Goal: Transaction & Acquisition: Book appointment/travel/reservation

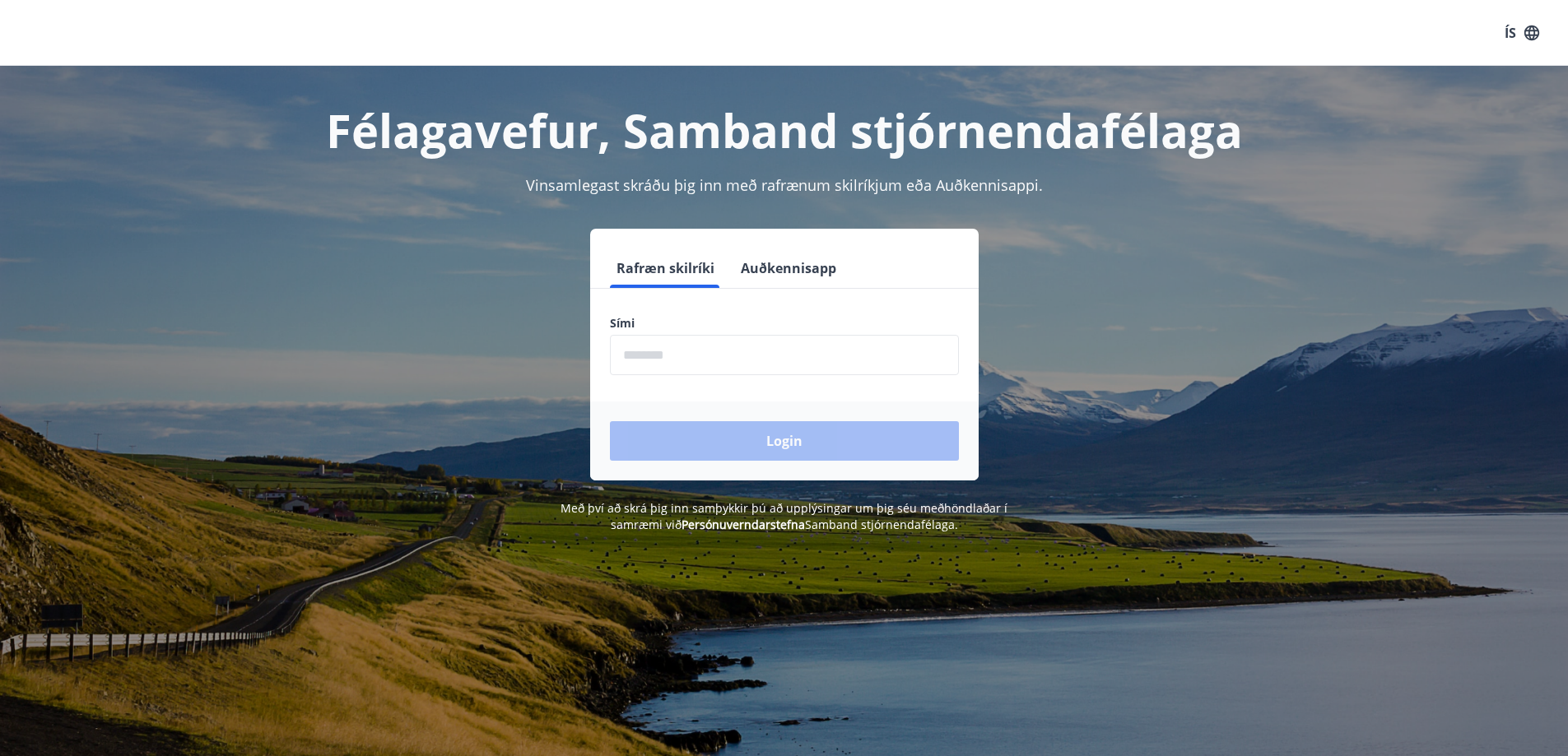
click at [706, 366] on input "phone" at bounding box center [784, 355] width 349 height 41
type input "********"
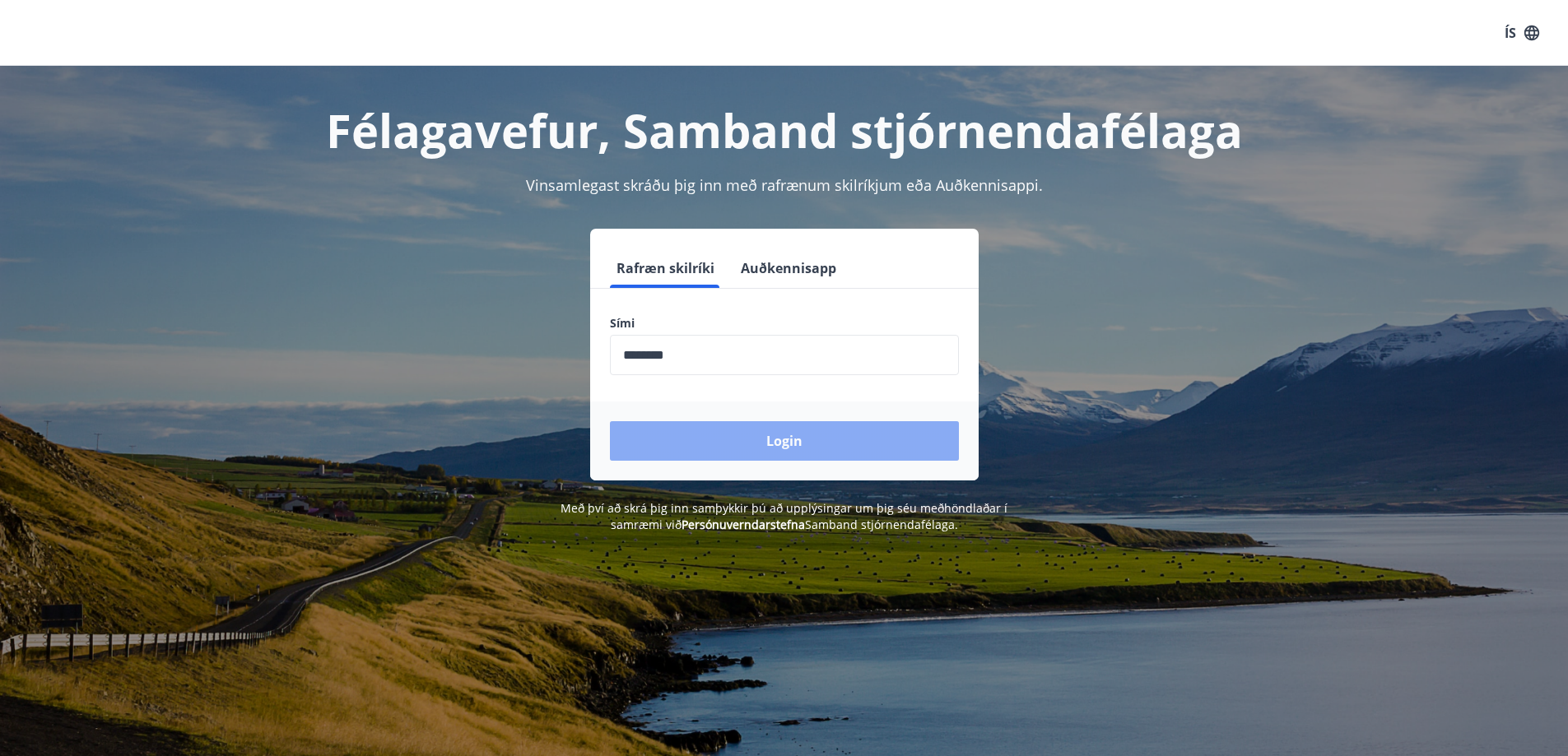
click at [686, 442] on button "Login" at bounding box center [784, 441] width 349 height 40
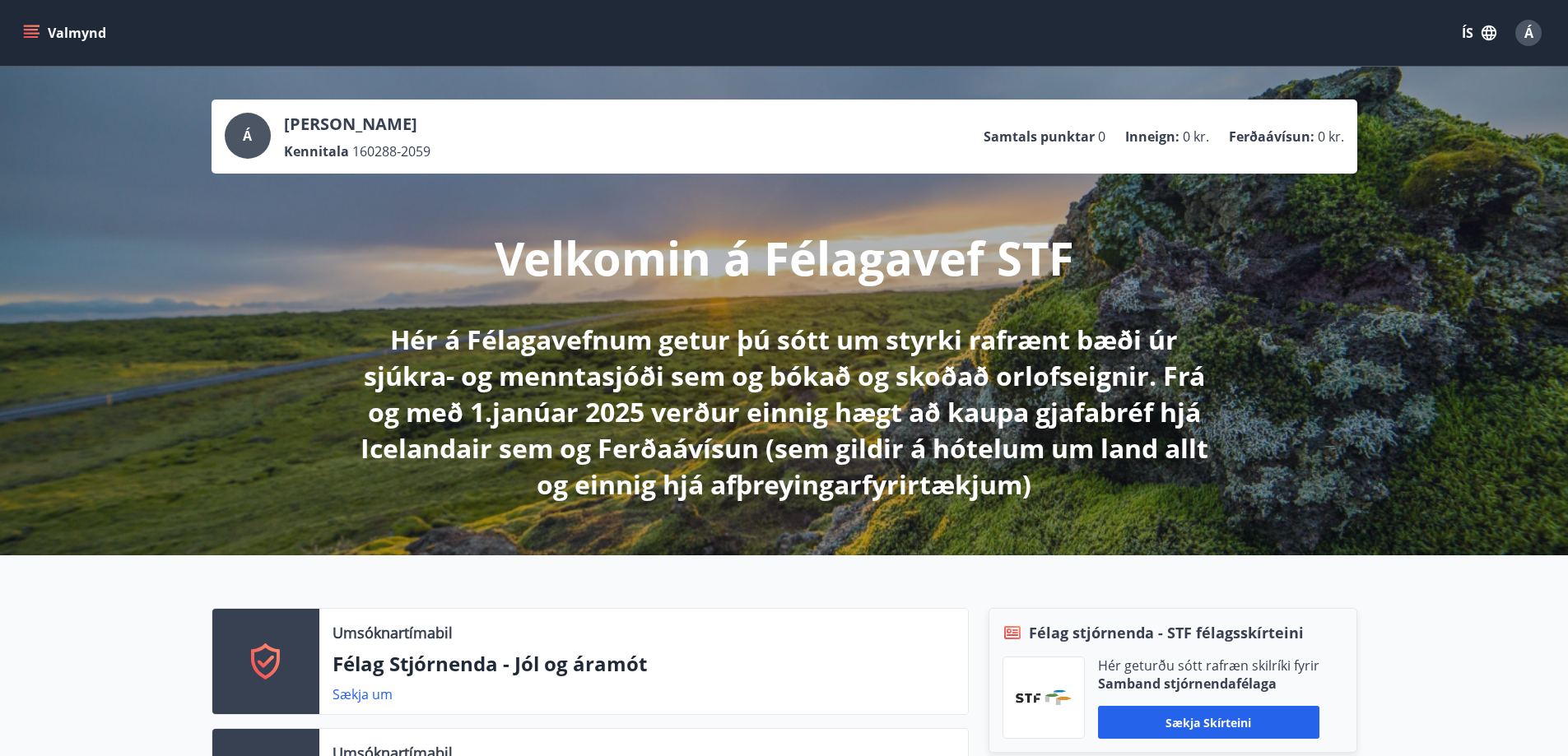
click at [63, 35] on button "Valmynd" at bounding box center [66, 33] width 93 height 30
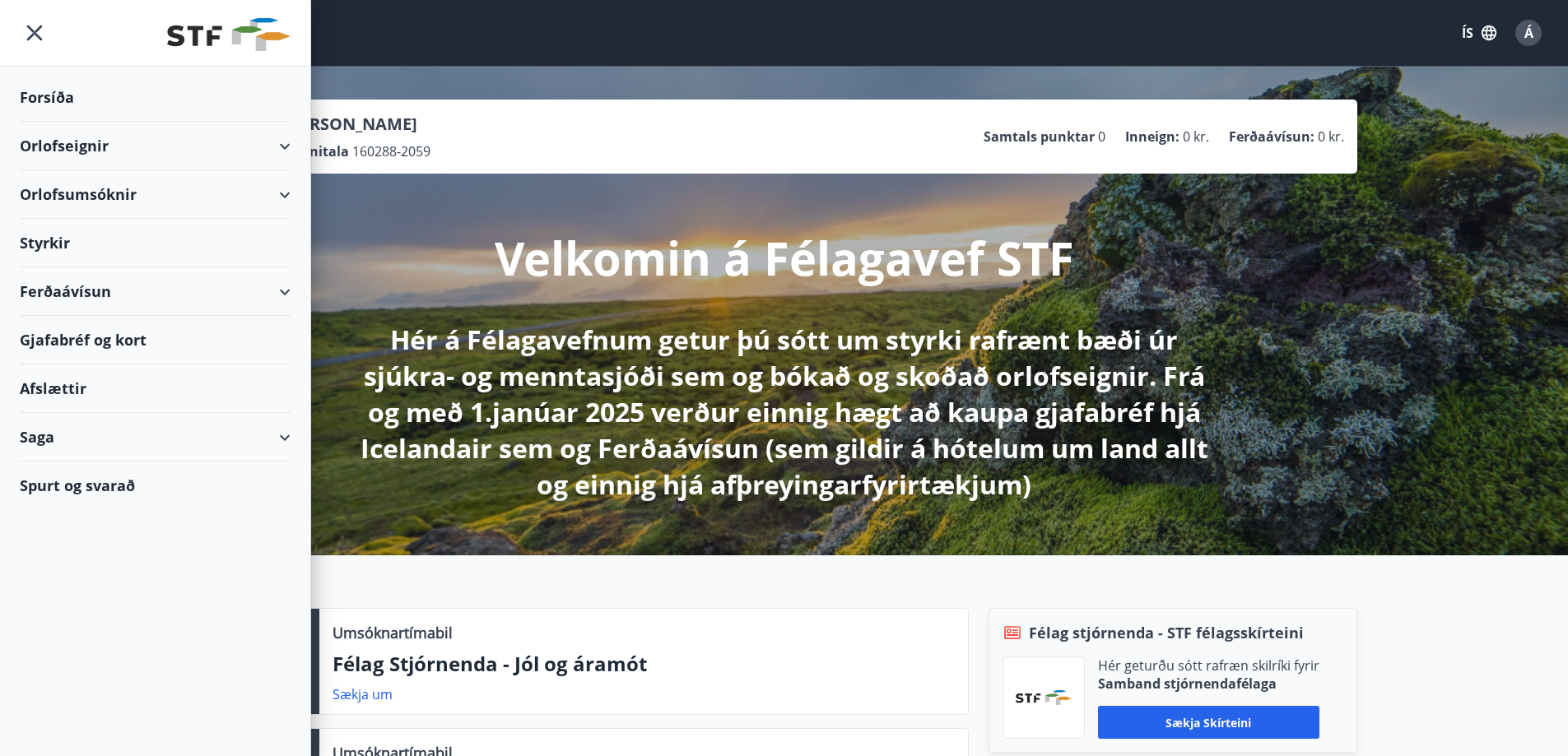
click at [92, 203] on div "Orlofsumsóknir" at bounding box center [155, 194] width 271 height 48
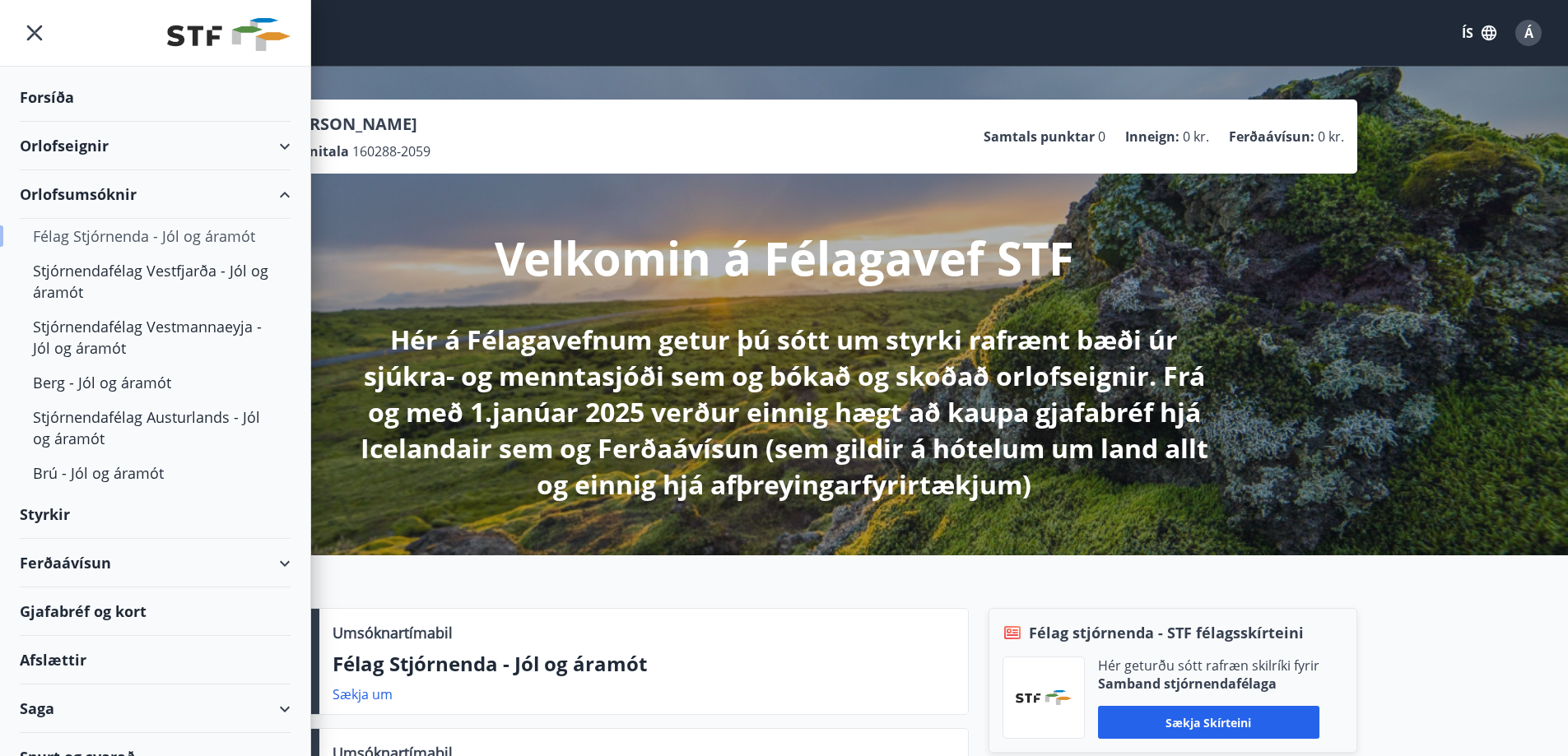
click at [165, 233] on div "Félag Stjórnenda - Jól og áramót" at bounding box center [154, 235] width 244 height 35
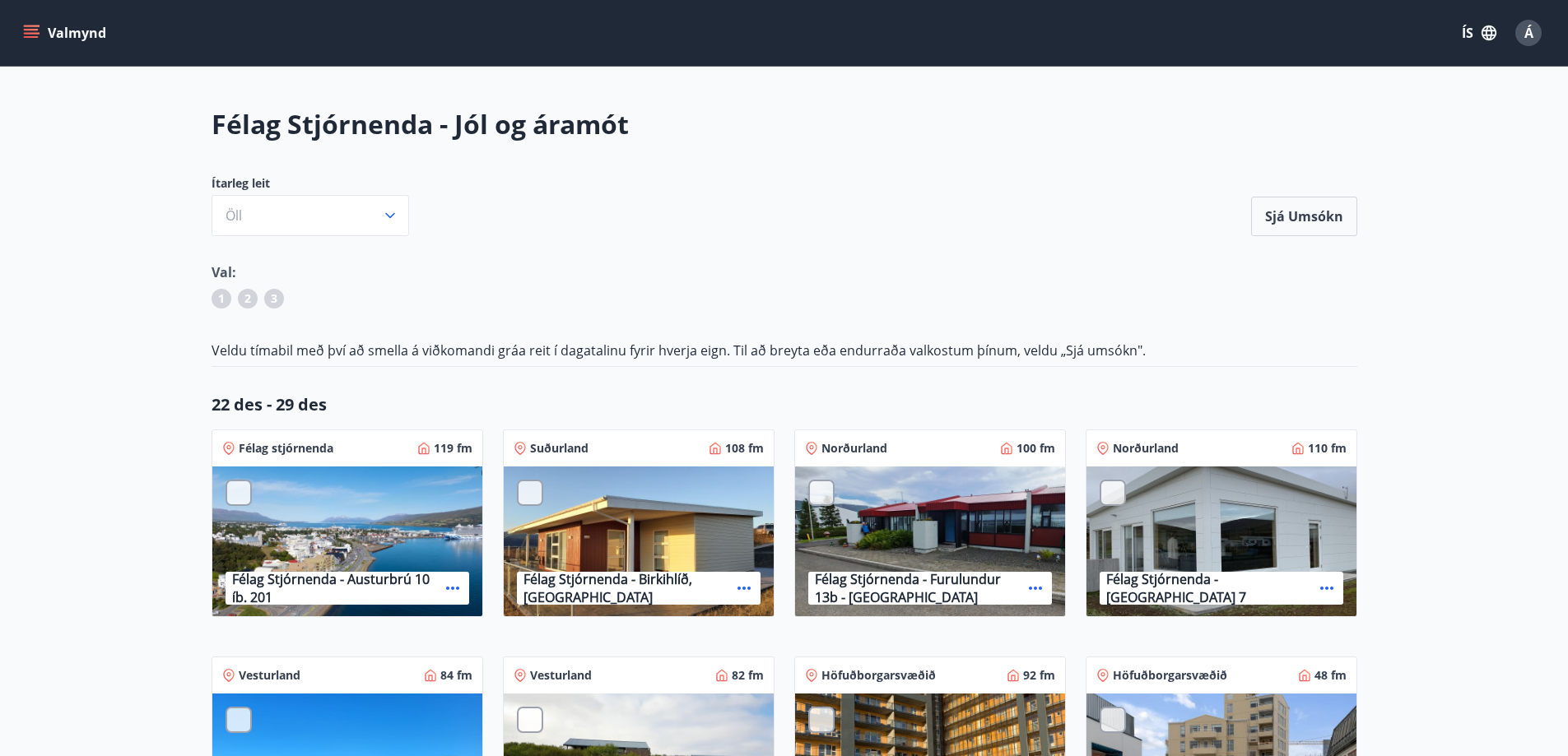
click at [60, 35] on button "Valmynd" at bounding box center [66, 33] width 93 height 30
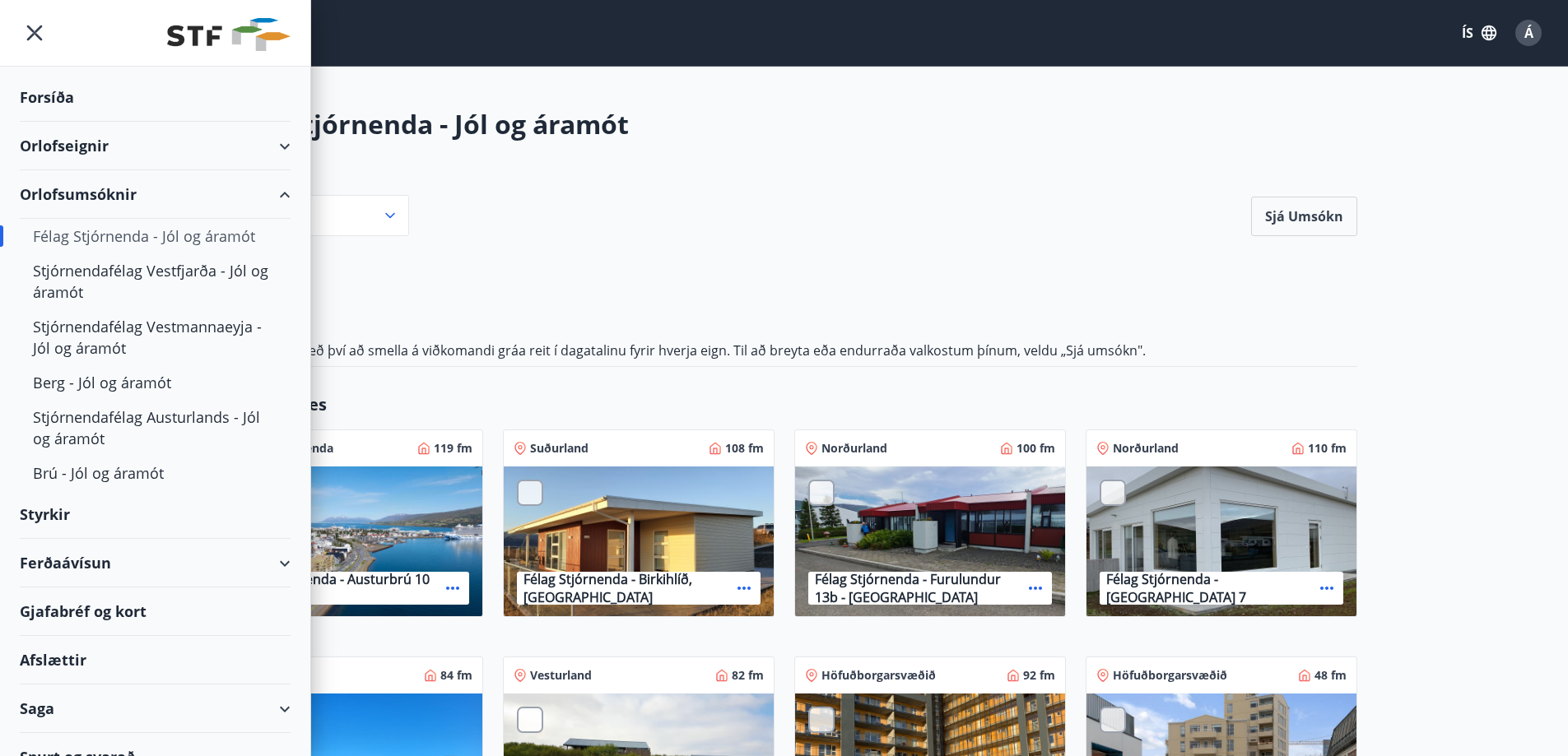
click at [79, 153] on div "Orlofseignir" at bounding box center [155, 145] width 271 height 48
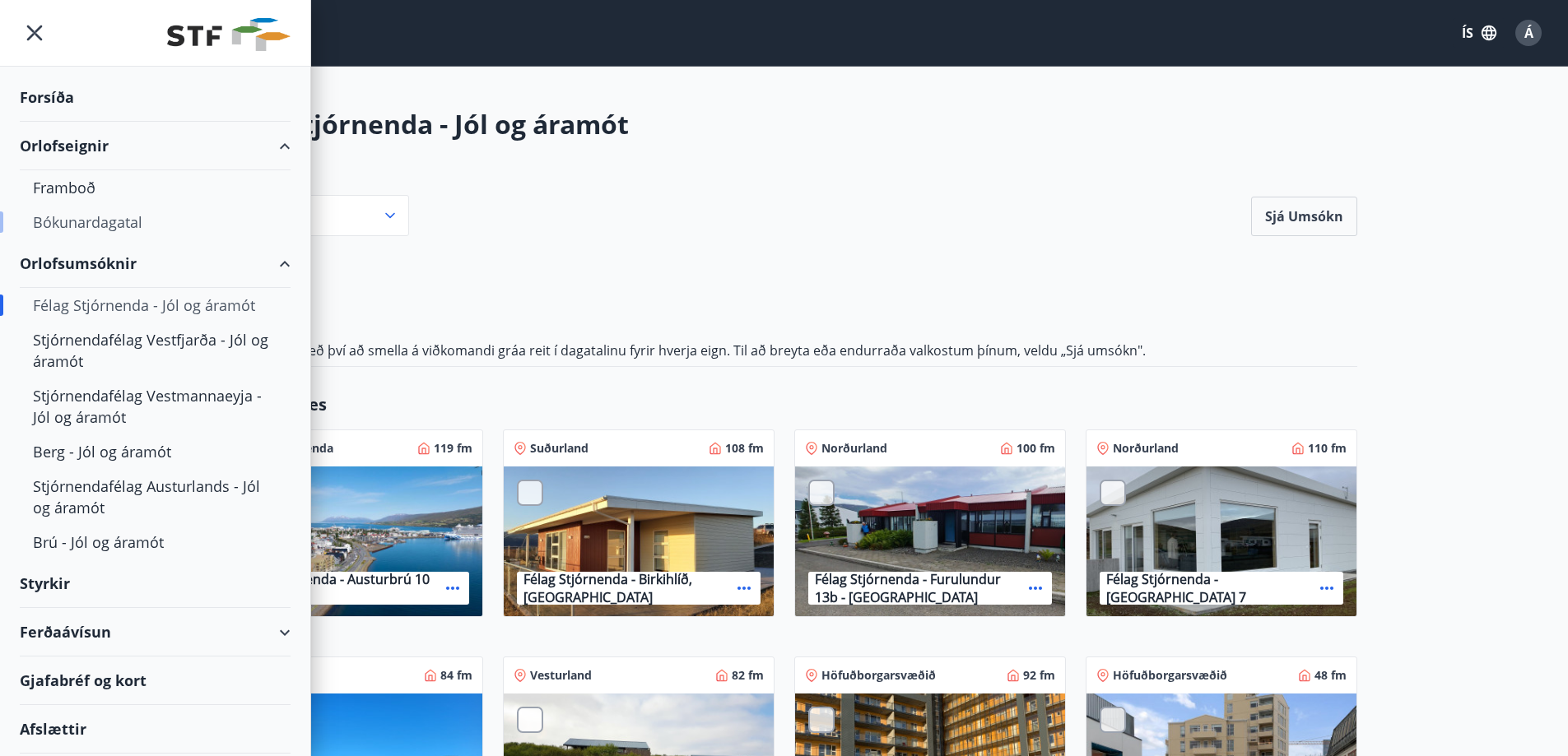
click at [98, 225] on div "Bókunardagatal" at bounding box center [154, 221] width 244 height 35
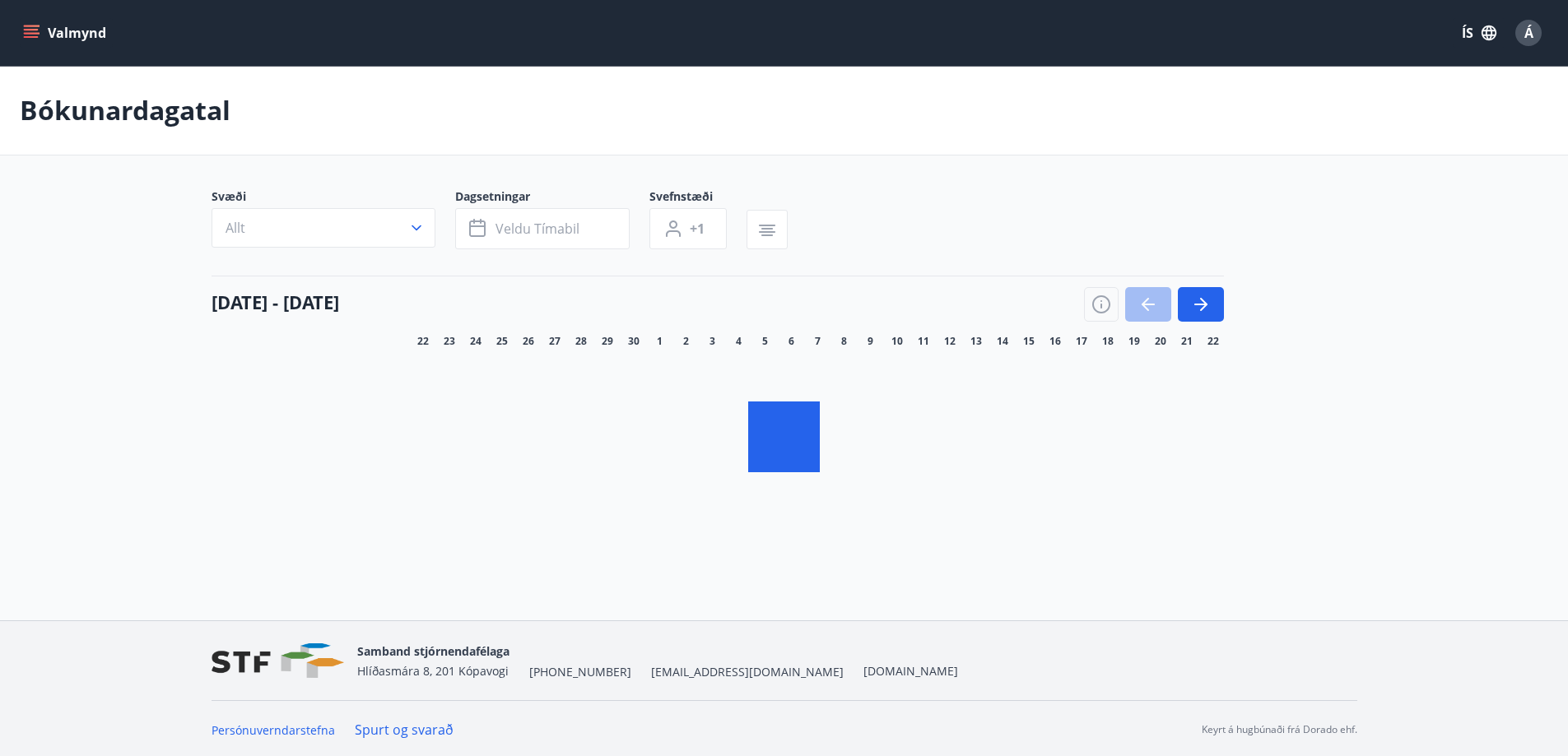
click at [1212, 307] on button "button" at bounding box center [1200, 304] width 46 height 35
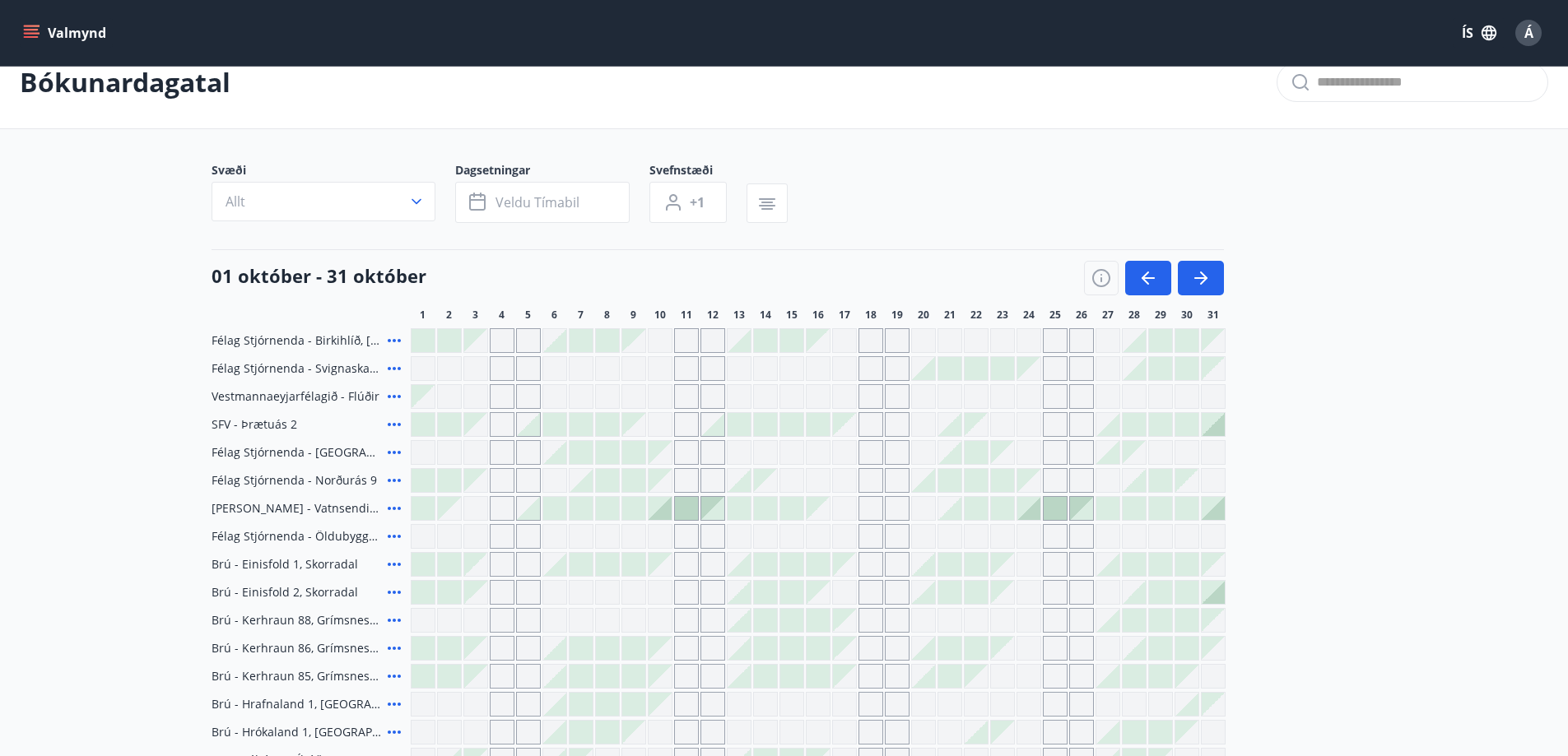
scroll to position [82, 0]
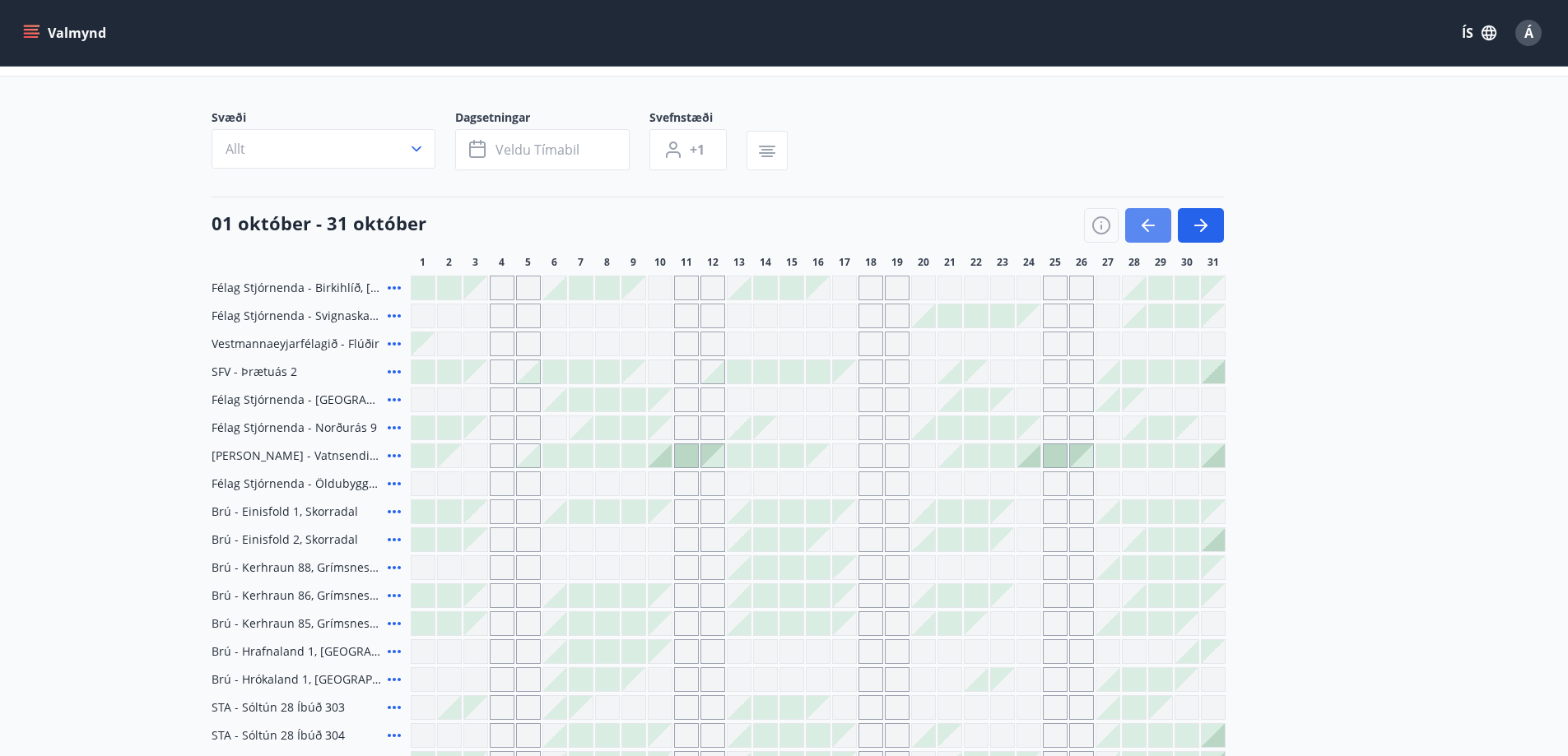
click at [1145, 215] on icon "button" at bounding box center [1148, 225] width 20 height 20
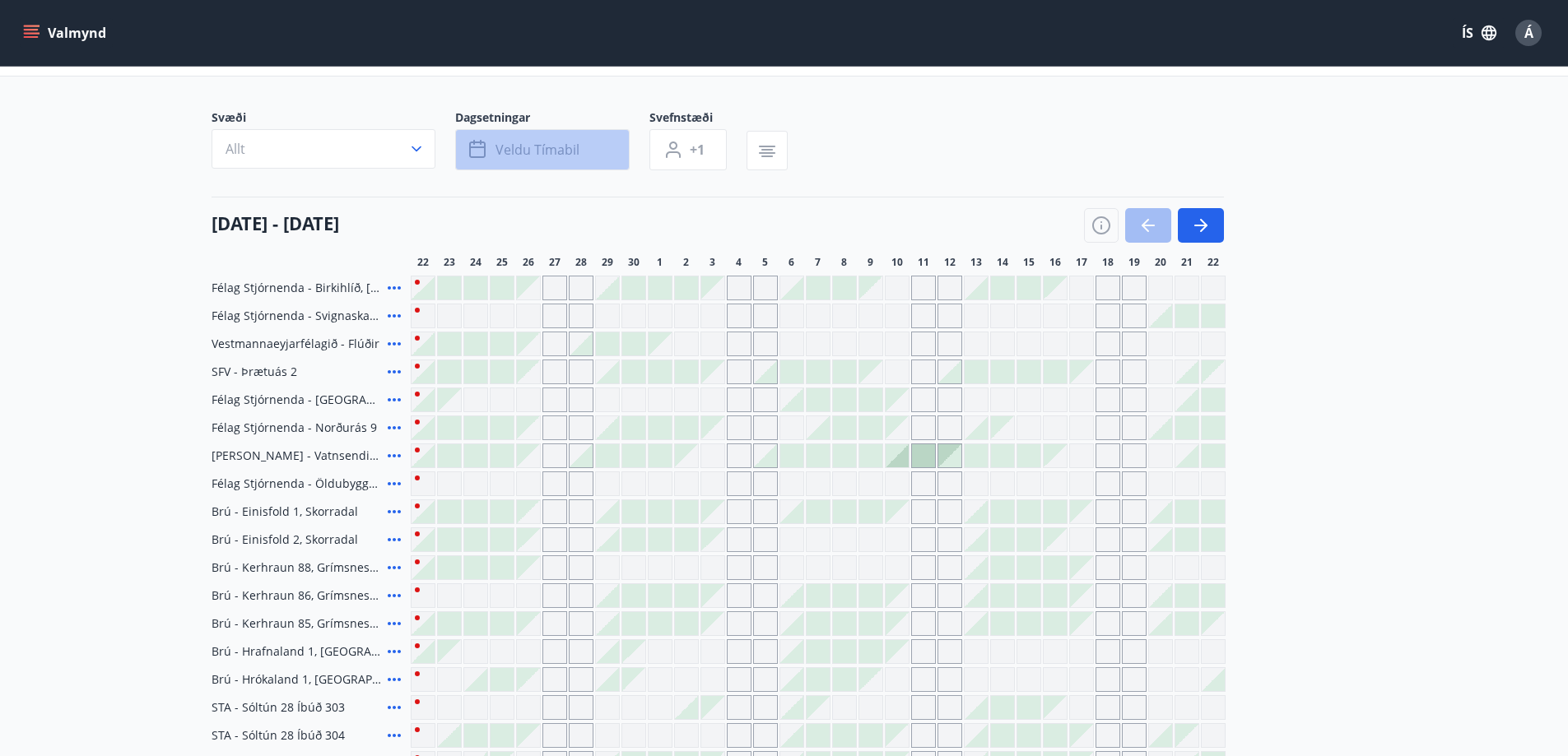
click at [572, 147] on span "Veldu tímabil" at bounding box center [537, 149] width 84 height 18
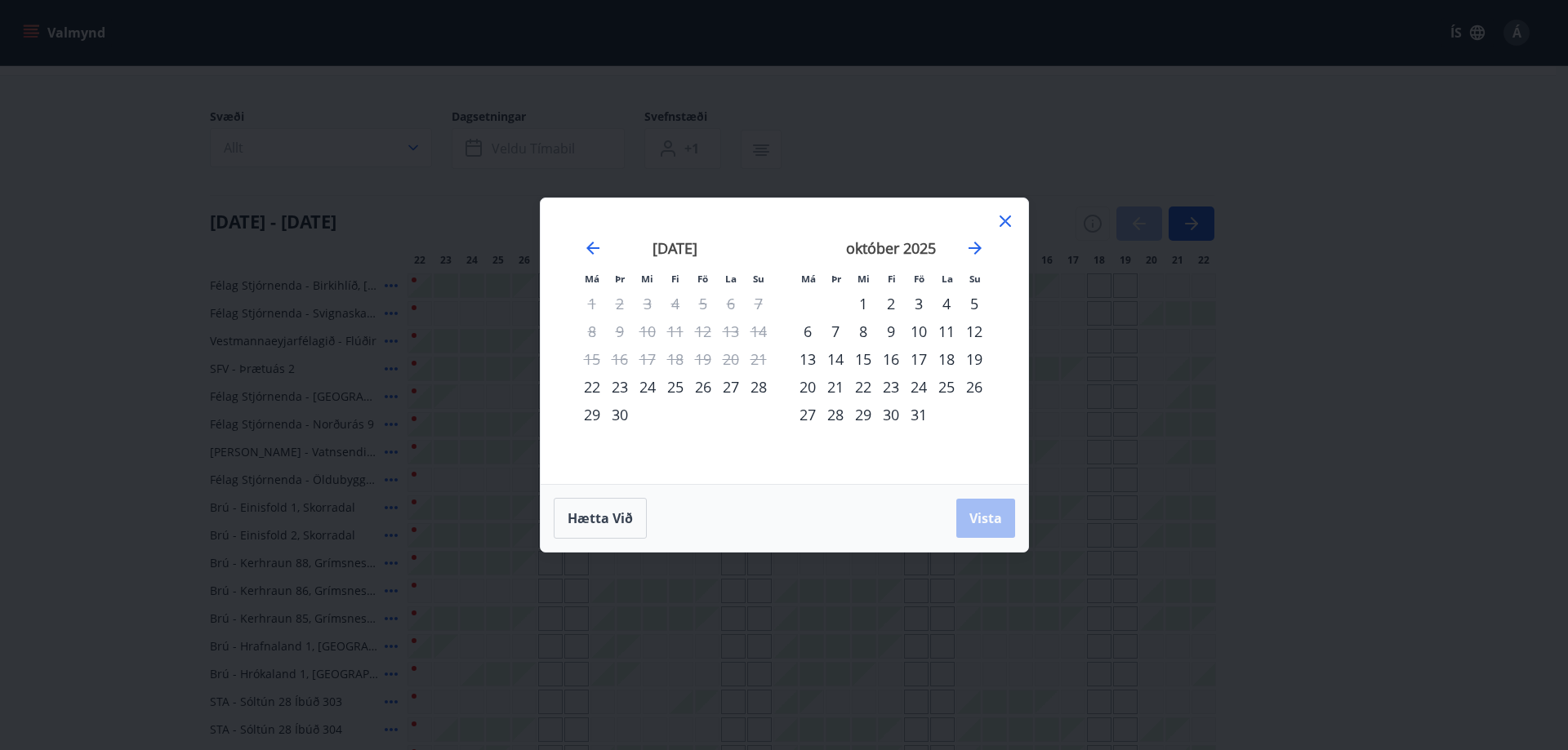
click at [713, 387] on div "26" at bounding box center [703, 387] width 27 height 27
click at [1011, 220] on icon at bounding box center [1005, 222] width 20 height 20
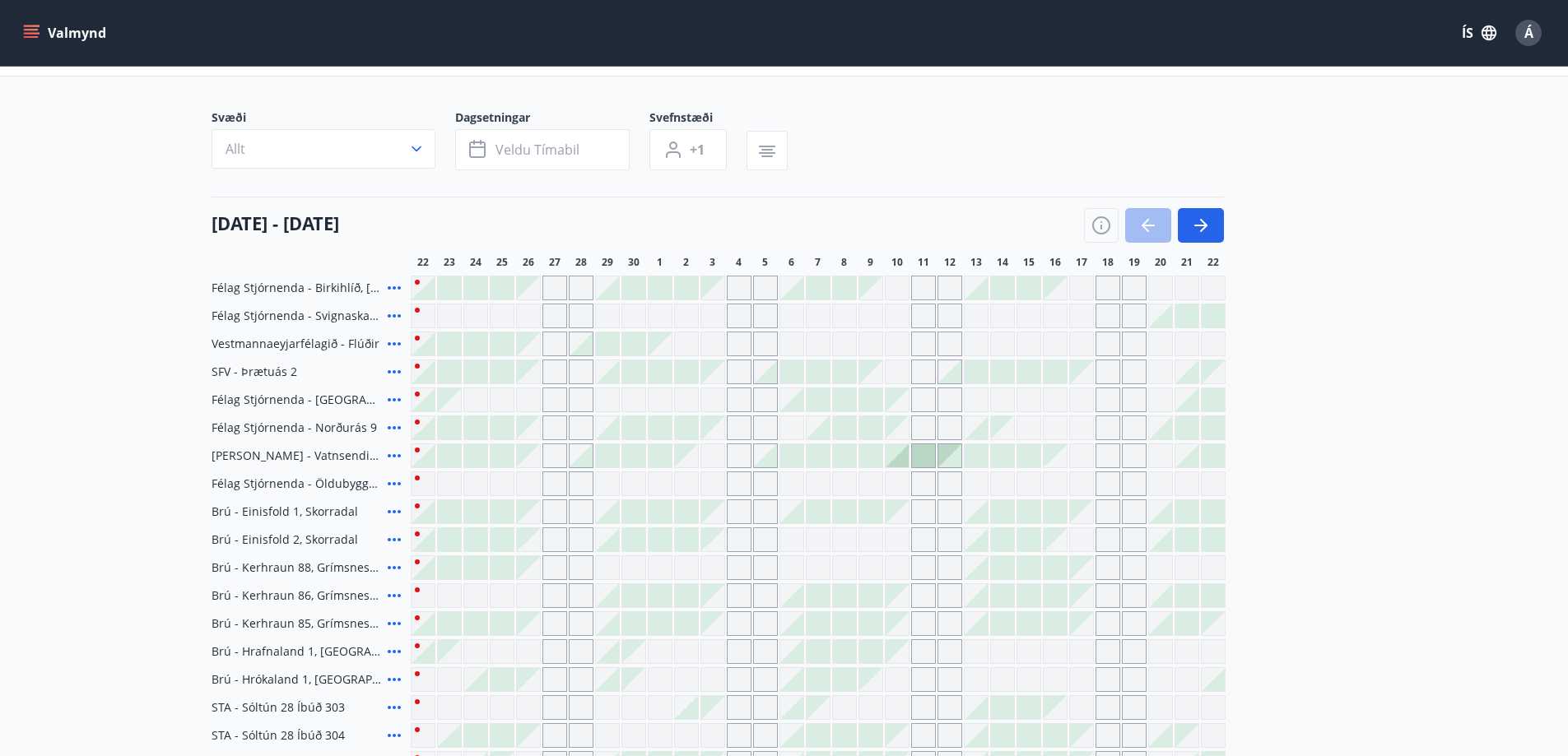
click at [392, 285] on icon at bounding box center [394, 288] width 20 height 20
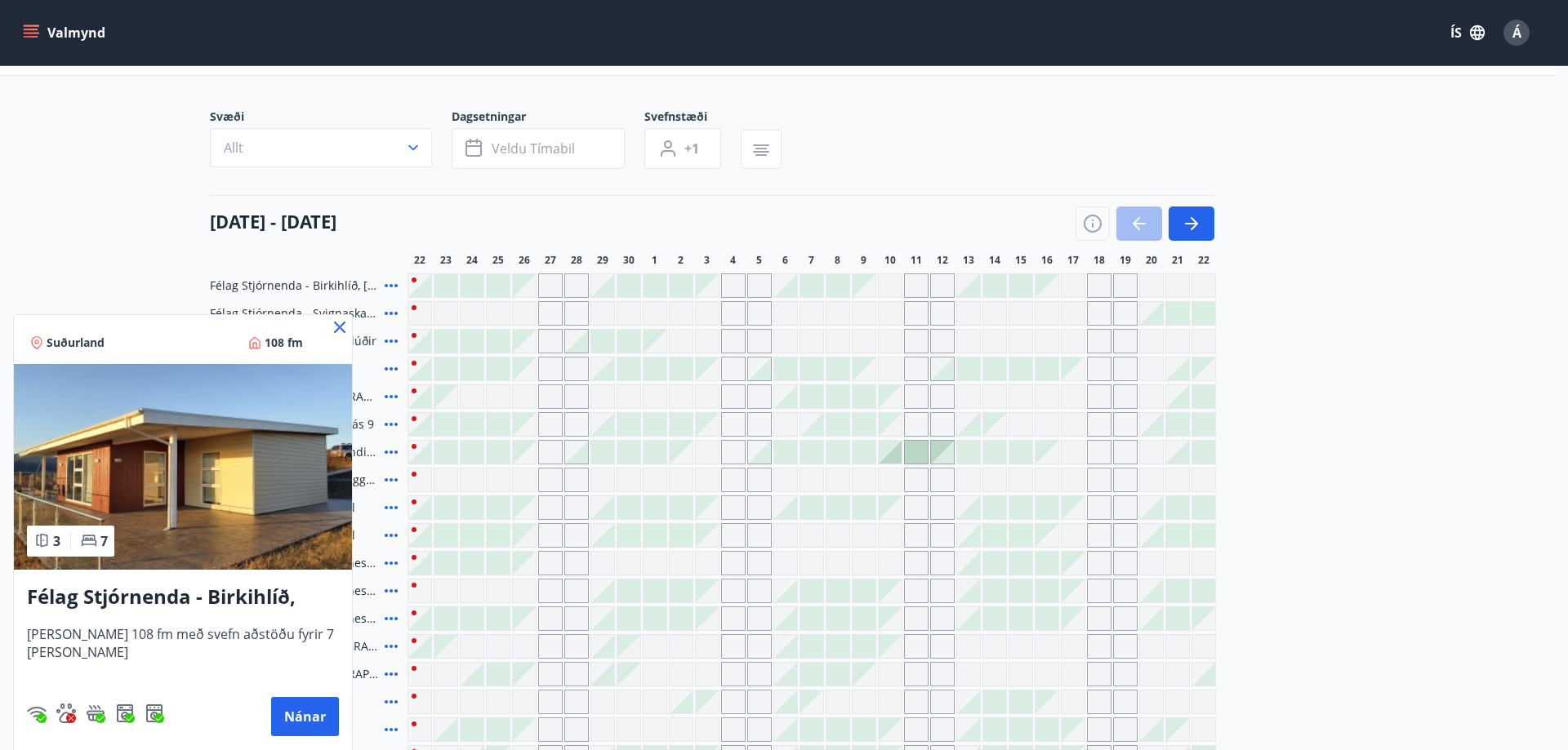
click at [338, 325] on icon at bounding box center [340, 327] width 12 height 12
click at [338, 325] on div "Félag Stjórnenda - Svignaskarð 32" at bounding box center [305, 313] width 191 height 25
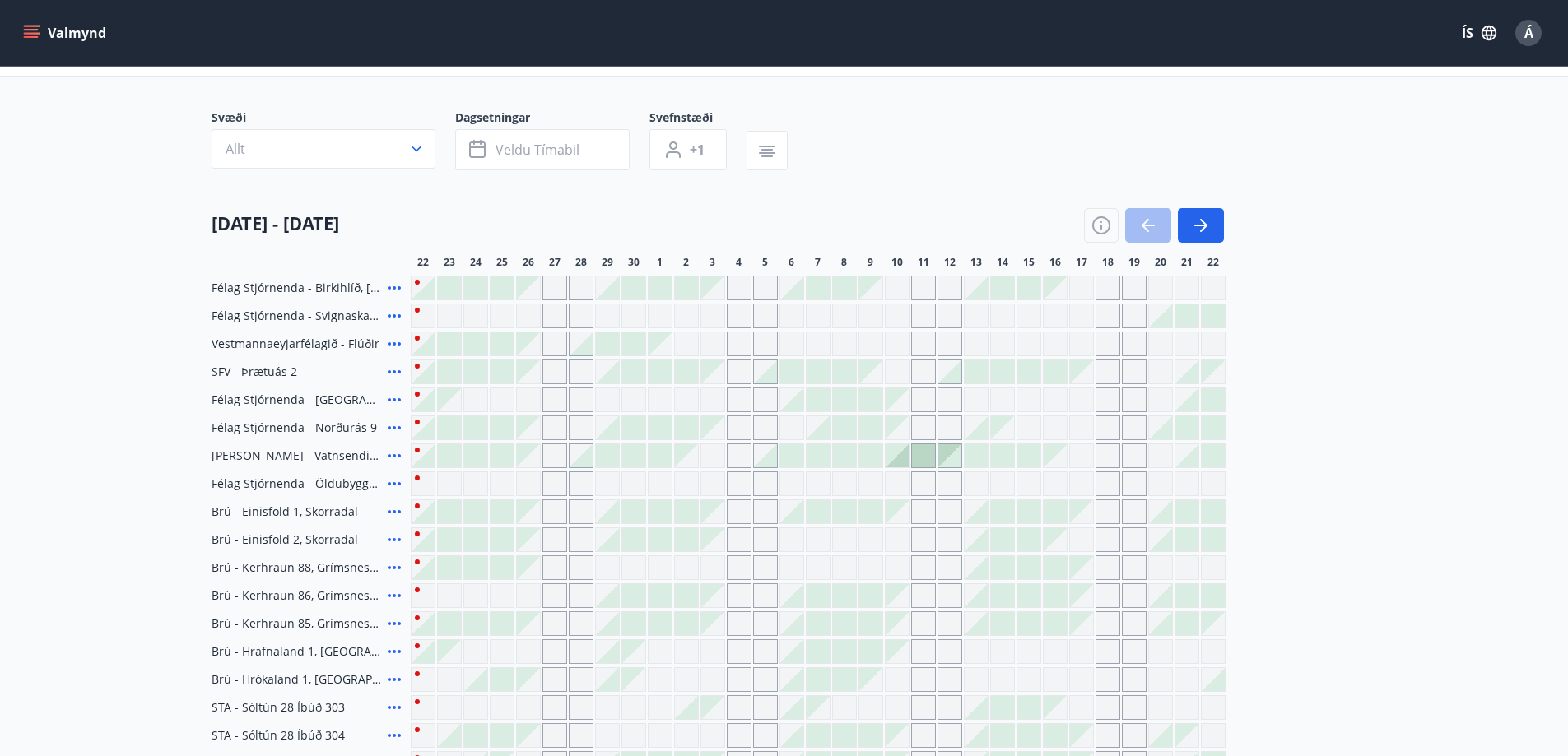
click at [394, 428] on icon at bounding box center [393, 427] width 13 height 3
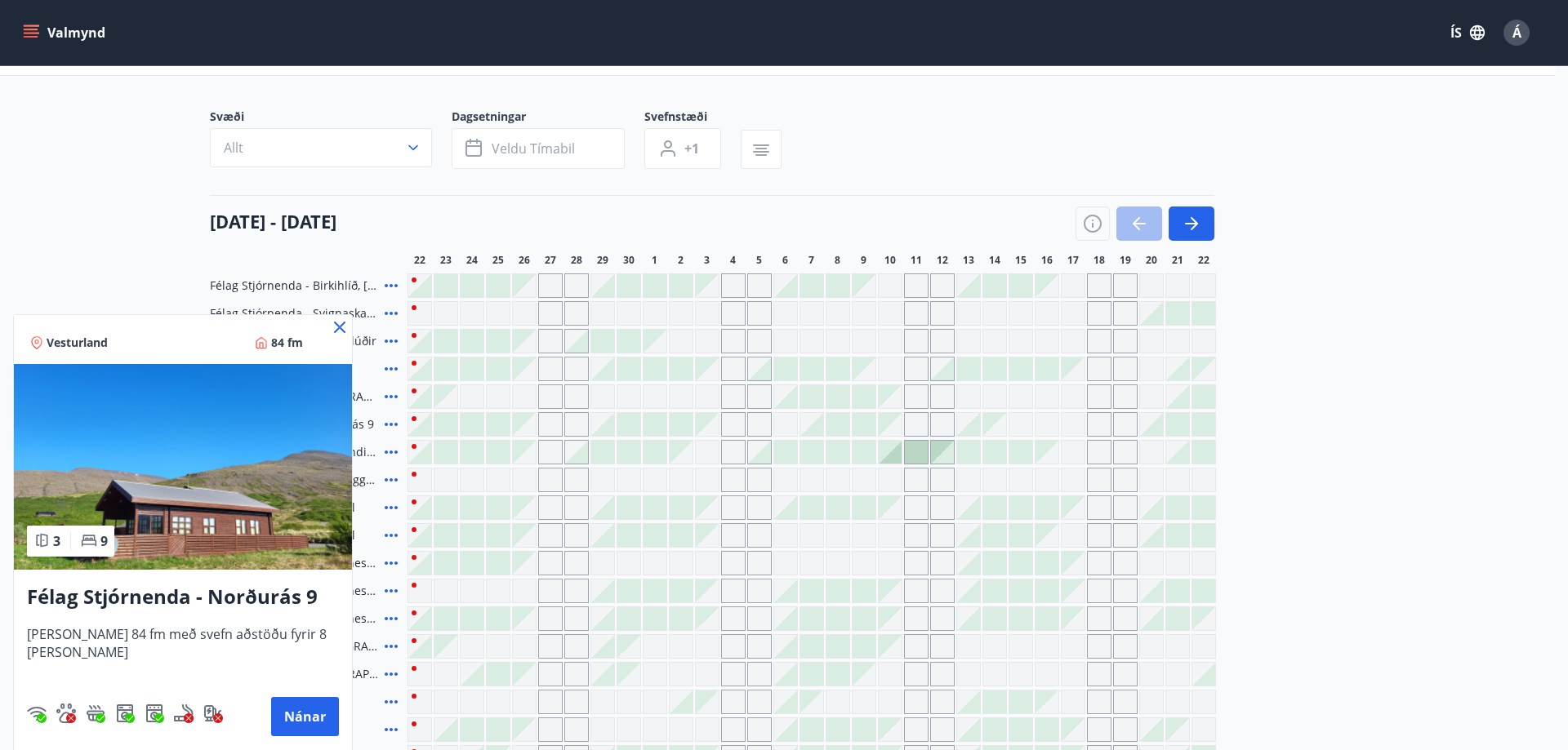
click at [329, 326] on icon at bounding box center [339, 327] width 20 height 20
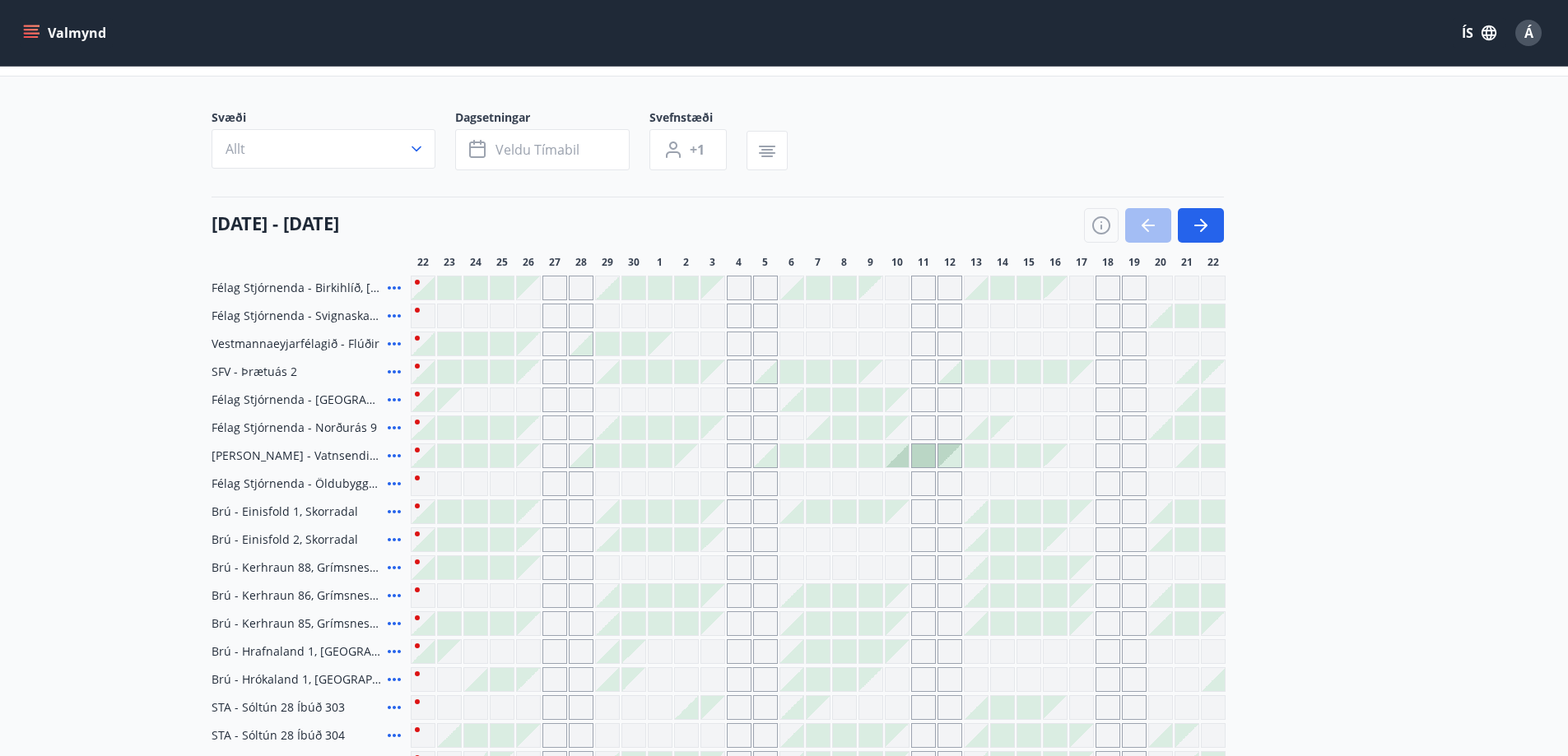
click at [392, 511] on icon at bounding box center [393, 511] width 13 height 3
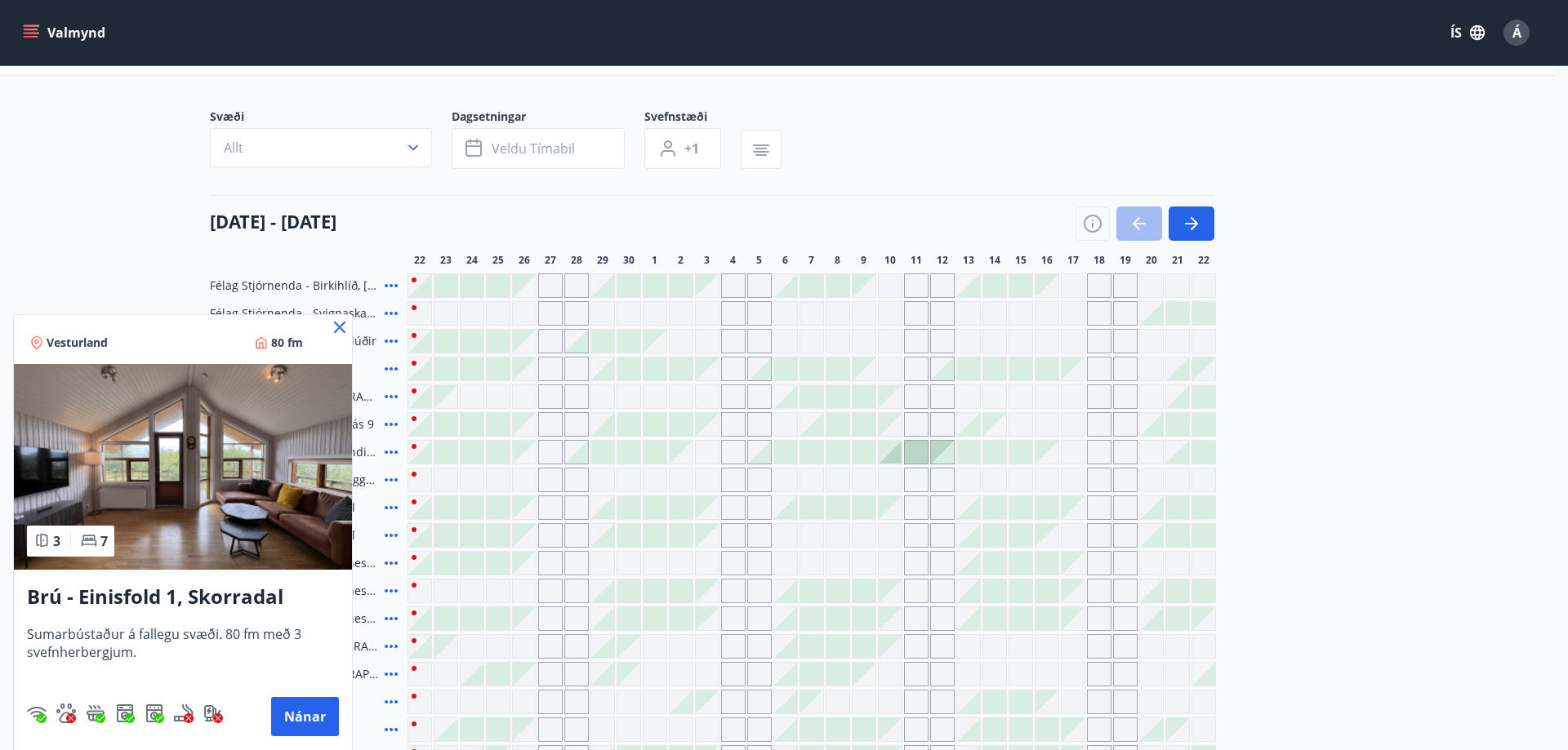
drag, startPoint x: 162, startPoint y: 269, endPoint x: 335, endPoint y: 325, distance: 181.8
click at [161, 269] on div at bounding box center [784, 375] width 1568 height 750
click at [343, 330] on div "Vestmannaeyjarfélagið - Flúðir" at bounding box center [305, 341] width 191 height 25
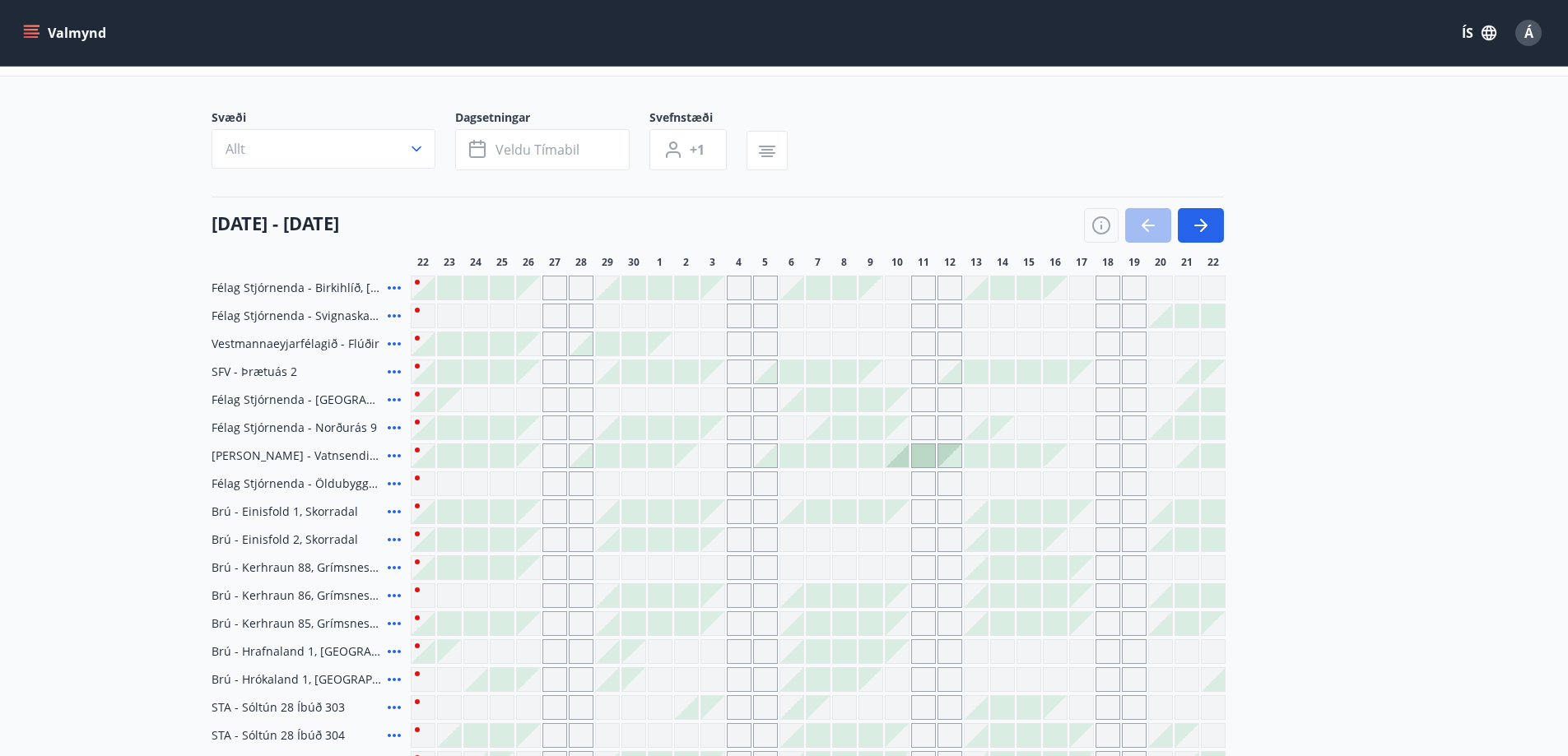
click at [608, 514] on div at bounding box center [607, 511] width 23 height 23
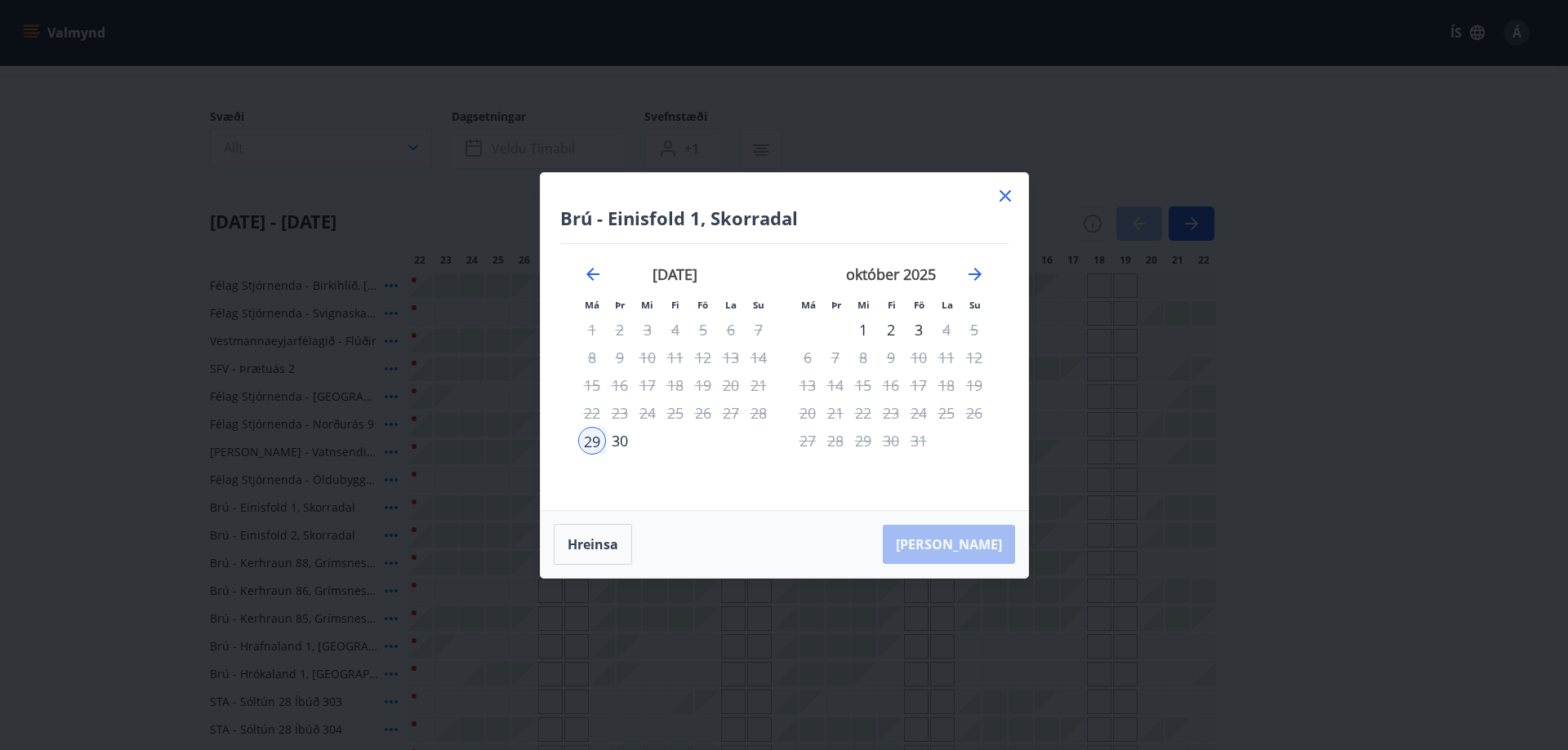
click at [861, 325] on div "1" at bounding box center [863, 329] width 27 height 27
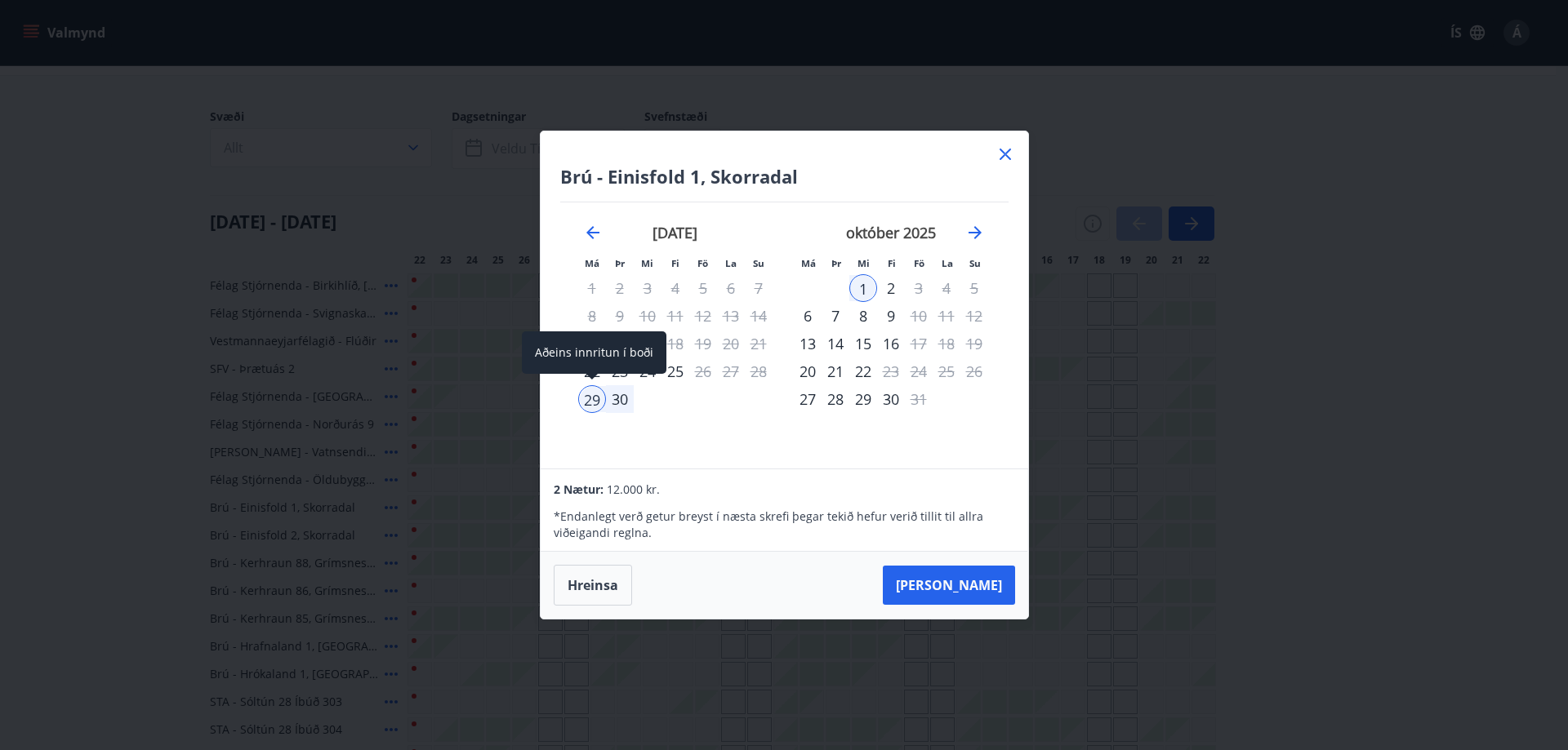
click at [598, 402] on div "29" at bounding box center [591, 399] width 27 height 27
click at [888, 286] on div "2" at bounding box center [890, 288] width 27 height 27
click at [1009, 148] on icon at bounding box center [1005, 154] width 20 height 20
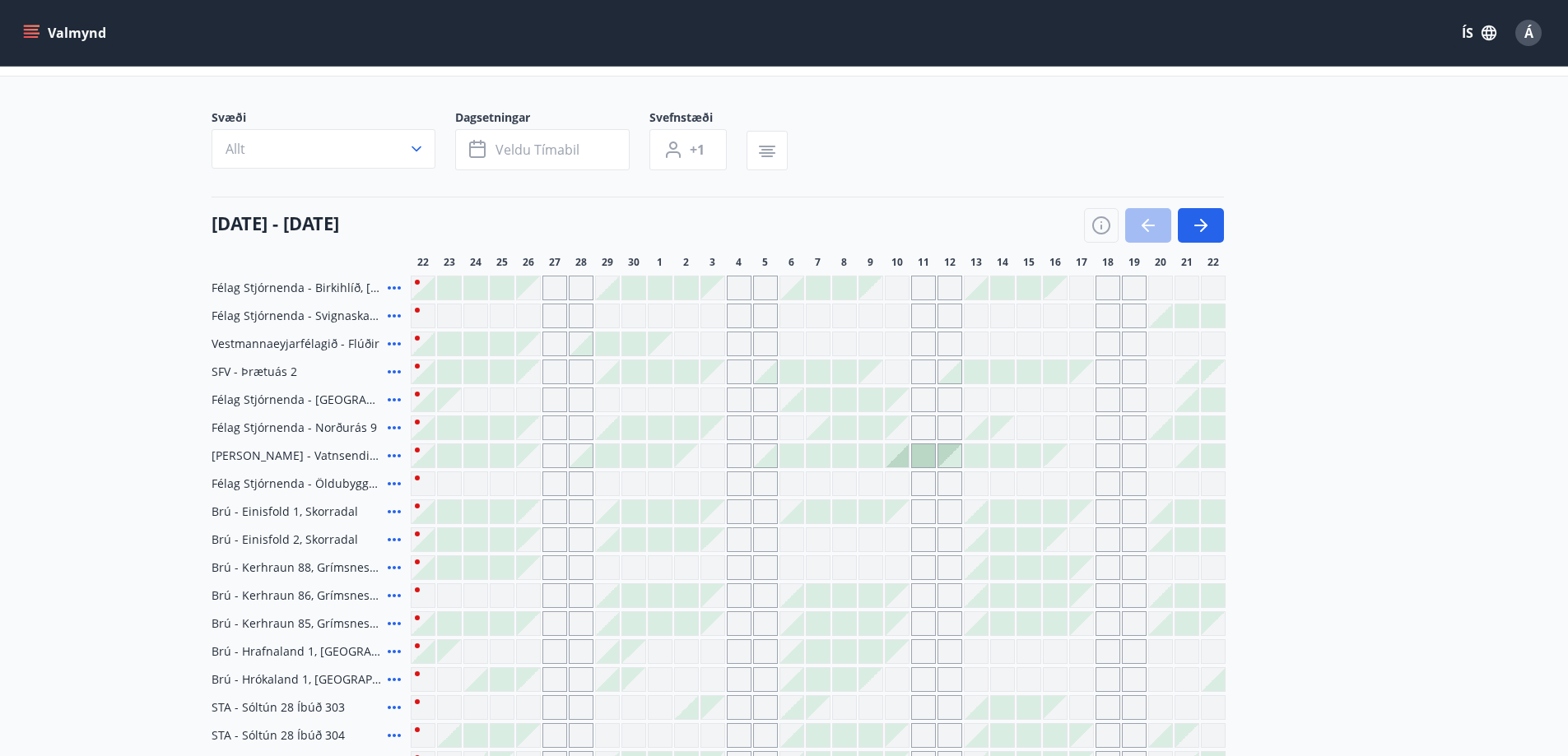
click at [392, 543] on icon at bounding box center [394, 540] width 20 height 20
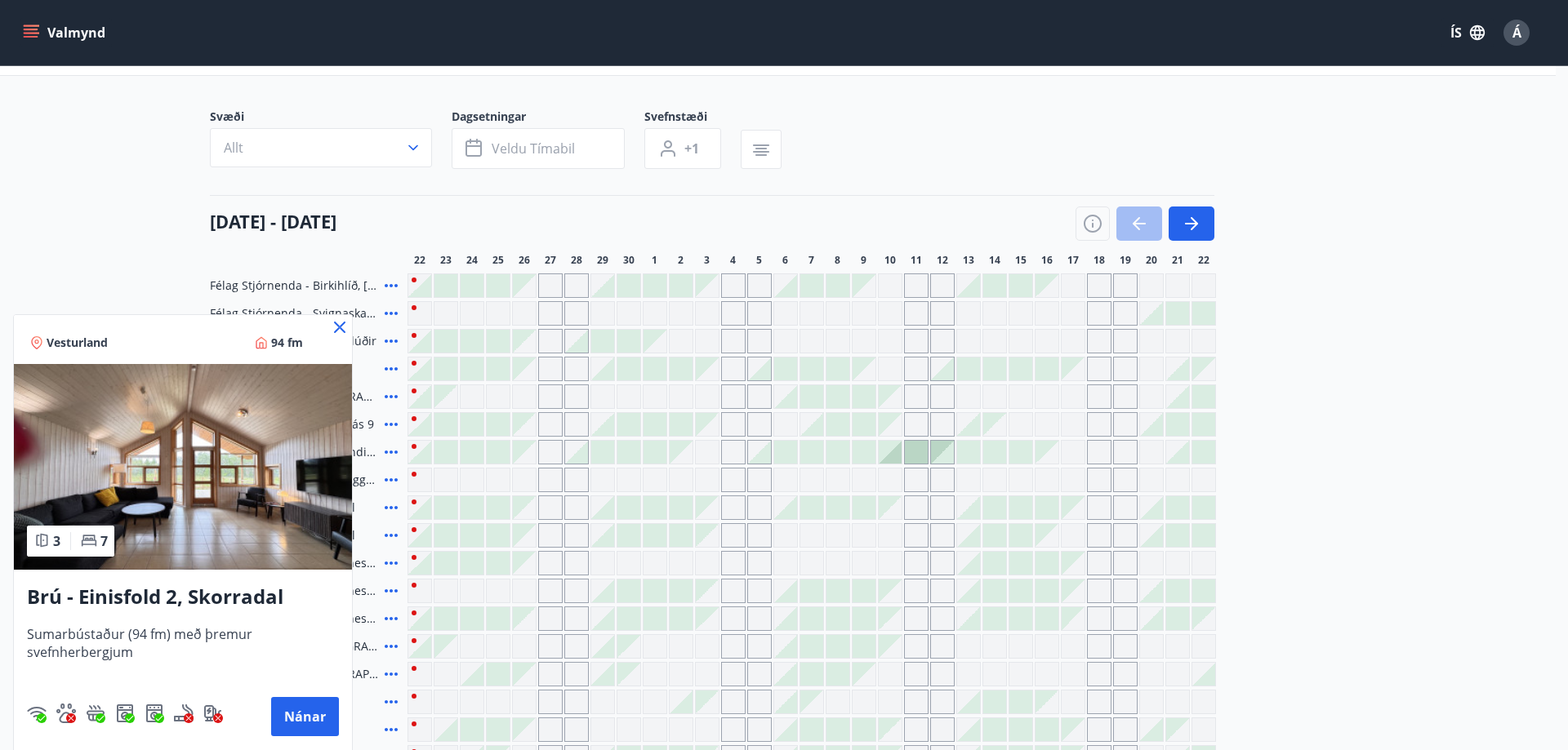
click at [339, 326] on icon at bounding box center [340, 327] width 12 height 12
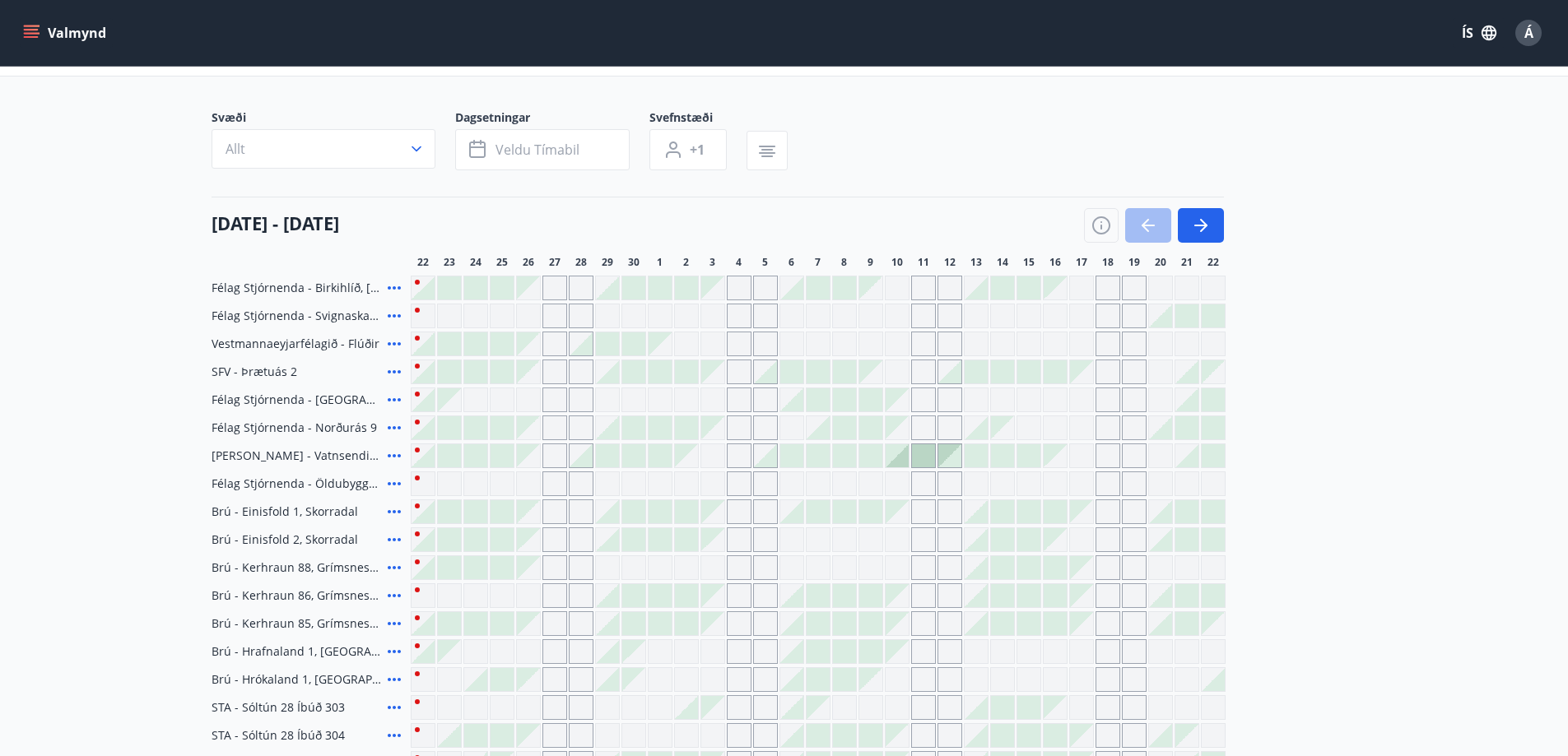
click at [608, 544] on div at bounding box center [607, 540] width 23 height 23
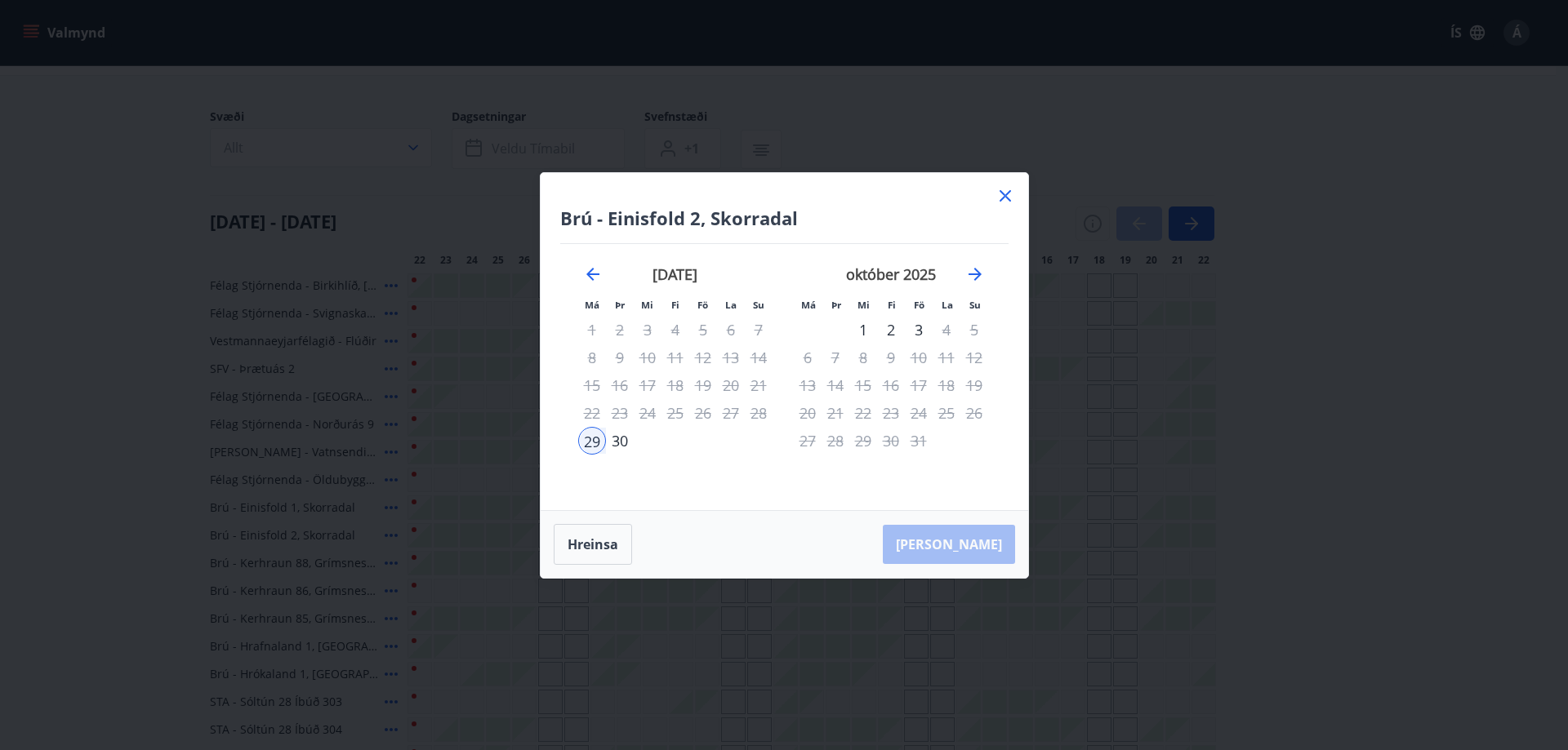
click at [891, 331] on div "2" at bounding box center [890, 329] width 27 height 27
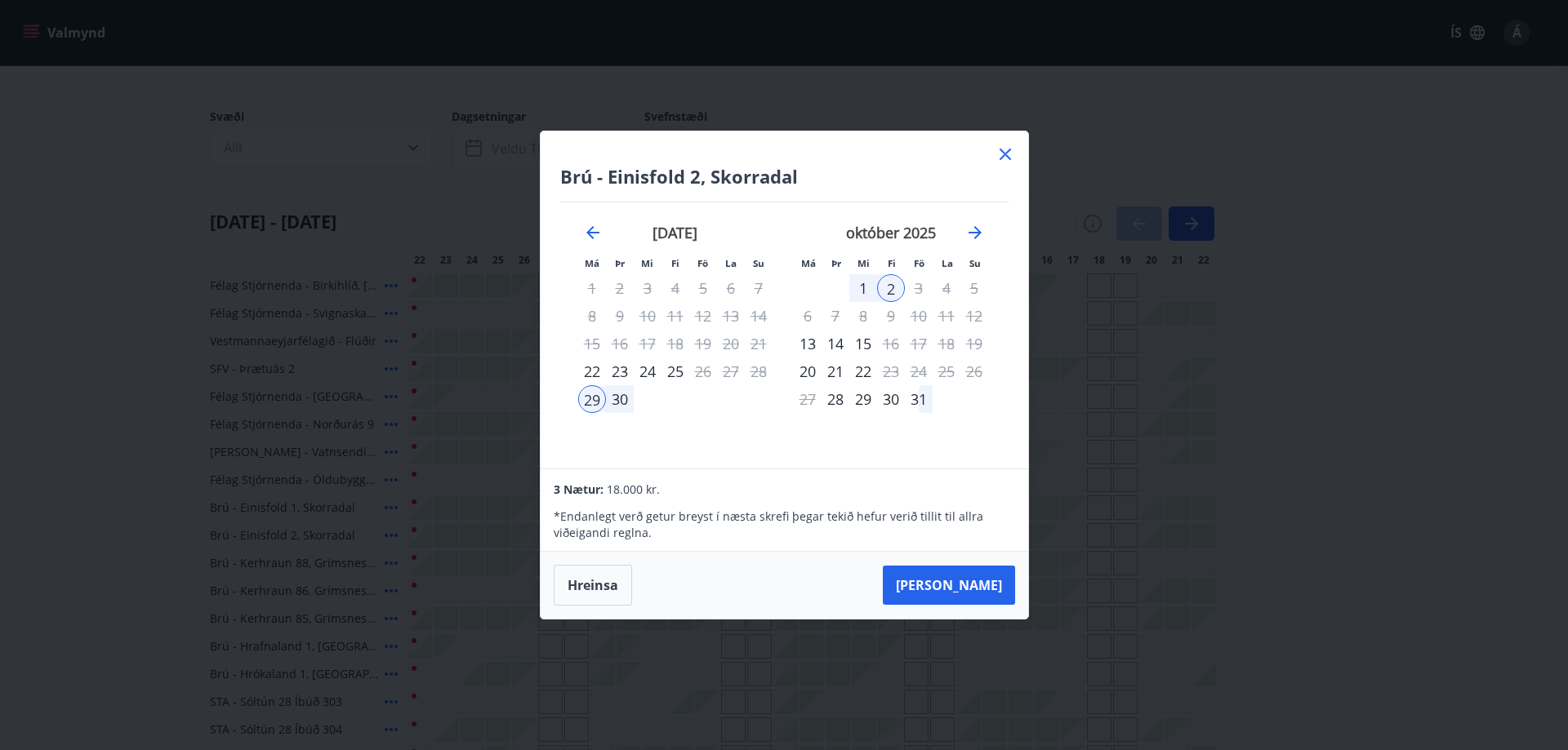
click at [1002, 157] on icon at bounding box center [1005, 155] width 12 height 12
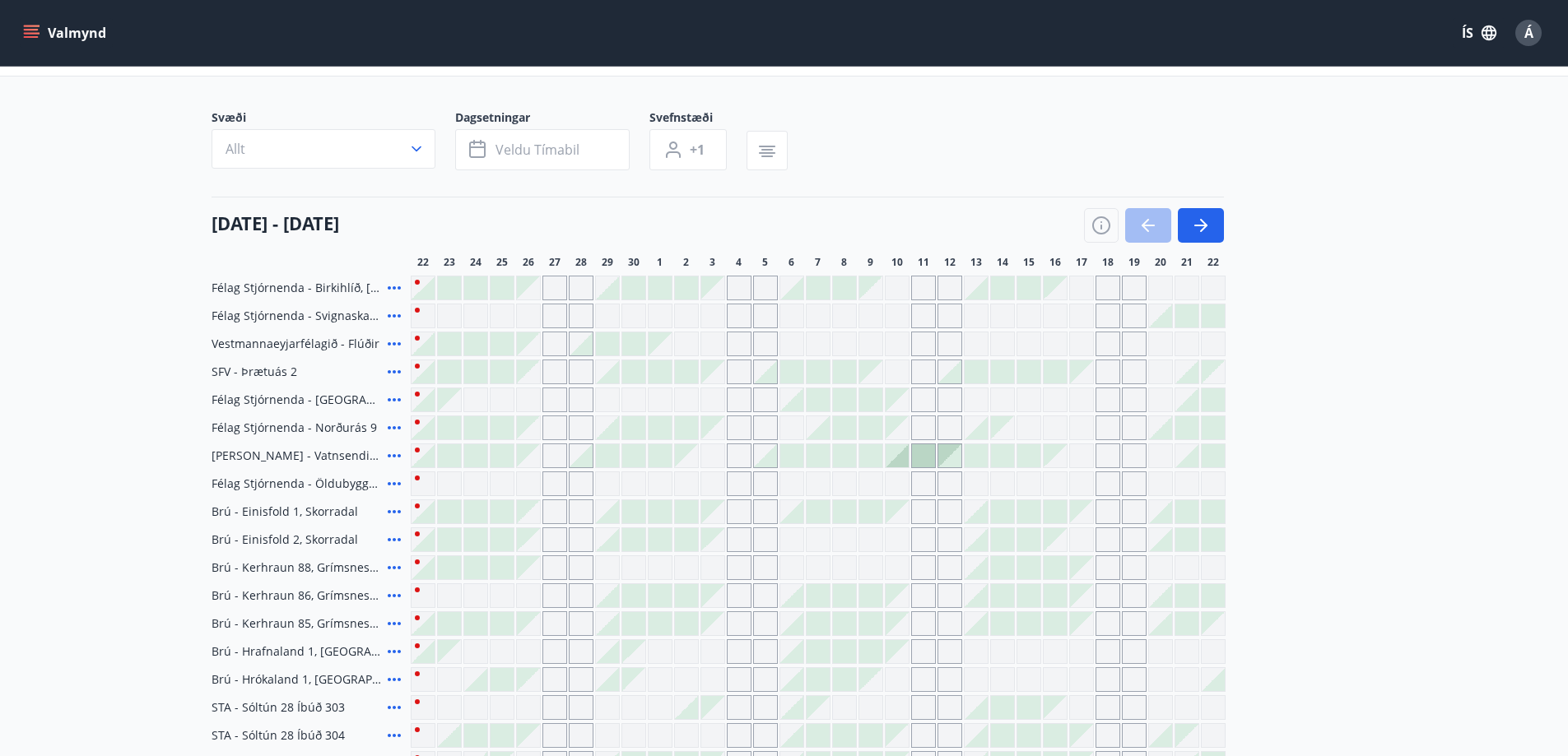
click at [47, 28] on button "Valmynd" at bounding box center [66, 33] width 93 height 30
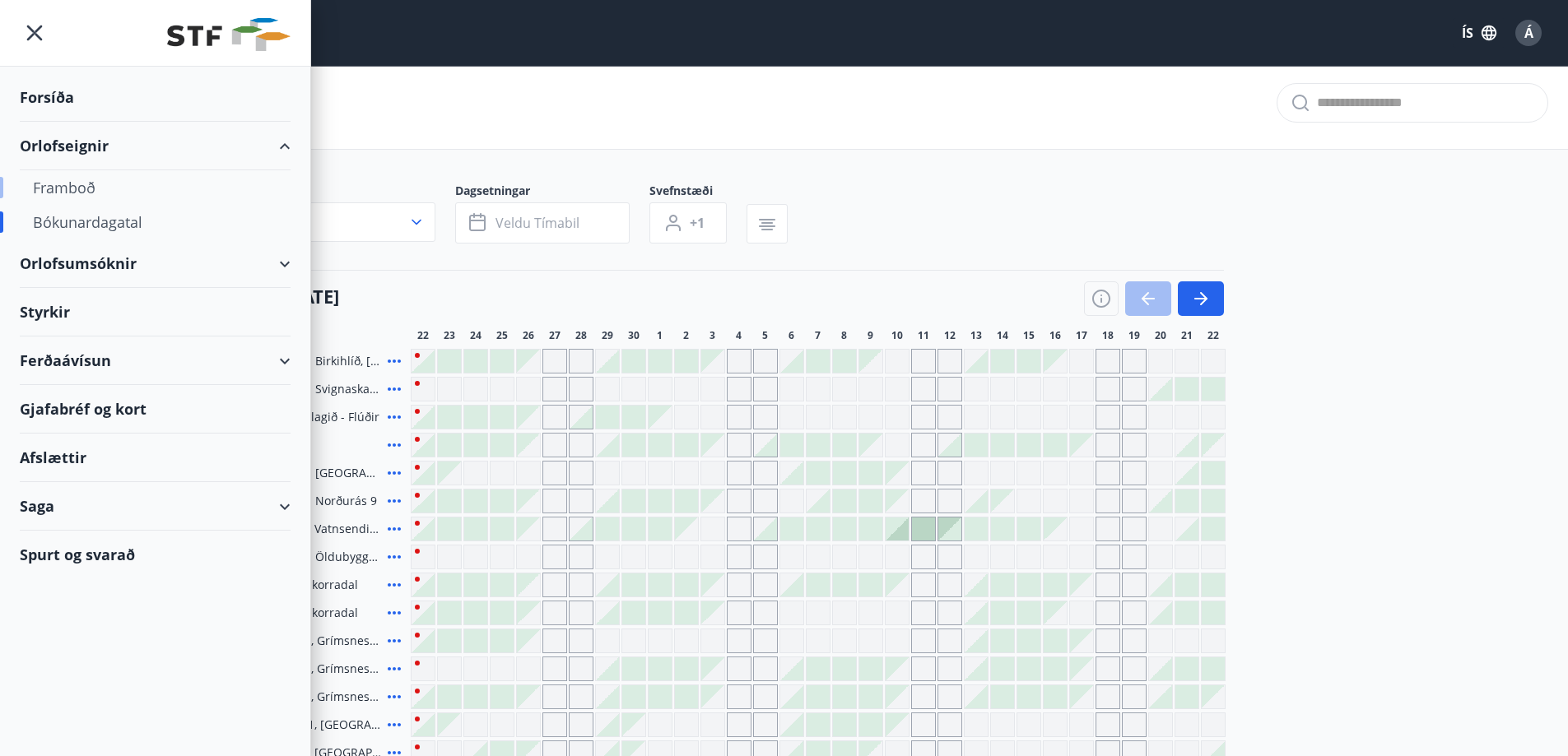
scroll to position [4, 0]
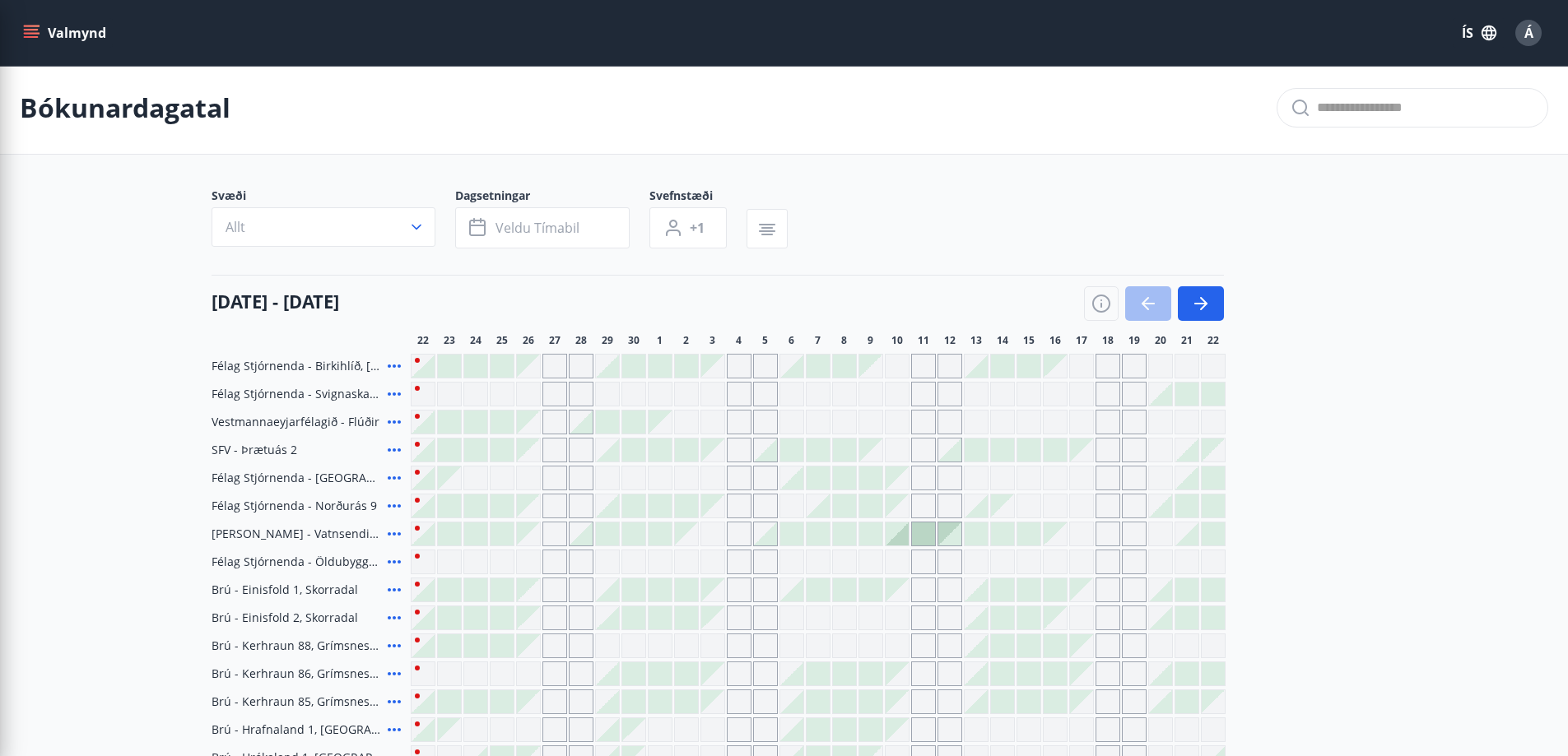
click at [535, 118] on div "Bókunardagatal" at bounding box center [784, 108] width 1568 height 93
click at [53, 26] on button "Valmynd" at bounding box center [66, 33] width 93 height 30
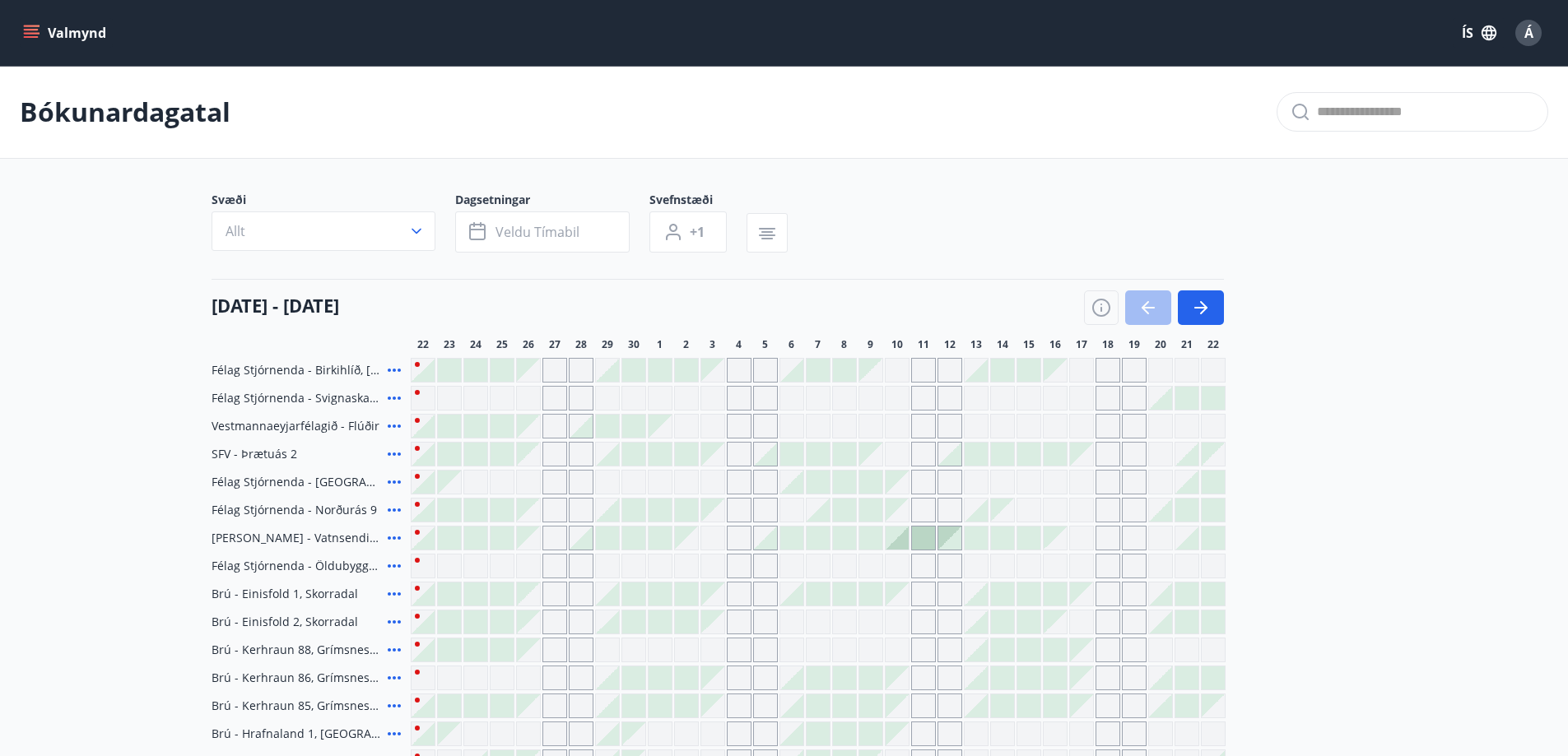
click at [610, 516] on div at bounding box center [607, 510] width 23 height 23
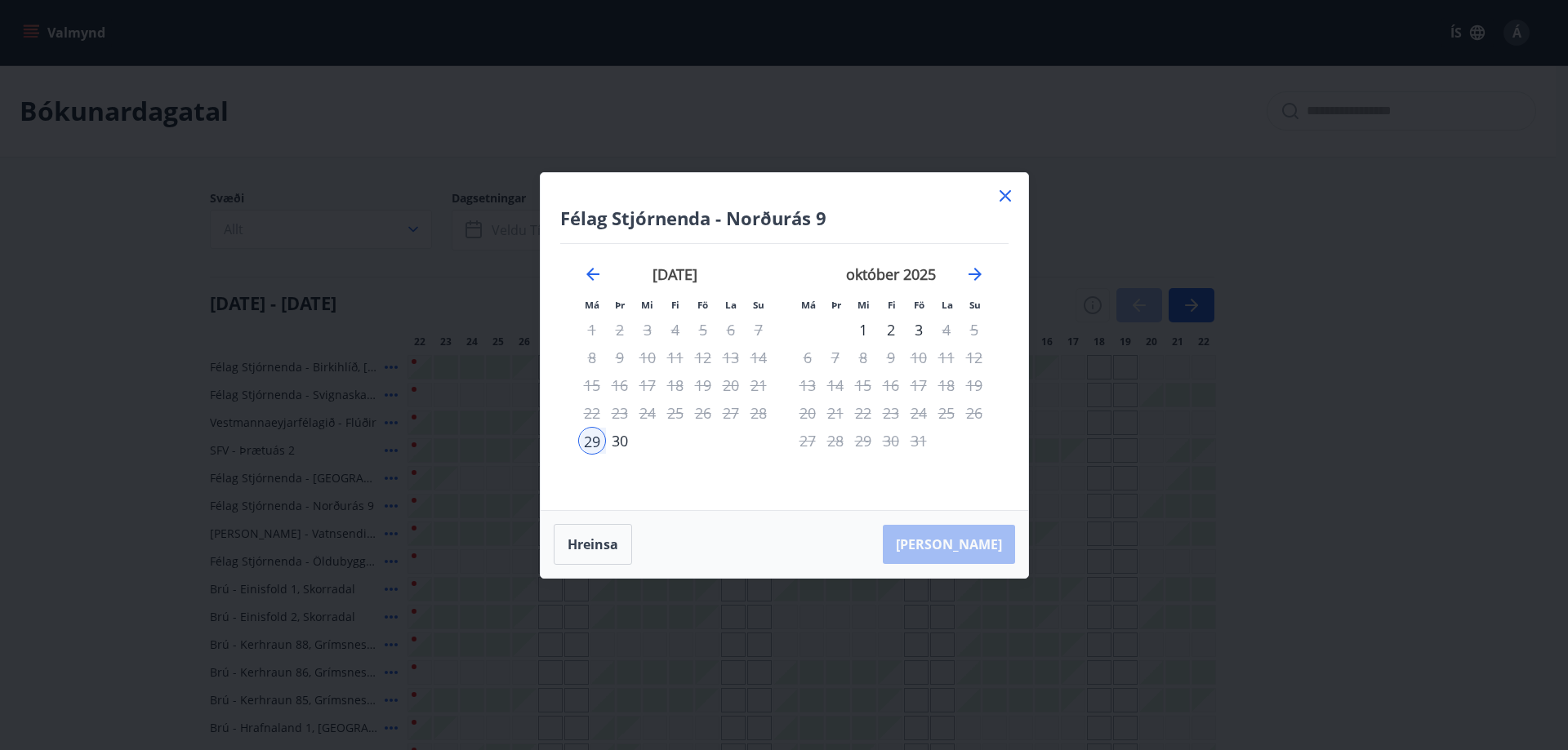
click at [891, 327] on div "2" at bounding box center [890, 329] width 27 height 27
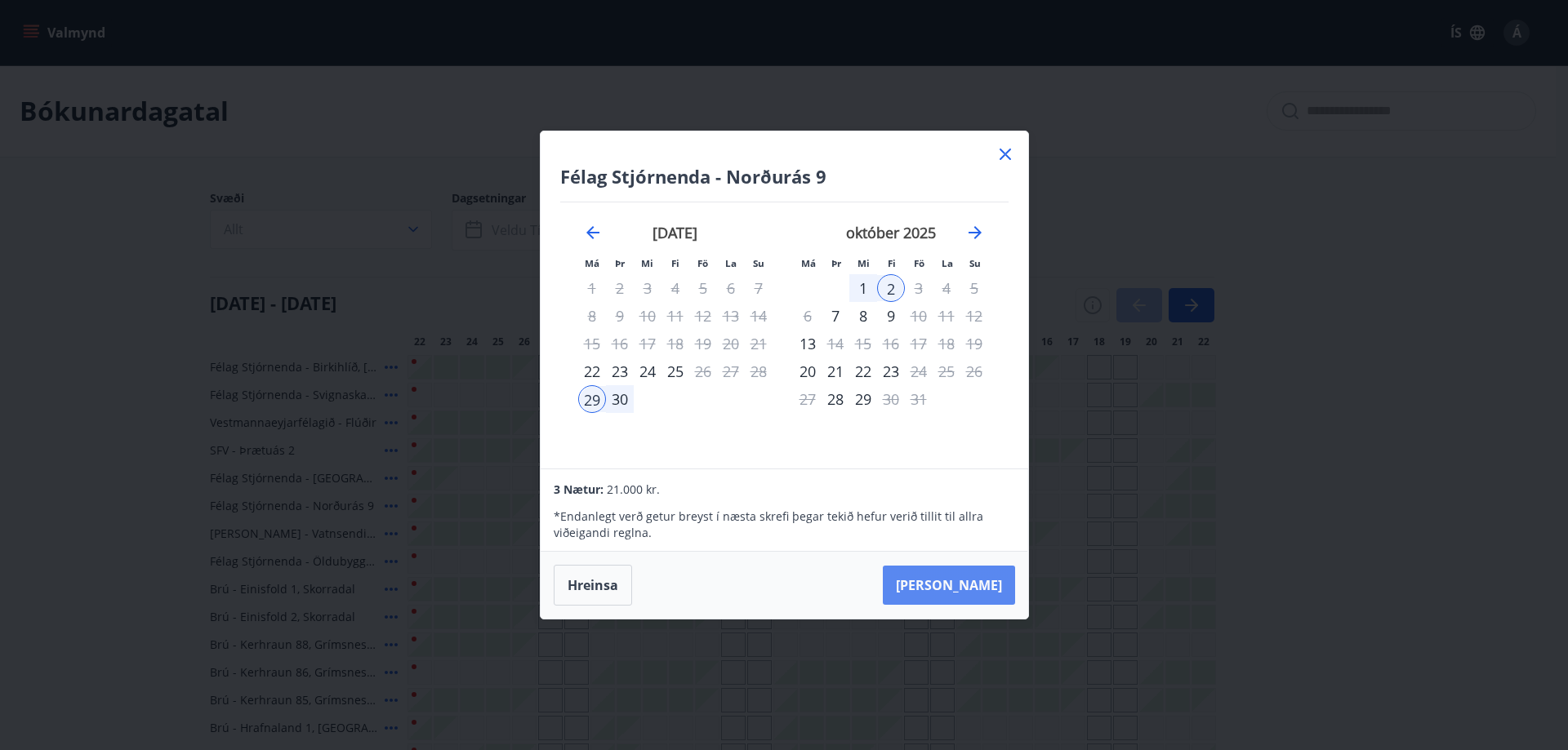
click at [968, 590] on button "Taka Frá" at bounding box center [948, 585] width 132 height 39
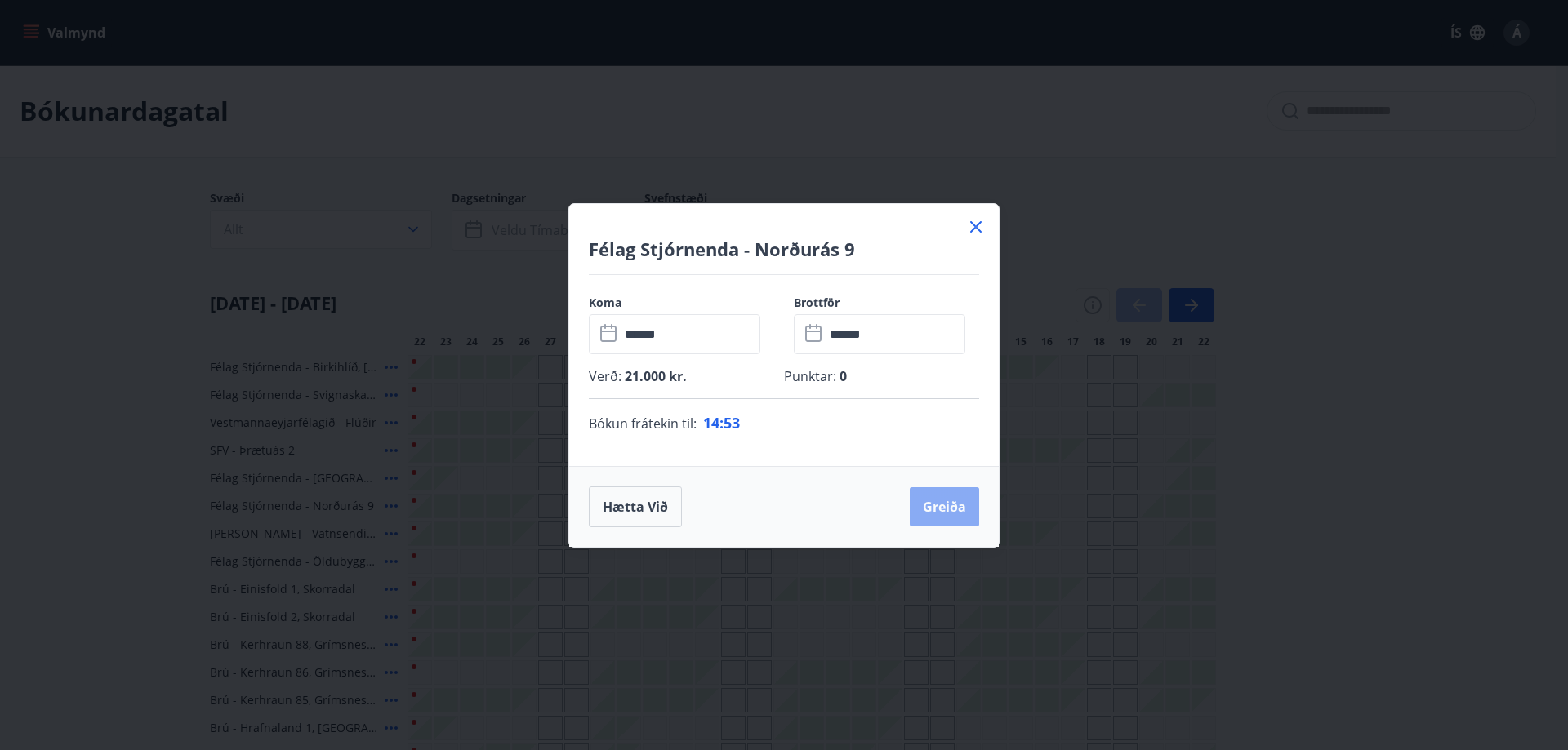
click at [931, 503] on button "Greiða" at bounding box center [944, 507] width 70 height 39
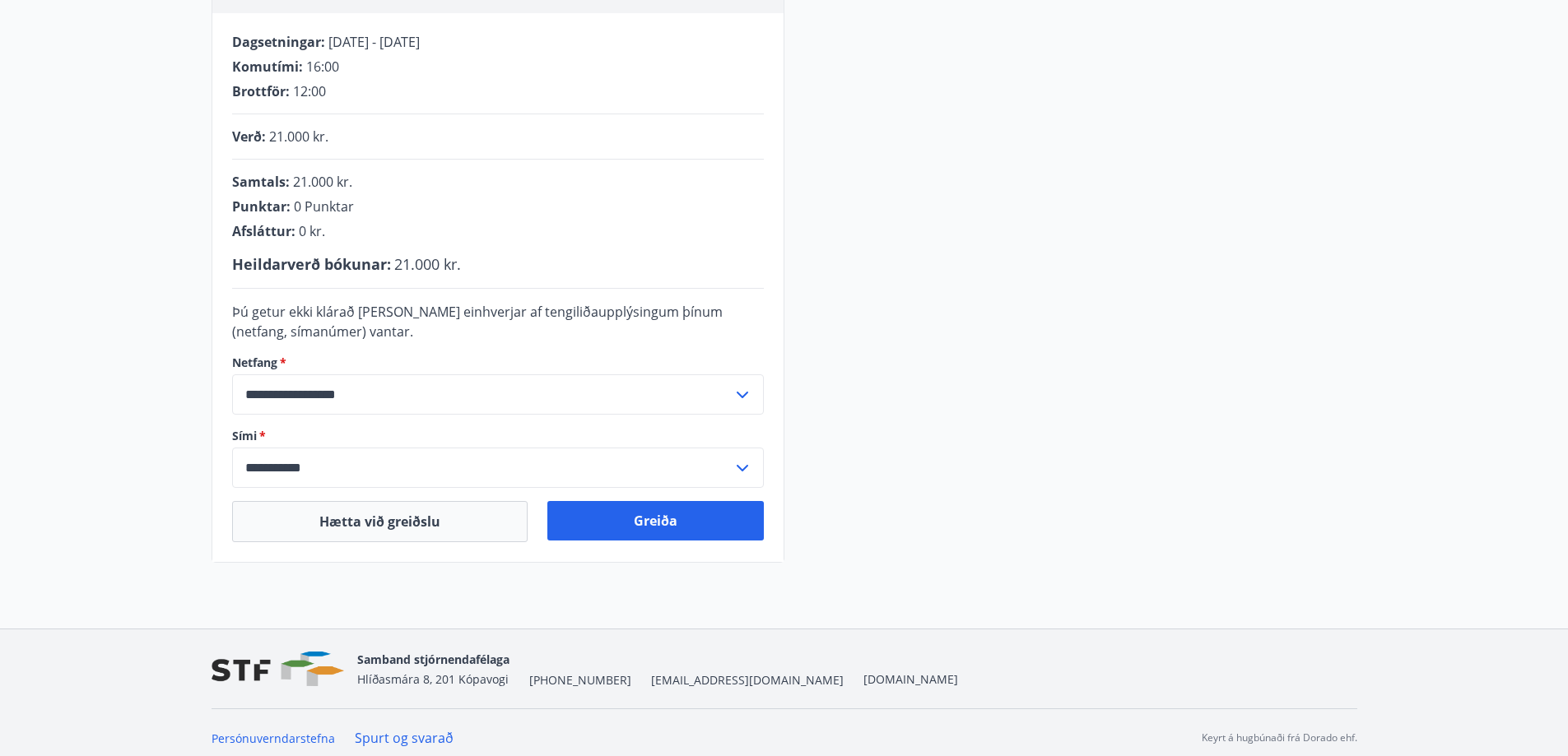
scroll to position [329, 0]
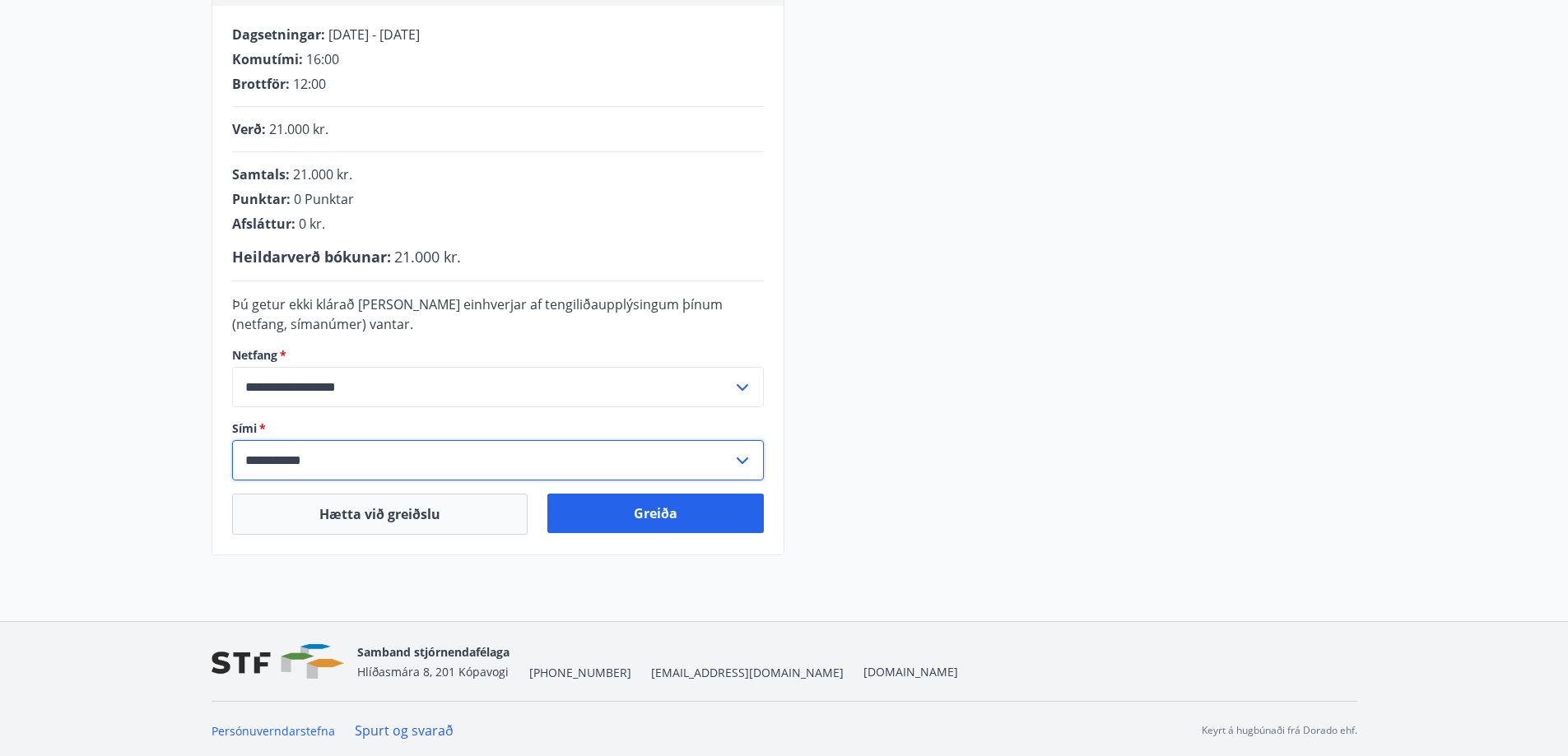
click at [272, 463] on input "**********" at bounding box center [482, 460] width 500 height 41
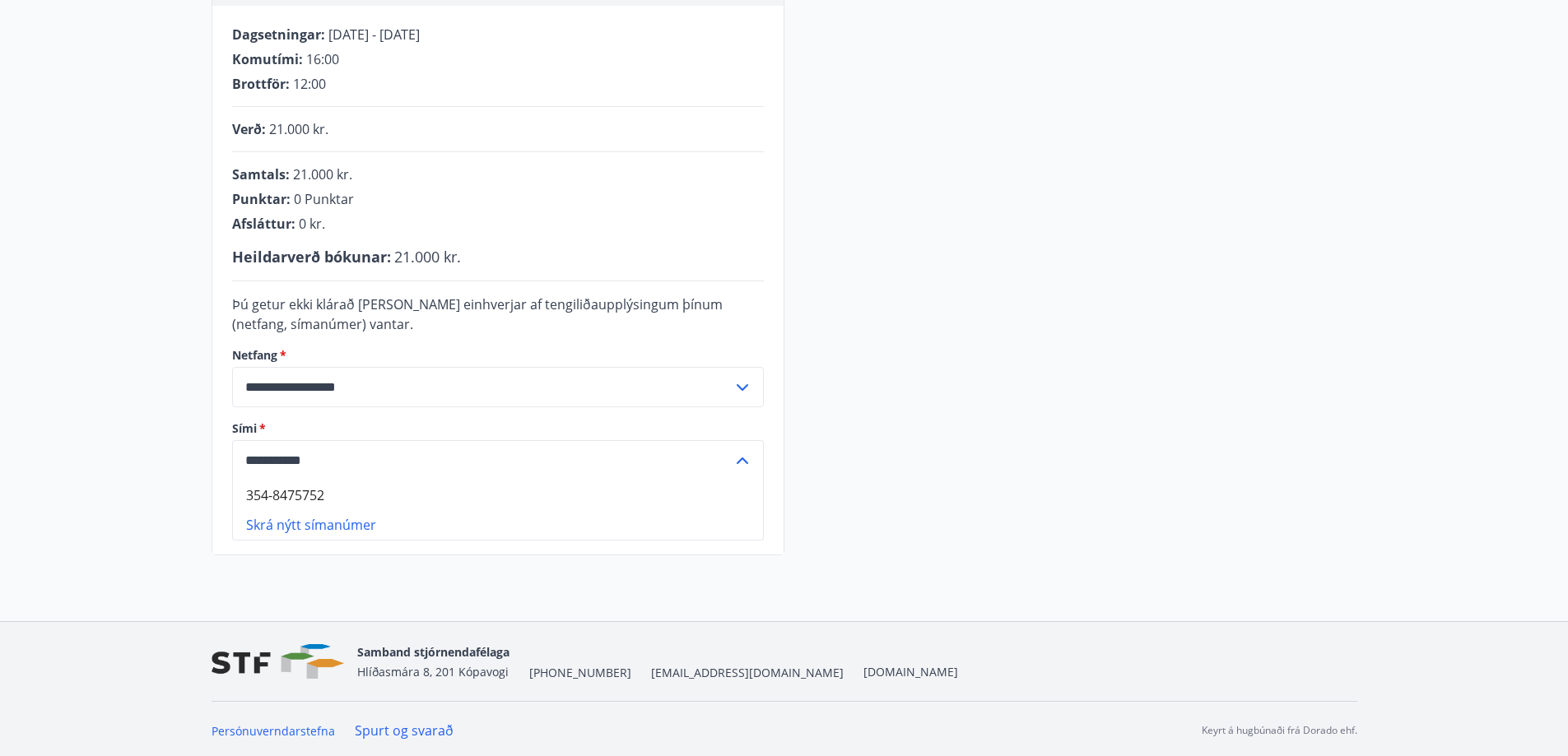
click at [436, 455] on input "**********" at bounding box center [482, 460] width 500 height 41
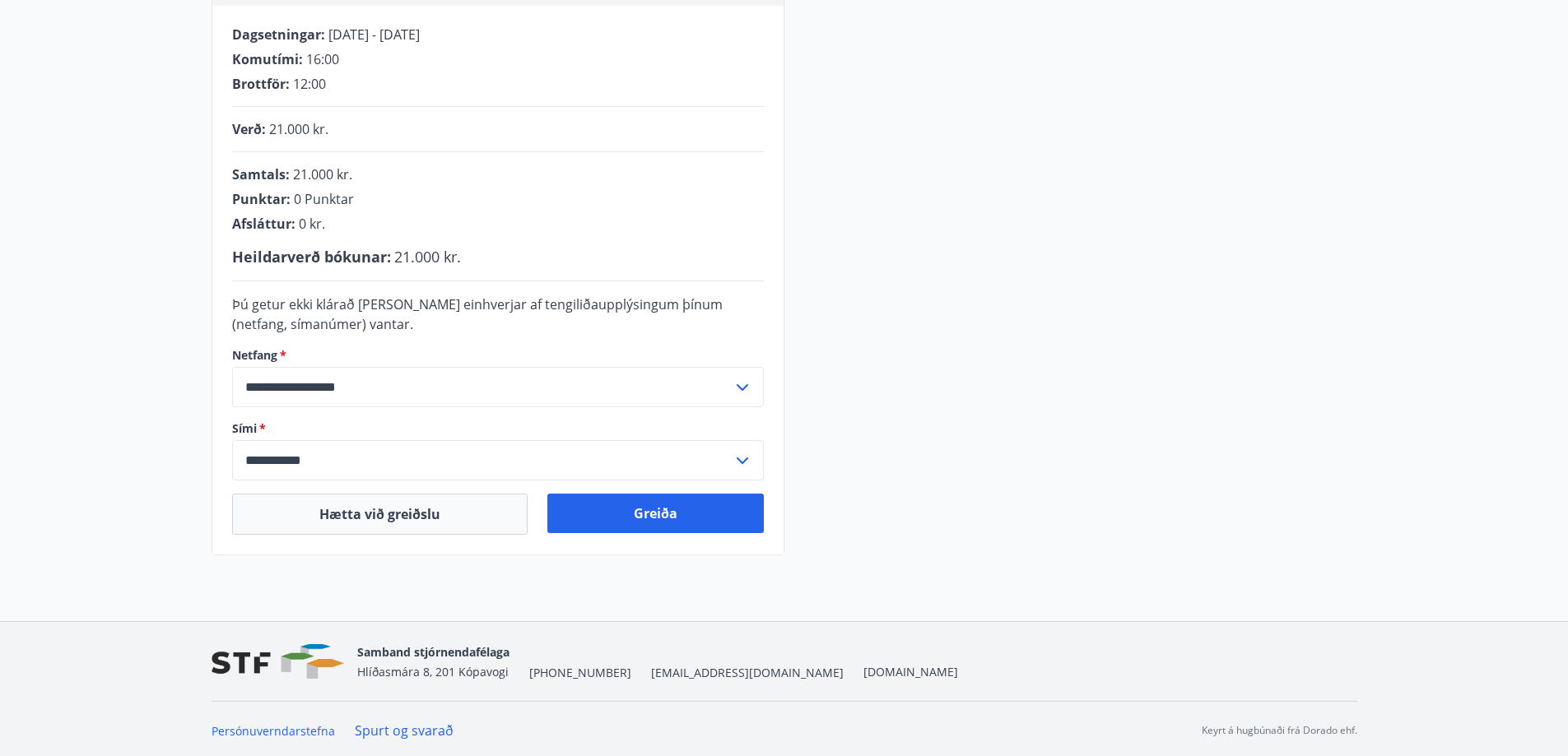
click at [101, 481] on main "**********" at bounding box center [784, 146] width 1568 height 818
click at [273, 460] on input "**********" at bounding box center [482, 460] width 500 height 41
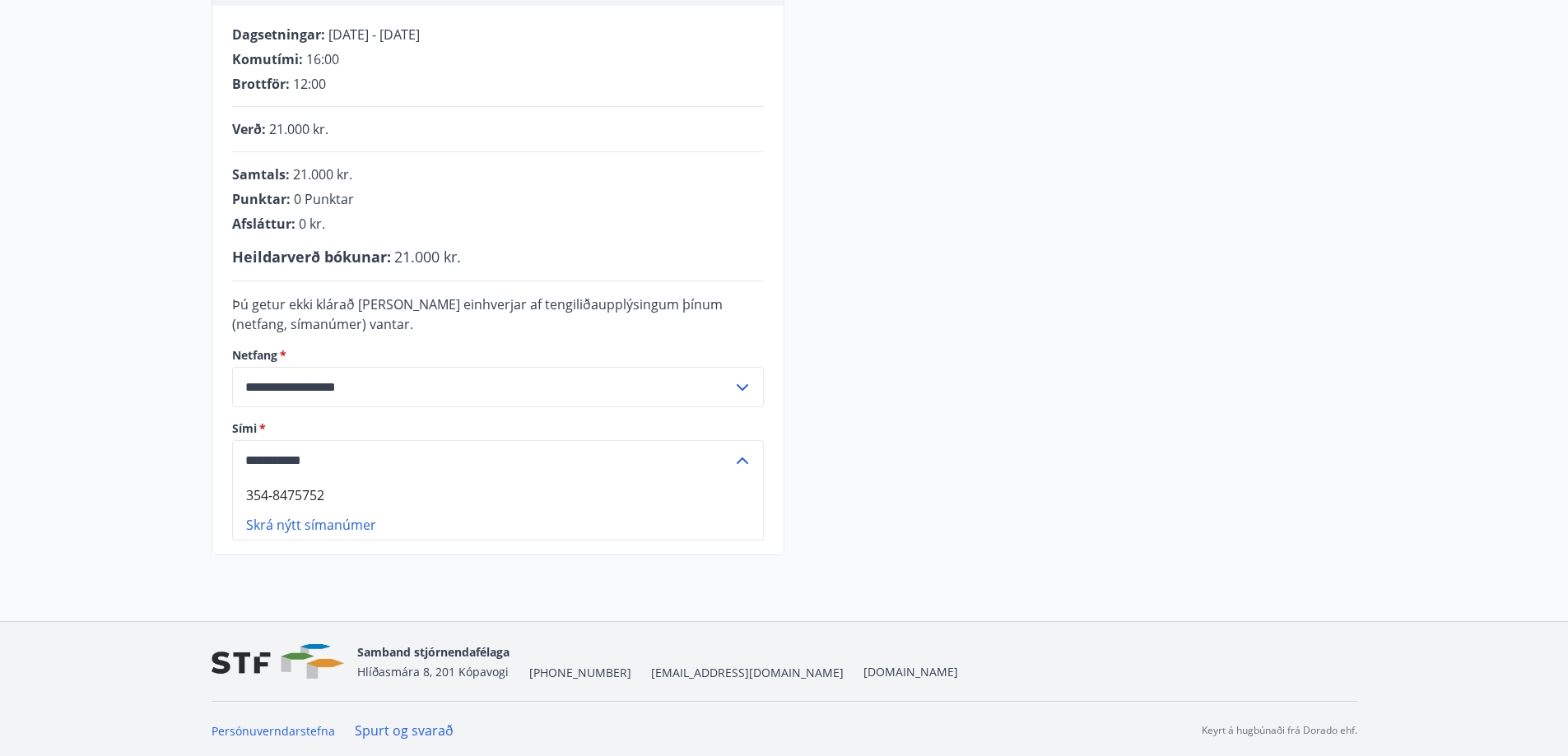
drag, startPoint x: 270, startPoint y: 462, endPoint x: 198, endPoint y: 454, distance: 72.4
click at [198, 454] on div "**********" at bounding box center [784, 210] width 1185 height 689
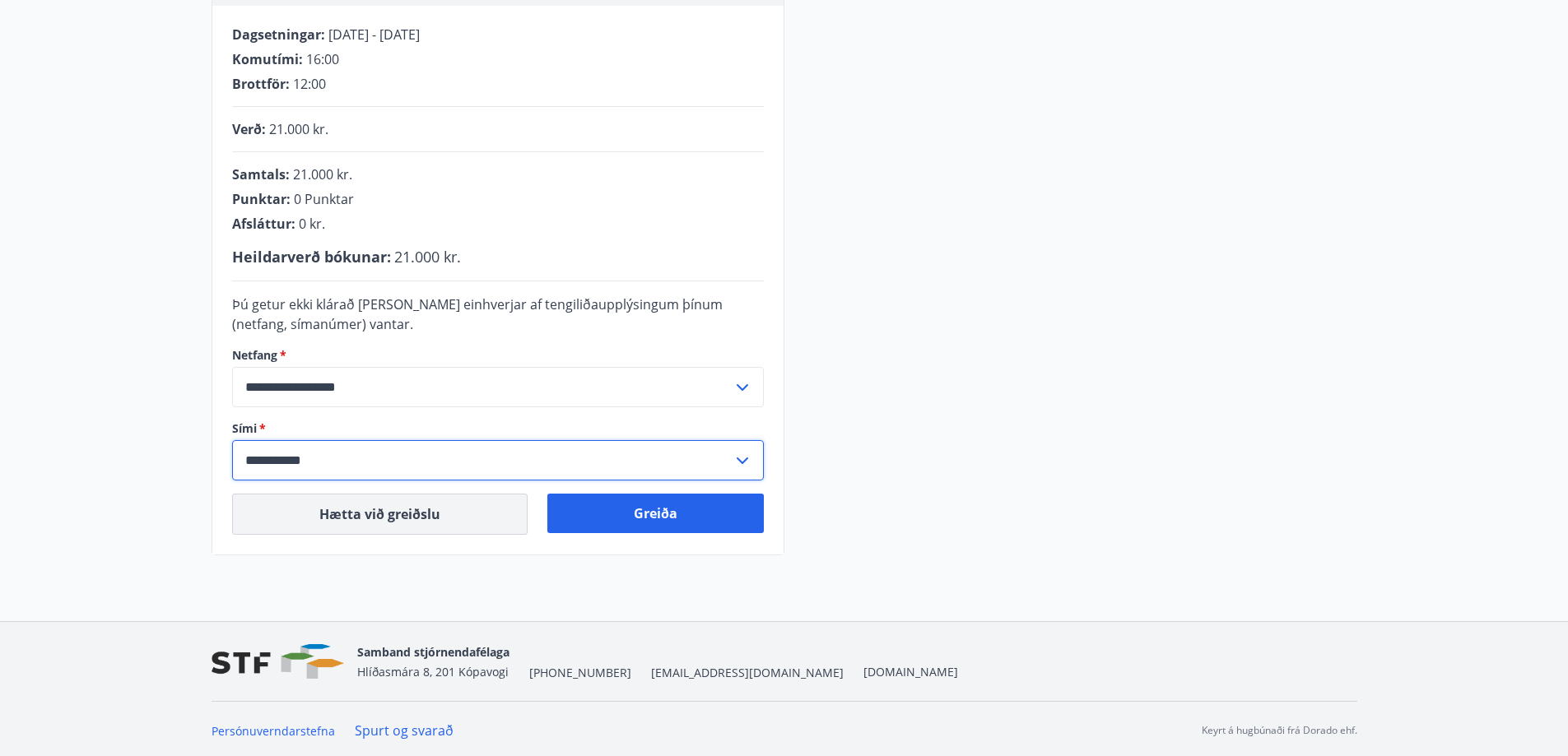
type input "**********"
click at [659, 513] on button "Greiða" at bounding box center [655, 514] width 217 height 40
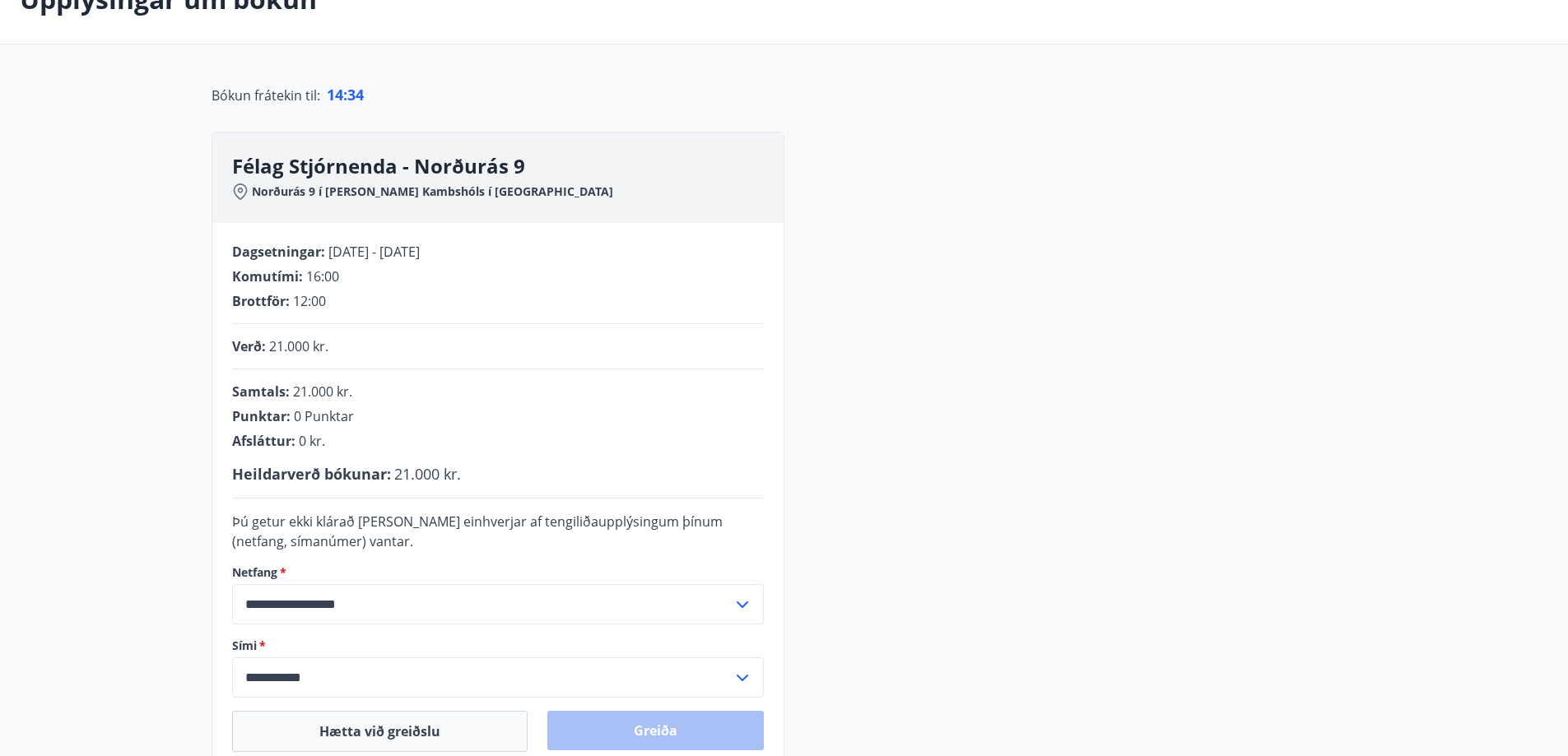
scroll to position [82, 0]
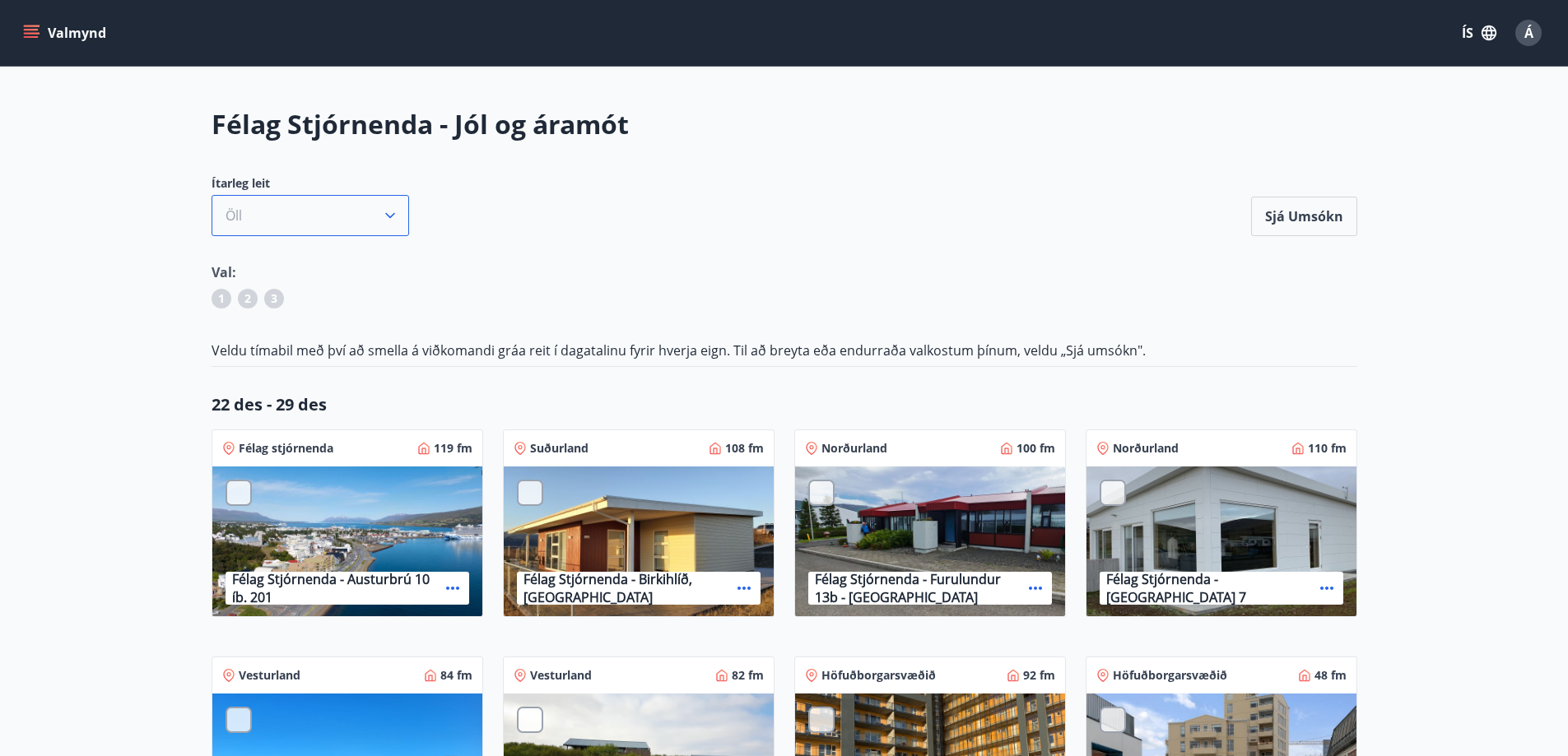
click at [288, 206] on button "Öll" at bounding box center [310, 215] width 198 height 42
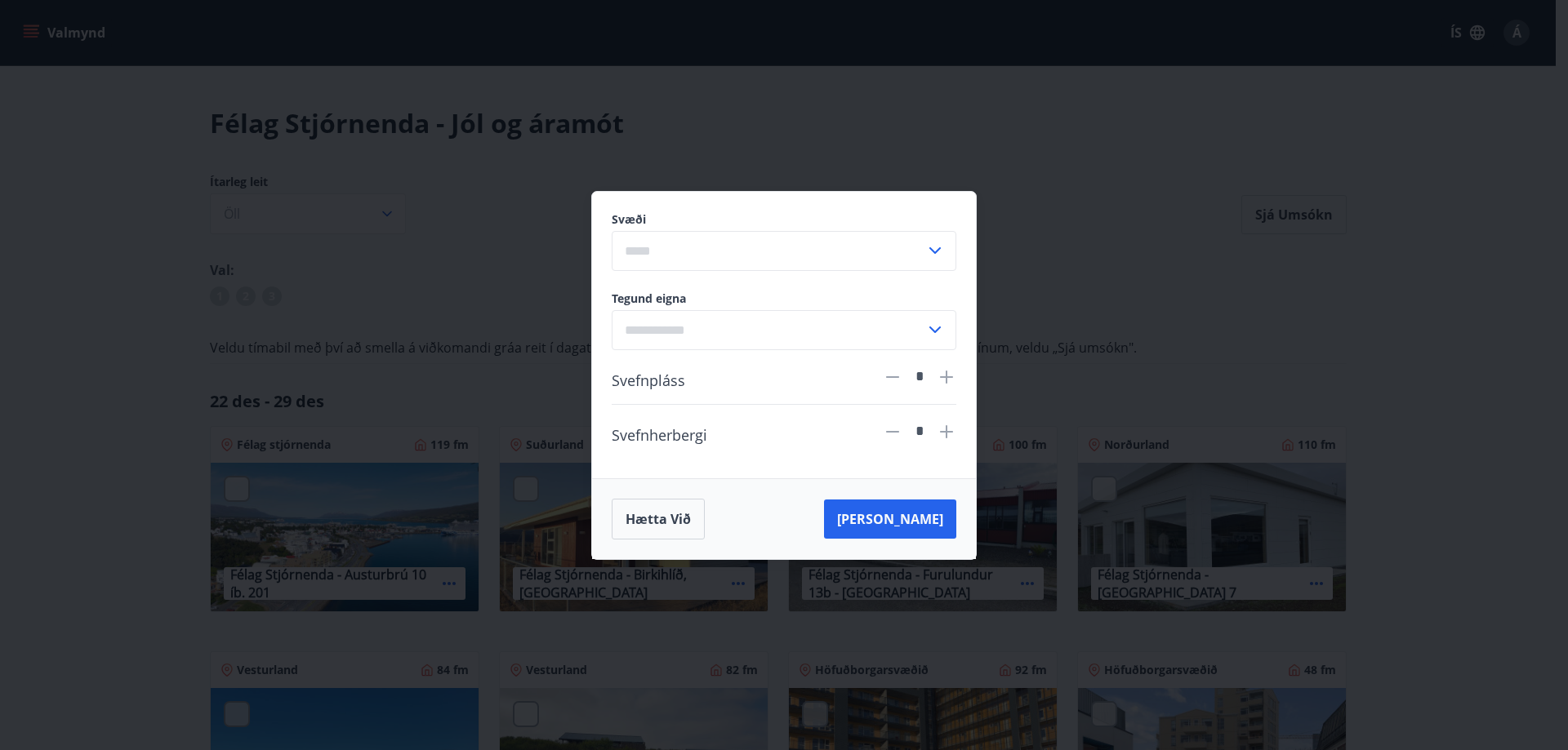
click at [1117, 198] on div "Svæði ​ Tegund eigna ​ Svefnpláss * Svefnherbergi * Hætta við [PERSON_NAME]" at bounding box center [784, 375] width 1568 height 750
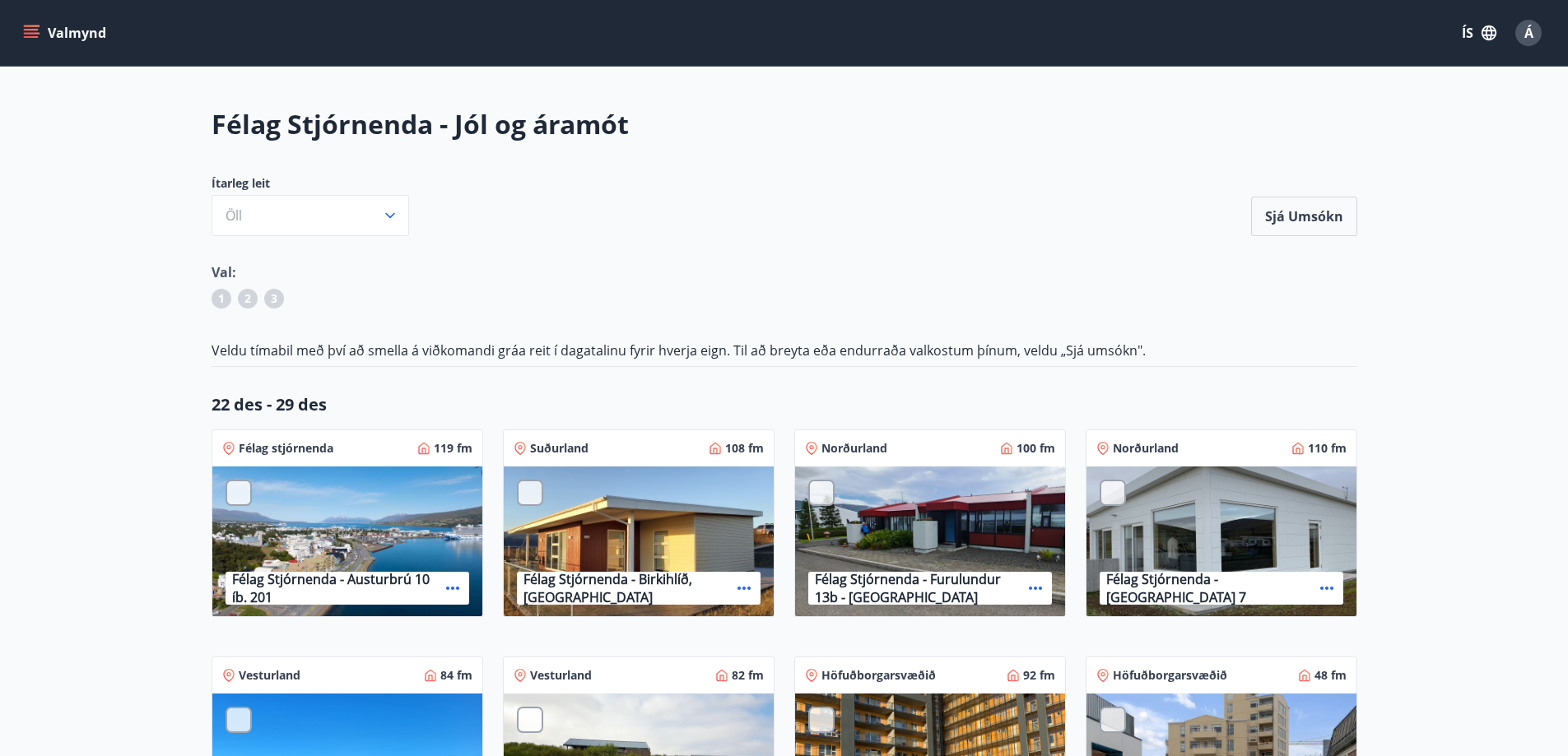
click at [42, 27] on button "Valmynd" at bounding box center [66, 33] width 93 height 30
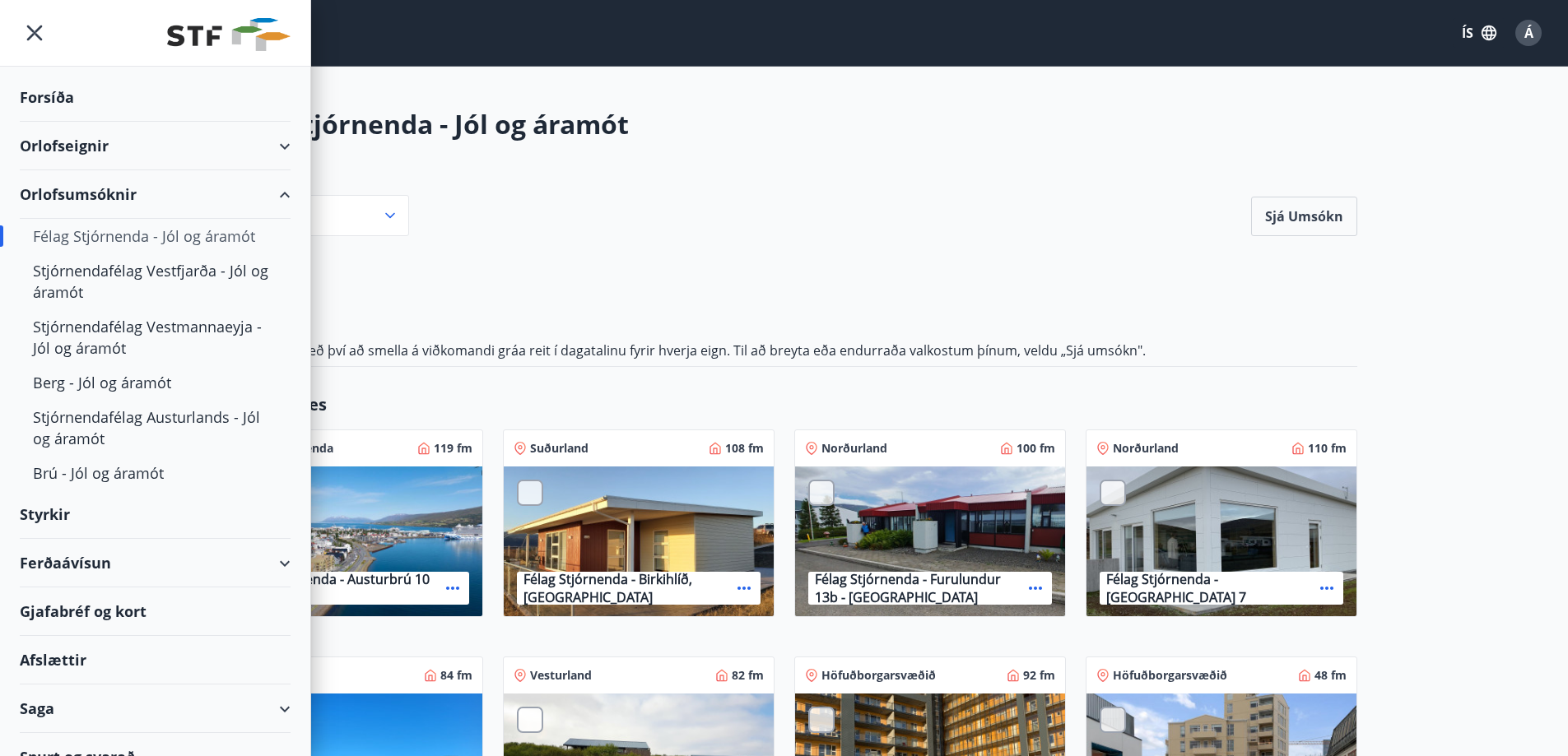
click at [56, 136] on div "Orlofseignir" at bounding box center [155, 145] width 271 height 48
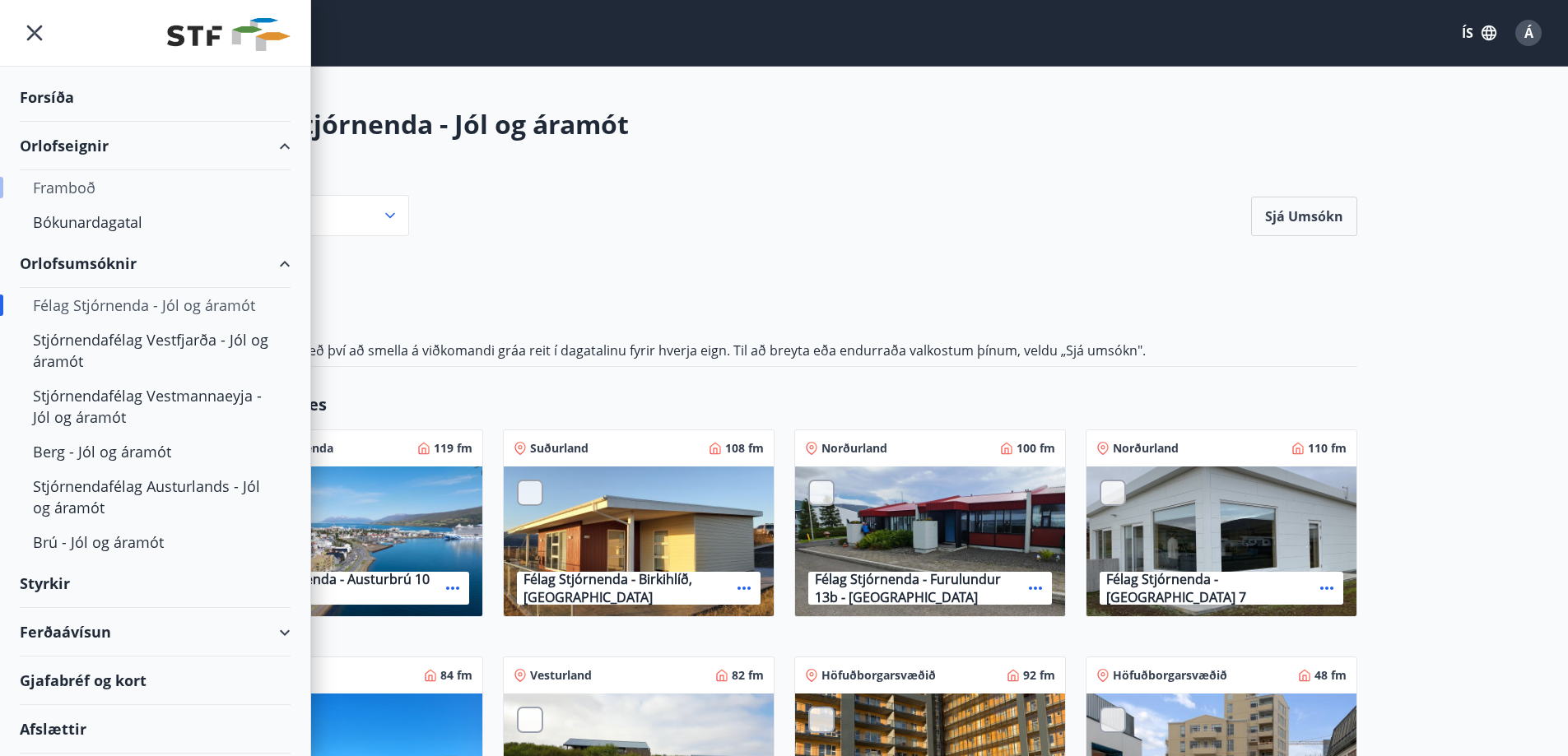
click at [62, 188] on div "Framboð" at bounding box center [154, 187] width 244 height 35
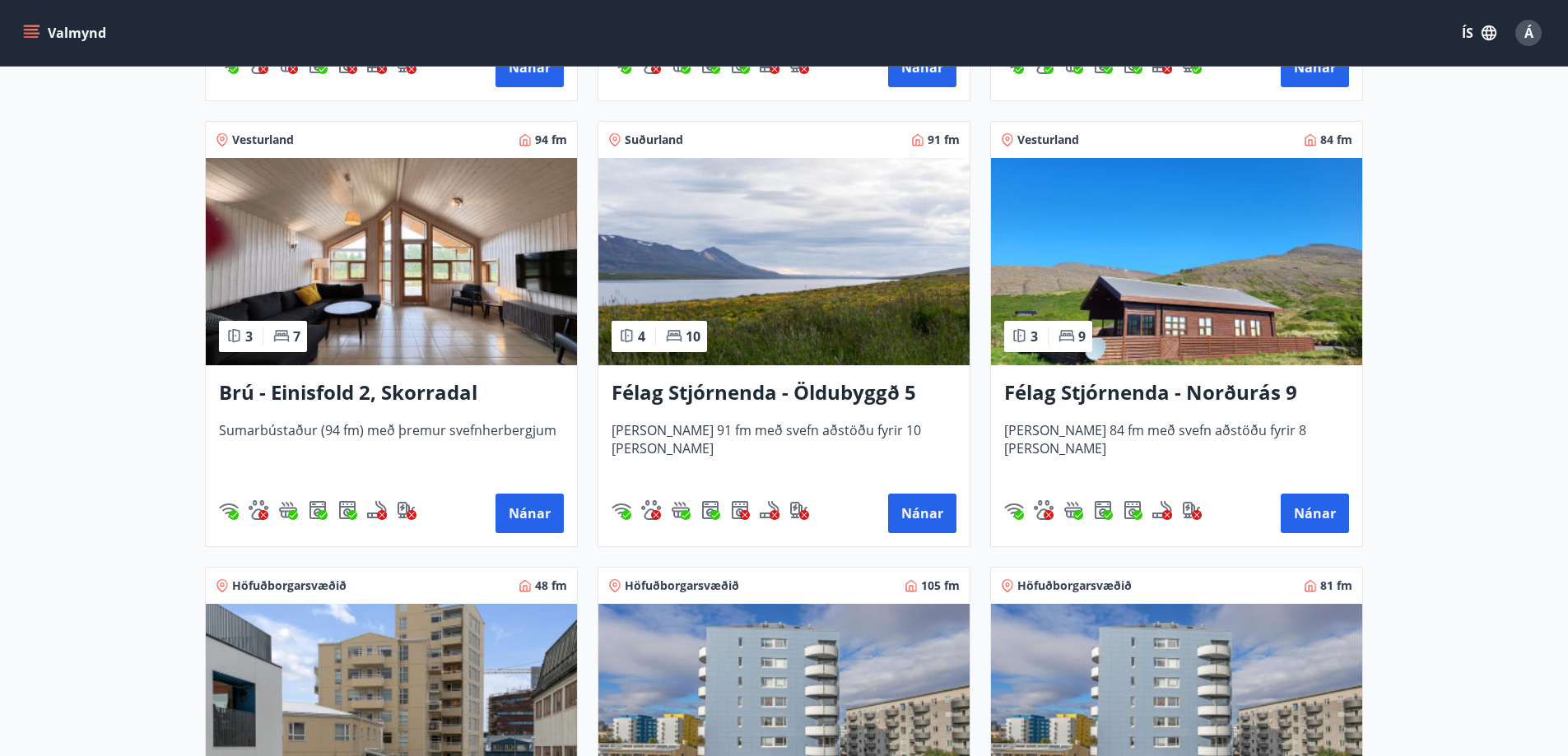
scroll to position [1152, 0]
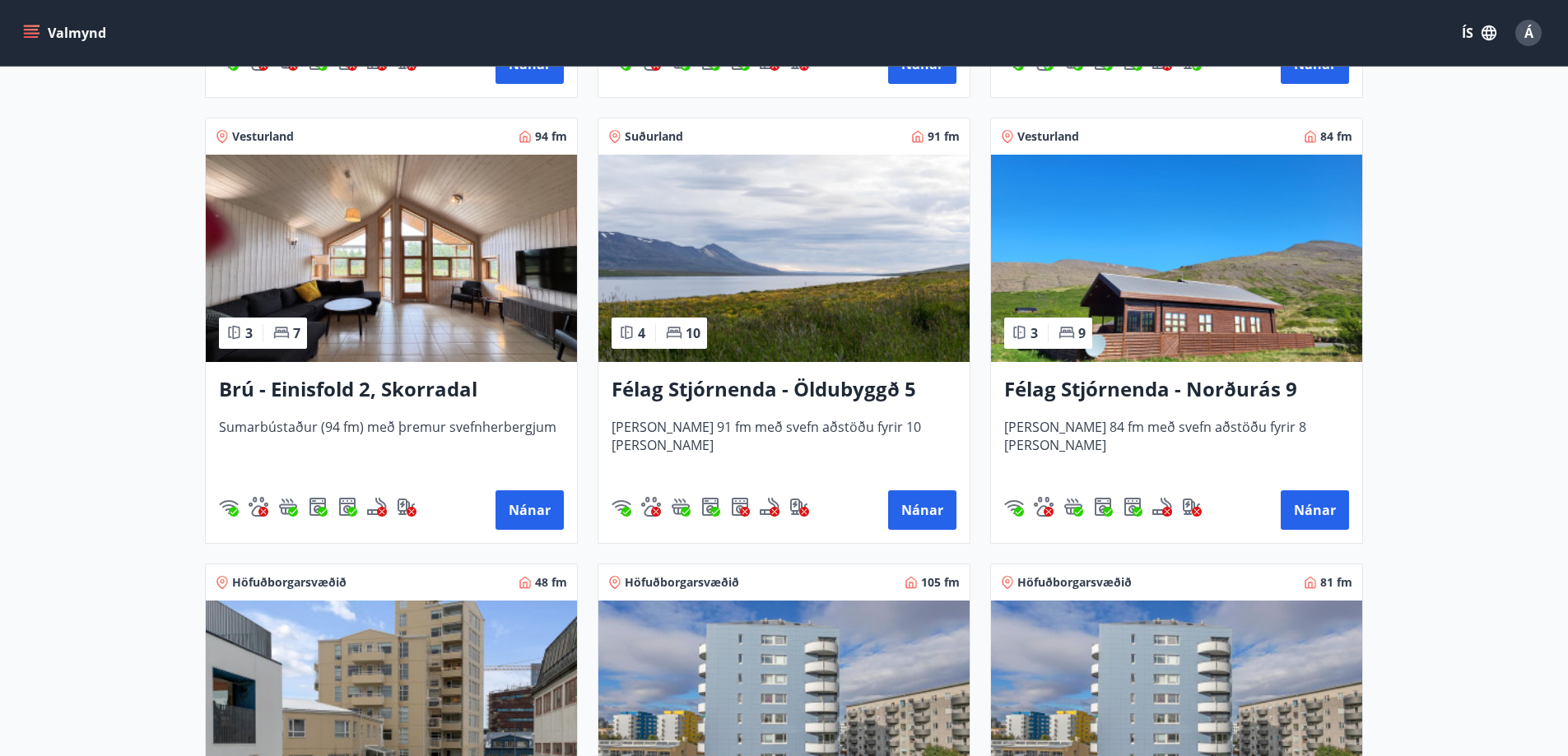
click at [408, 305] on img at bounding box center [392, 259] width 372 height 208
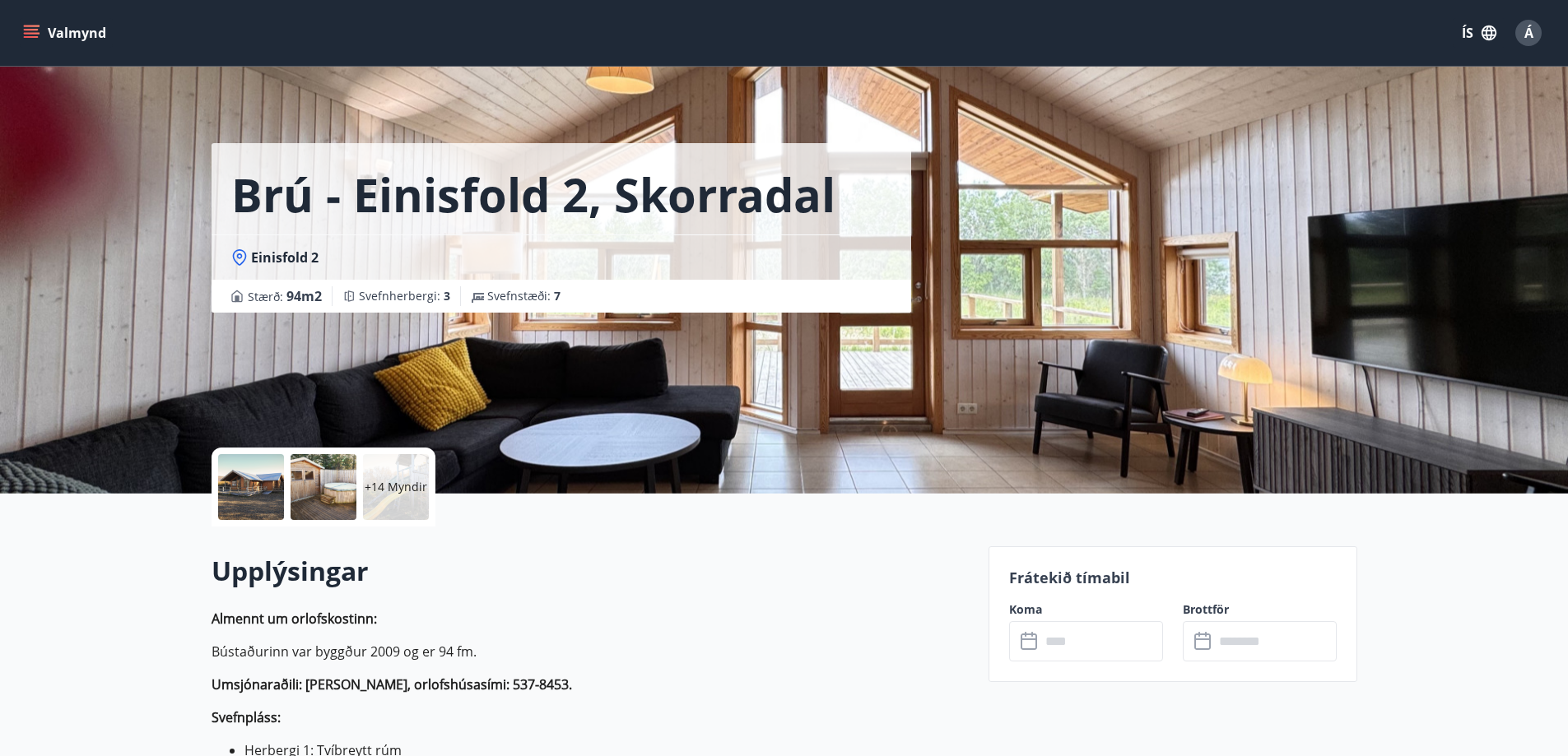
click at [252, 484] on div at bounding box center [251, 487] width 66 height 66
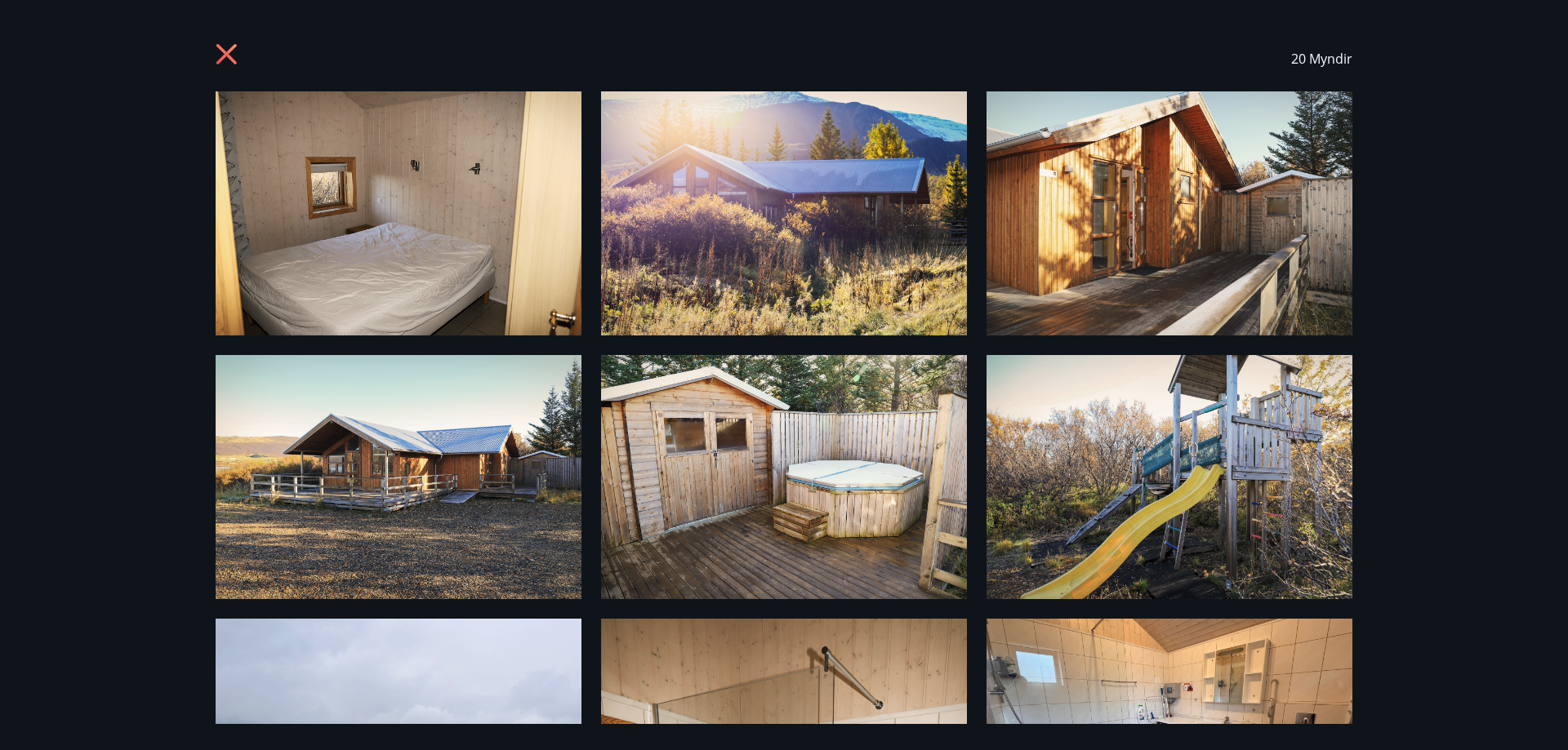
click at [414, 180] on img at bounding box center [398, 213] width 366 height 244
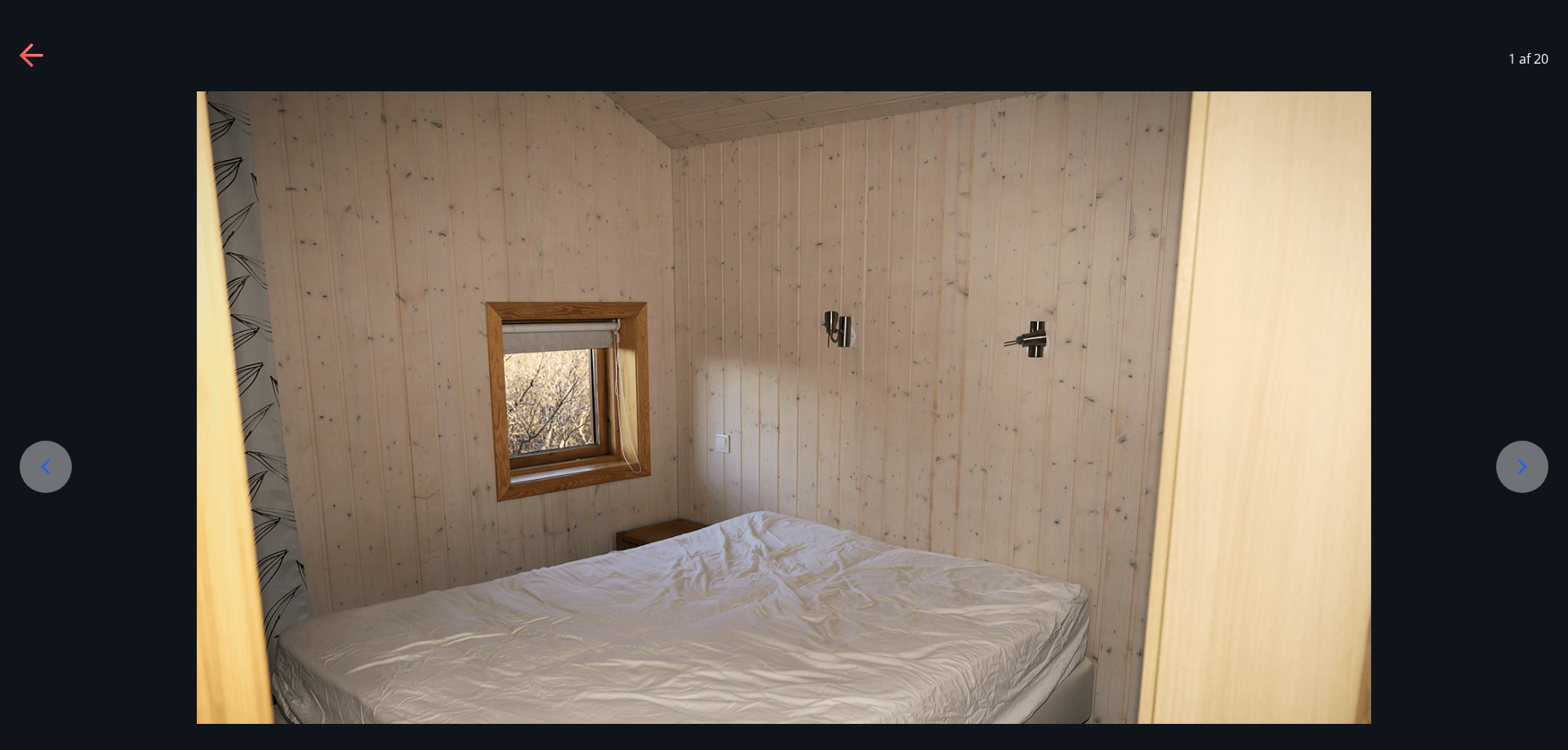
click at [1514, 461] on icon at bounding box center [1522, 467] width 26 height 26
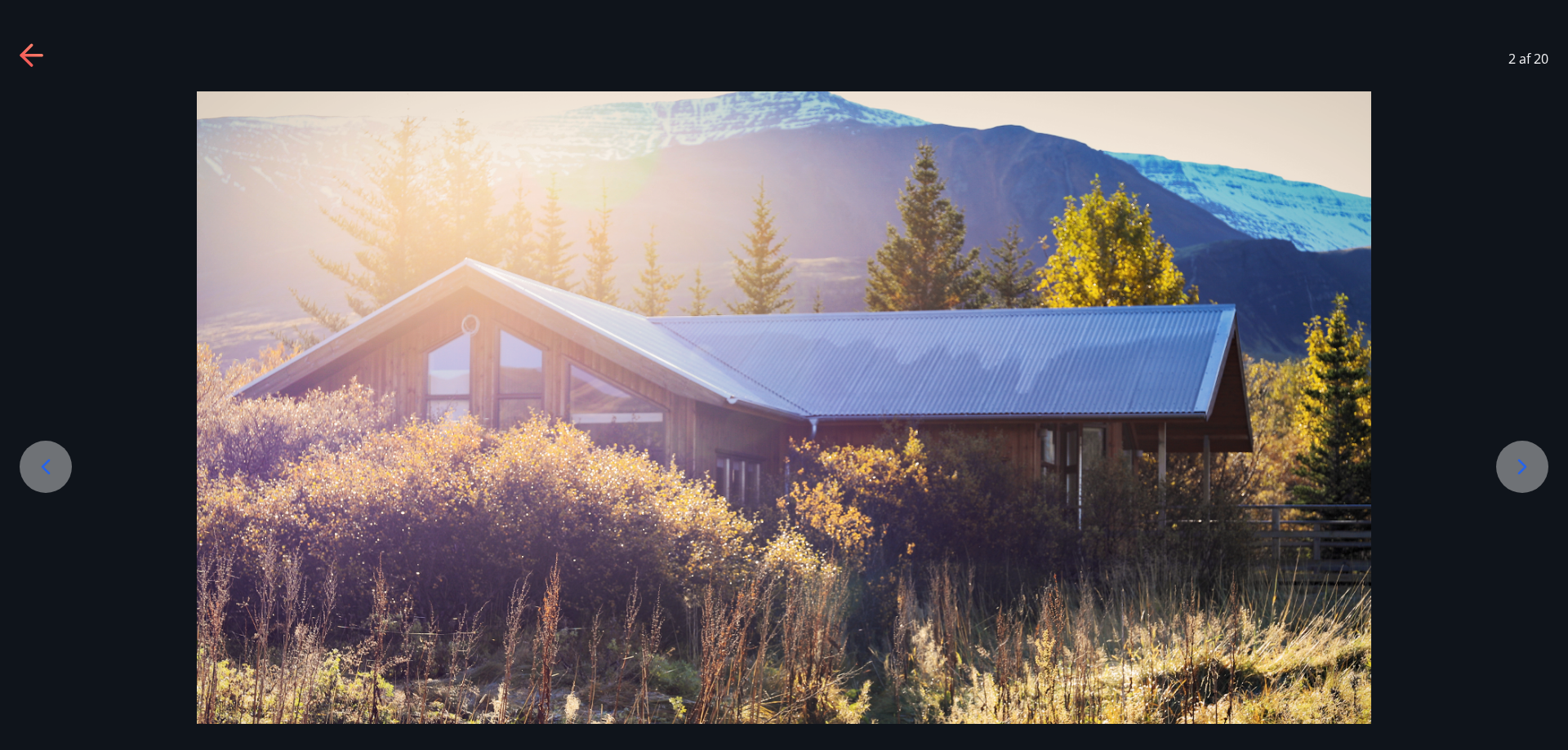
click at [1515, 459] on icon at bounding box center [1522, 467] width 26 height 26
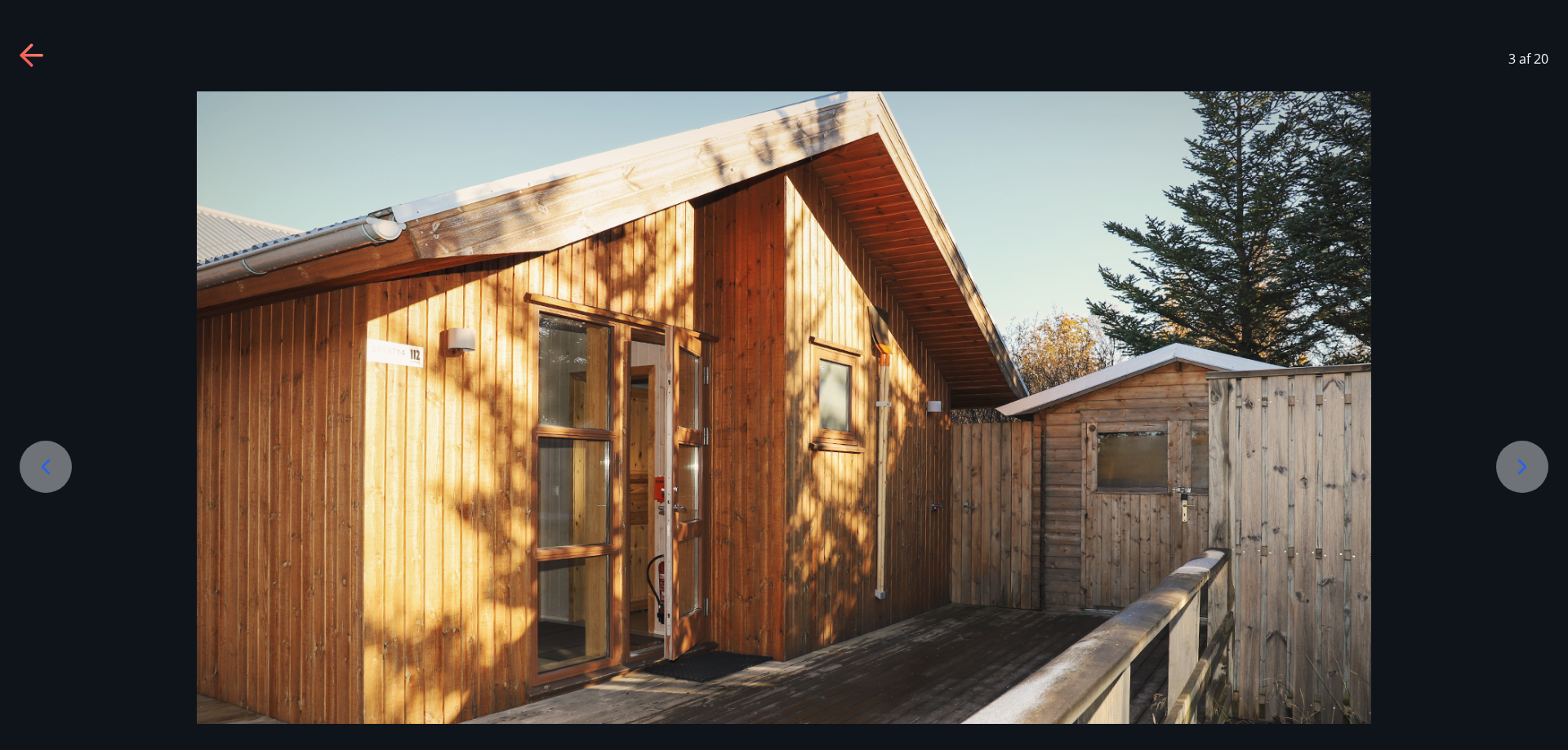
click at [1514, 455] on div at bounding box center [1521, 467] width 52 height 52
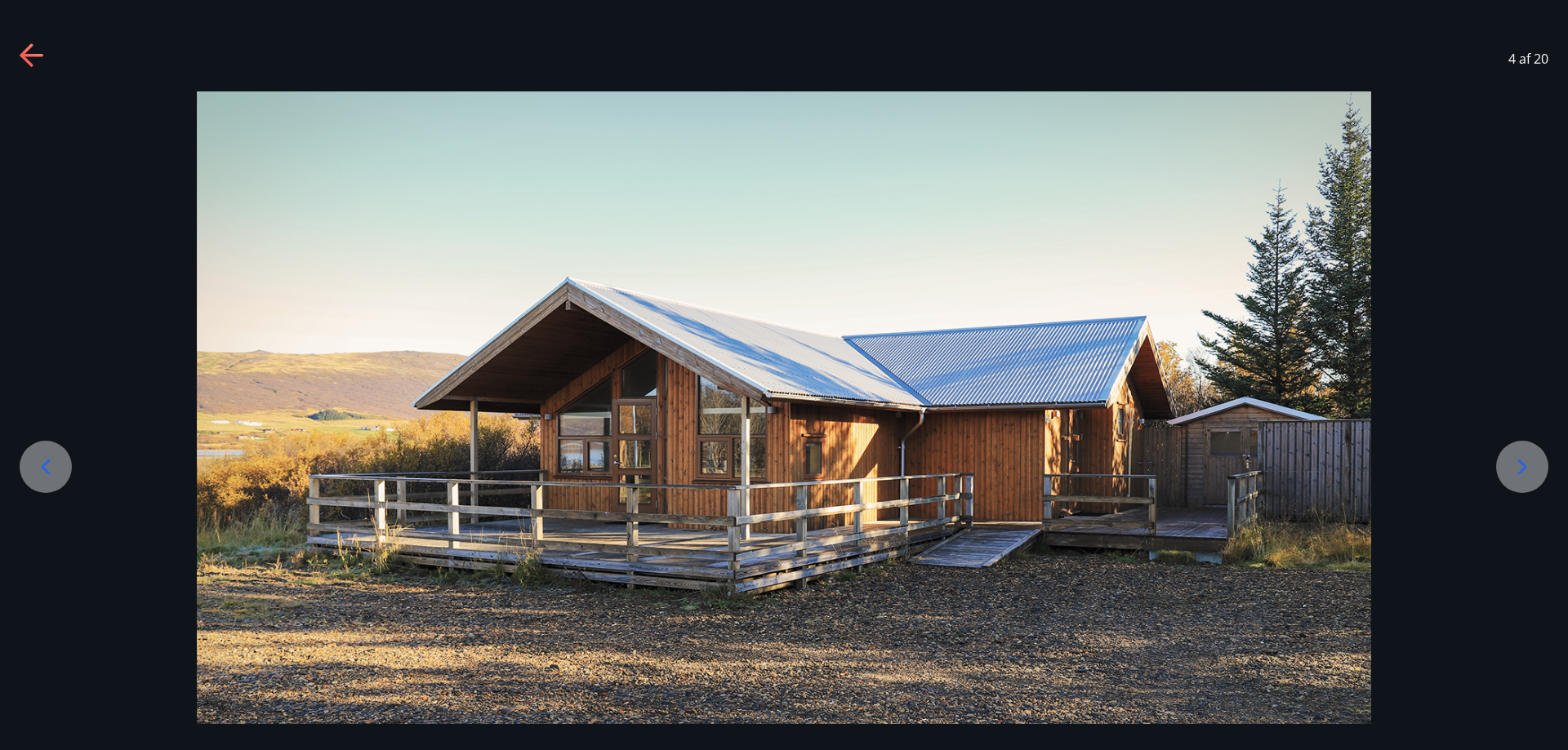
click at [1514, 455] on icon at bounding box center [1522, 467] width 26 height 26
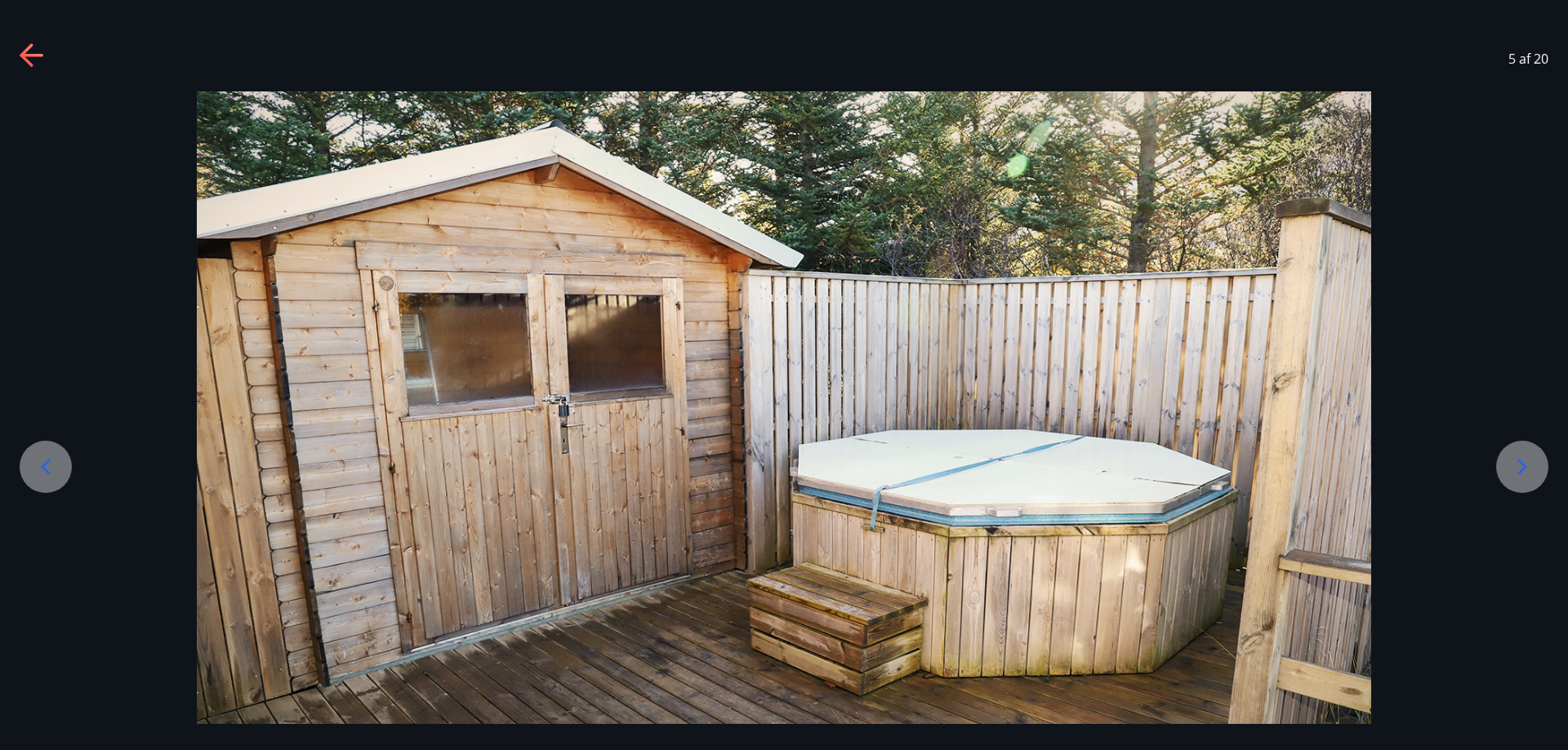
click at [1519, 449] on div at bounding box center [1521, 467] width 52 height 52
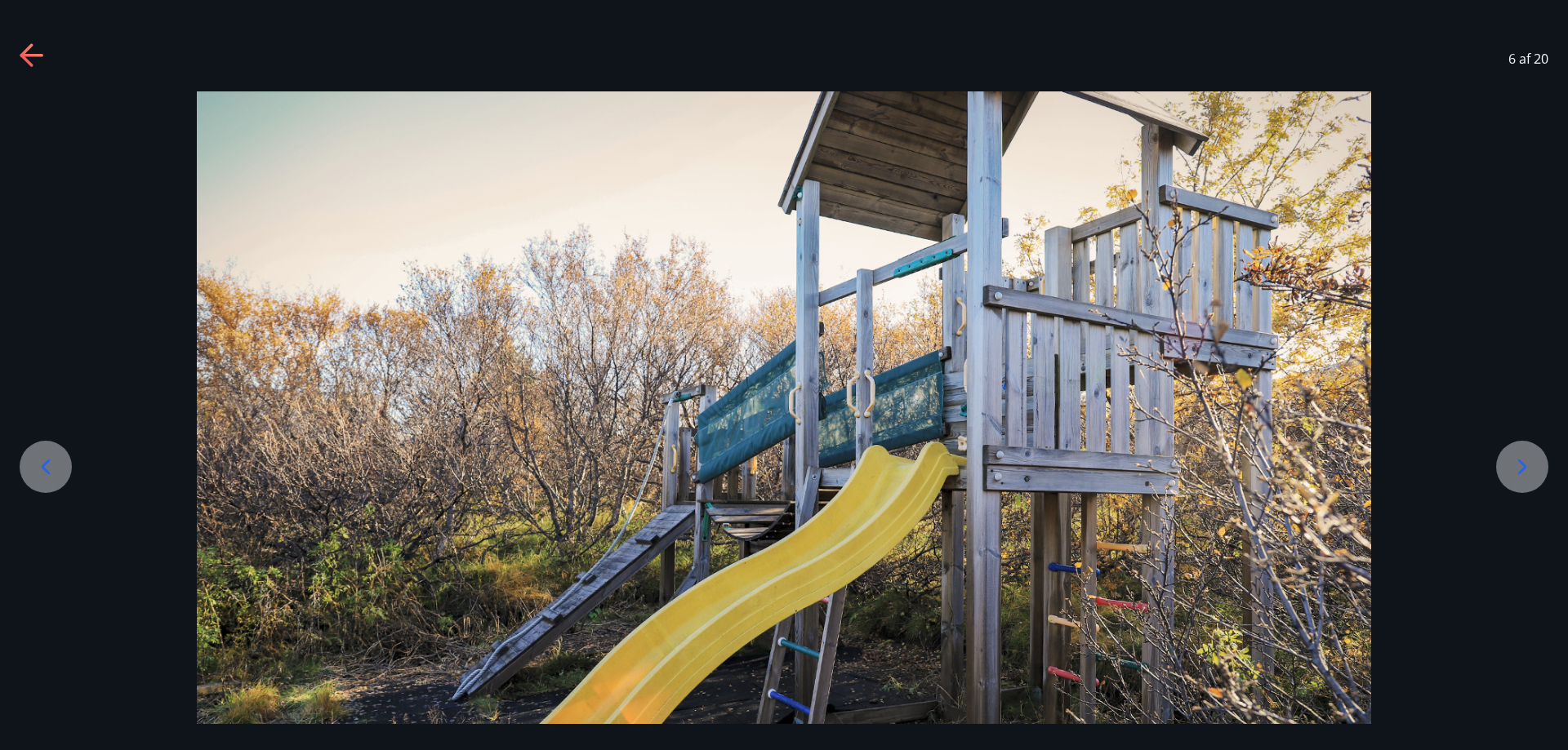
click at [1518, 449] on div at bounding box center [1521, 467] width 52 height 52
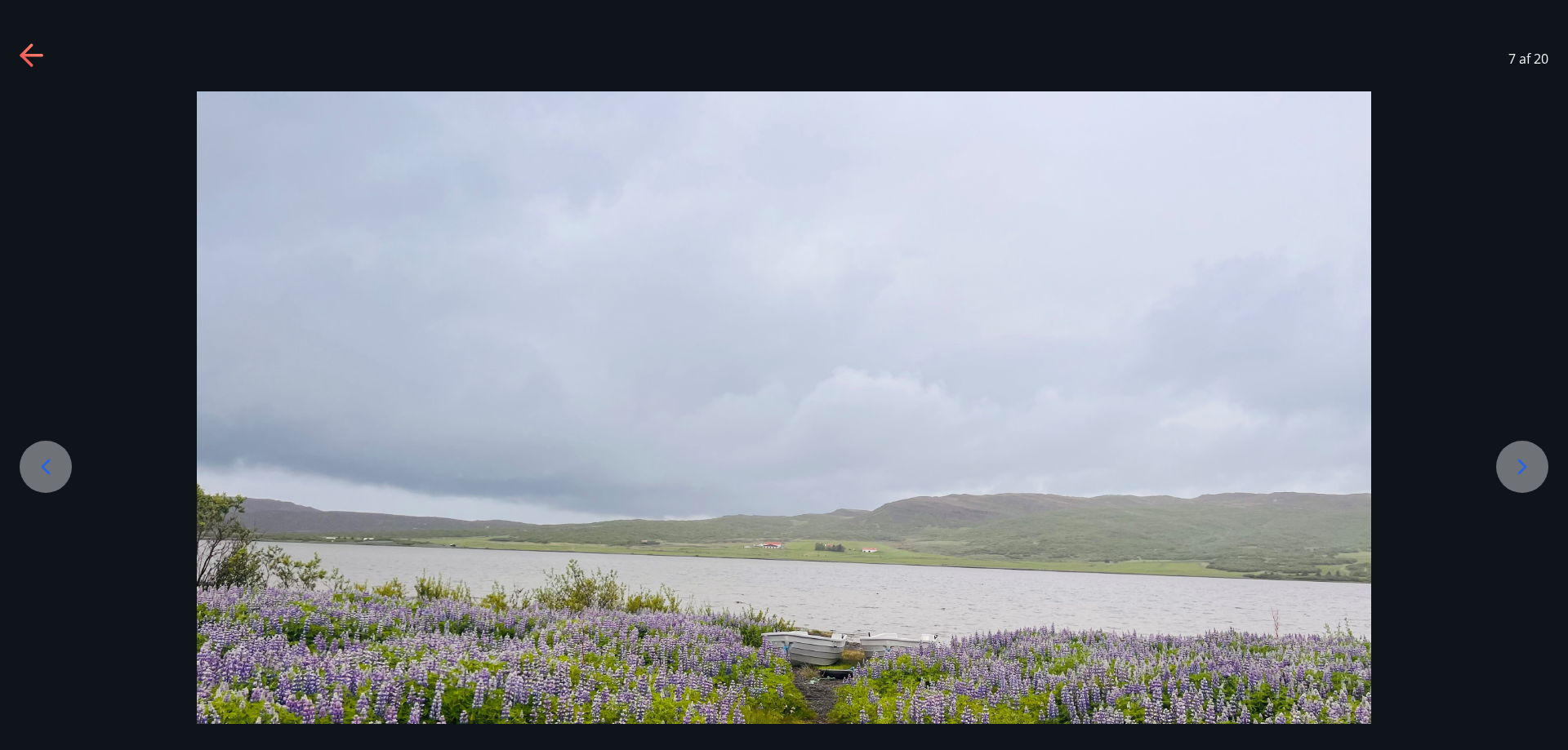
click at [1547, 488] on div at bounding box center [784, 531] width 1568 height 880
click at [1529, 478] on icon at bounding box center [1522, 467] width 26 height 26
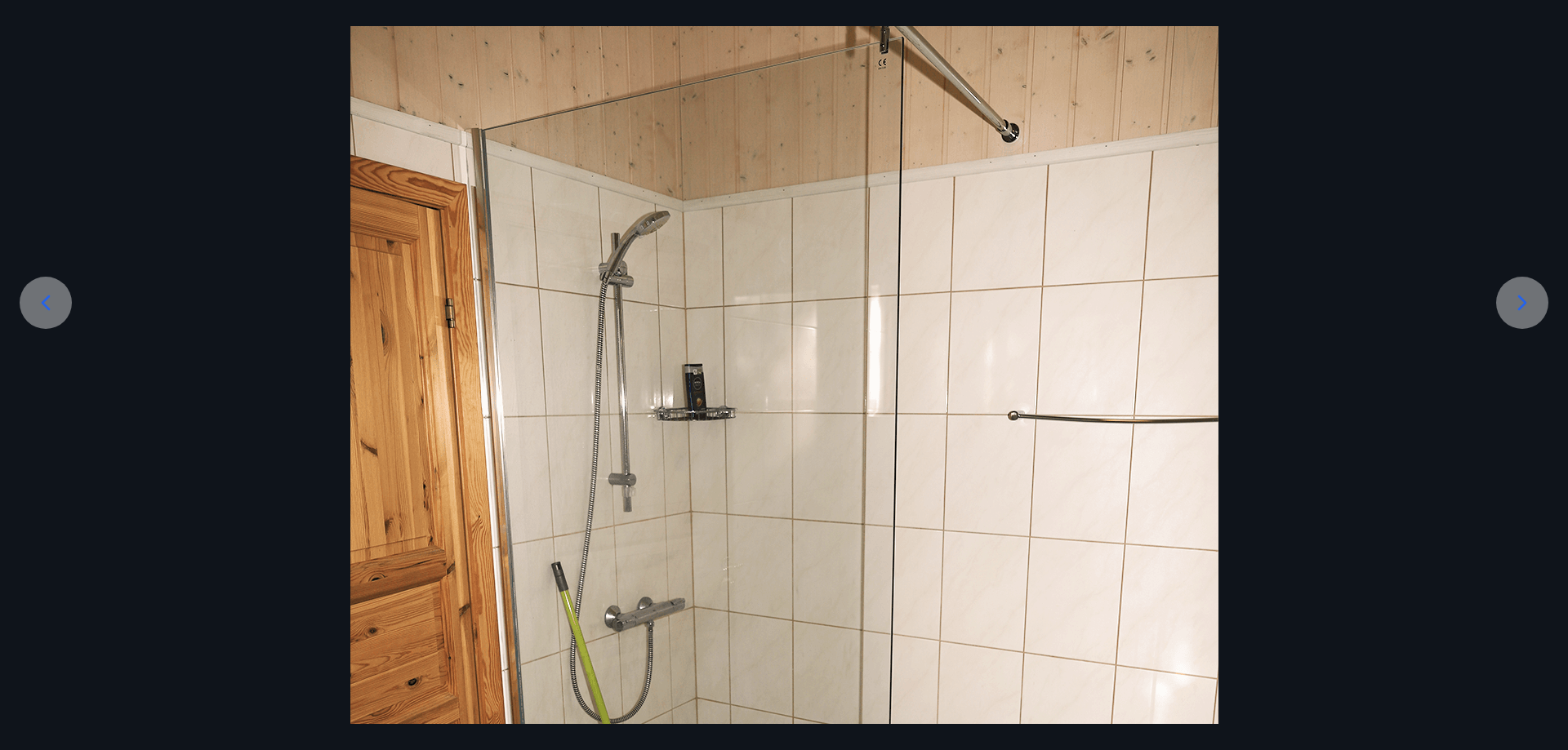
scroll to position [81, 0]
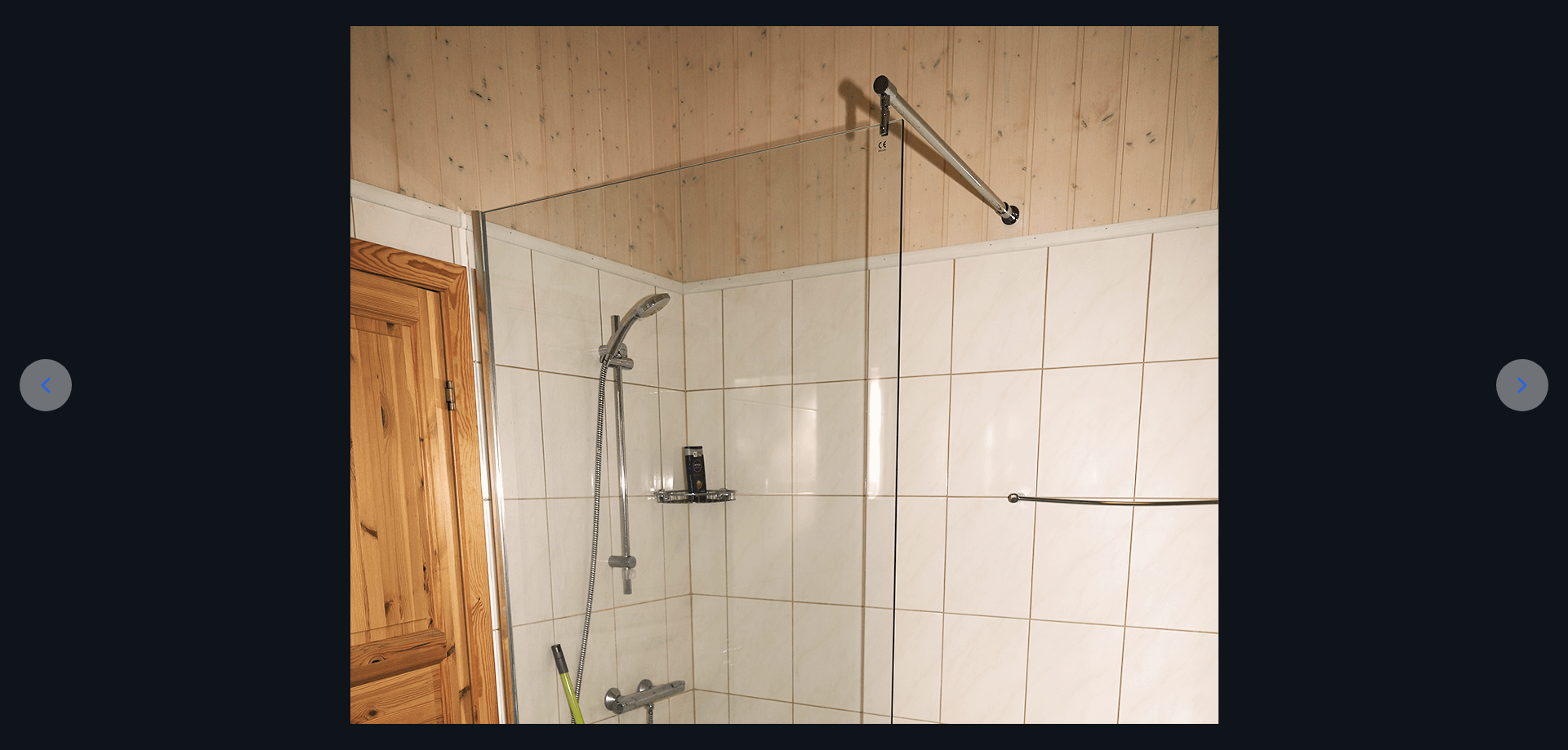
click at [1516, 385] on icon at bounding box center [1522, 385] width 26 height 26
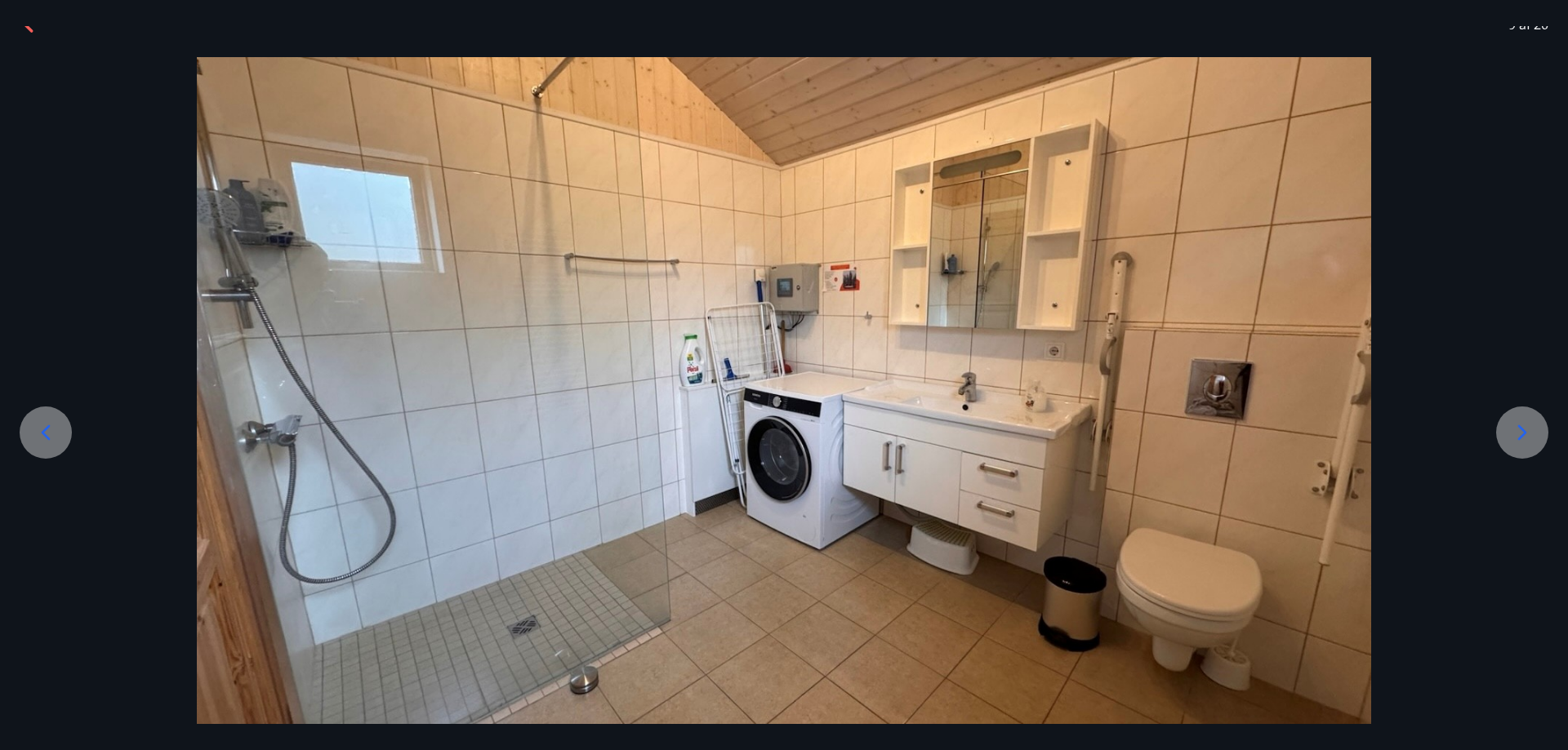
scroll to position [34, 0]
click at [1516, 382] on div at bounding box center [784, 390] width 1568 height 667
click at [1540, 443] on div at bounding box center [1521, 432] width 52 height 52
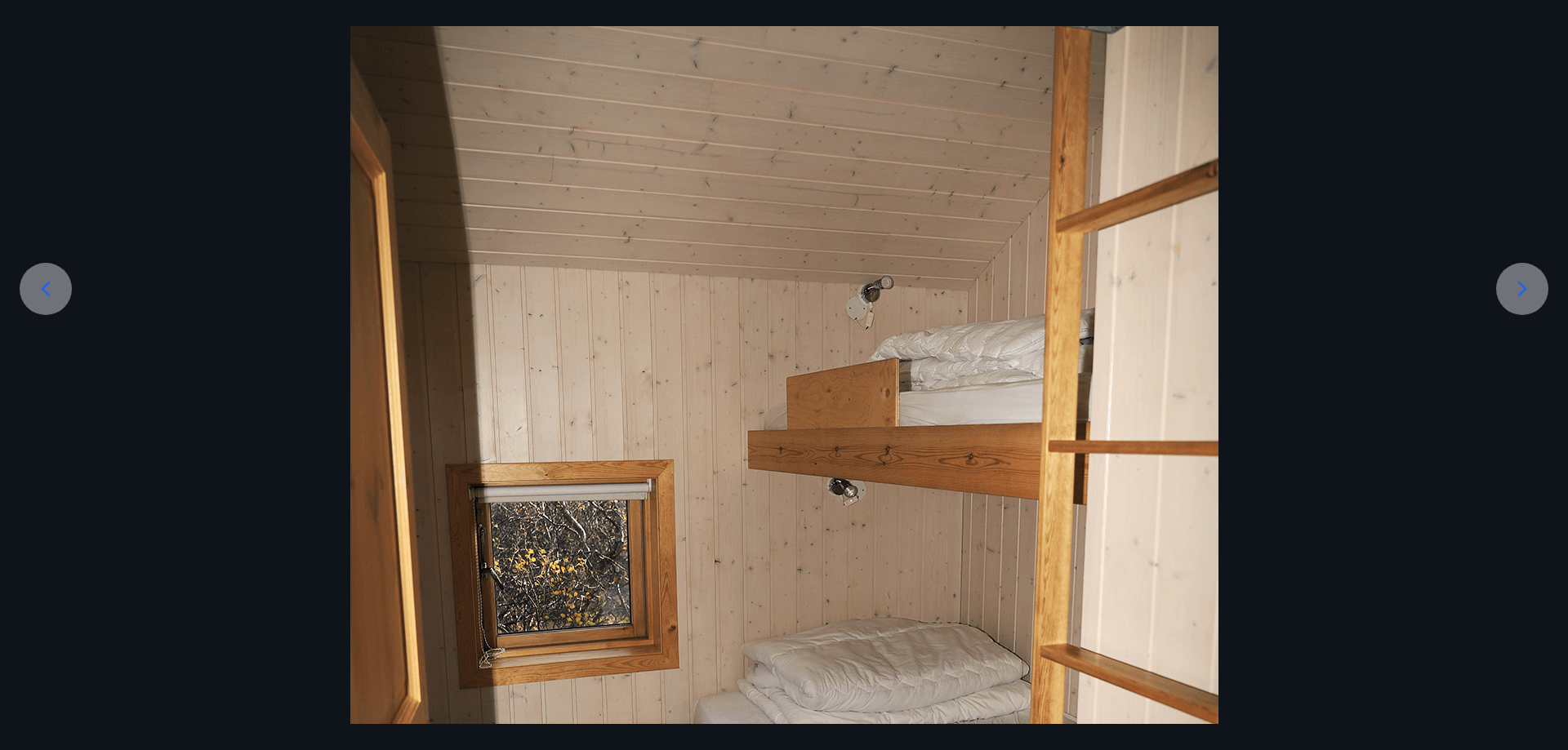
scroll to position [361, 0]
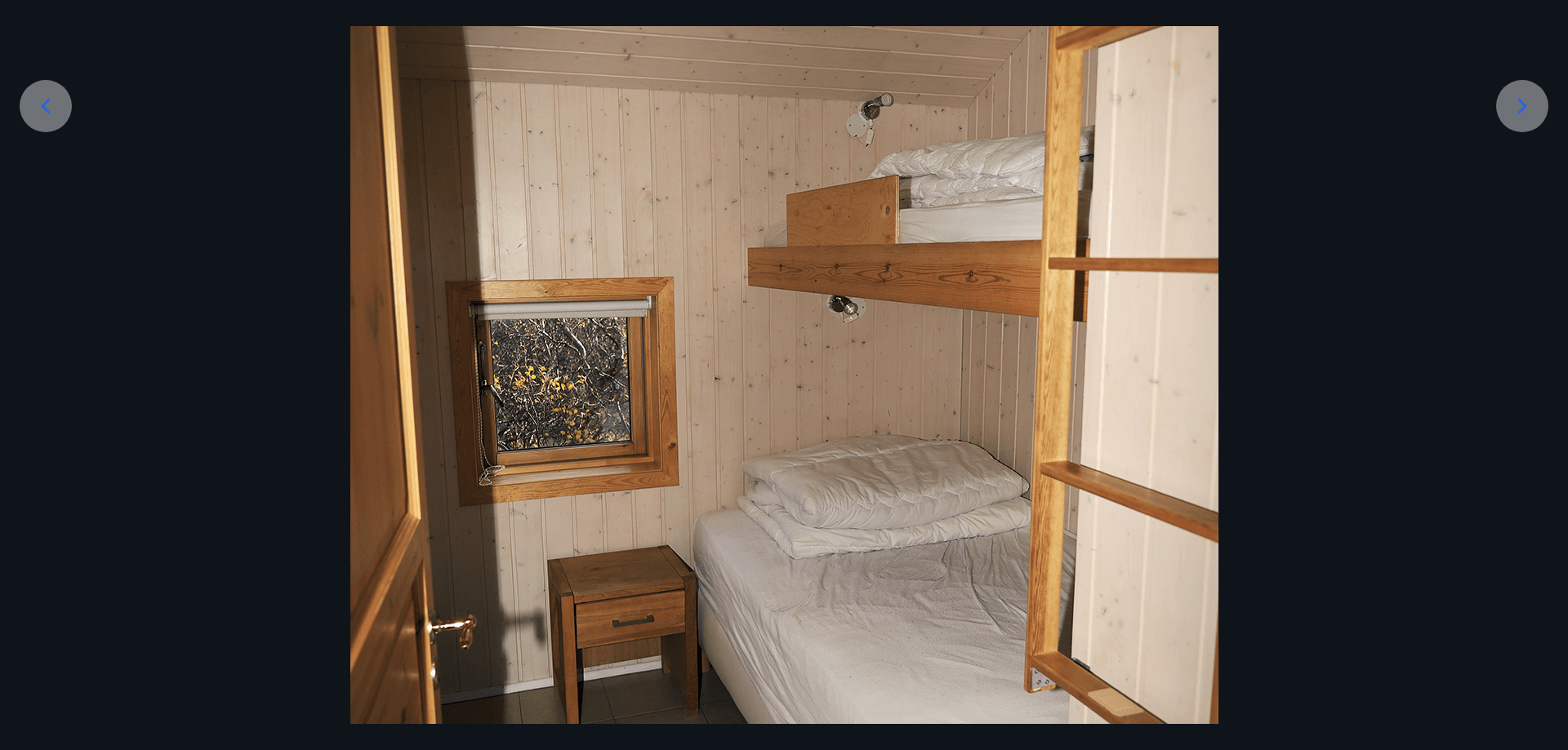
click at [1499, 86] on div at bounding box center [784, 380] width 1568 height 1301
click at [1517, 105] on icon at bounding box center [1522, 106] width 26 height 26
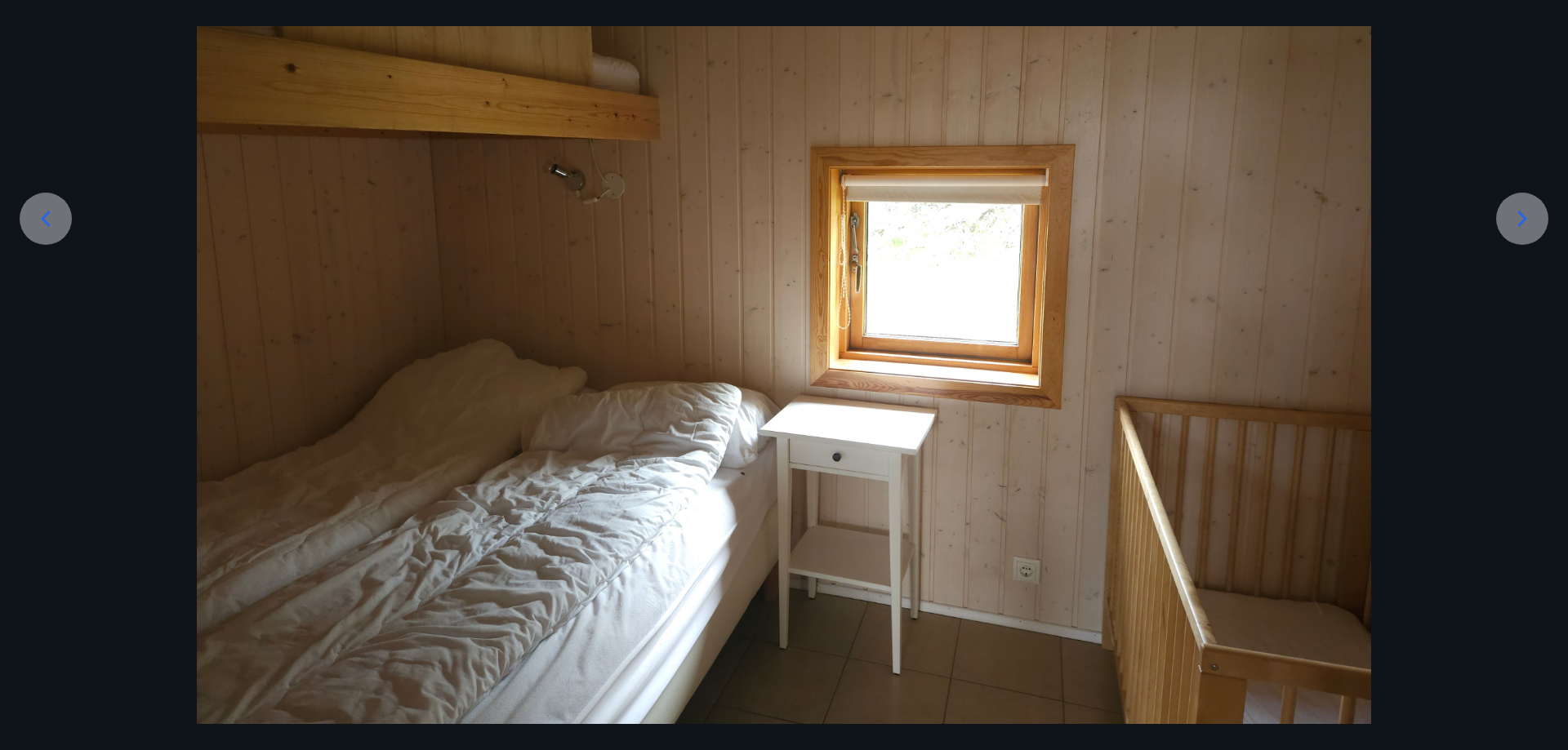
scroll to position [248, 0]
click at [1525, 222] on icon at bounding box center [1522, 219] width 26 height 26
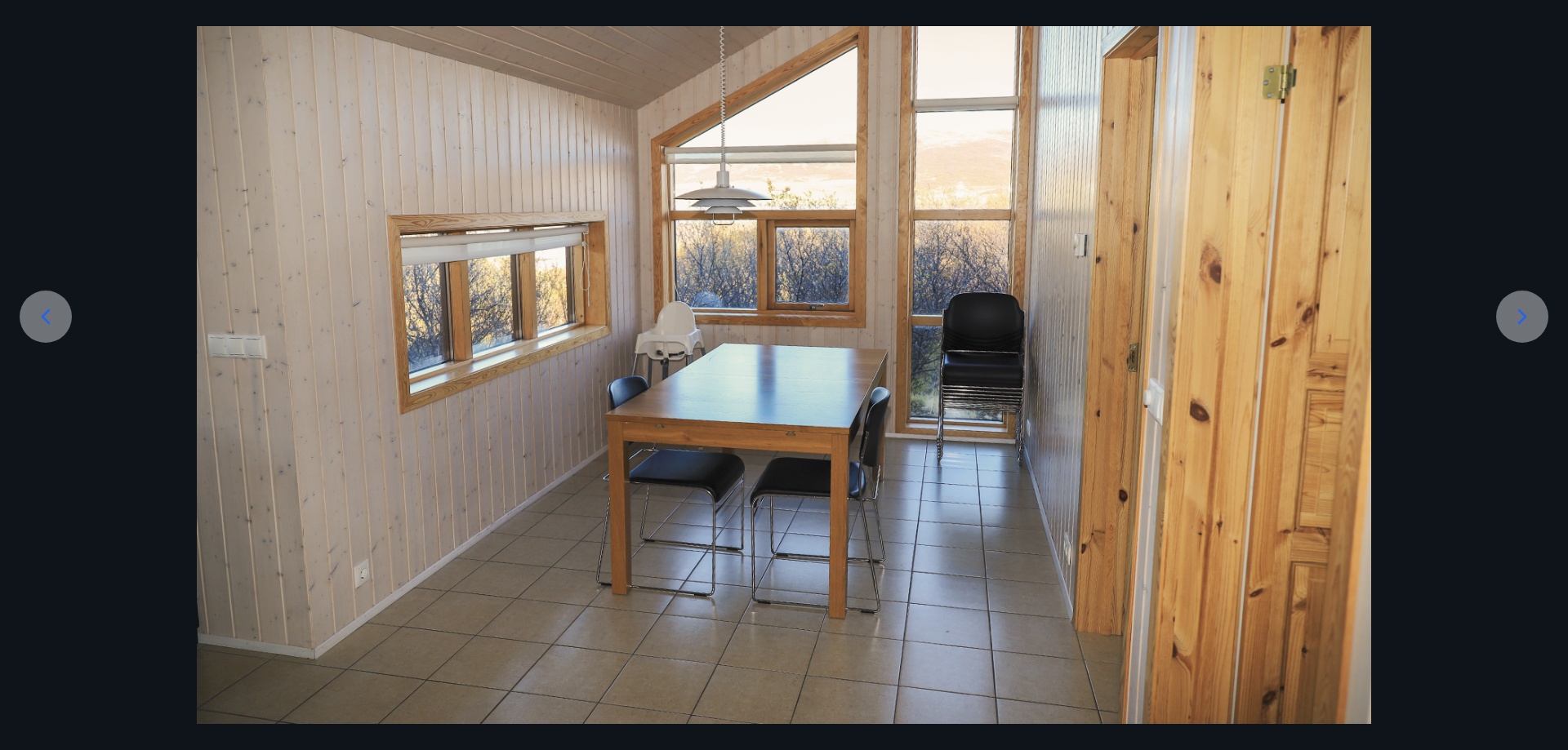
scroll to position [150, 0]
click at [1534, 320] on icon at bounding box center [1522, 317] width 26 height 26
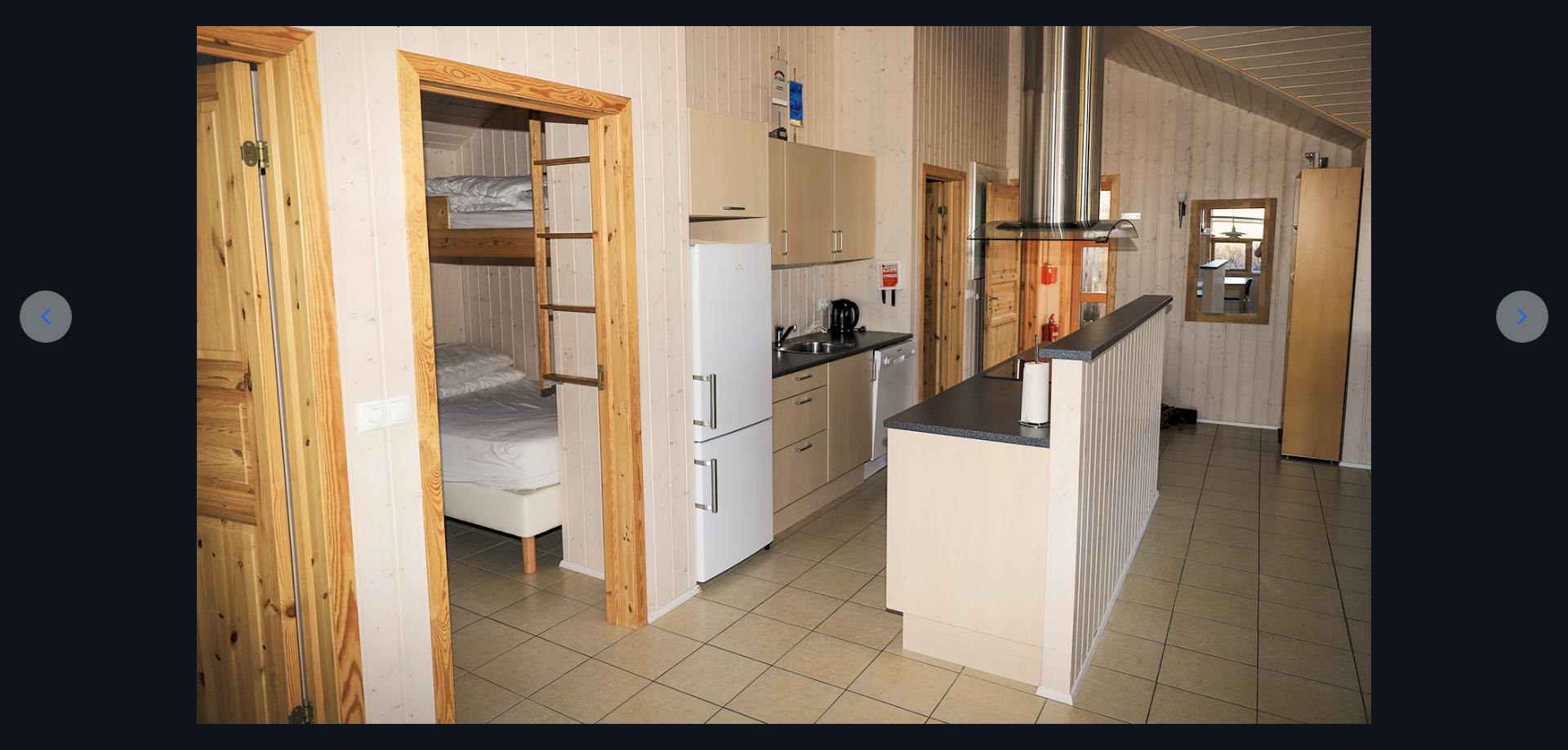
click at [1522, 317] on icon at bounding box center [1522, 317] width 26 height 26
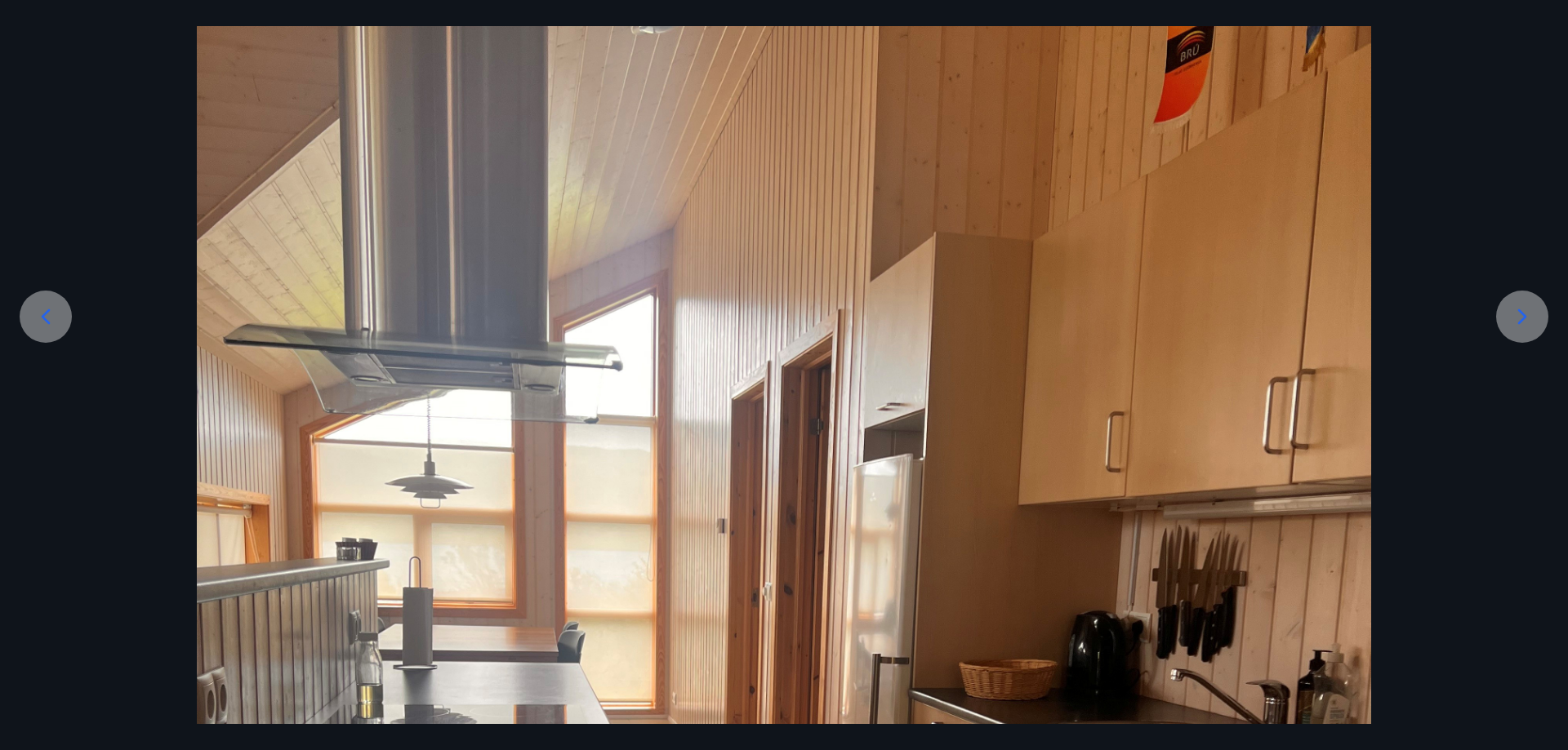
scroll to position [361, 0]
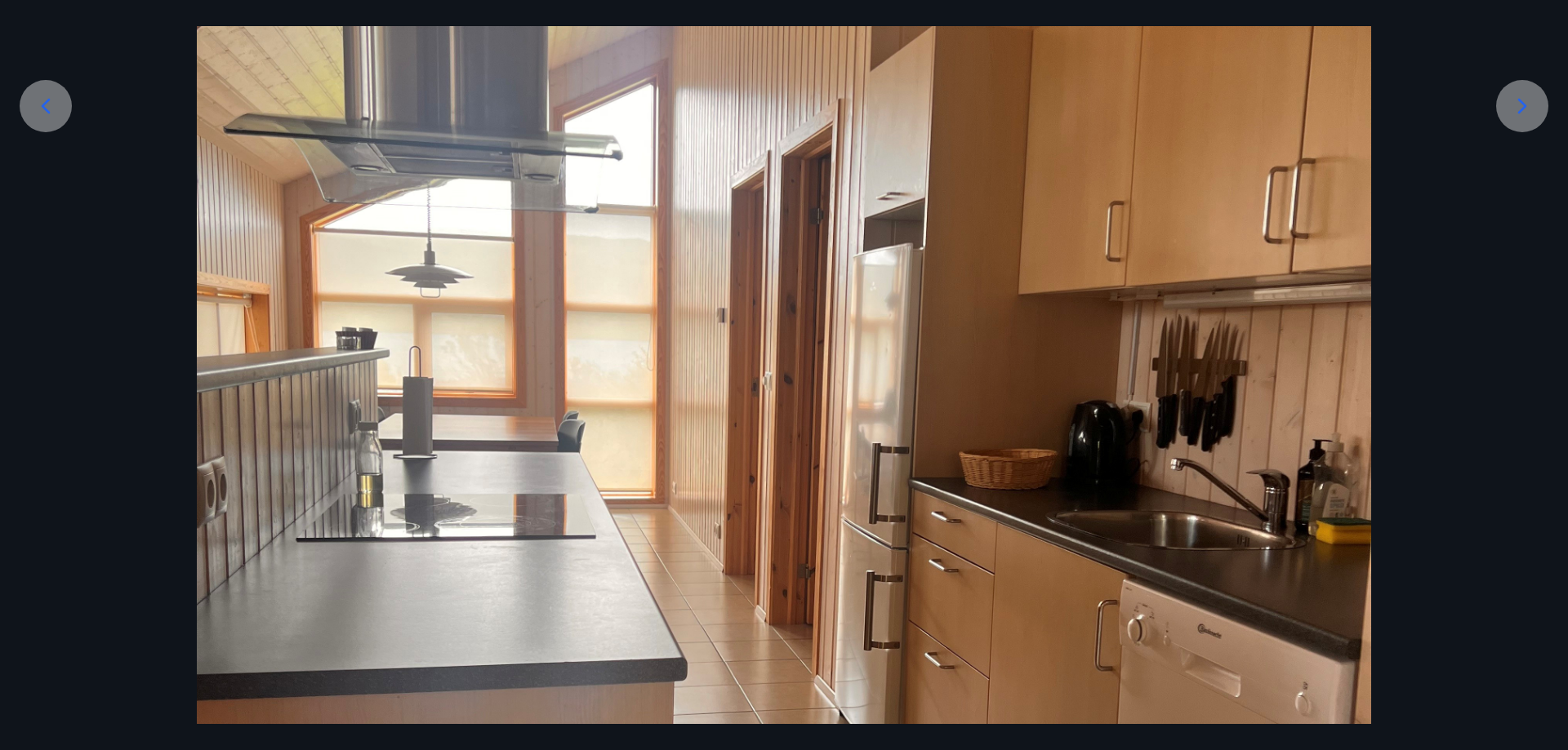
click at [1522, 317] on div at bounding box center [784, 513] width 1568 height 1565
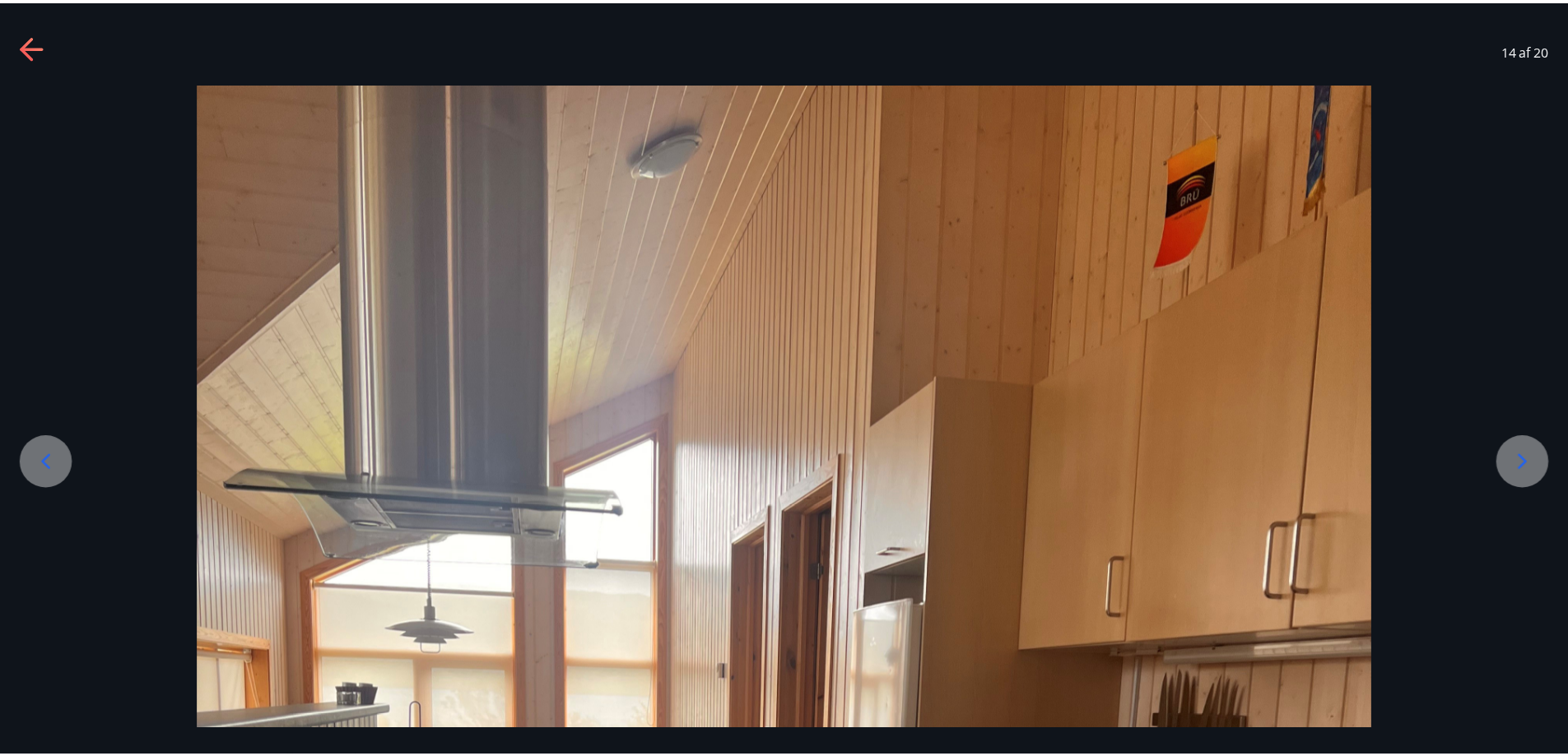
scroll to position [0, 0]
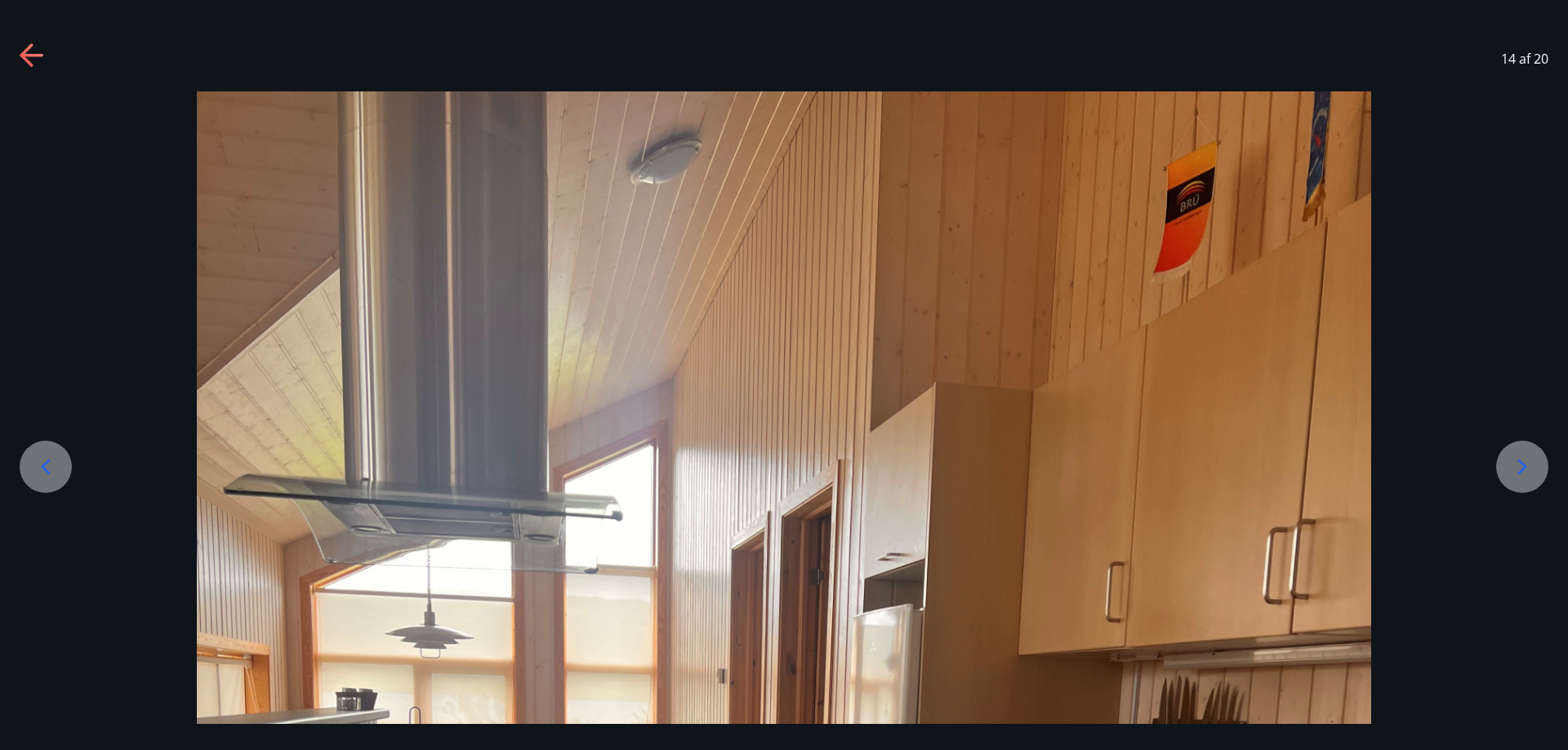
click at [22, 46] on icon at bounding box center [32, 56] width 26 height 26
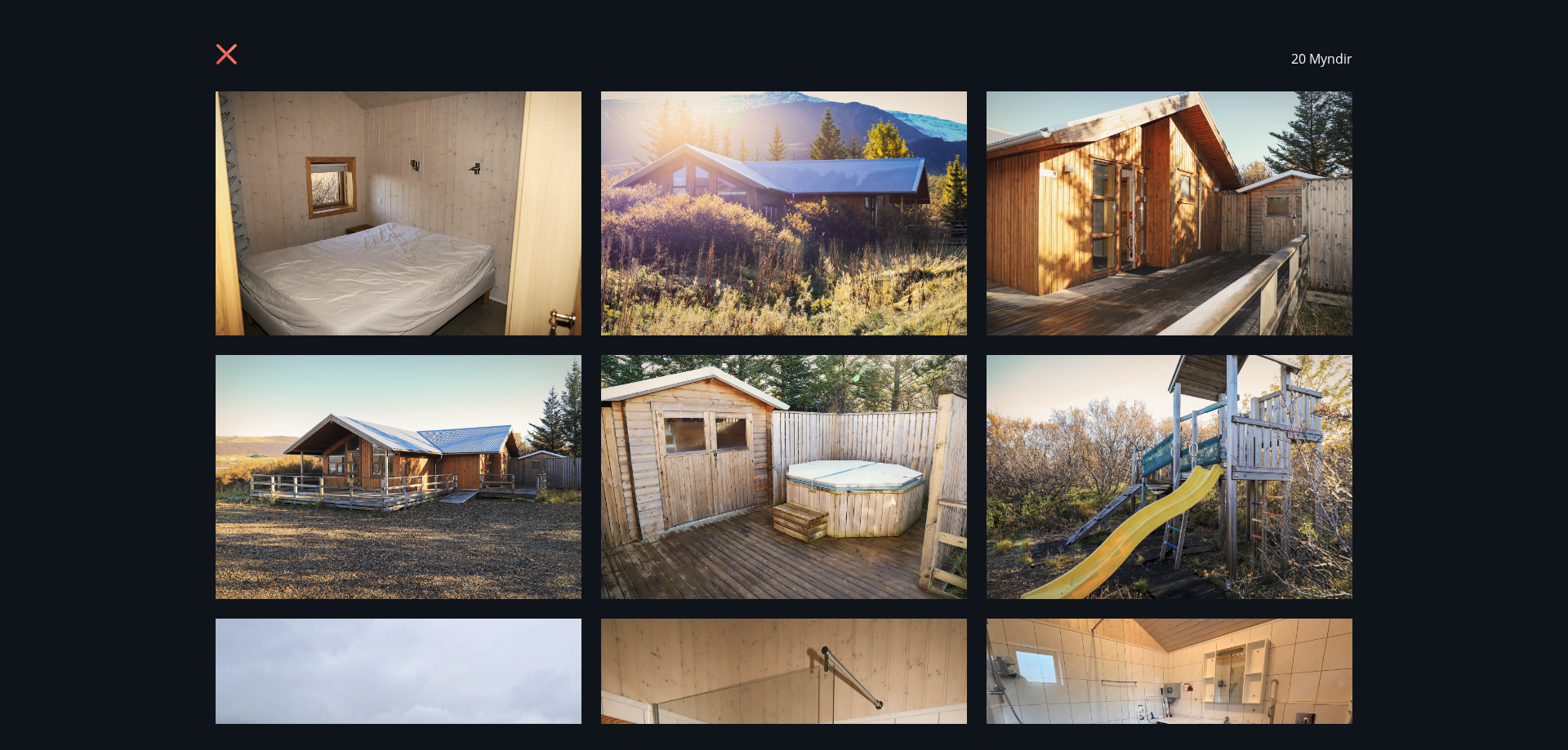
click at [220, 56] on icon at bounding box center [228, 56] width 26 height 26
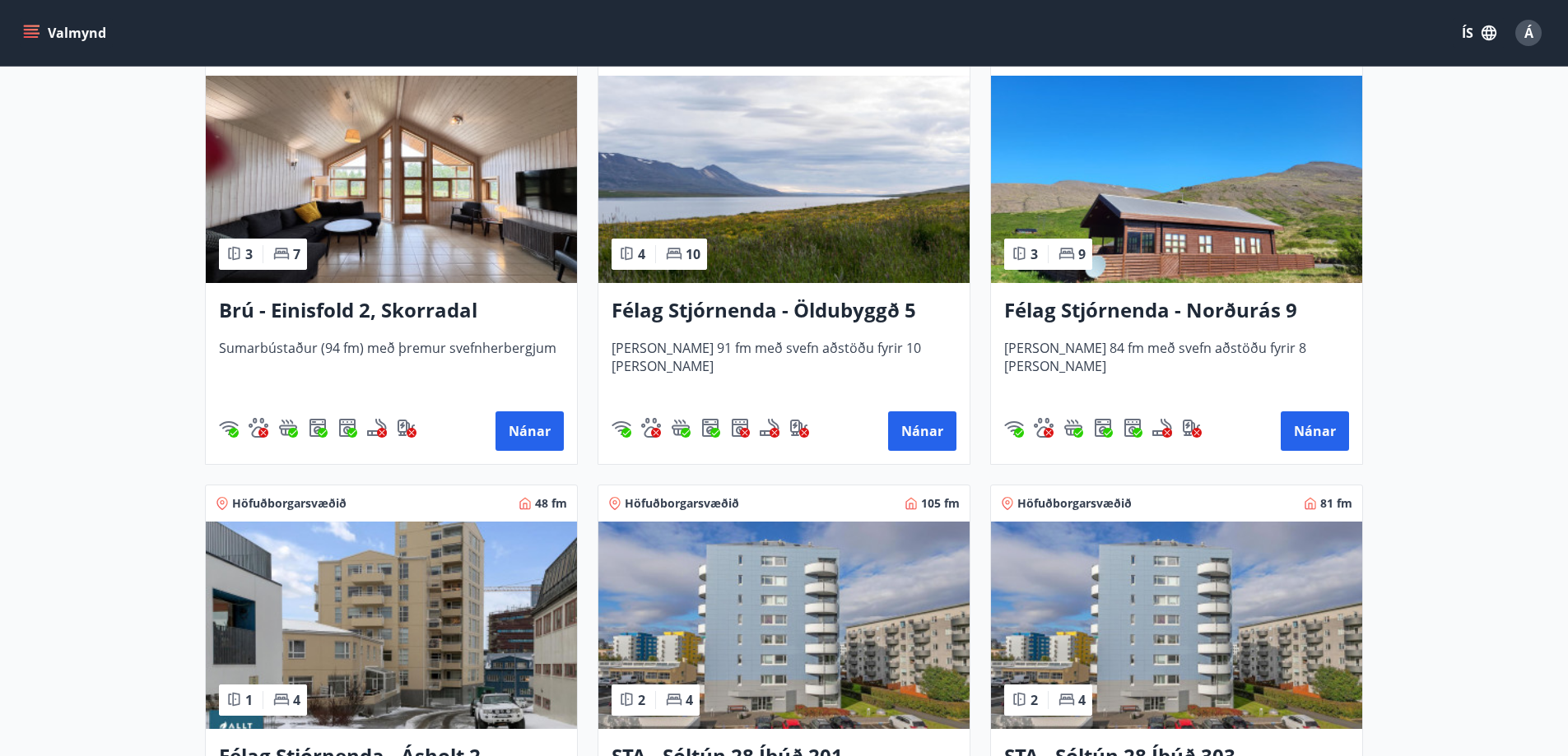
scroll to position [1234, 0]
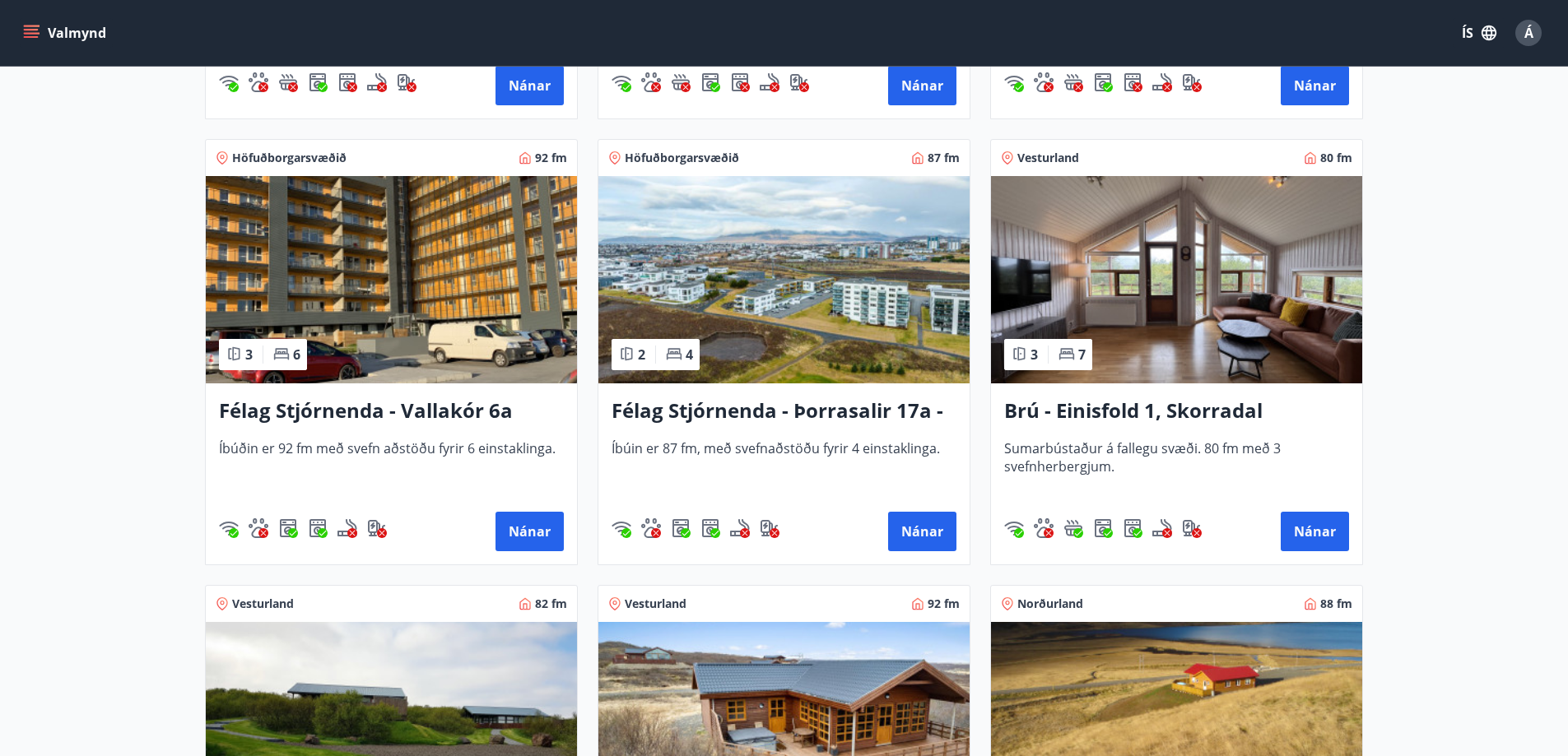
click at [1229, 285] on img at bounding box center [1176, 280] width 372 height 208
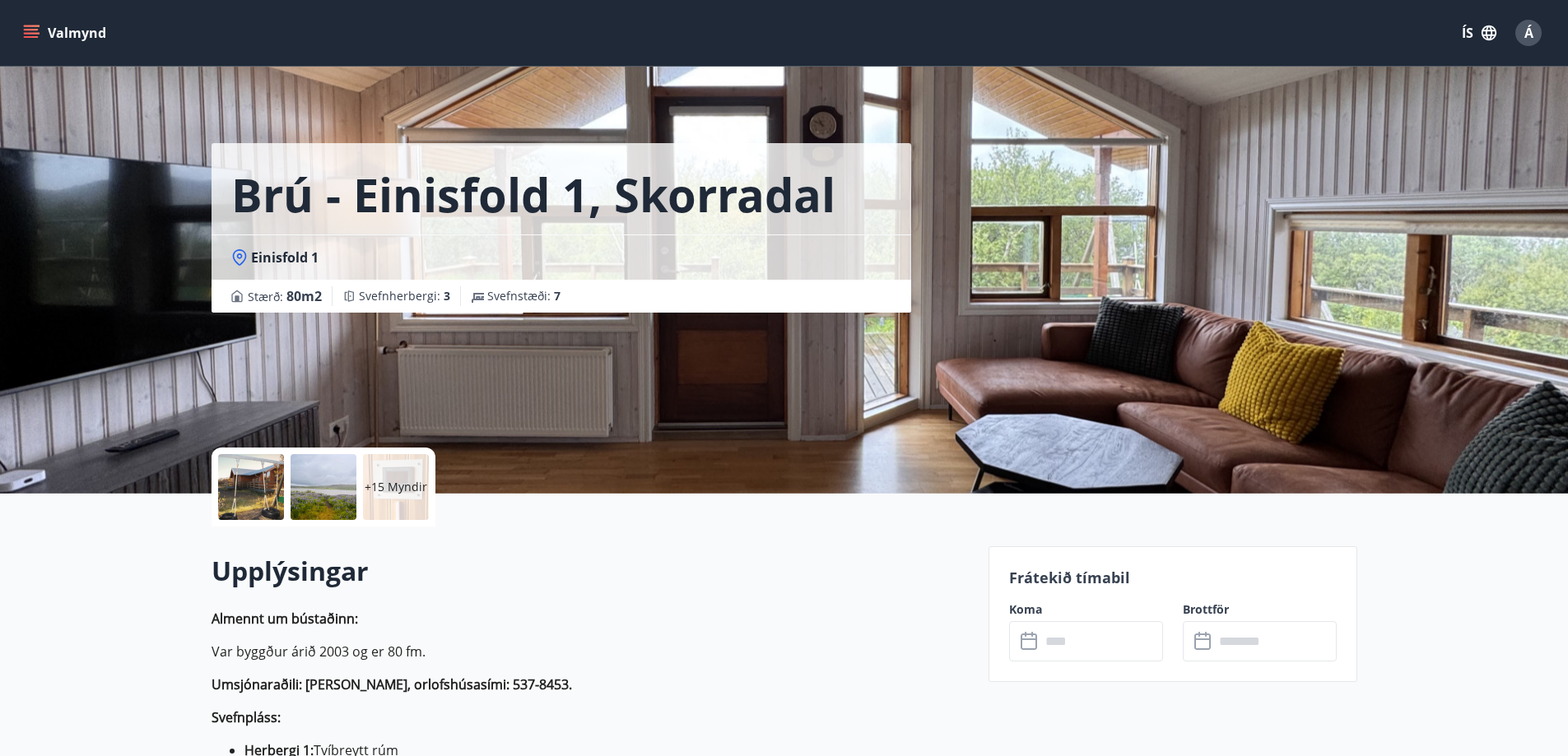
click at [255, 478] on div at bounding box center [251, 487] width 66 height 66
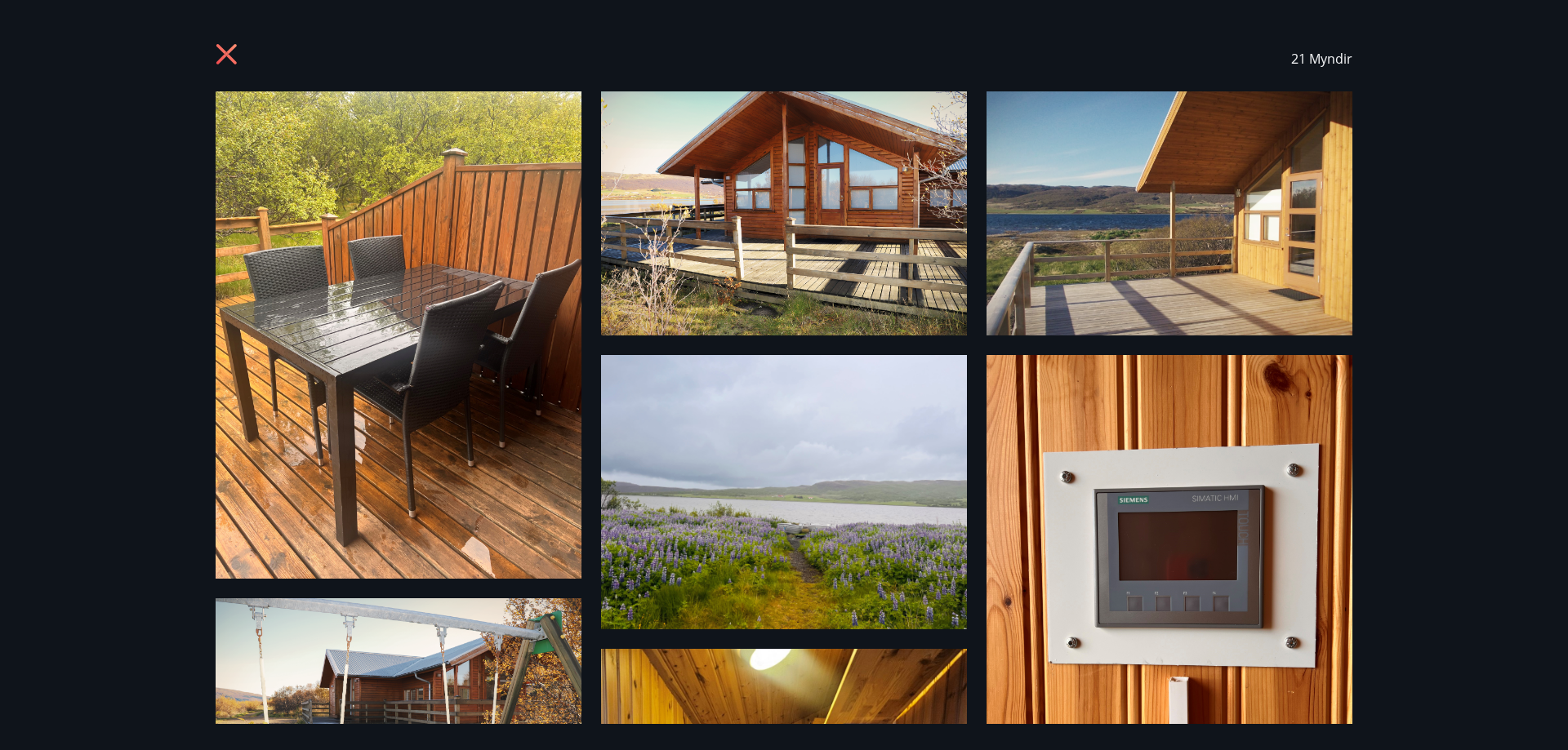
click at [402, 365] on img at bounding box center [398, 334] width 366 height 487
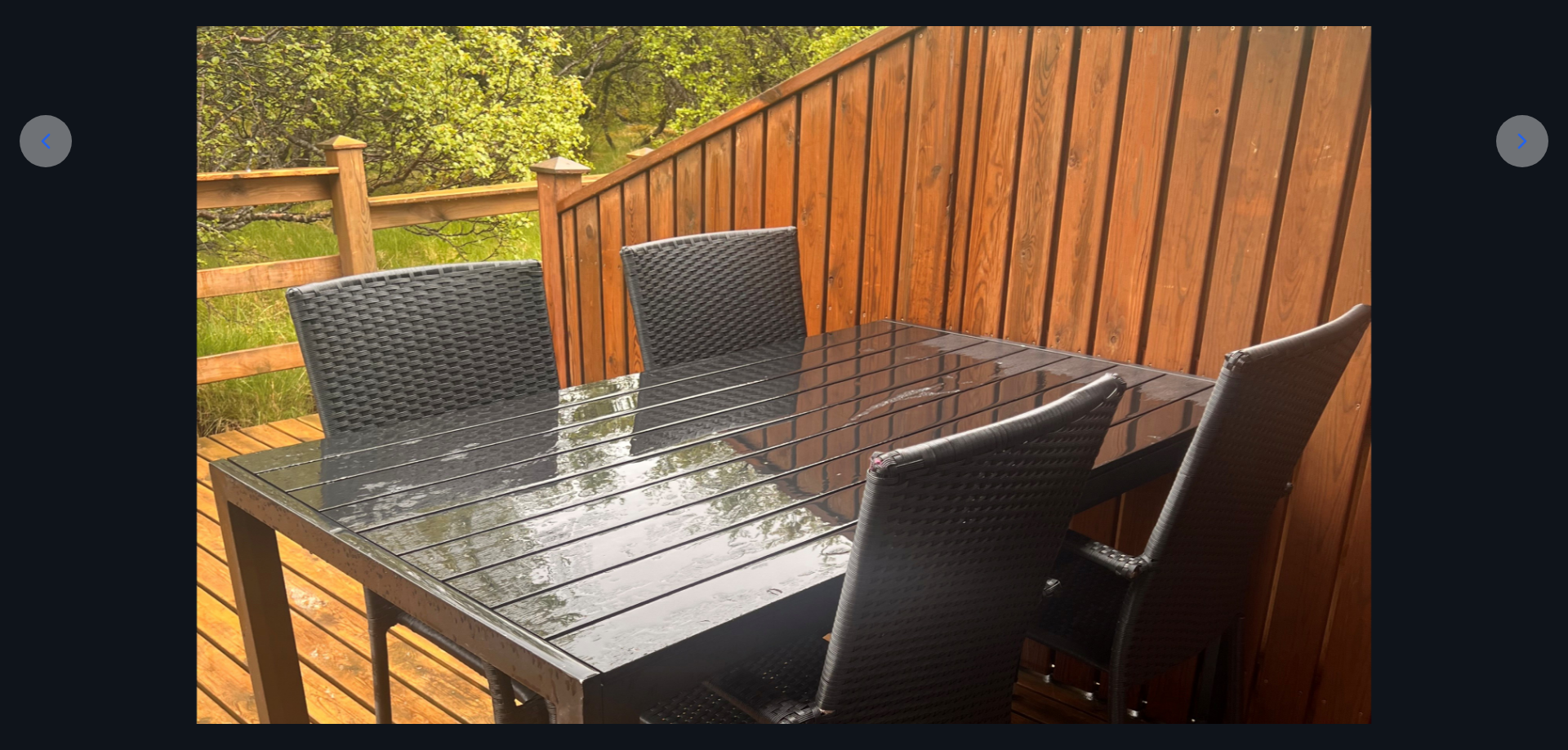
scroll to position [326, 0]
click at [1542, 129] on div at bounding box center [784, 547] width 1568 height 1565
click at [1525, 131] on icon at bounding box center [1522, 140] width 26 height 26
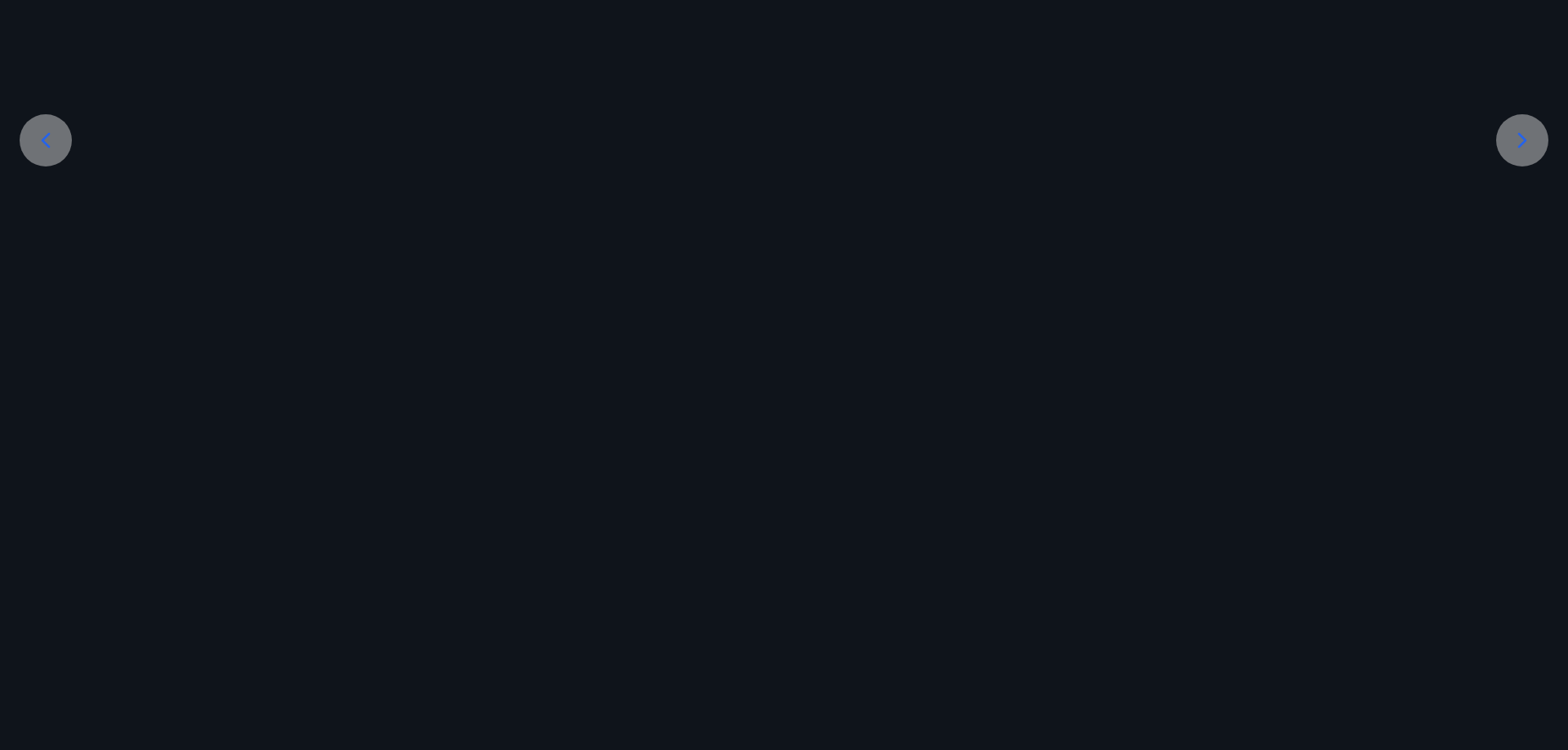
scroll to position [150, 0]
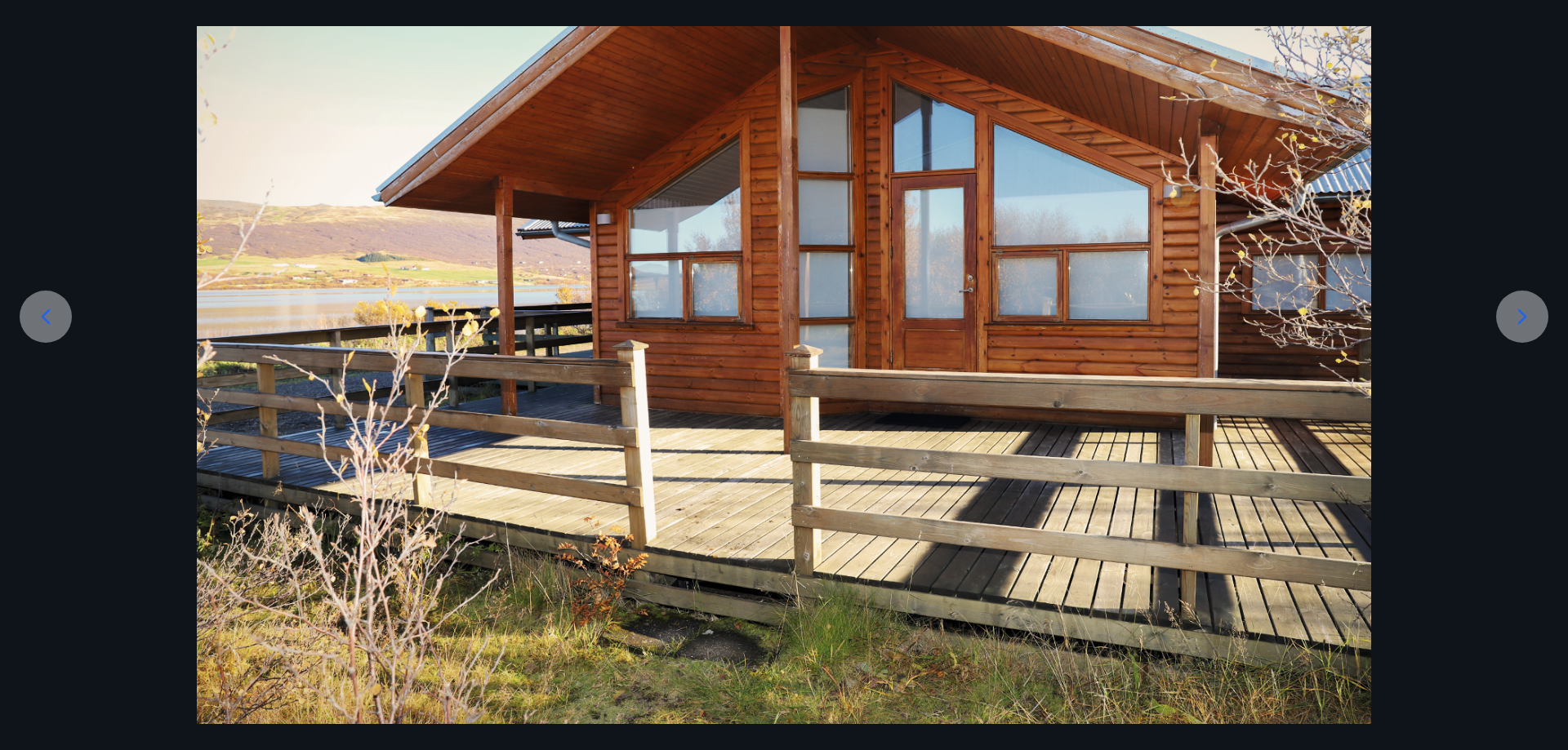
click at [1525, 131] on div at bounding box center [784, 332] width 1568 height 782
click at [1524, 324] on icon at bounding box center [1522, 317] width 26 height 26
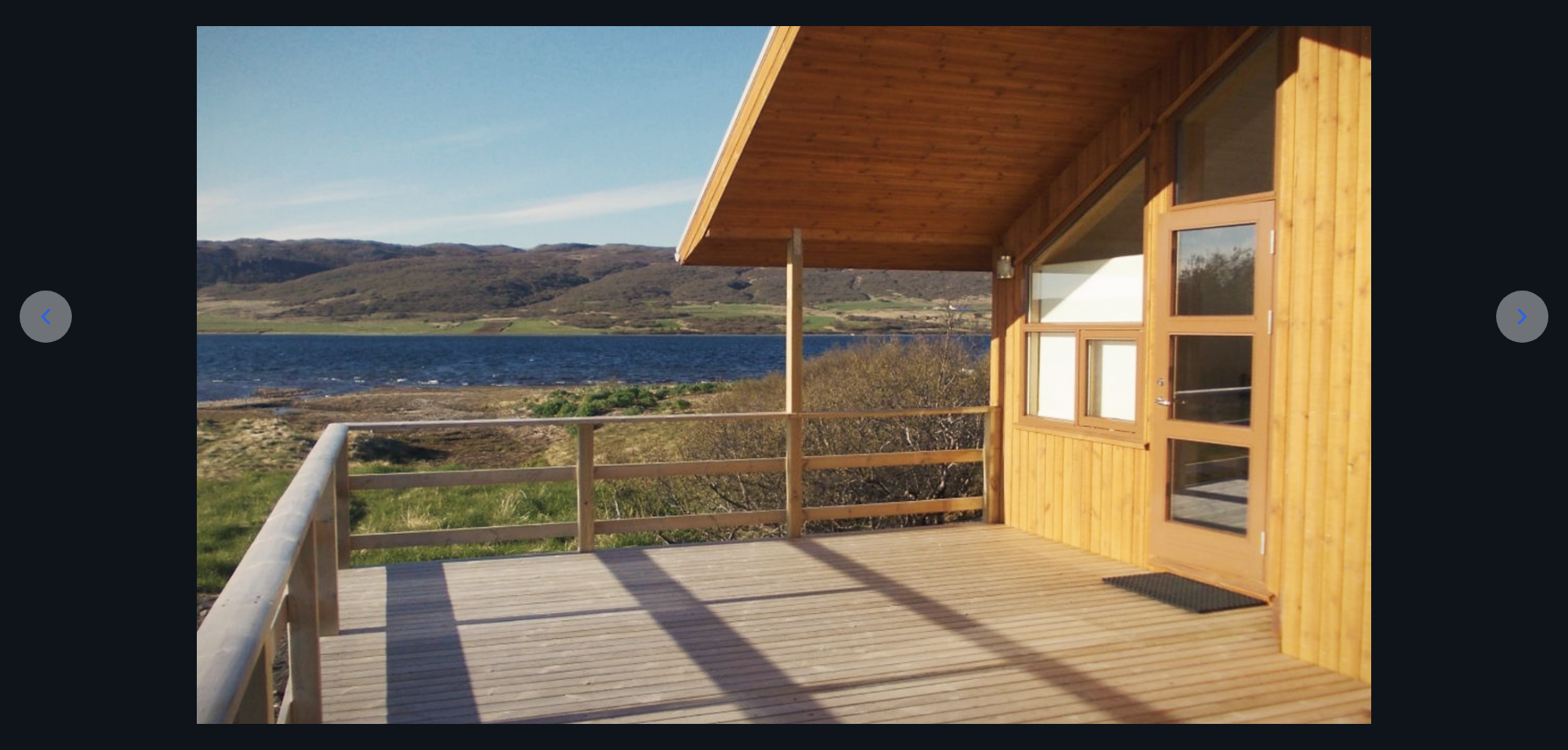
click at [1525, 320] on icon at bounding box center [1522, 317] width 26 height 26
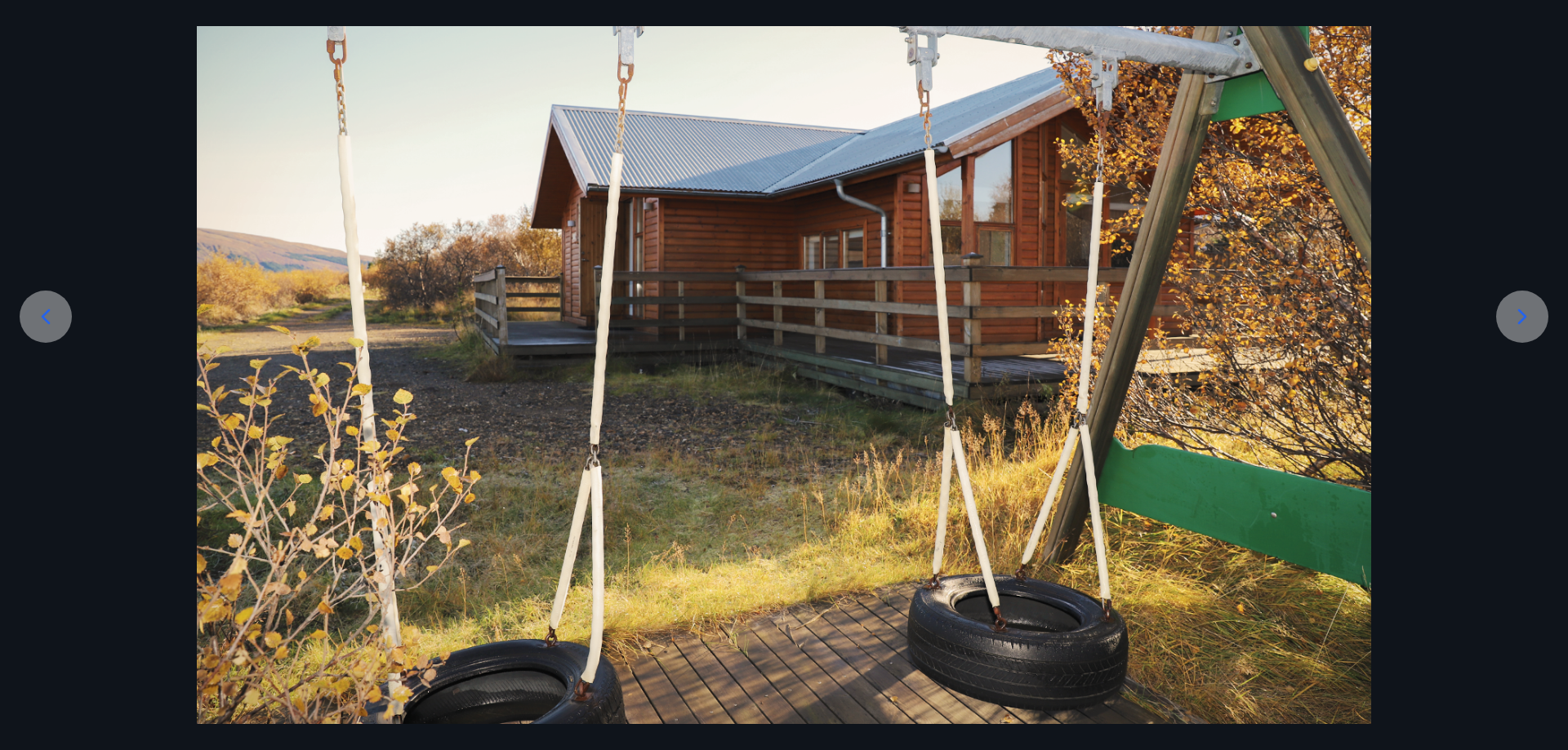
click at [1525, 320] on icon at bounding box center [1522, 317] width 26 height 26
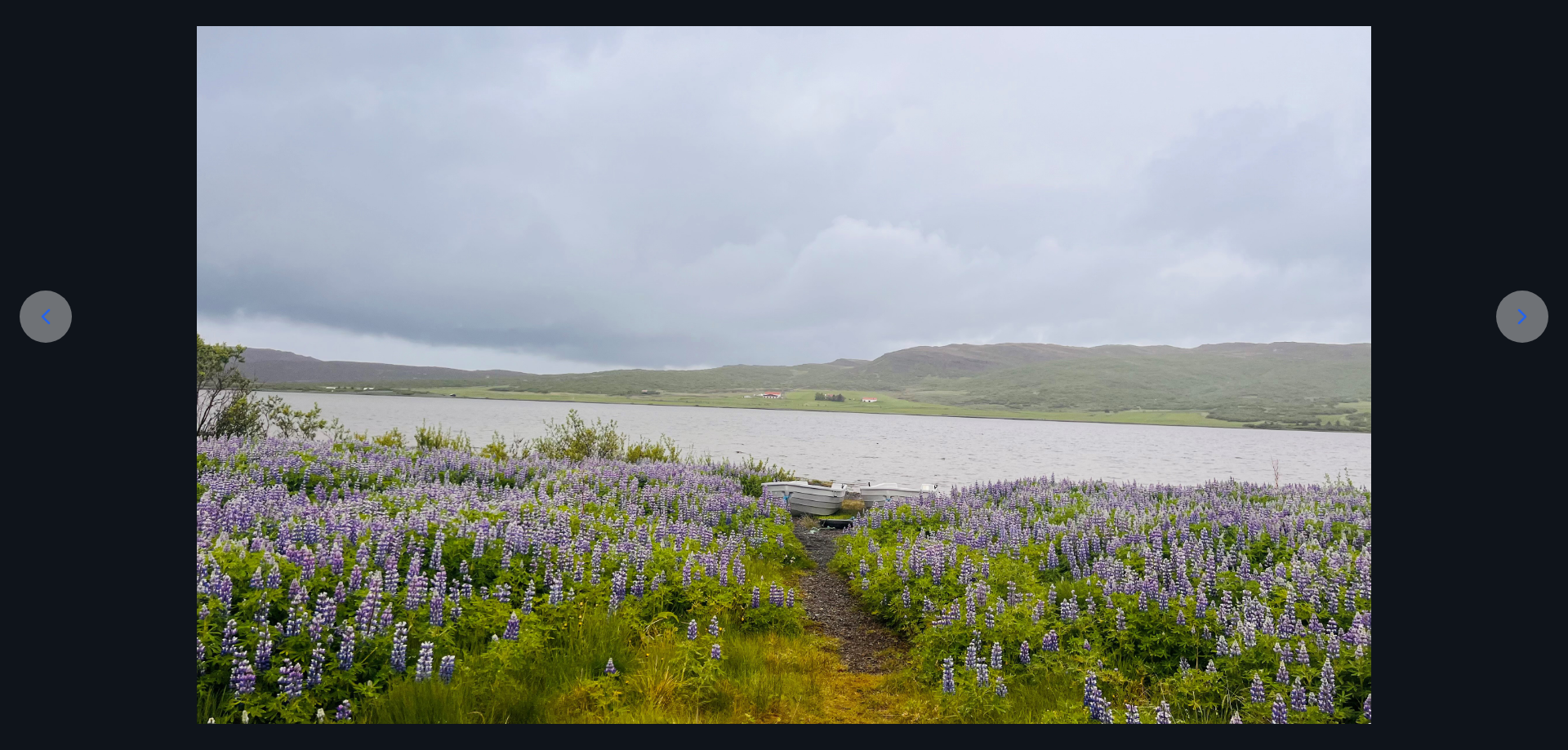
click at [1525, 317] on icon at bounding box center [1522, 317] width 9 height 16
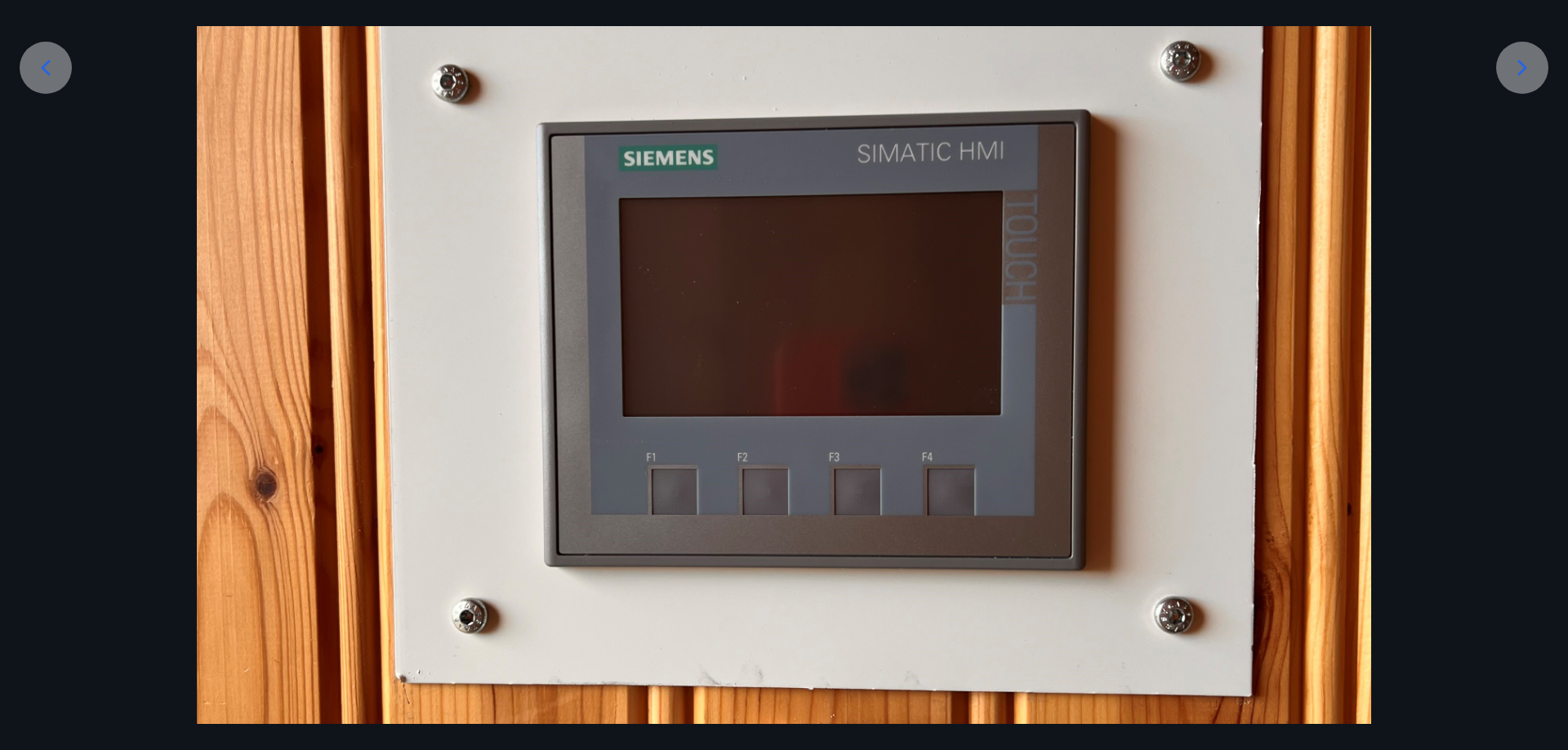
scroll to position [231, 0]
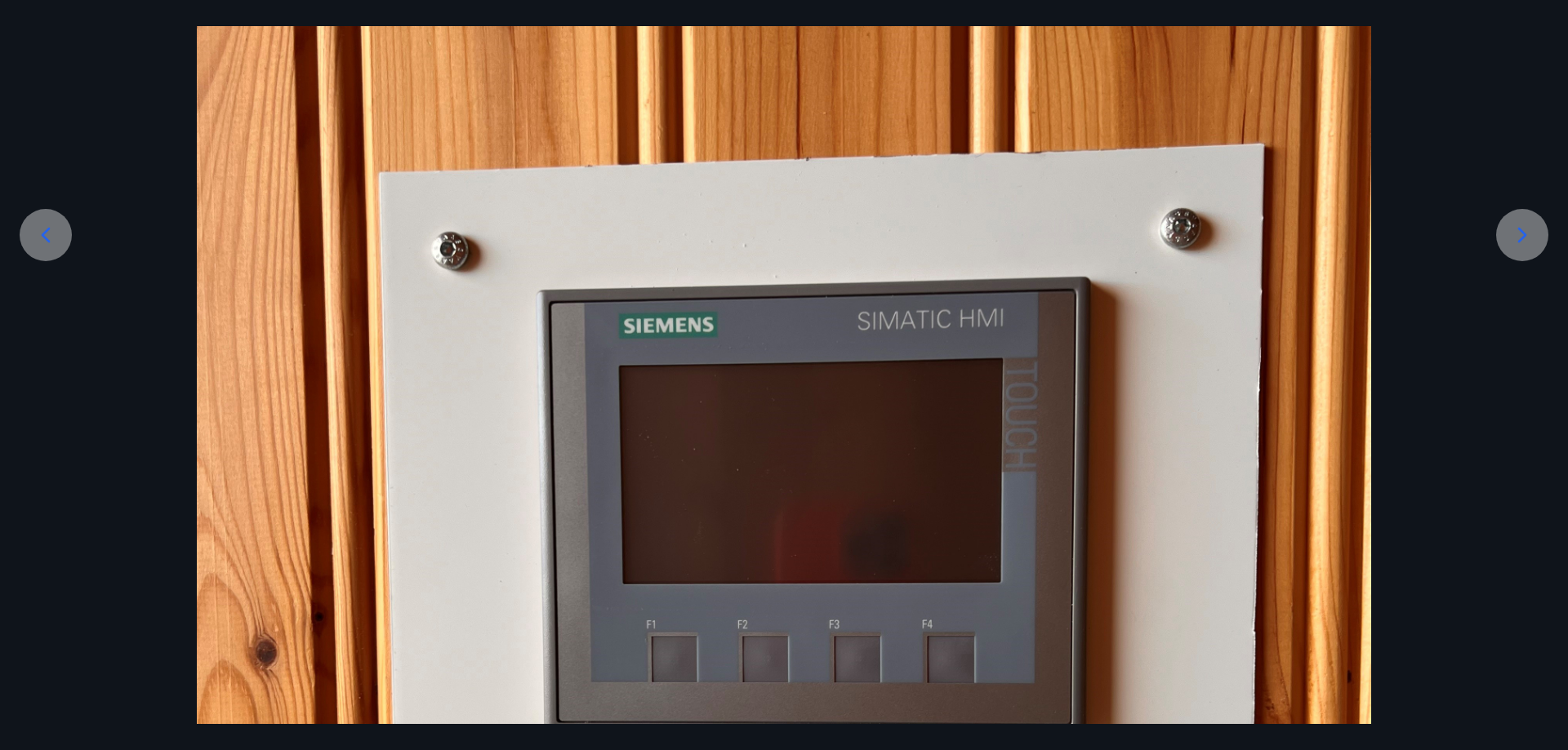
drag, startPoint x: 1517, startPoint y: 182, endPoint x: 1526, endPoint y: 222, distance: 41.0
click at [1513, 192] on div at bounding box center [784, 642] width 1568 height 1565
click at [1519, 236] on icon at bounding box center [1522, 234] width 26 height 26
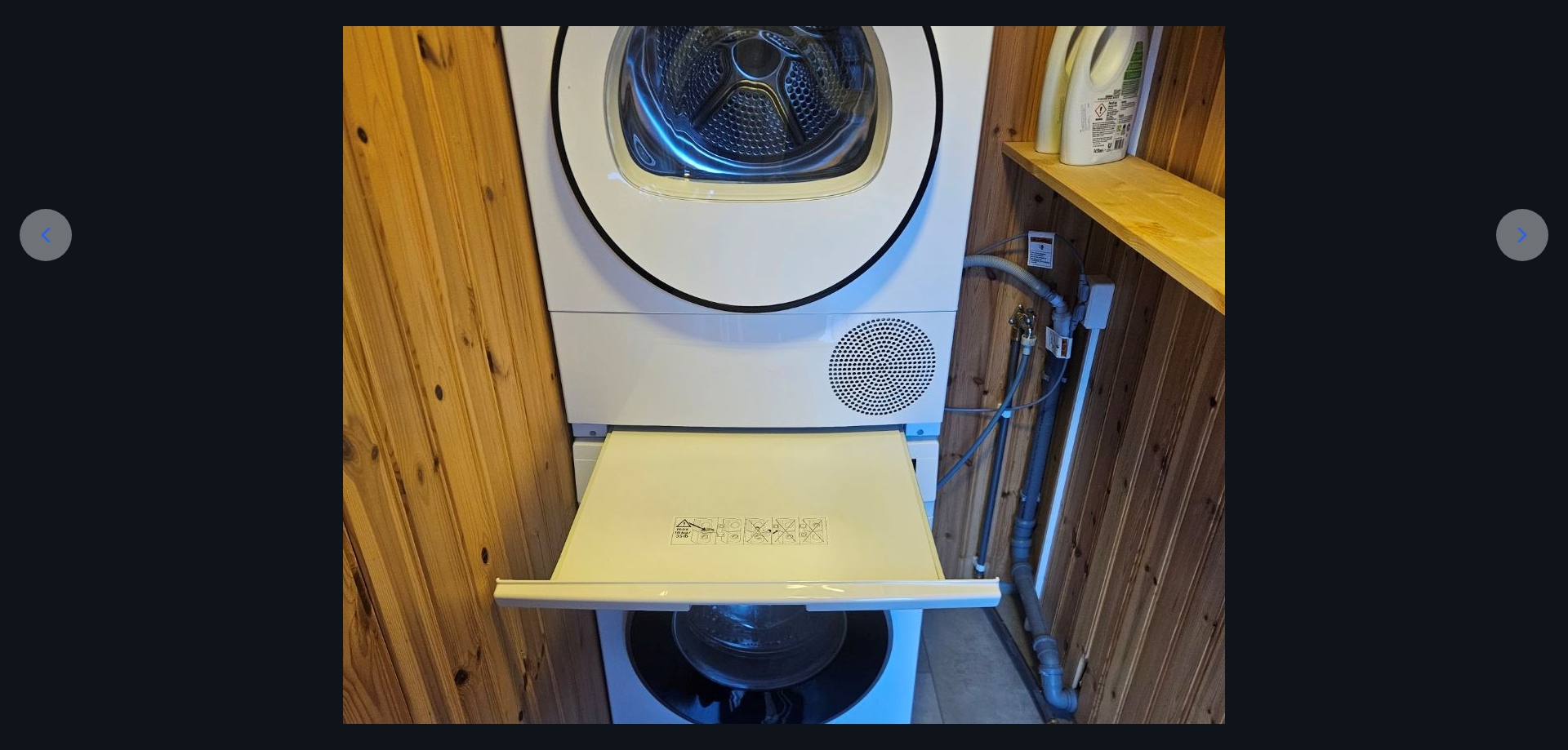
click at [1519, 233] on icon at bounding box center [1522, 234] width 26 height 26
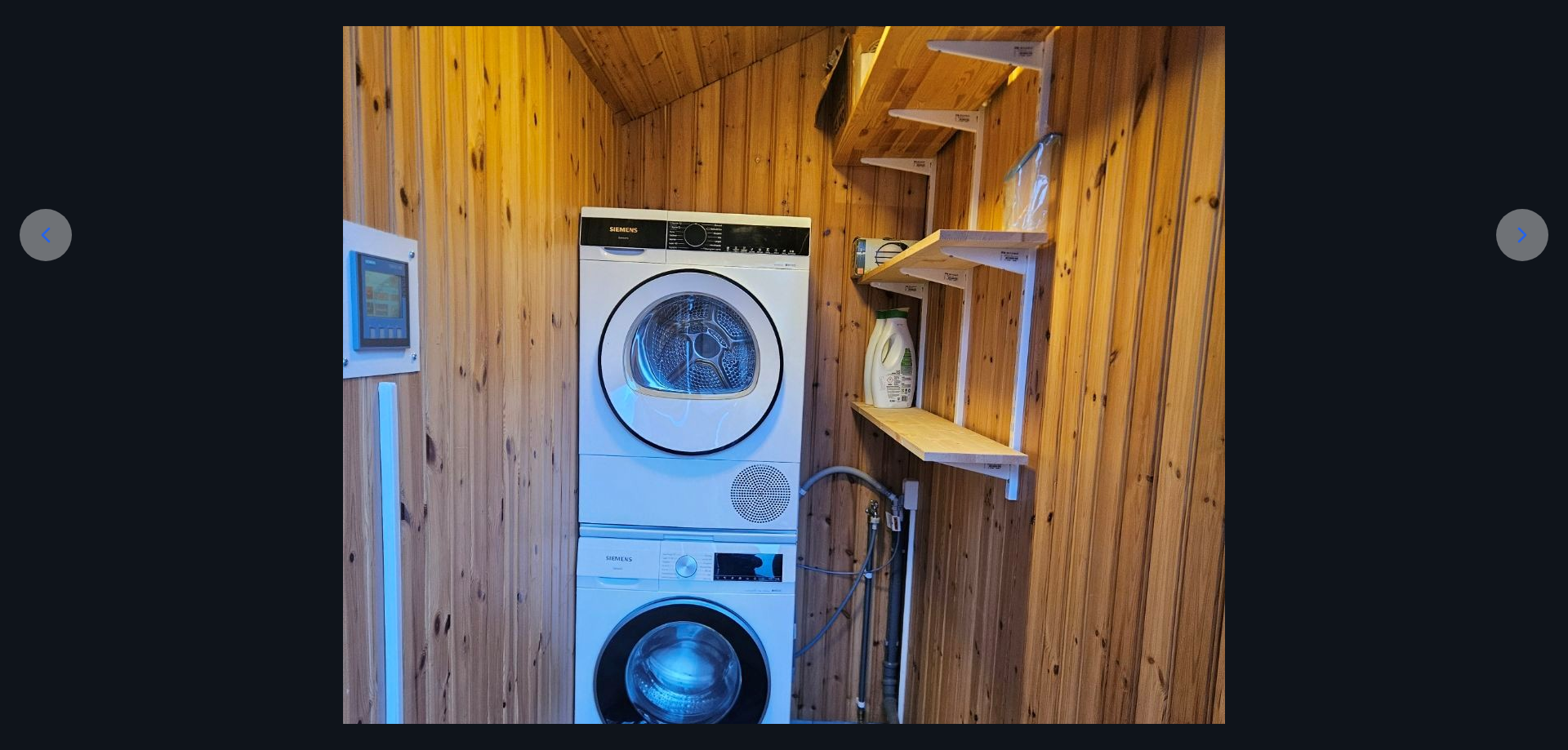
click at [1519, 233] on icon at bounding box center [1522, 234] width 26 height 26
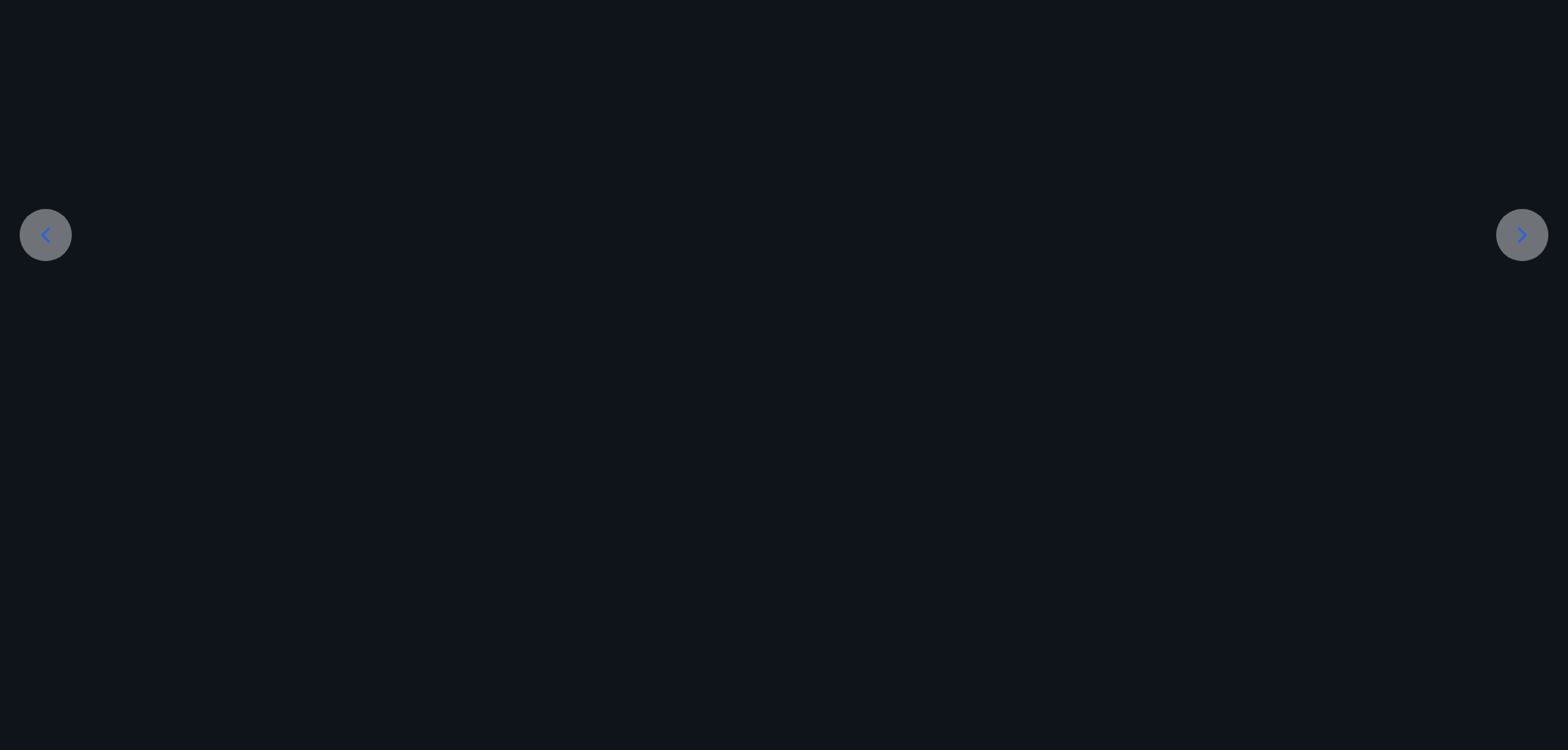
scroll to position [0, 0]
click at [1516, 464] on icon at bounding box center [1522, 467] width 26 height 26
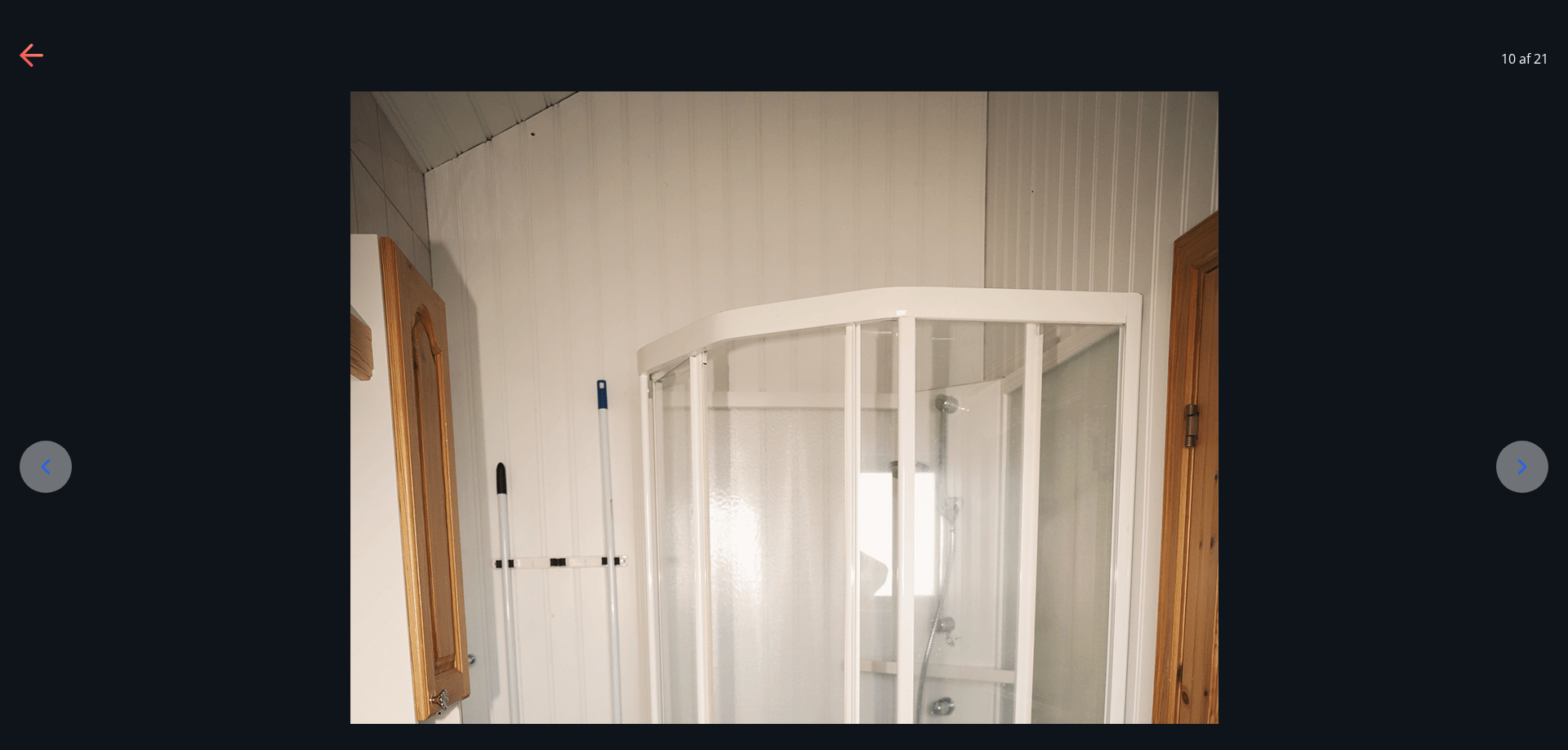
click at [36, 471] on icon at bounding box center [45, 467] width 26 height 26
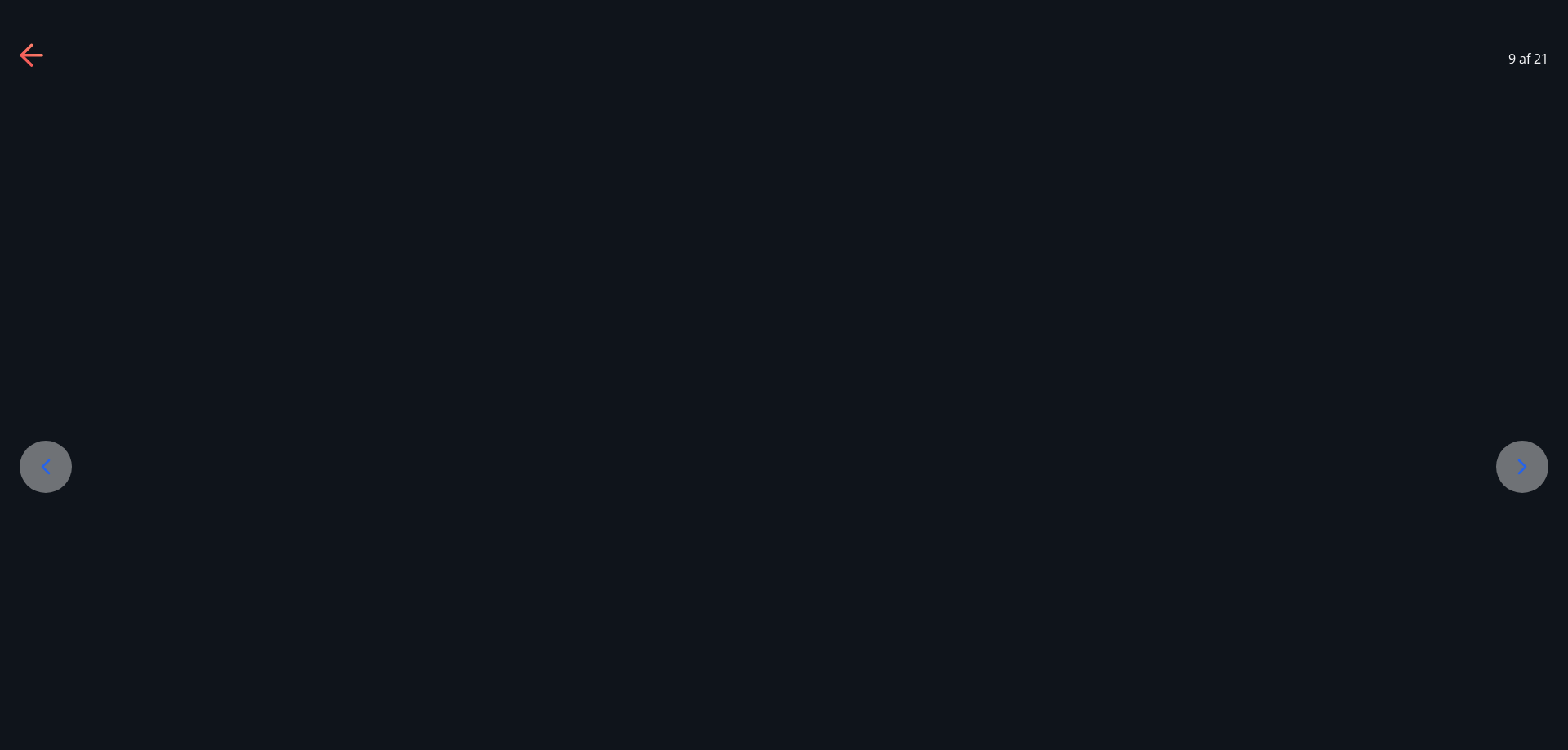
click at [1518, 460] on icon at bounding box center [1522, 467] width 26 height 26
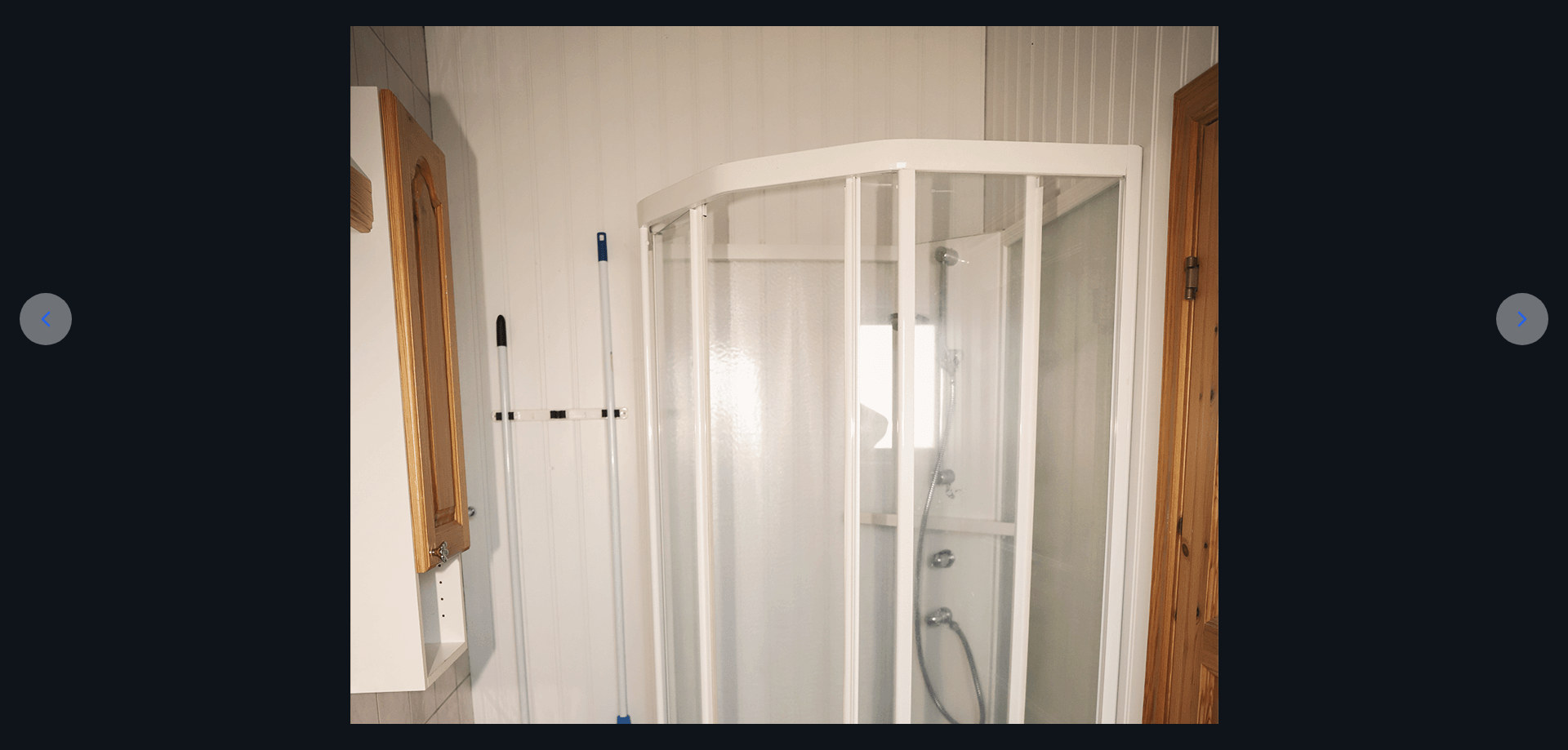
scroll to position [97, 0]
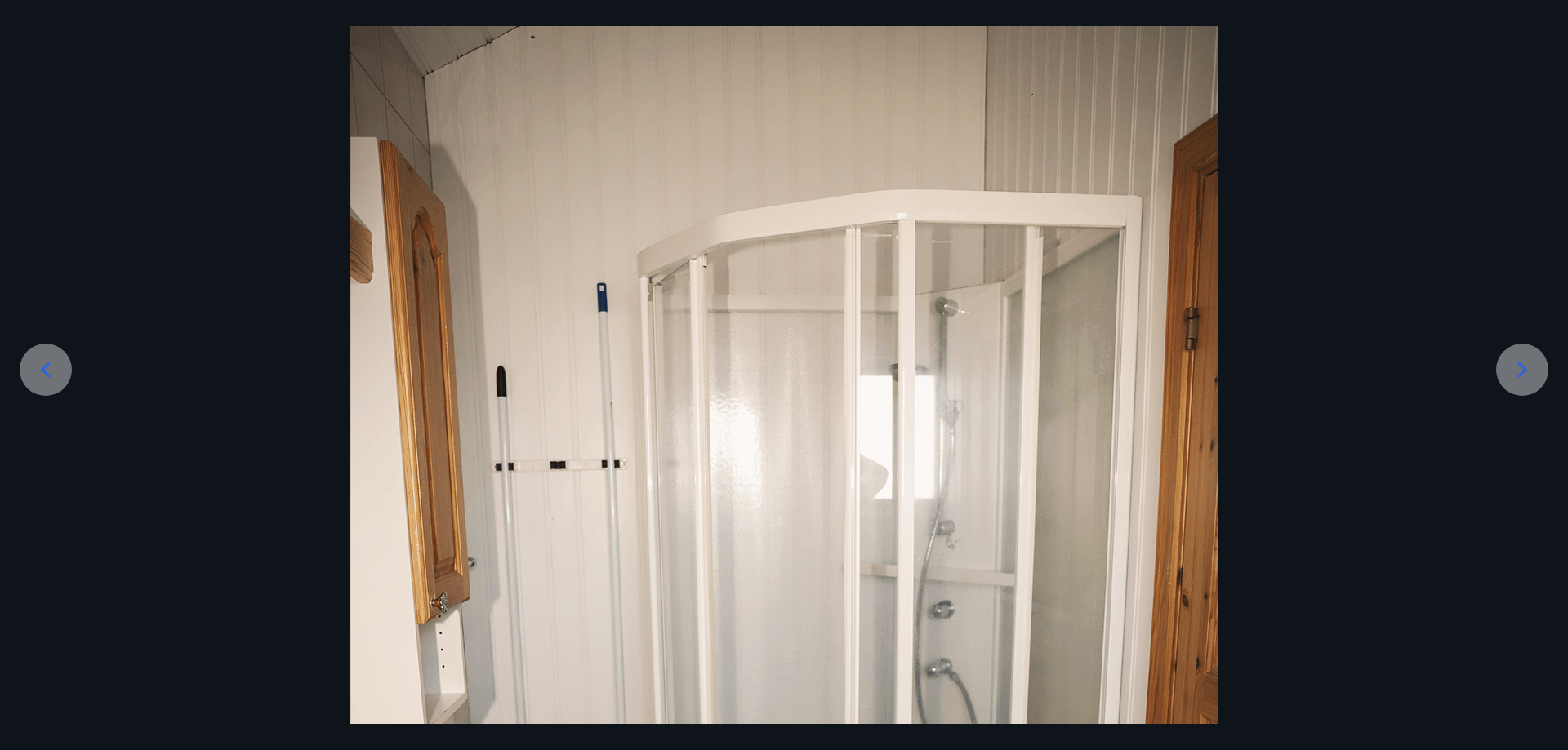
click at [1520, 349] on div at bounding box center [1521, 370] width 52 height 52
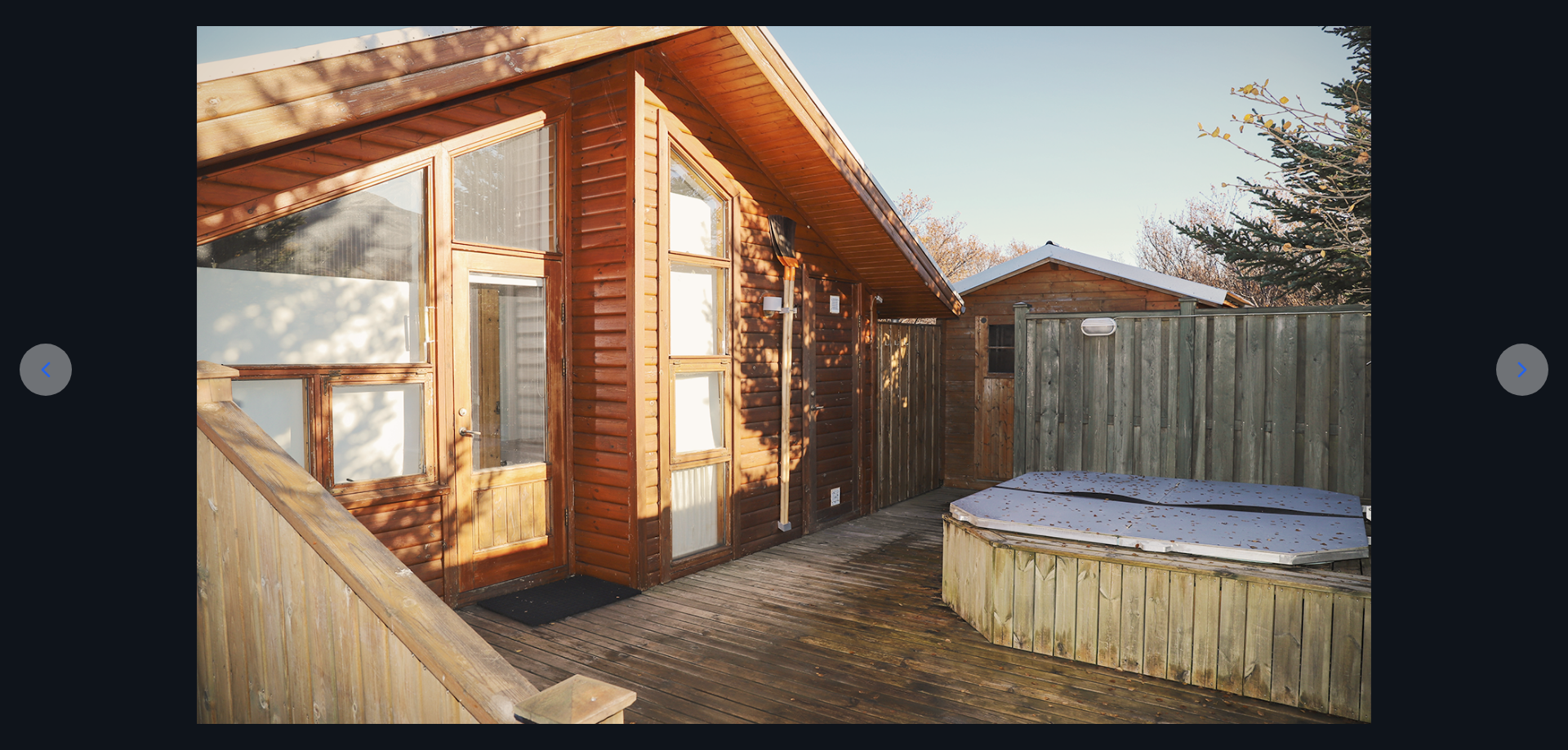
click at [1517, 364] on icon at bounding box center [1522, 370] width 26 height 26
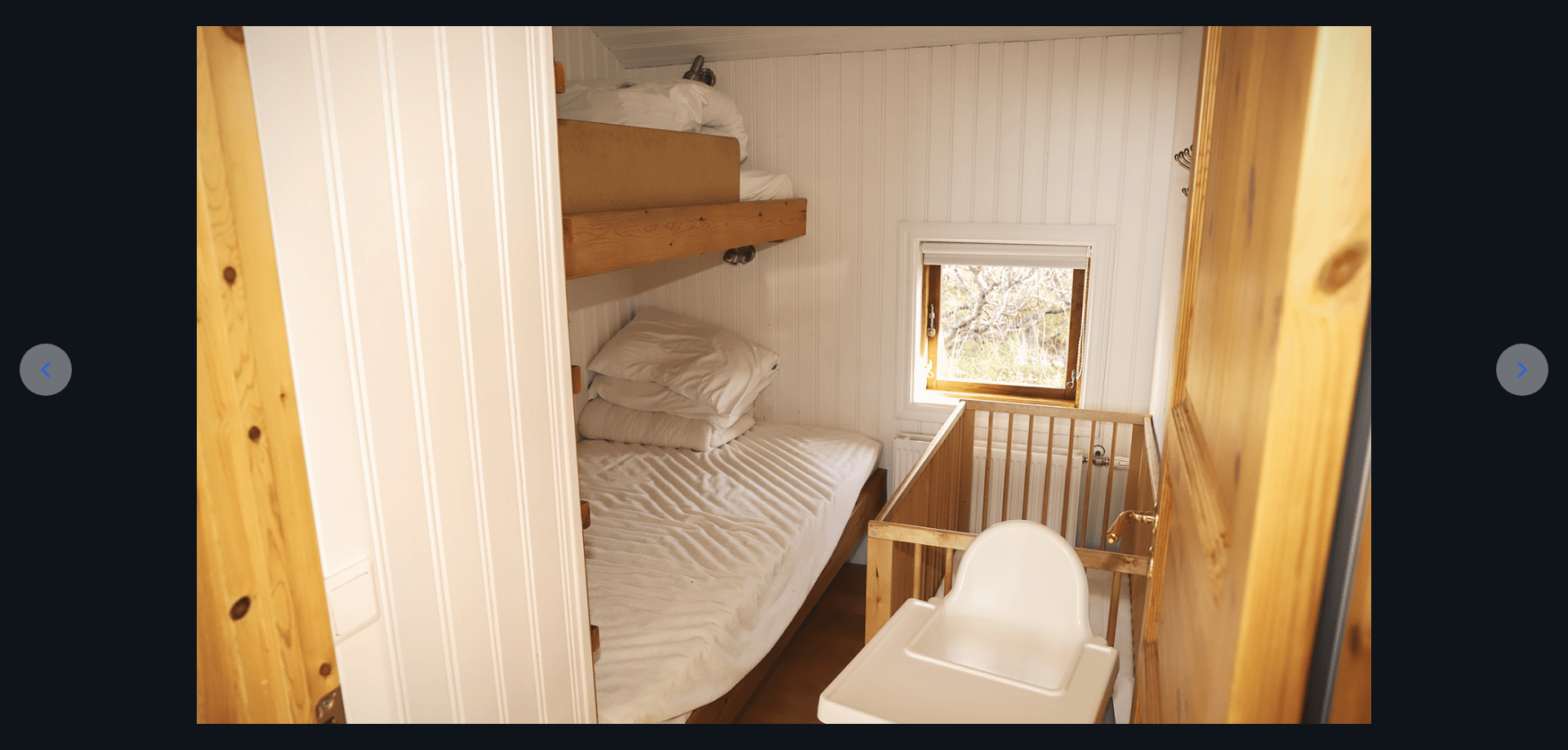
click at [1517, 363] on icon at bounding box center [1522, 370] width 26 height 26
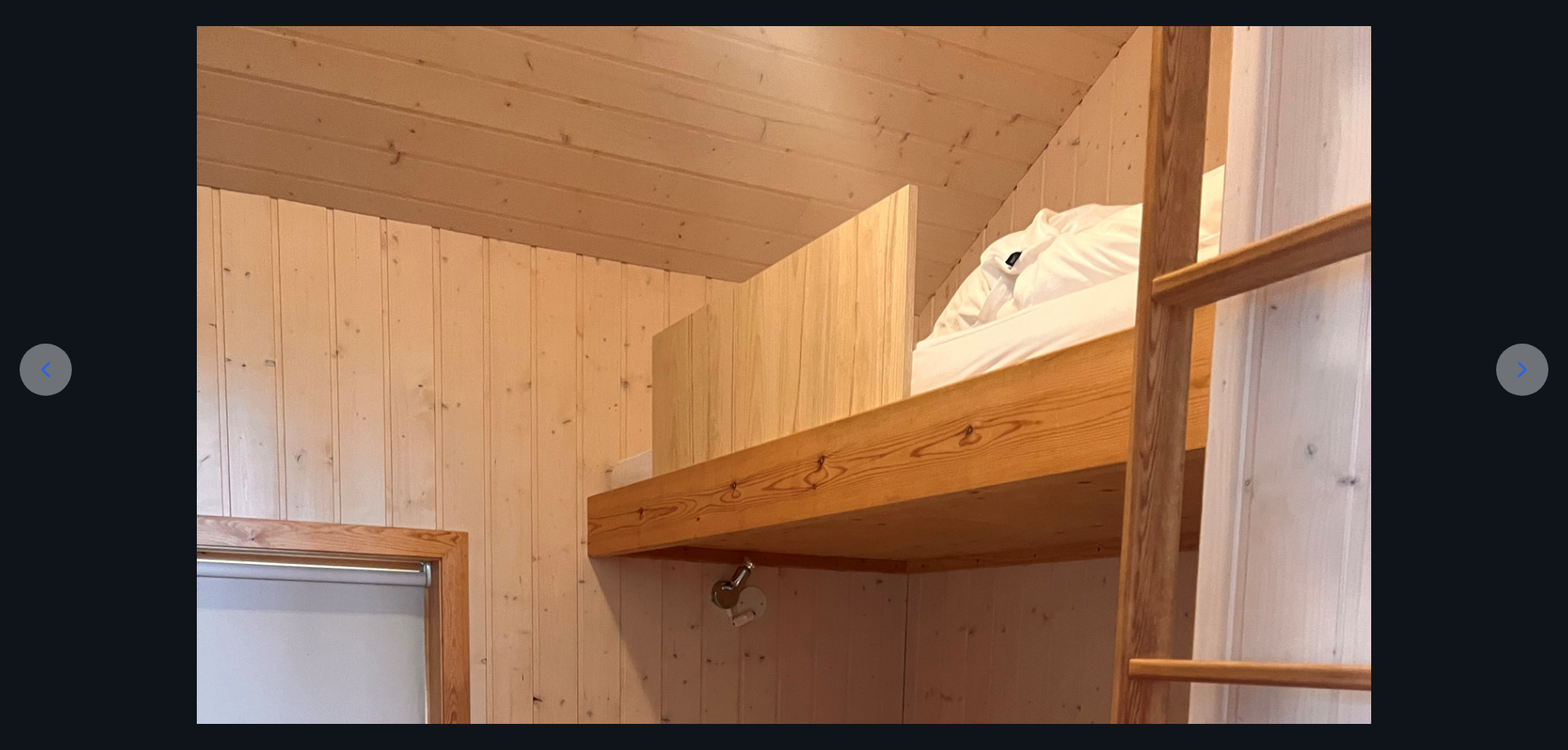
click at [1517, 360] on icon at bounding box center [1522, 370] width 26 height 26
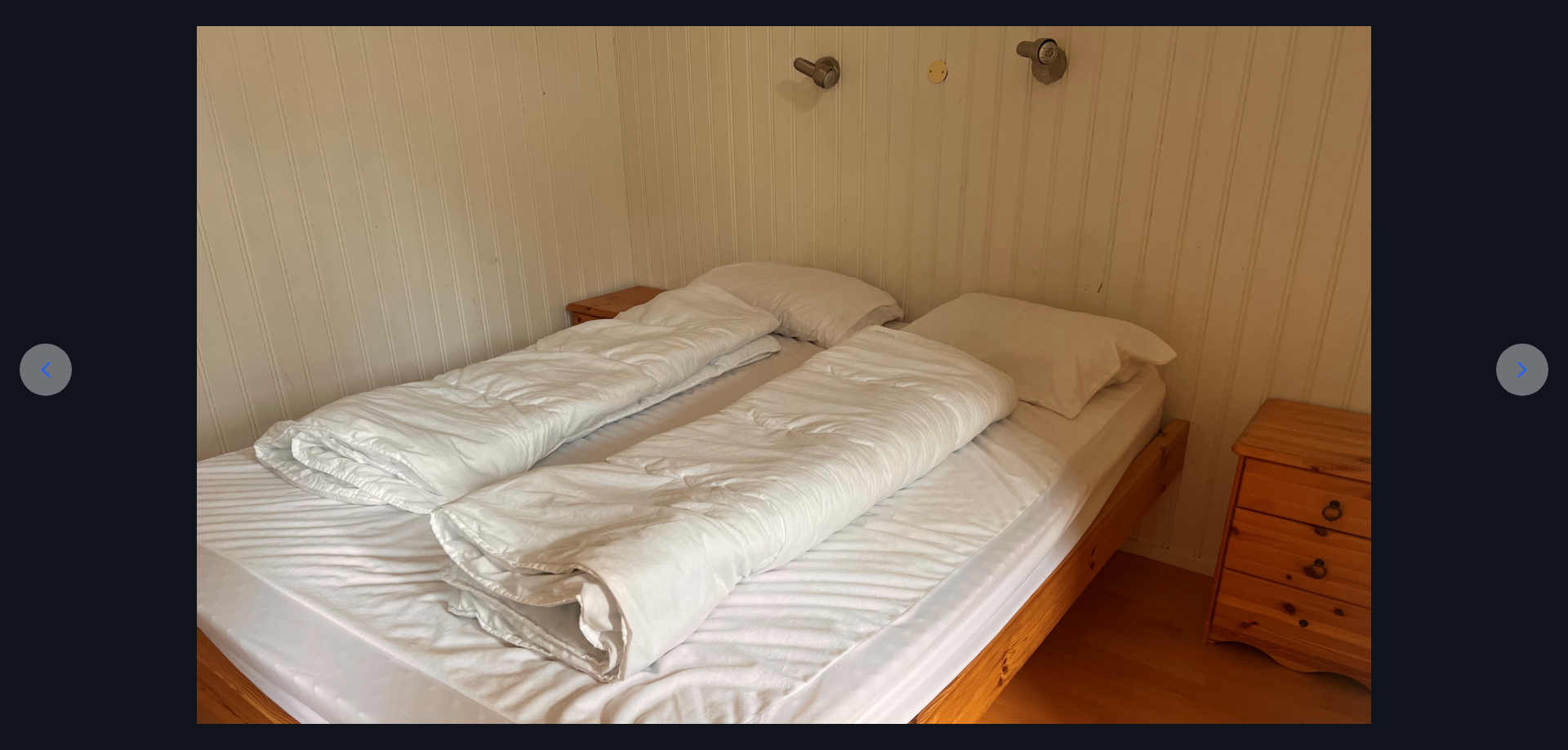
click at [1517, 360] on icon at bounding box center [1522, 370] width 26 height 26
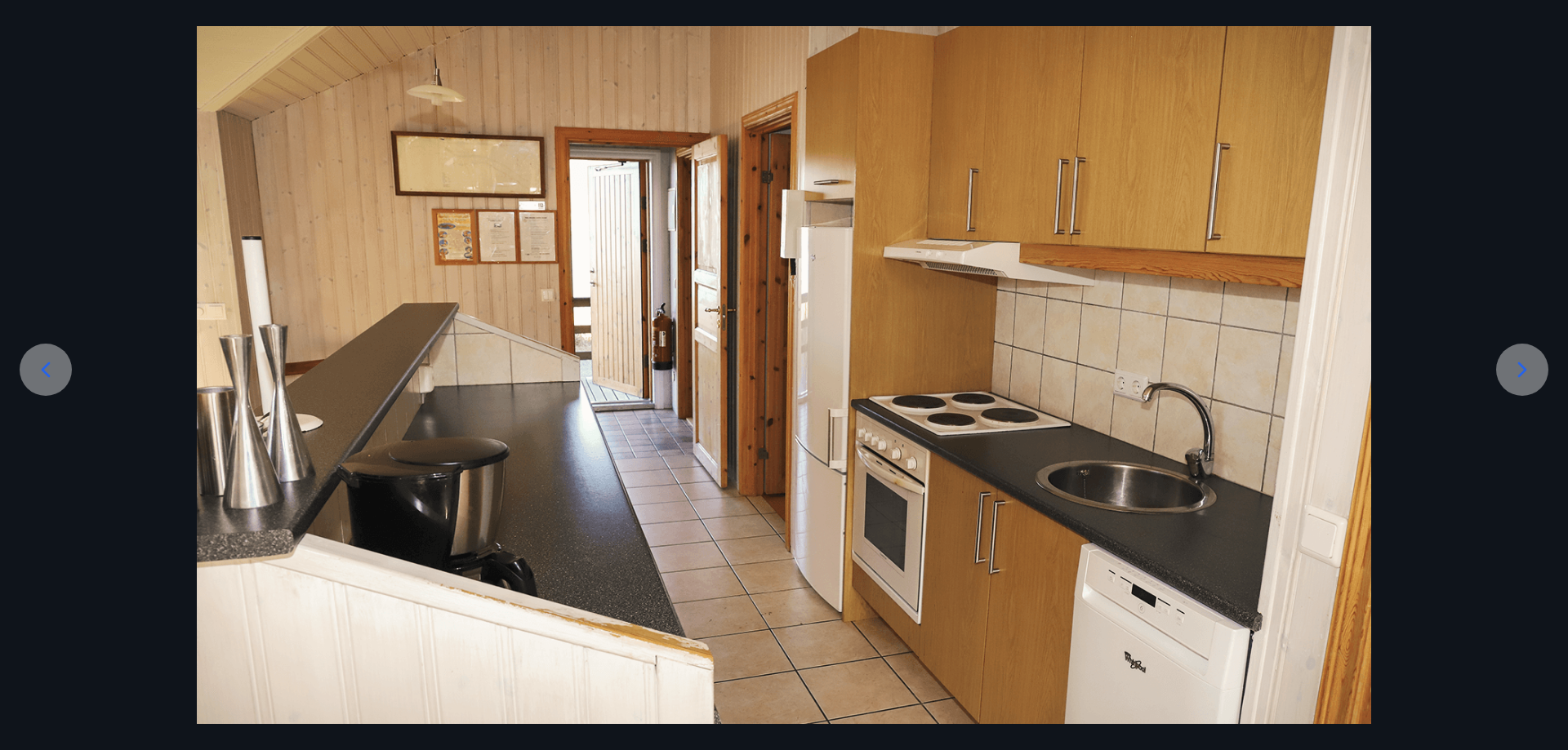
click at [1517, 359] on icon at bounding box center [1522, 370] width 26 height 26
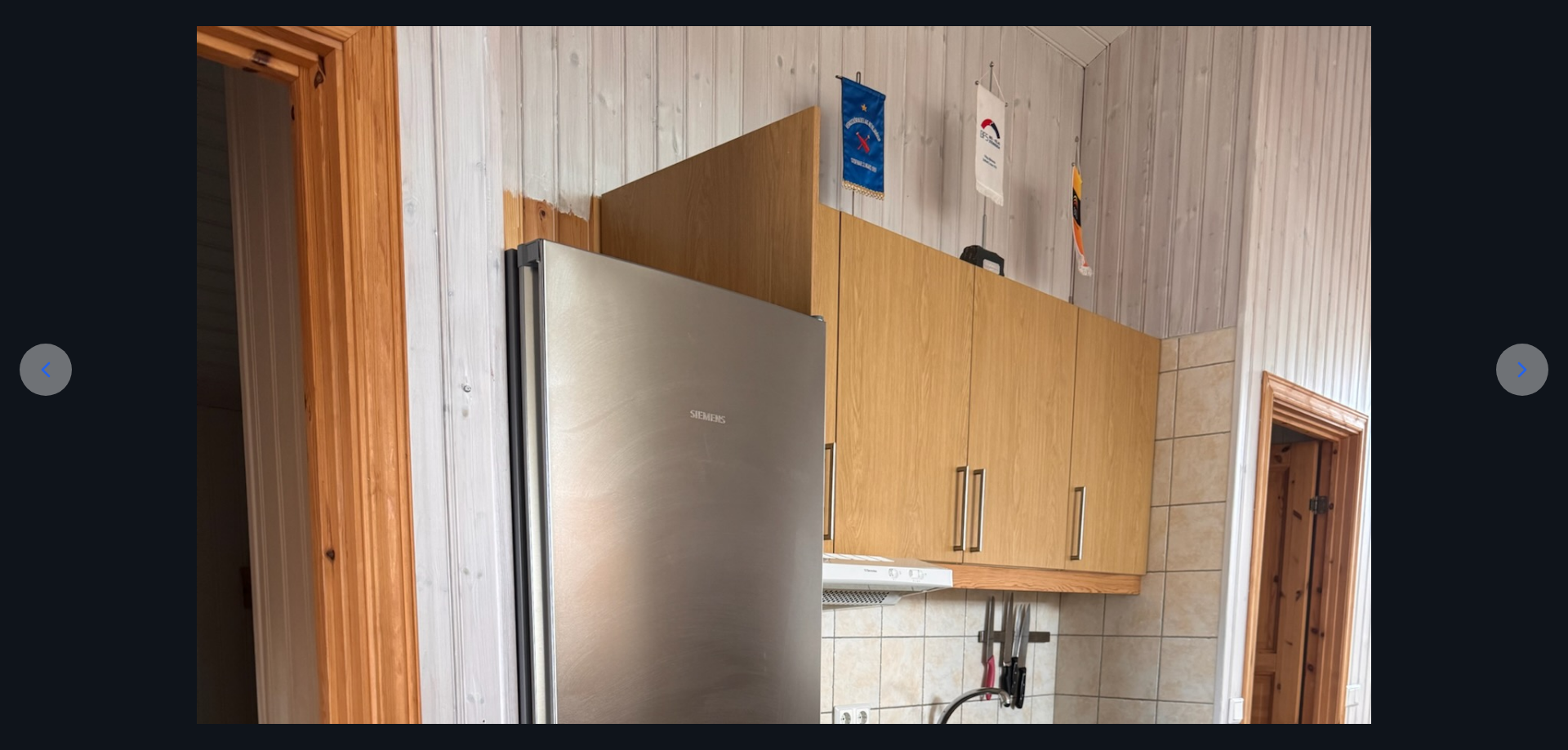
click at [1516, 358] on icon at bounding box center [1522, 370] width 26 height 26
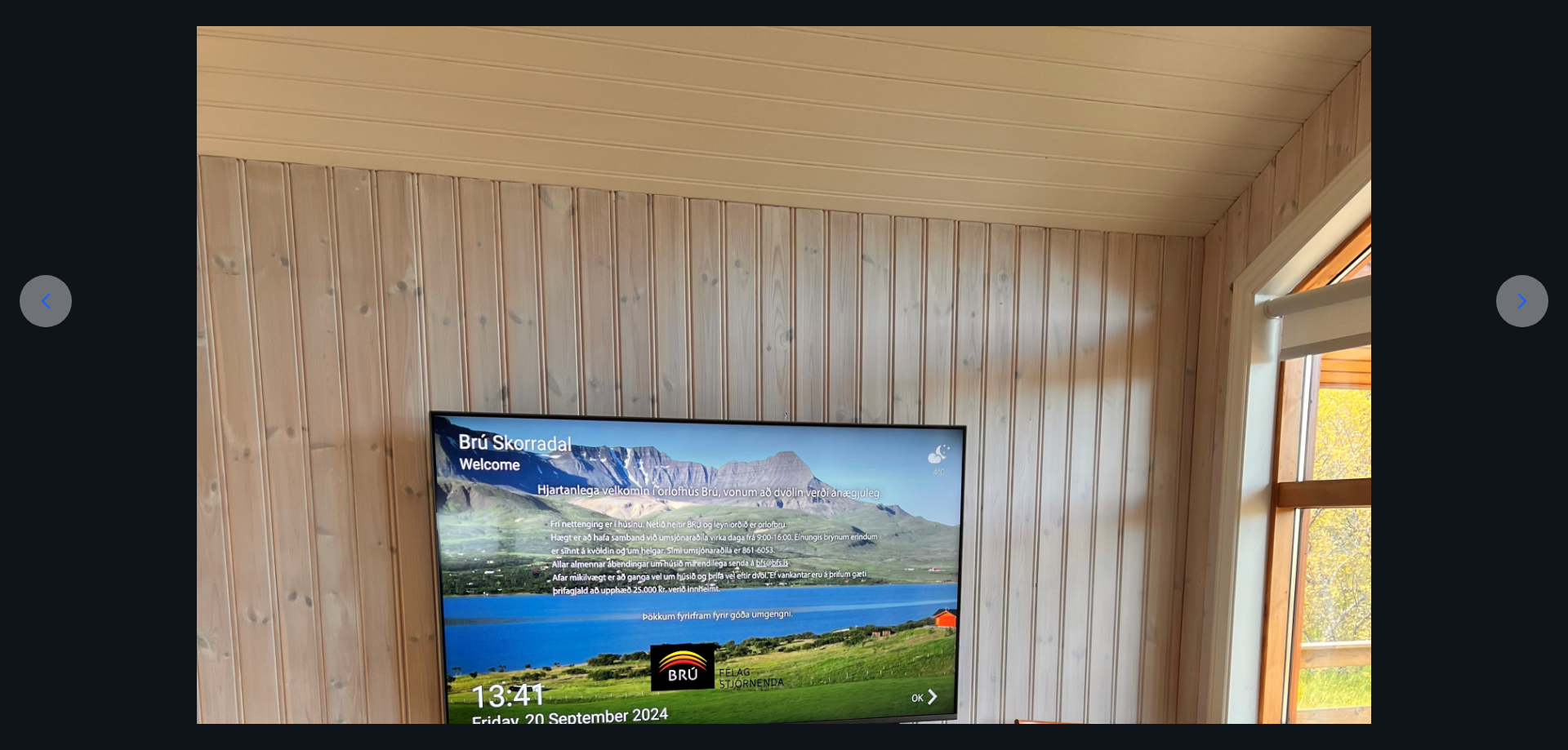
scroll to position [342, 0]
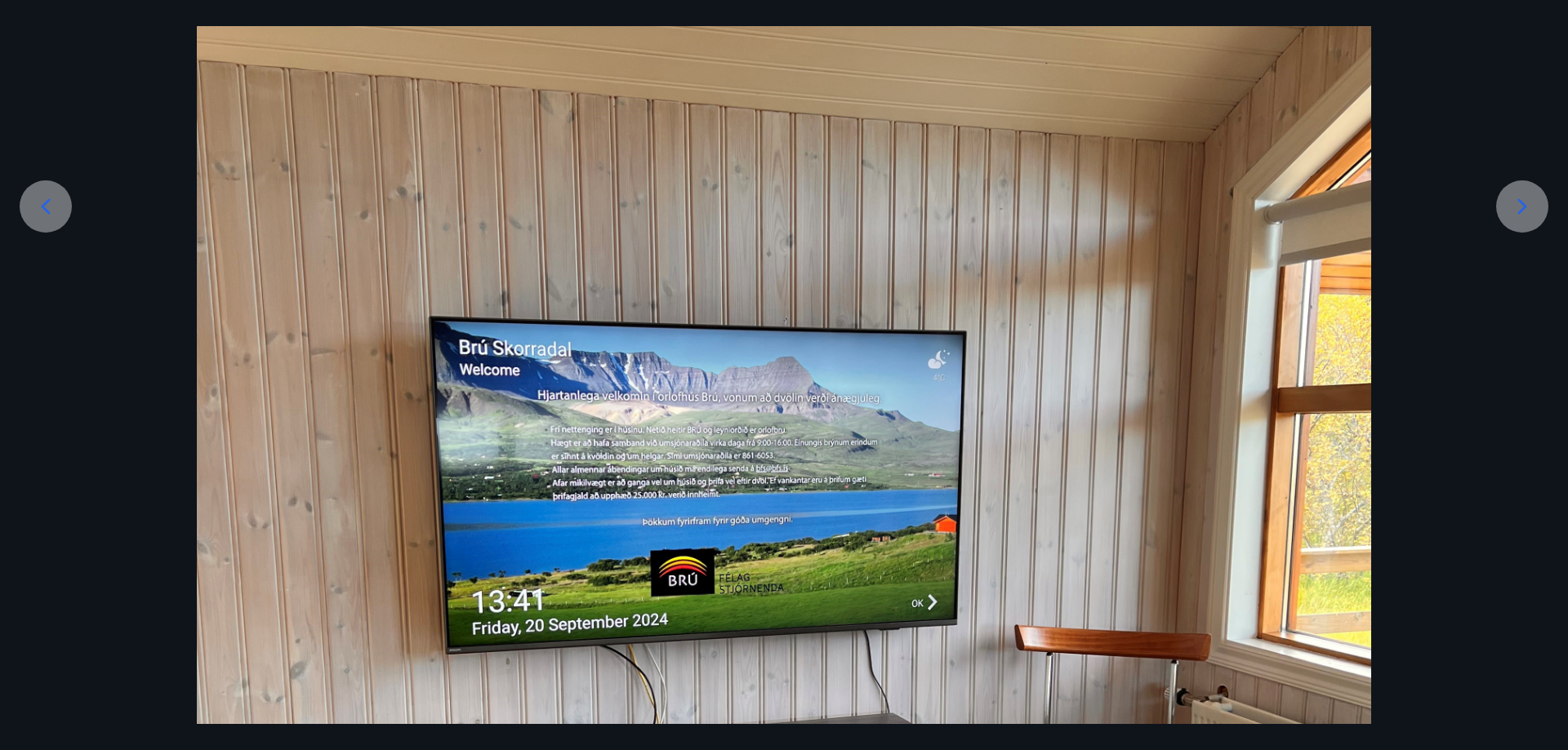
click at [1533, 202] on icon at bounding box center [1522, 206] width 26 height 26
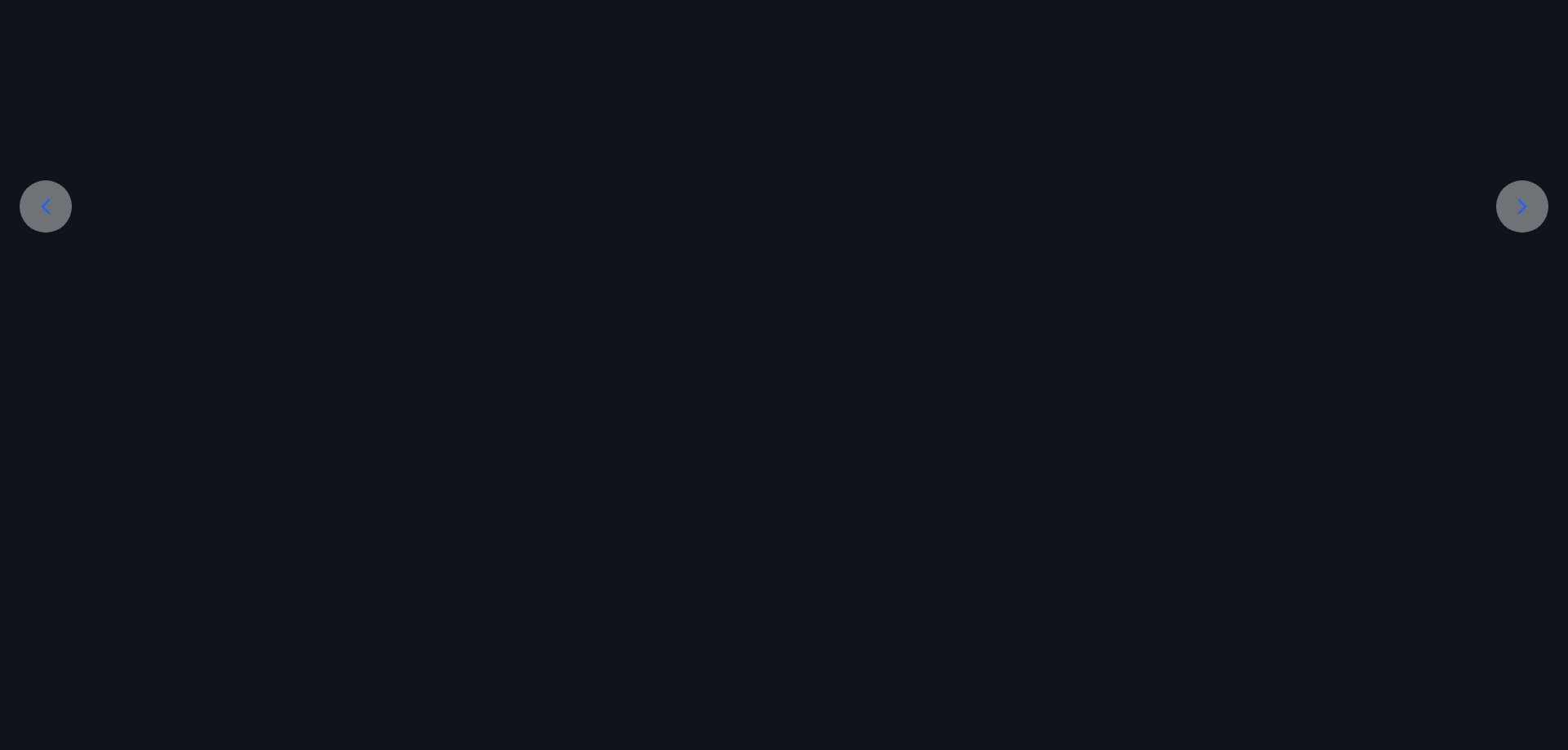
scroll to position [248, 0]
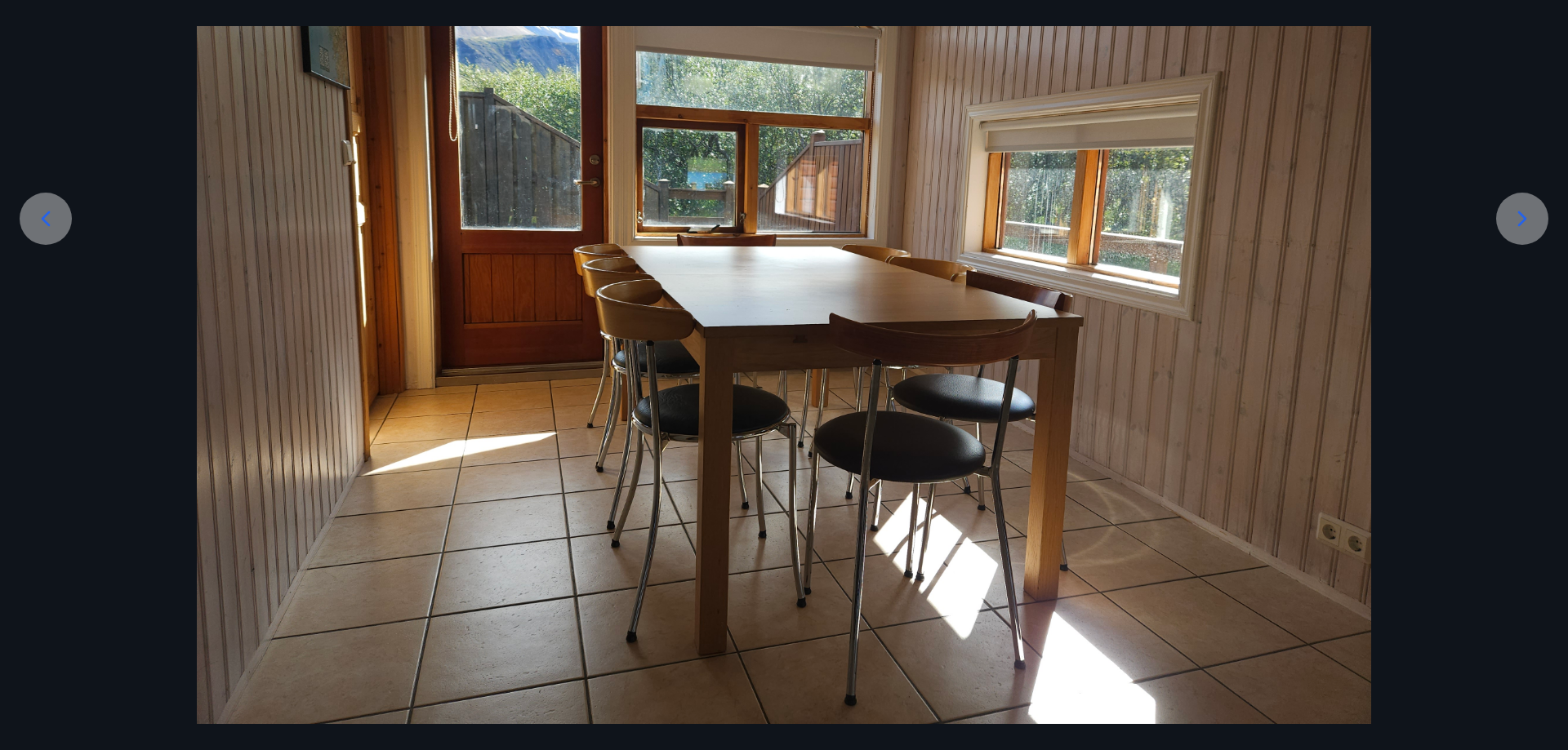
click at [1515, 211] on icon at bounding box center [1522, 219] width 26 height 26
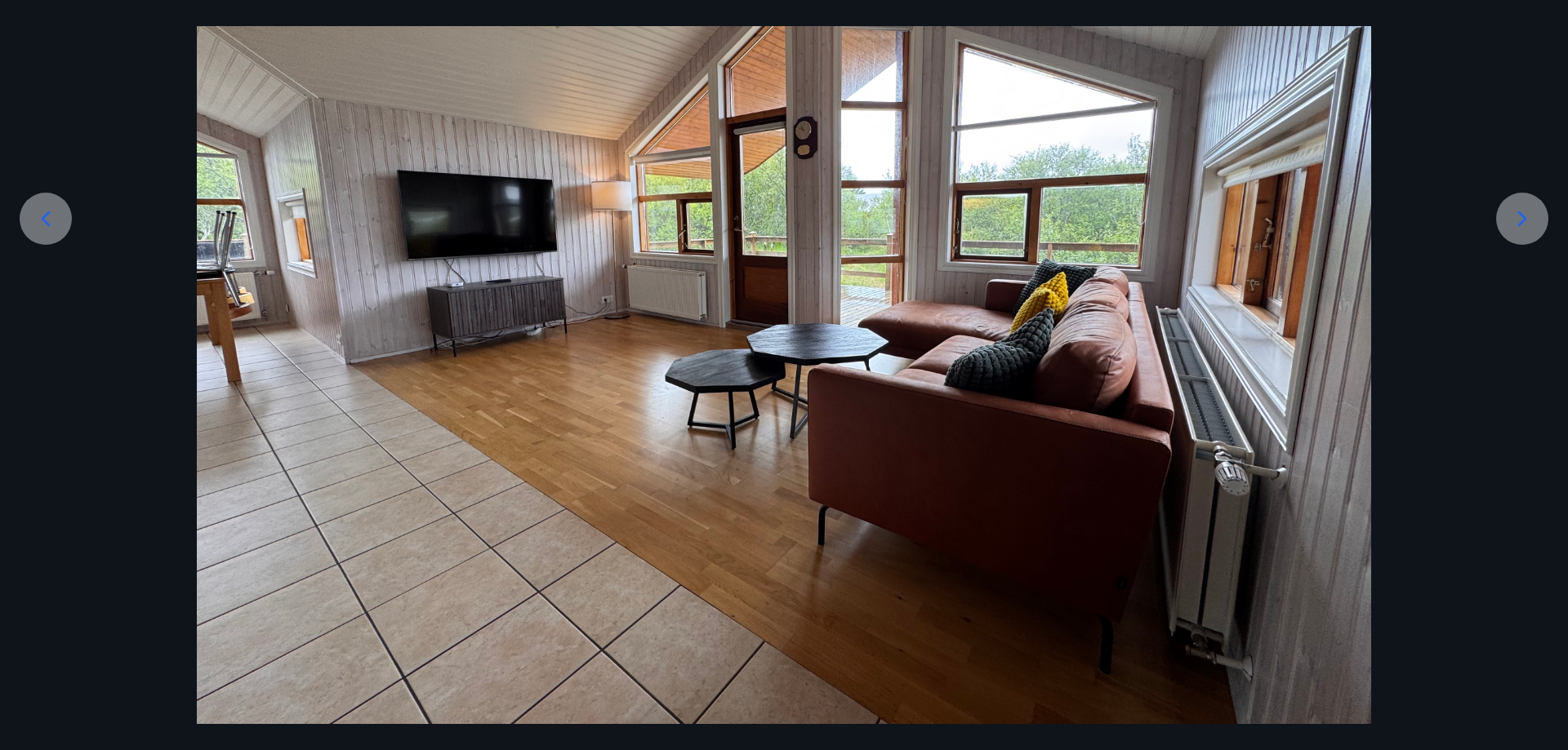
click at [1515, 210] on icon at bounding box center [1522, 219] width 26 height 26
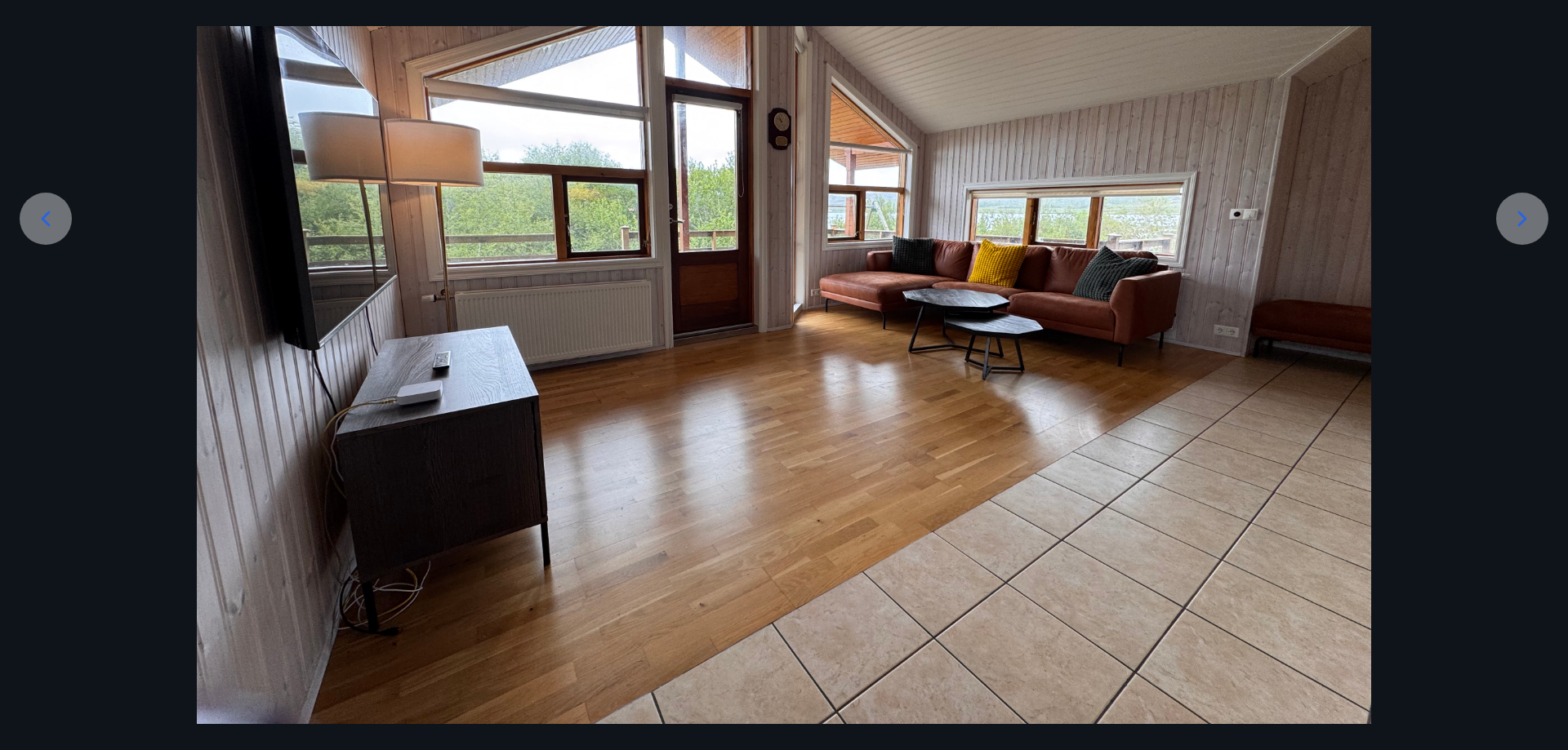
click at [1515, 210] on icon at bounding box center [1522, 219] width 26 height 26
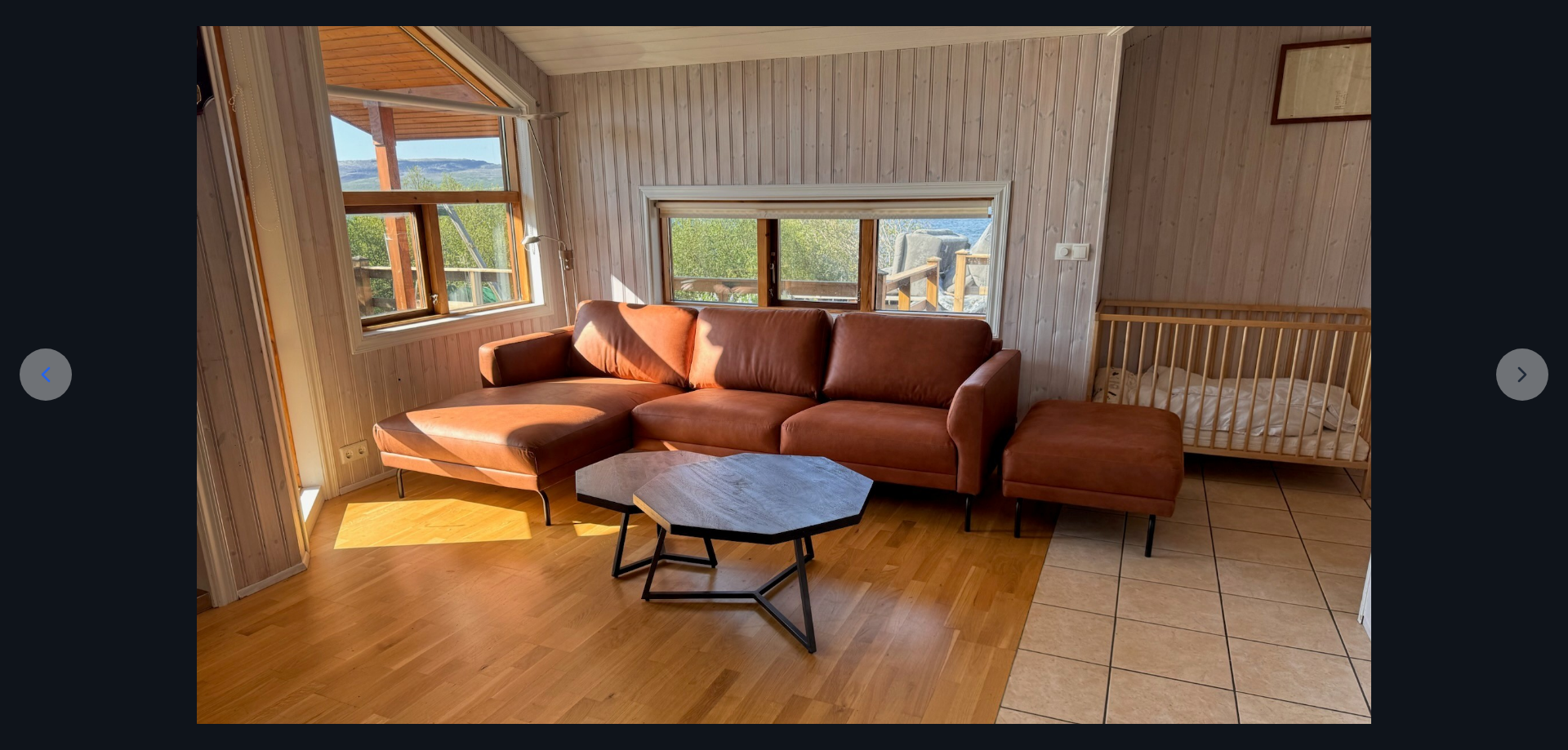
scroll to position [92, 0]
click at [1504, 369] on div at bounding box center [784, 361] width 1568 height 725
click at [1531, 390] on div at bounding box center [784, 361] width 1568 height 725
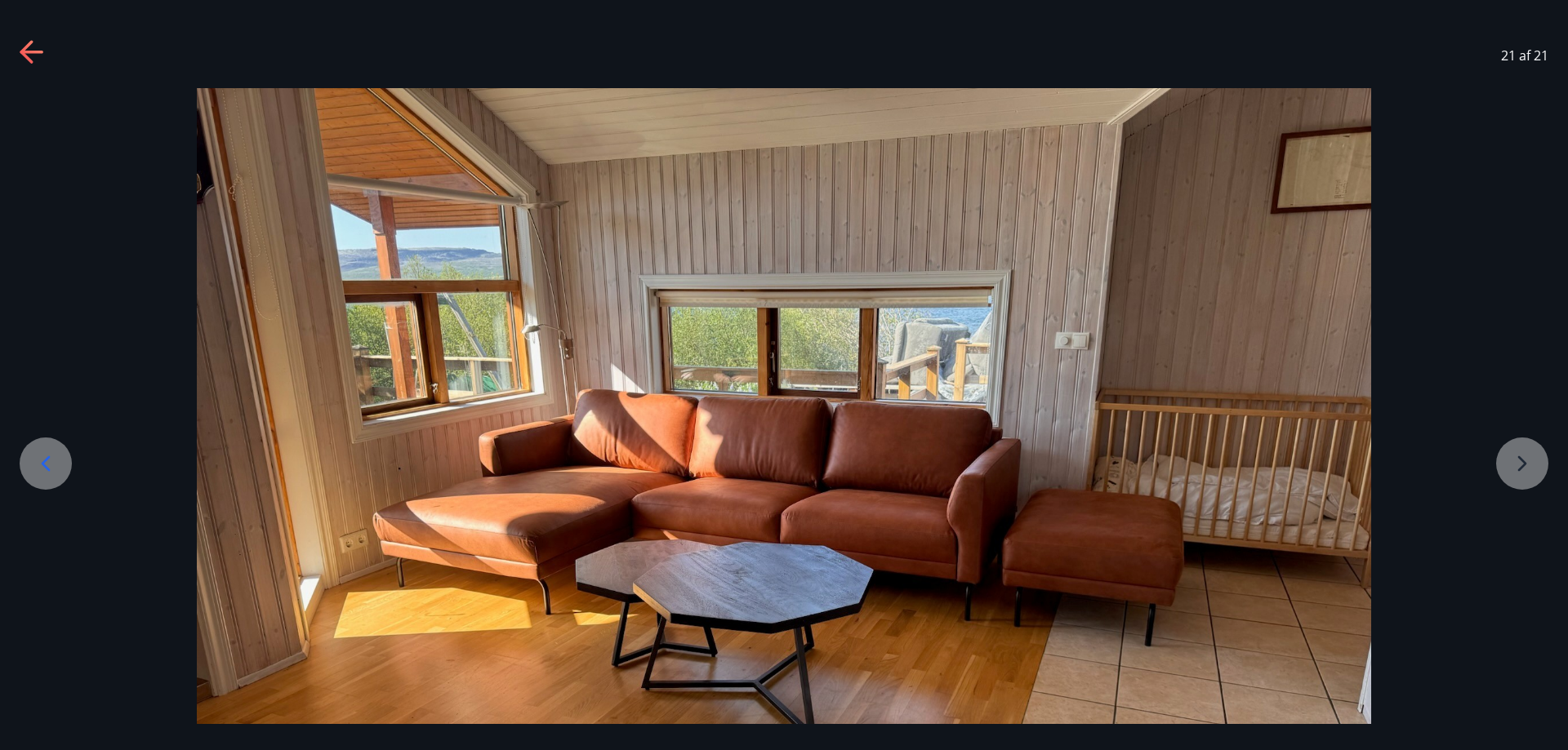
scroll to position [0, 0]
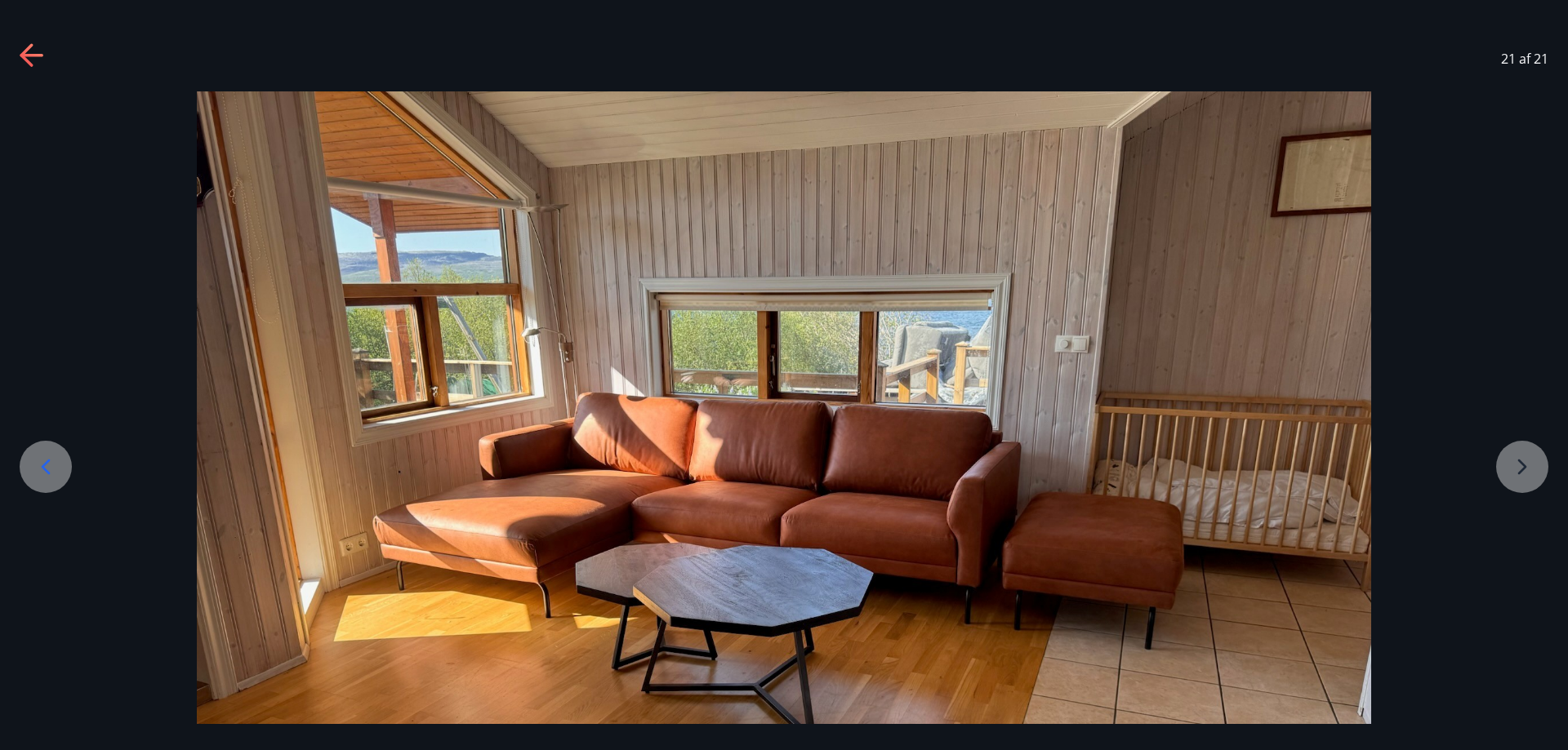
click at [27, 56] on icon at bounding box center [30, 55] width 23 height 3
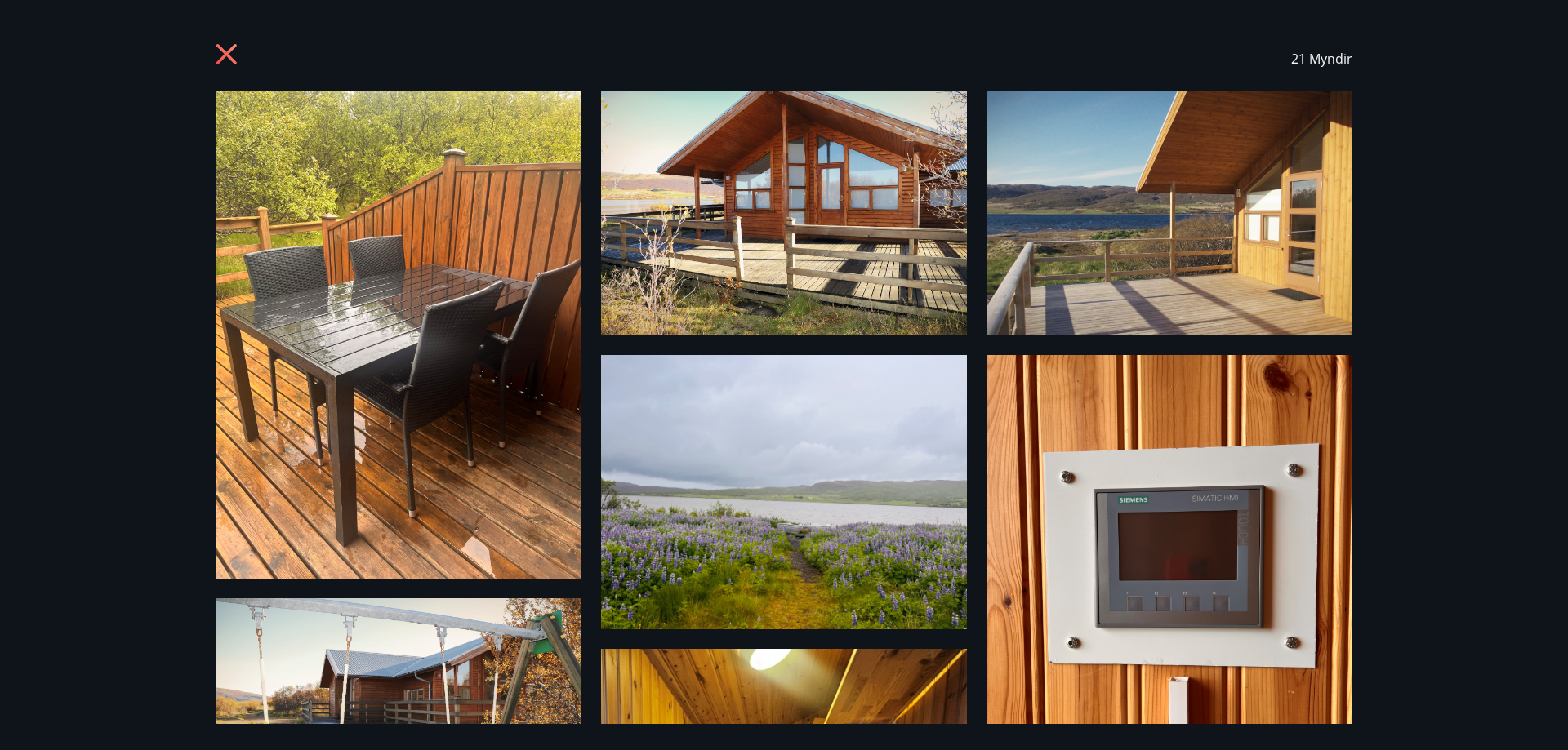
click at [228, 47] on icon at bounding box center [228, 56] width 26 height 26
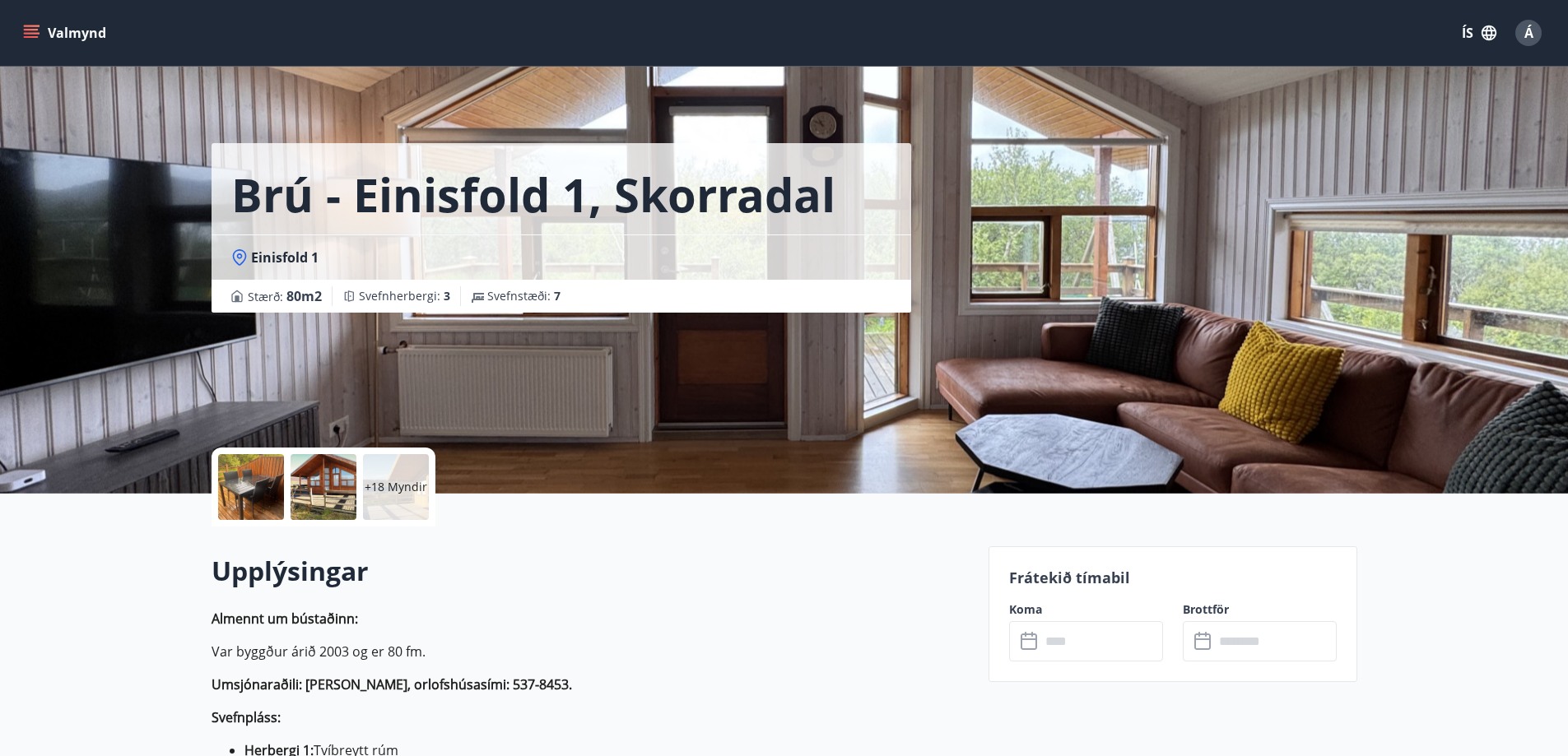
drag, startPoint x: 493, startPoint y: 437, endPoint x: 481, endPoint y: 439, distance: 12.2
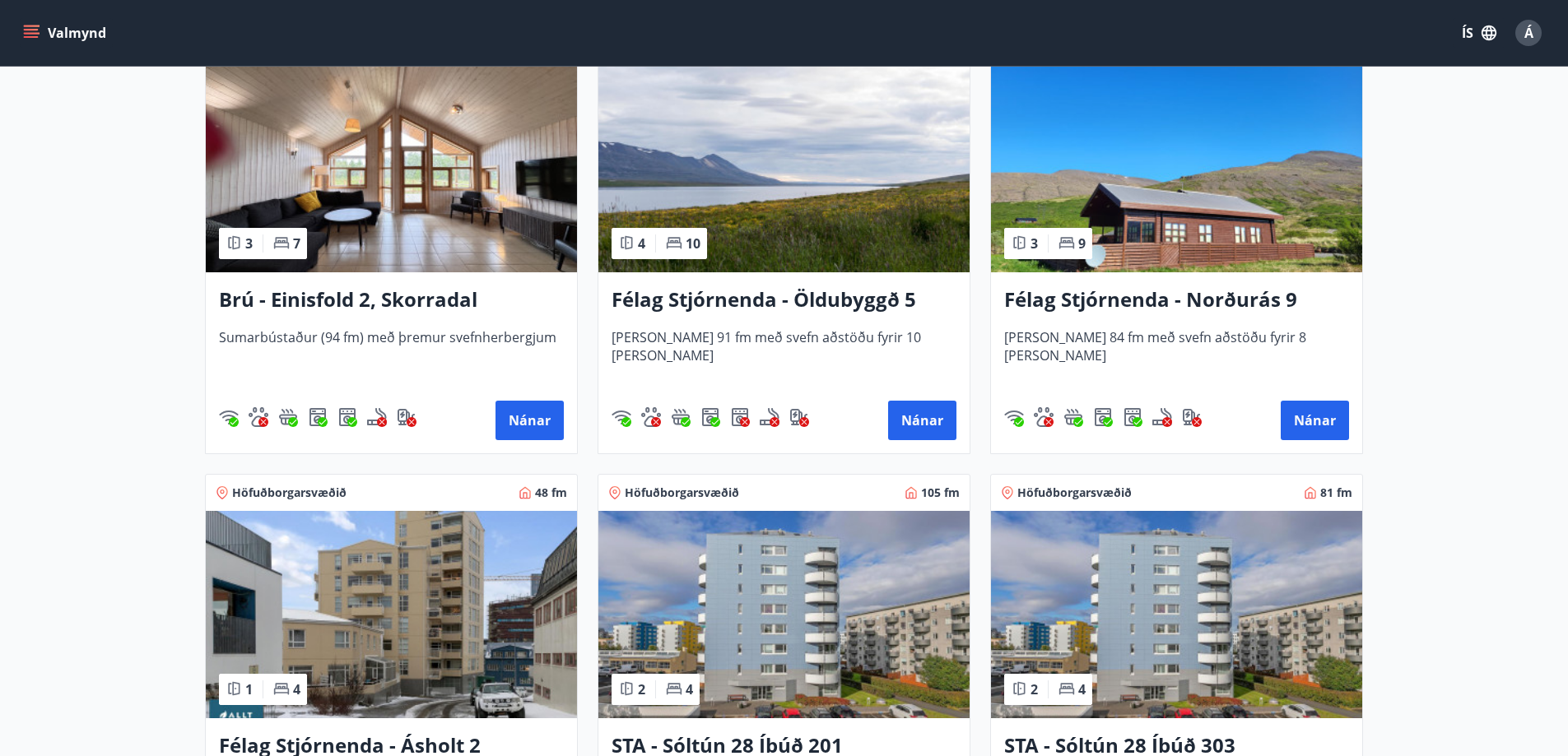
scroll to position [1234, 0]
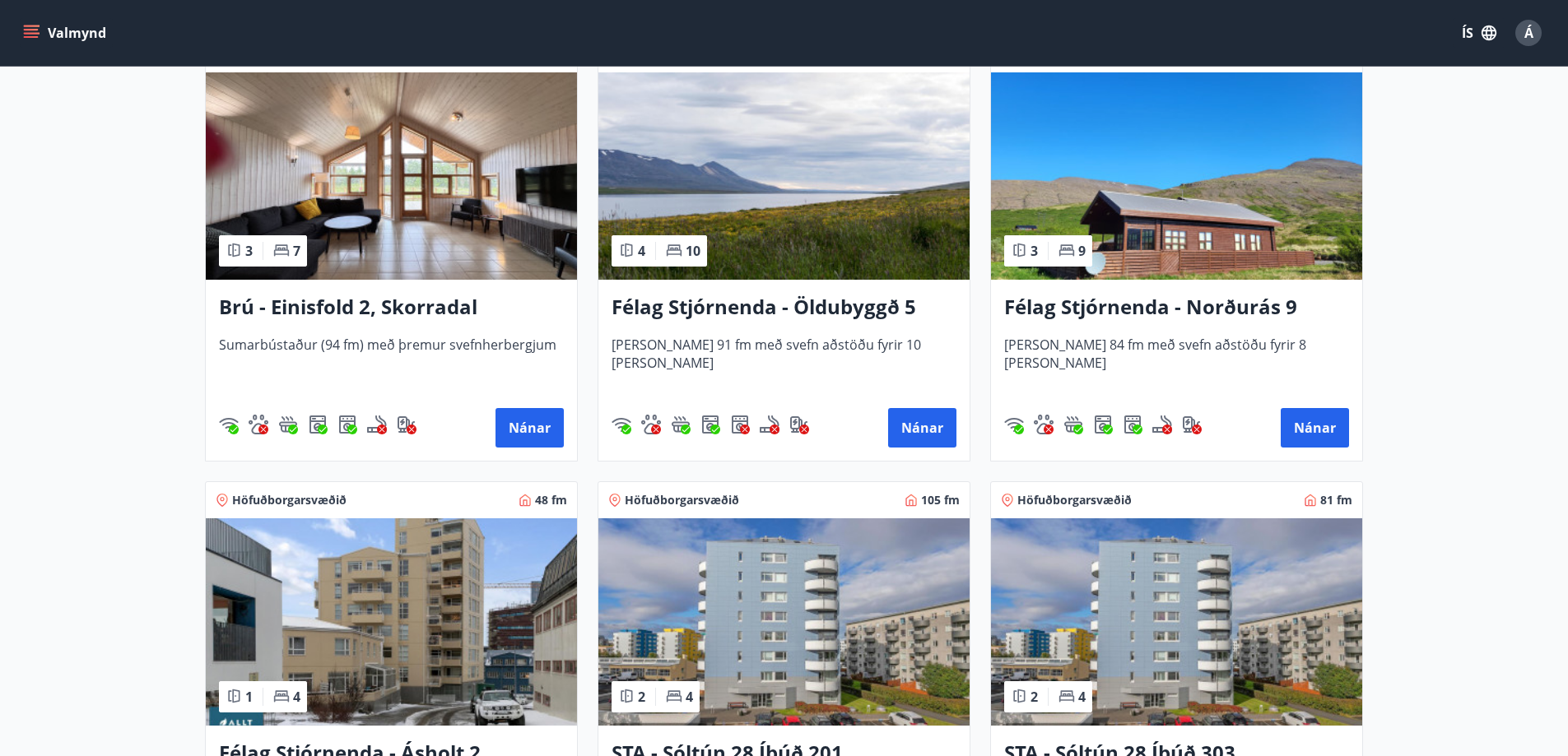
click at [1237, 257] on img at bounding box center [1176, 176] width 372 height 208
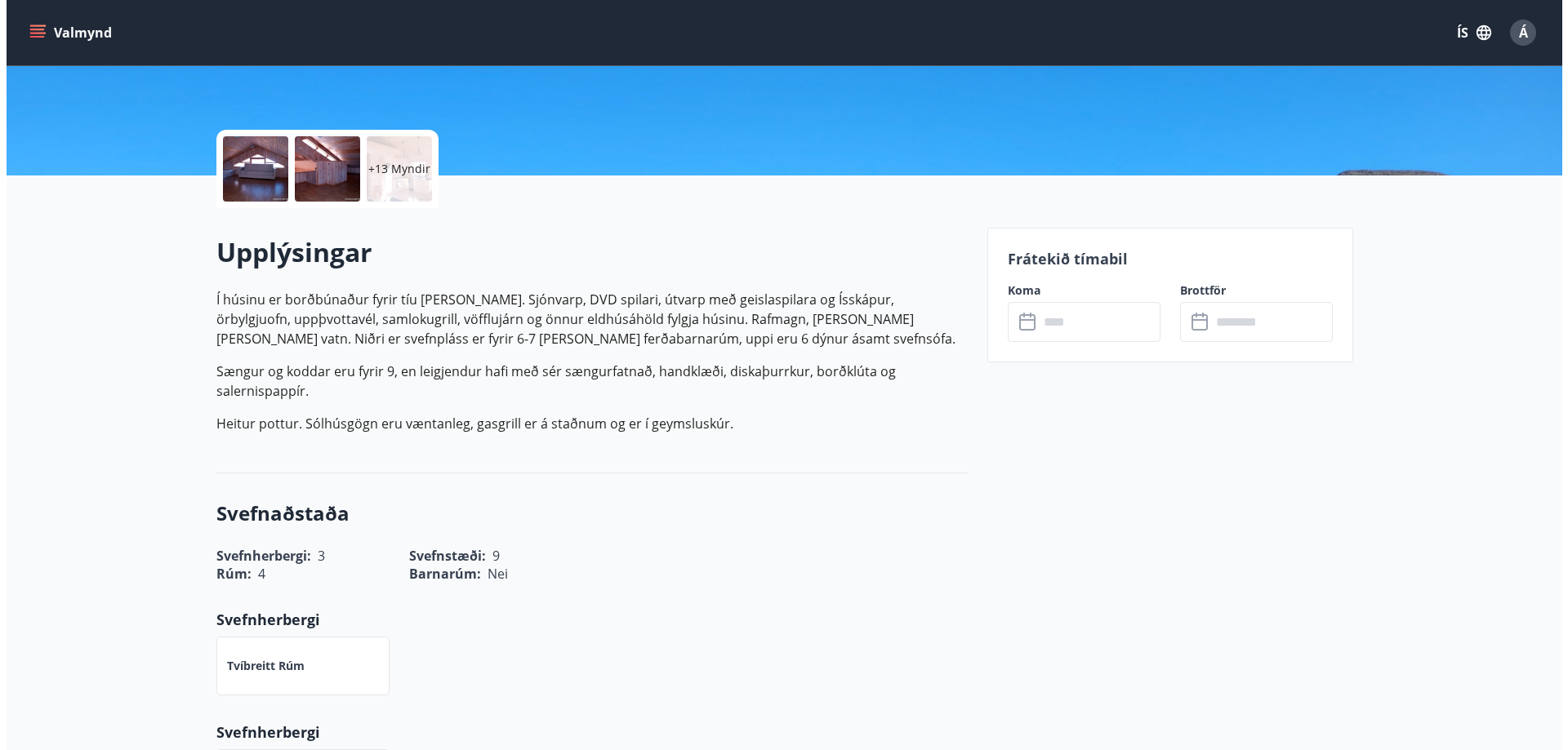
scroll to position [326, 0]
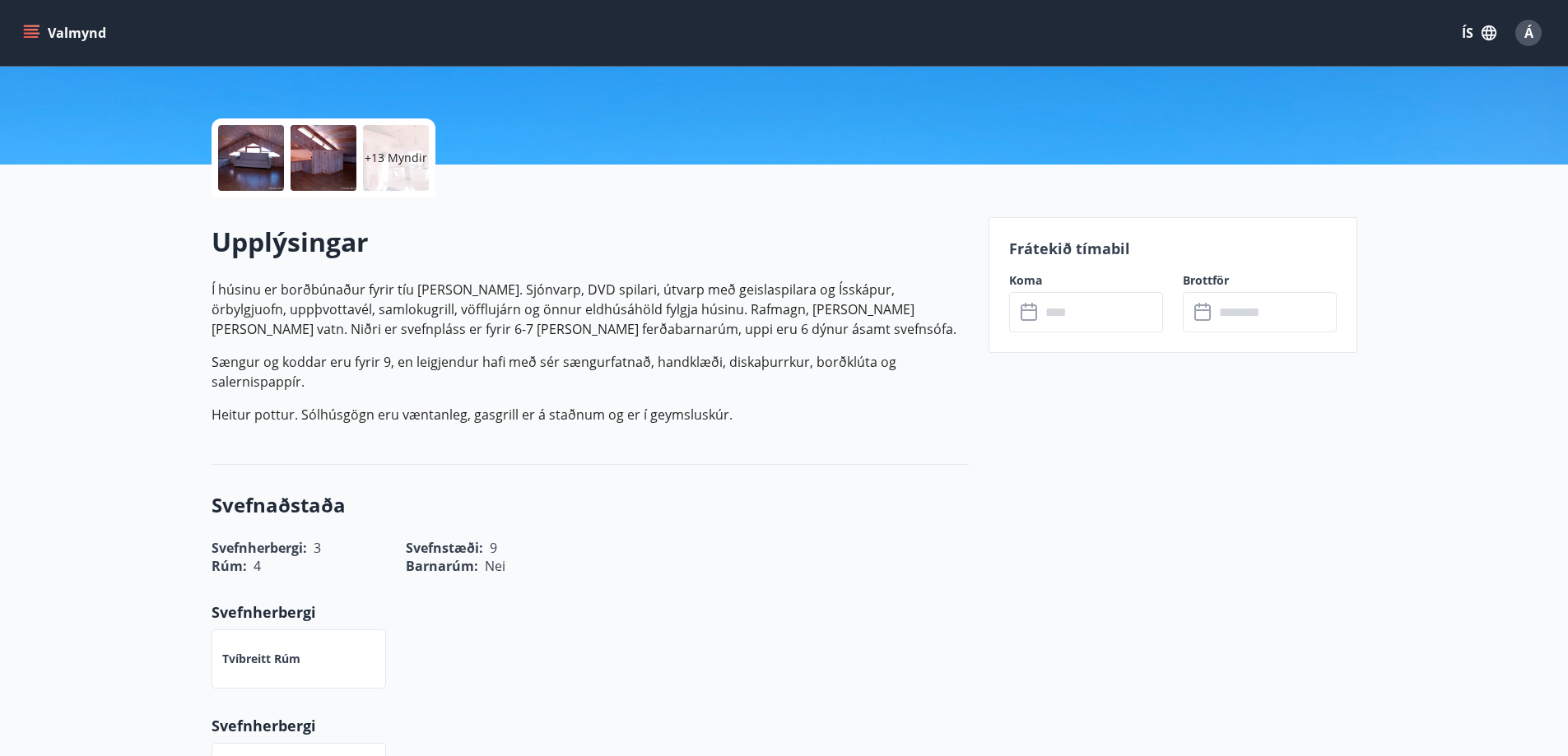
click at [248, 158] on div at bounding box center [251, 158] width 66 height 66
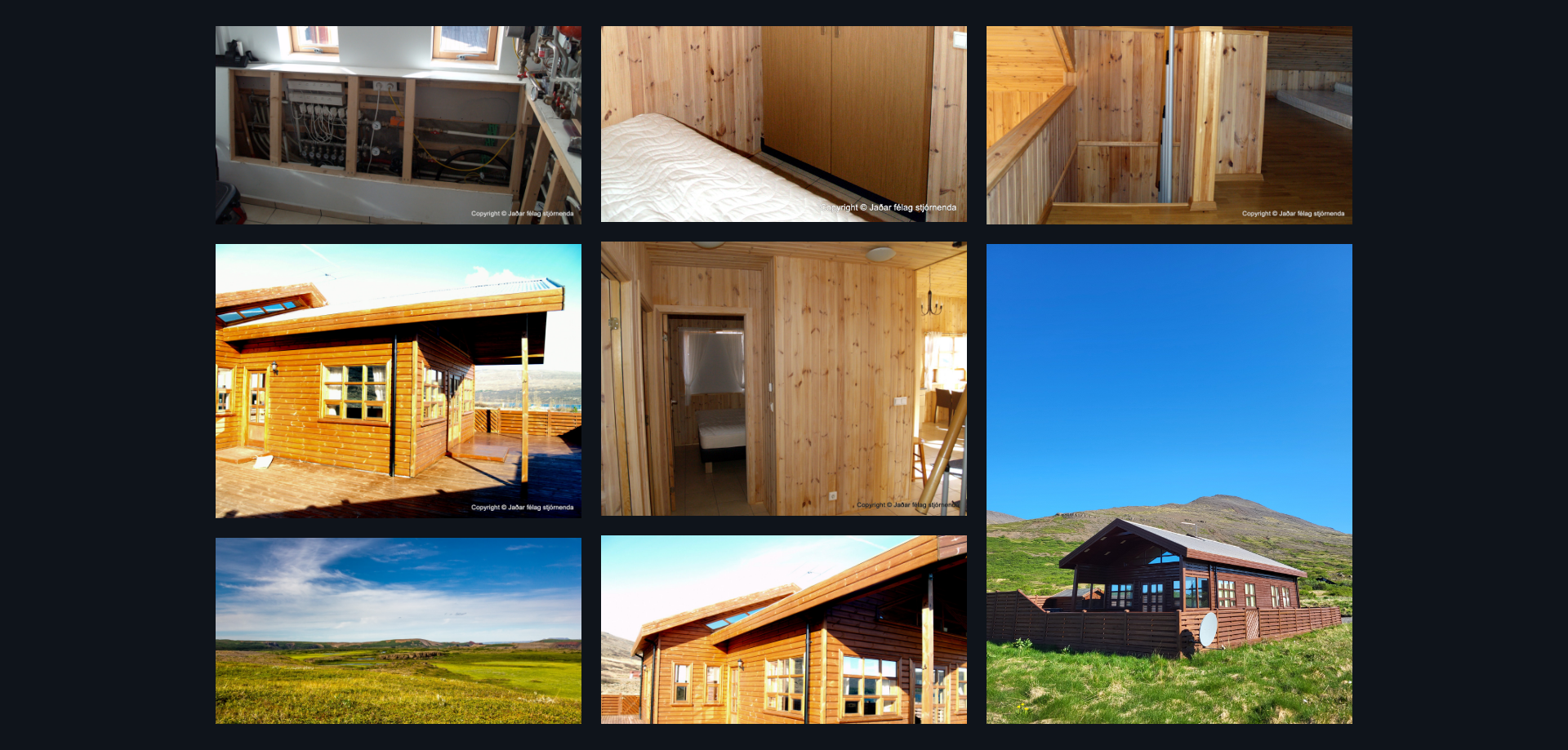
scroll to position [1407, 0]
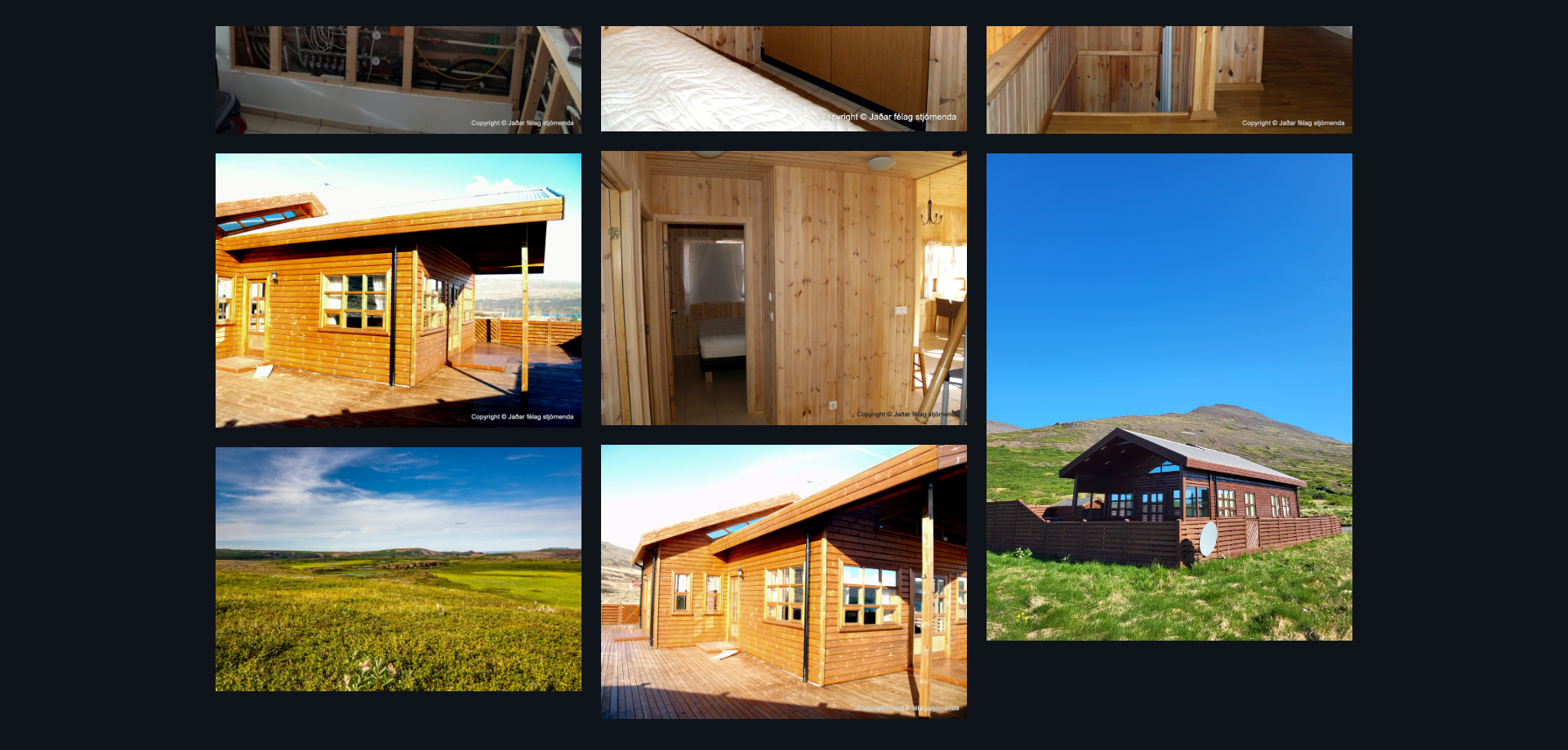
click at [1153, 528] on img at bounding box center [1169, 397] width 366 height 487
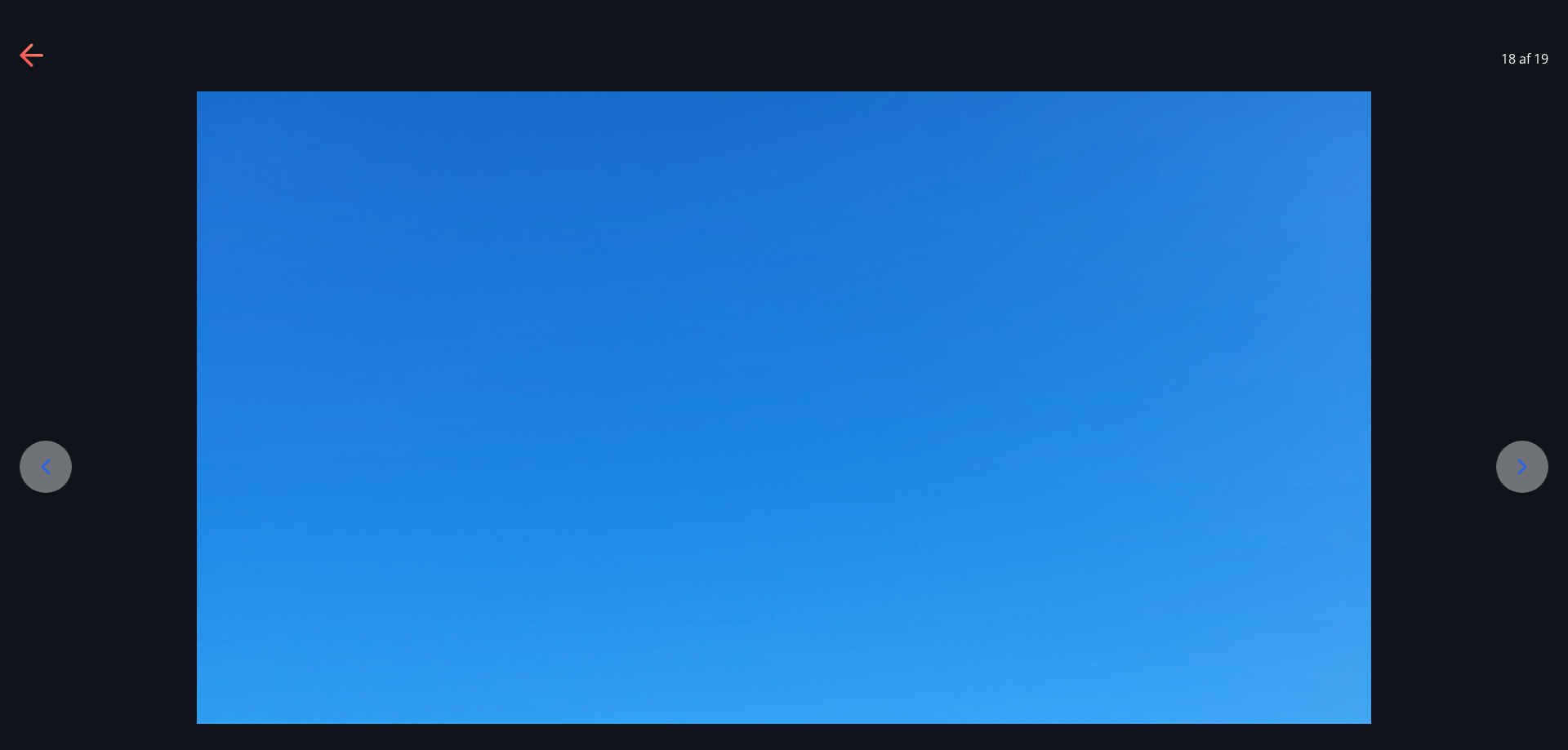
click at [33, 46] on icon at bounding box center [32, 56] width 26 height 26
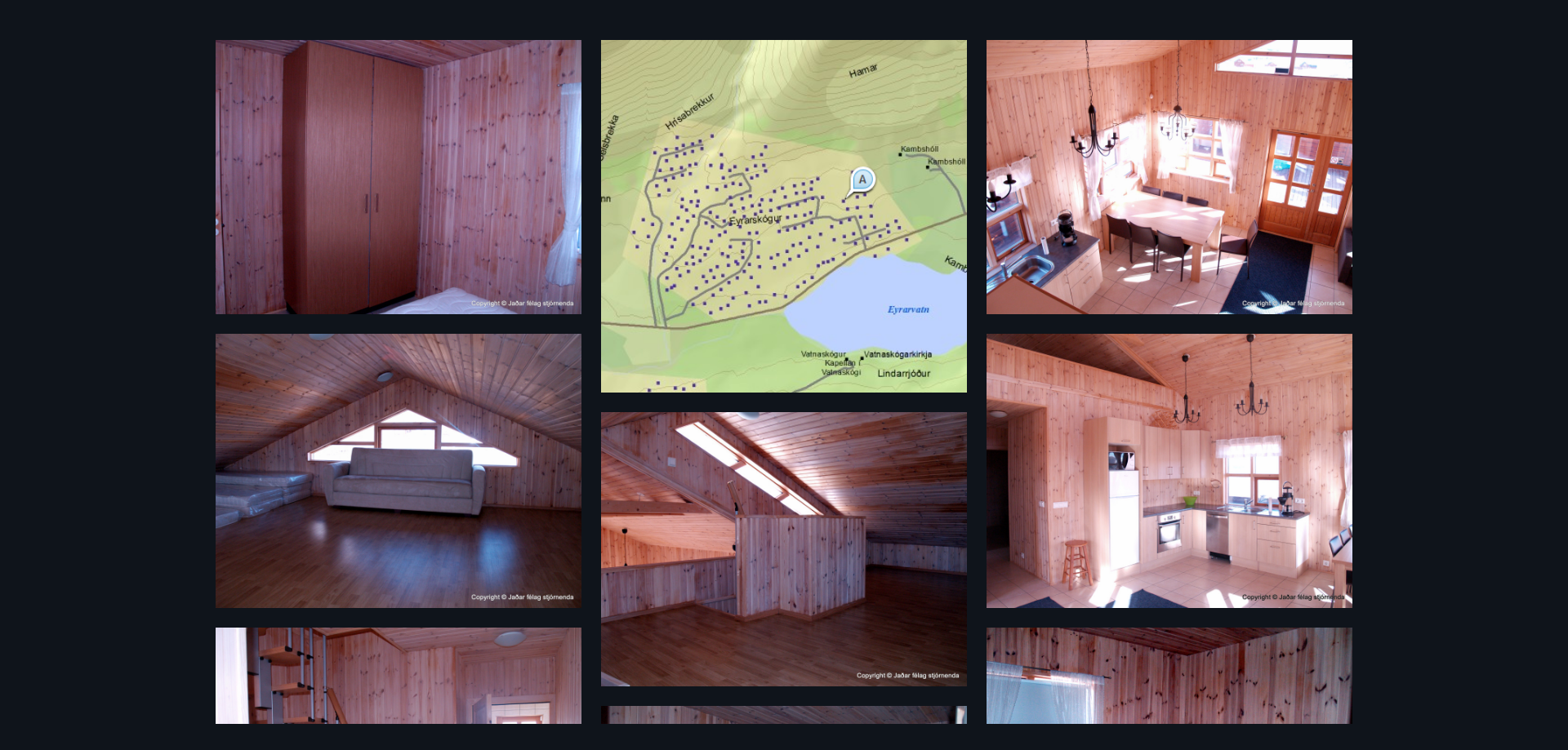
scroll to position [0, 0]
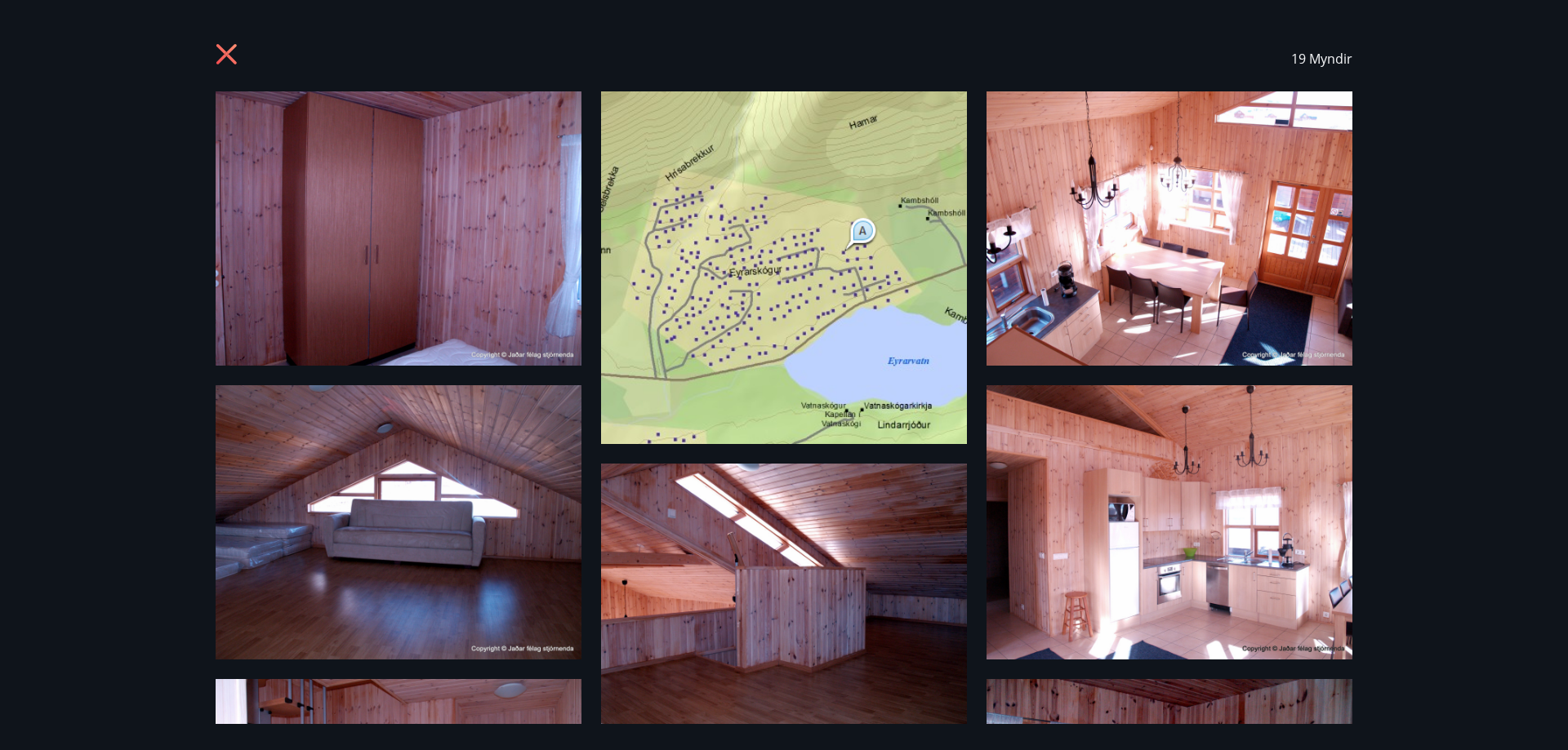
click at [1245, 587] on img at bounding box center [1169, 523] width 366 height 275
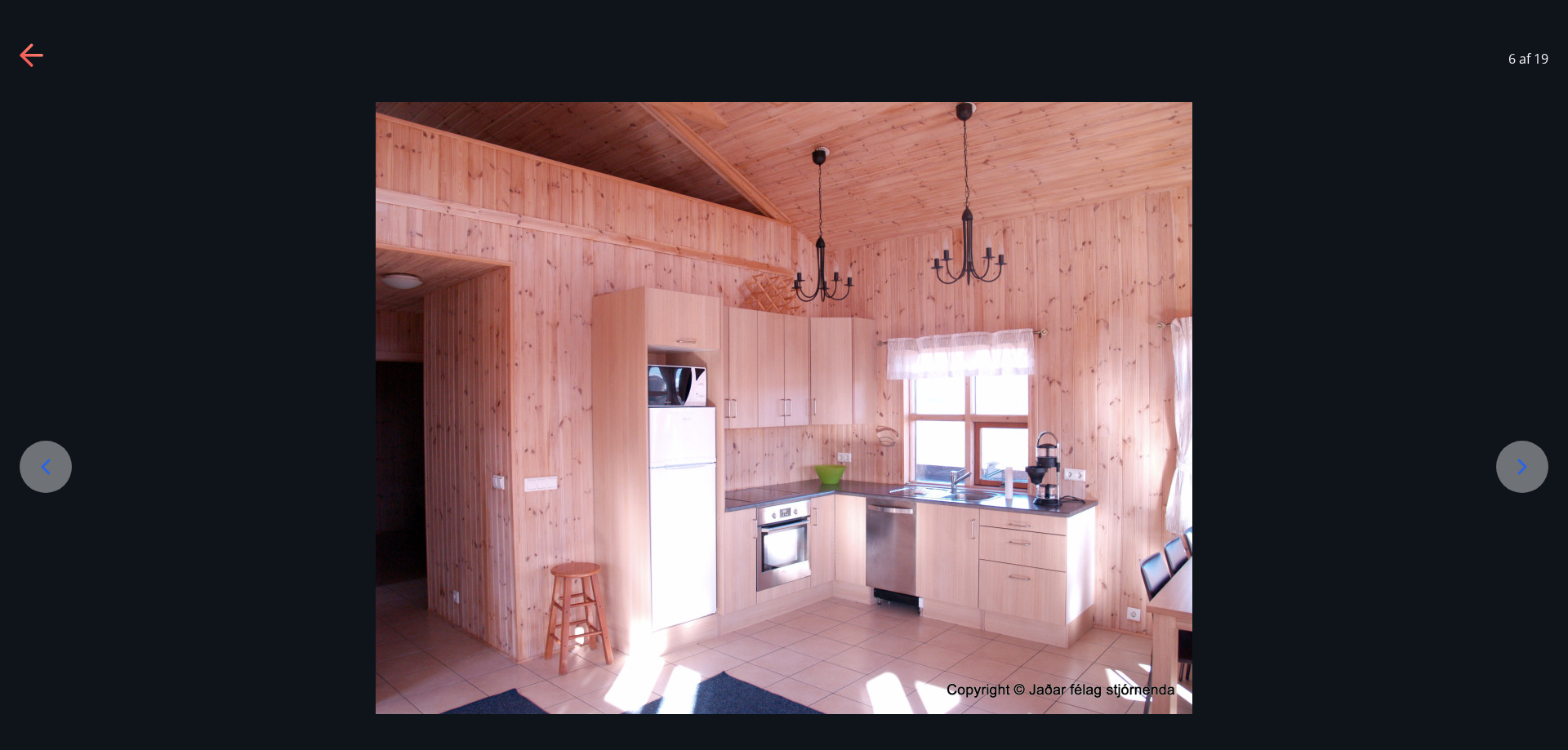
click at [35, 56] on icon at bounding box center [30, 55] width 23 height 3
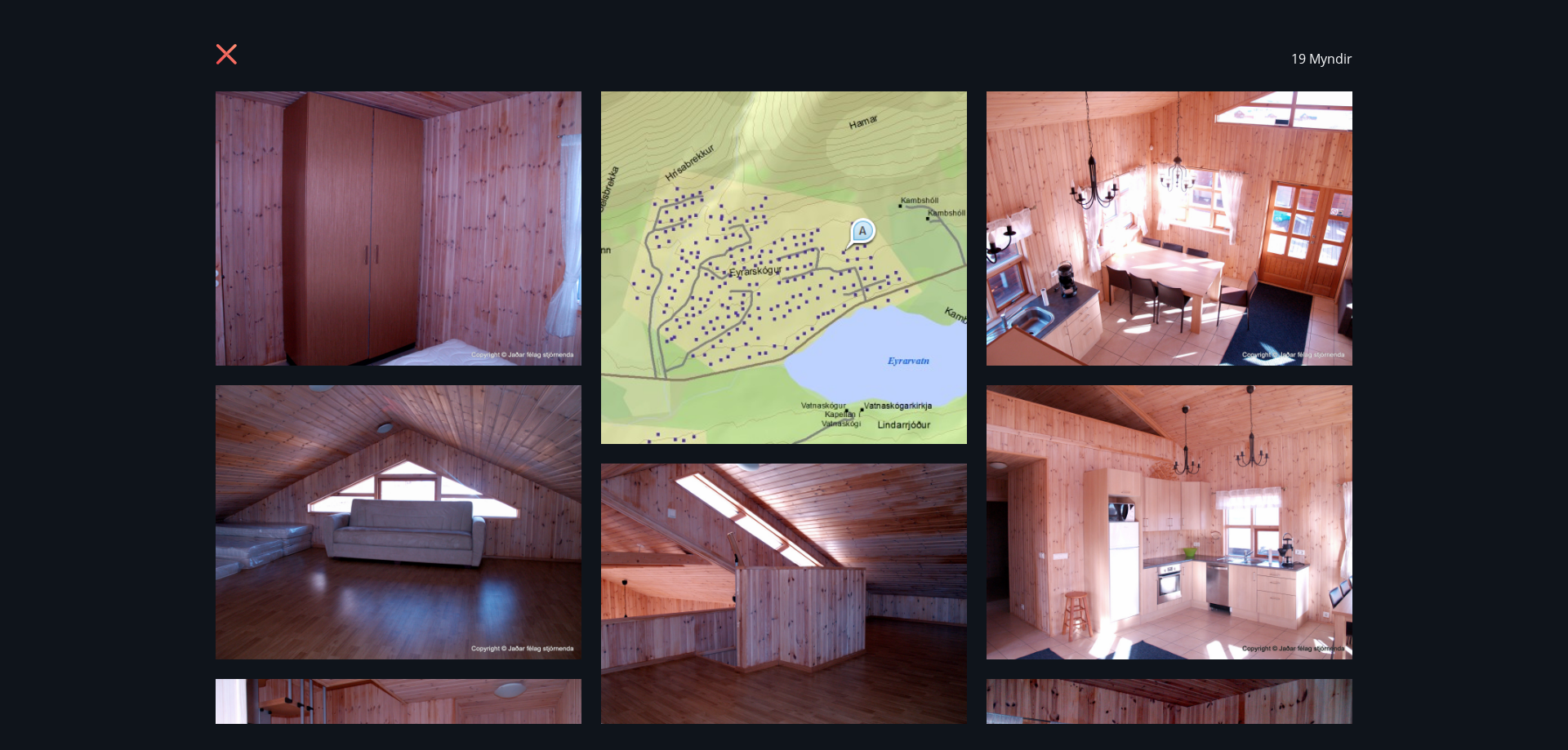
click at [1245, 309] on img at bounding box center [1169, 228] width 366 height 275
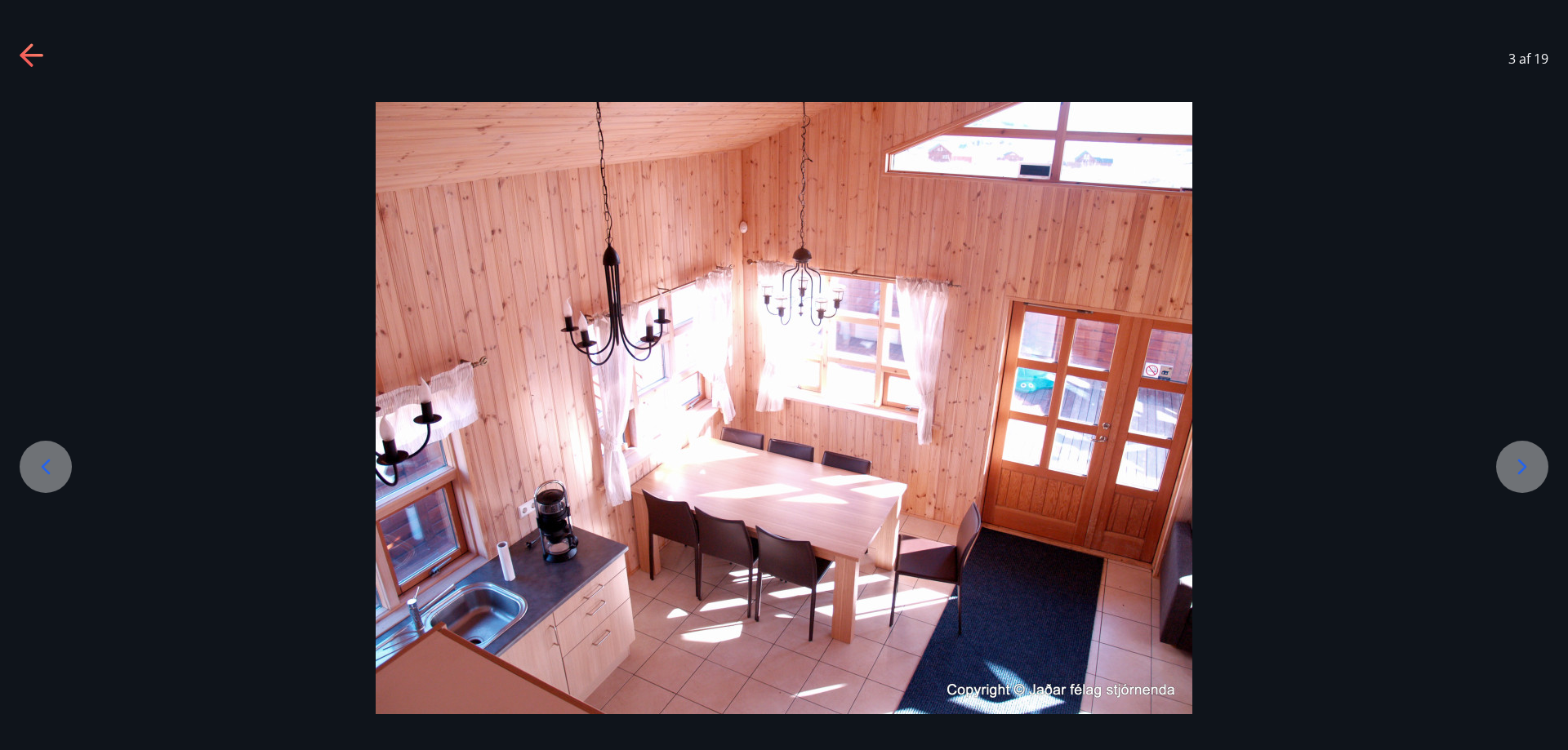
drag, startPoint x: 60, startPoint y: 53, endPoint x: 51, endPoint y: 51, distance: 9.2
click at [59, 53] on div "3 af 19" at bounding box center [784, 59] width 1568 height 66
click at [35, 49] on icon at bounding box center [32, 56] width 26 height 26
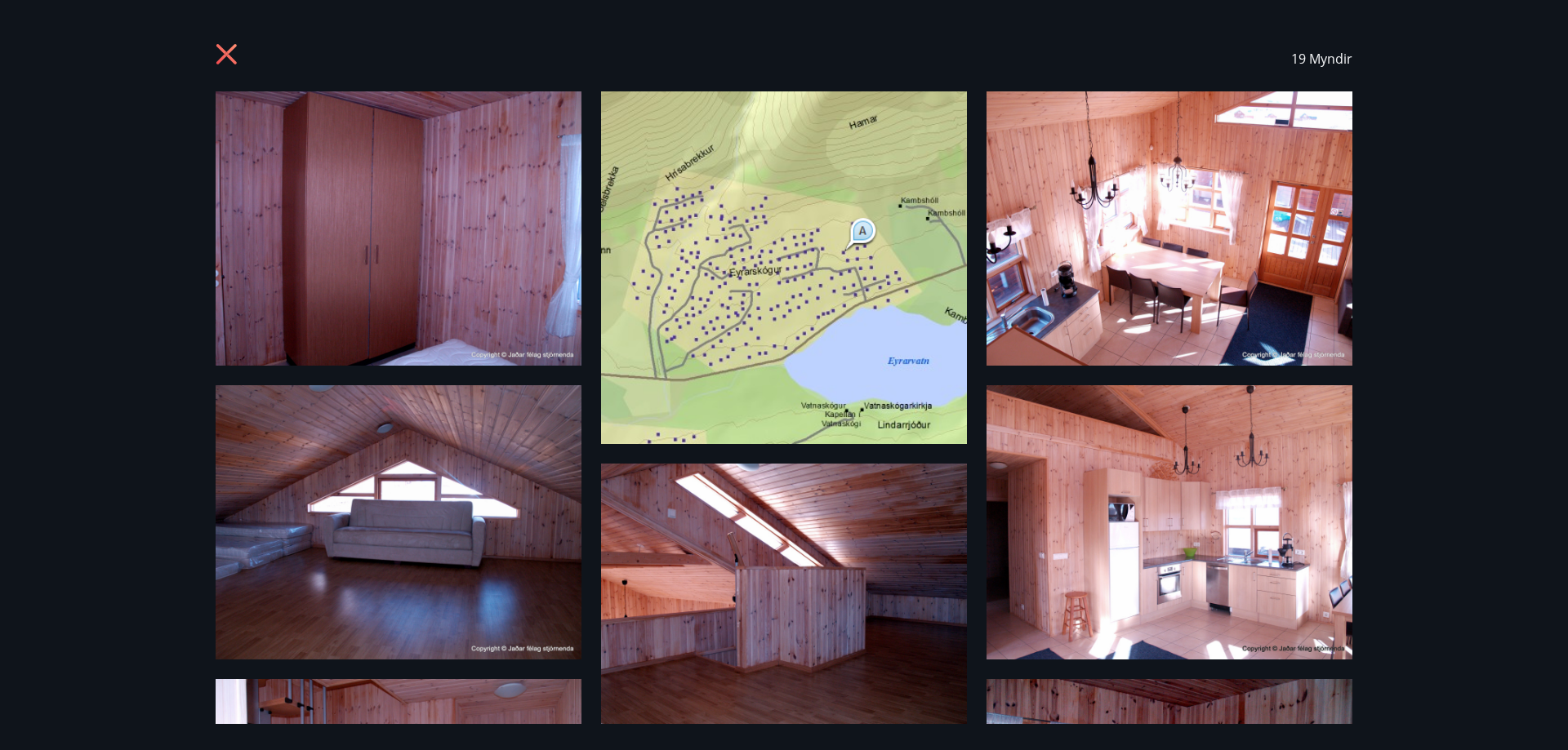
click at [233, 58] on icon at bounding box center [228, 56] width 26 height 26
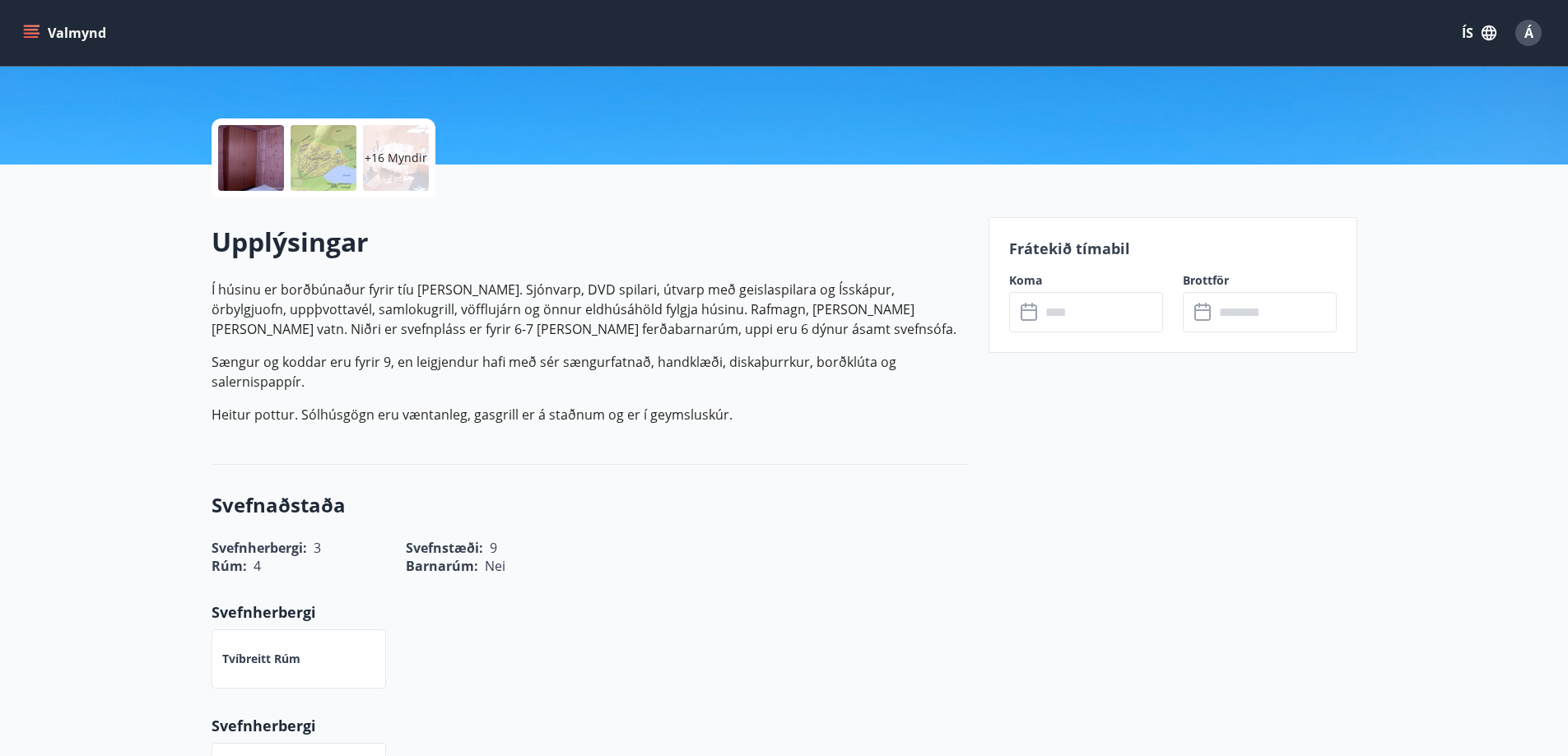
click at [395, 160] on p "+16 Myndir" at bounding box center [395, 158] width 62 height 17
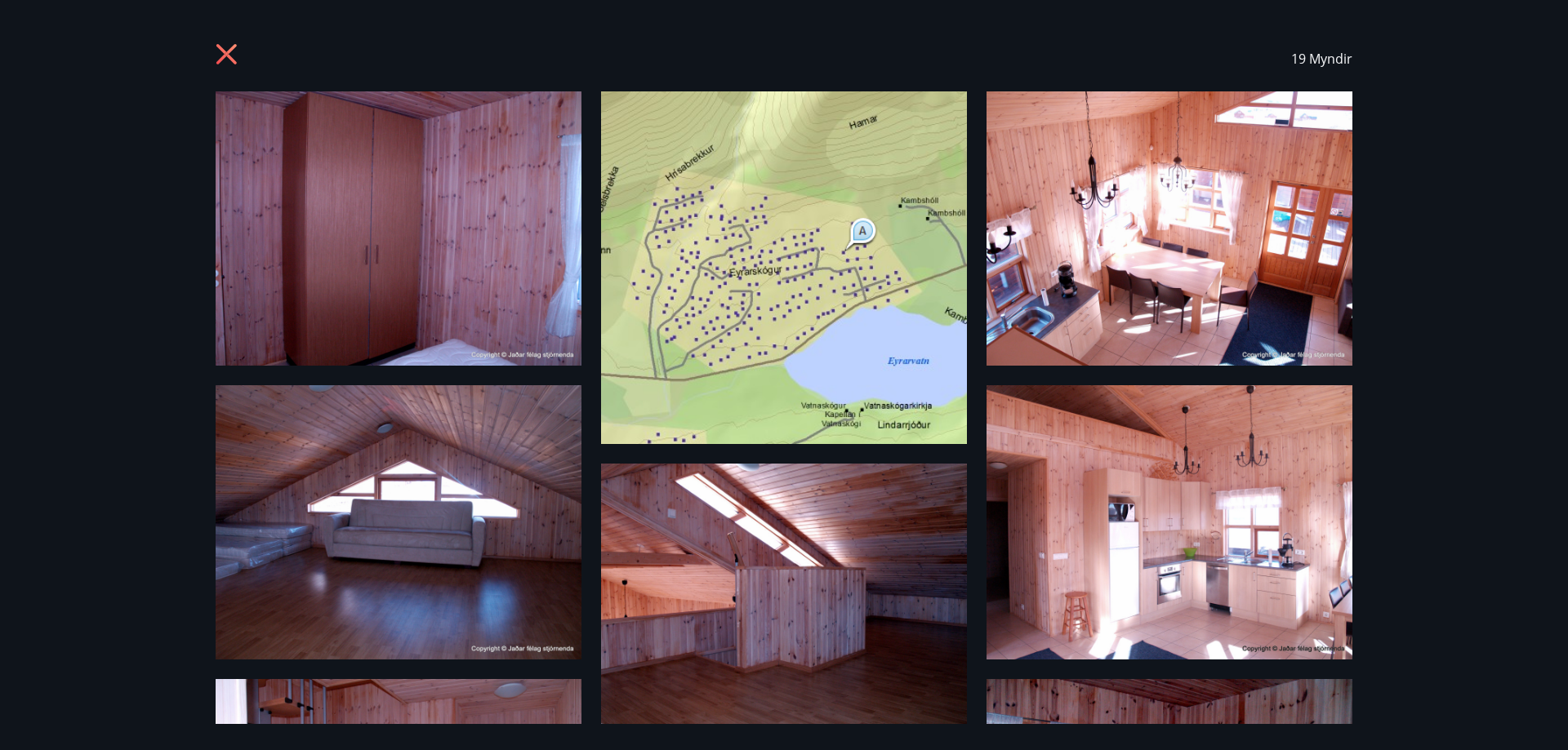
click at [218, 51] on icon at bounding box center [228, 56] width 26 height 26
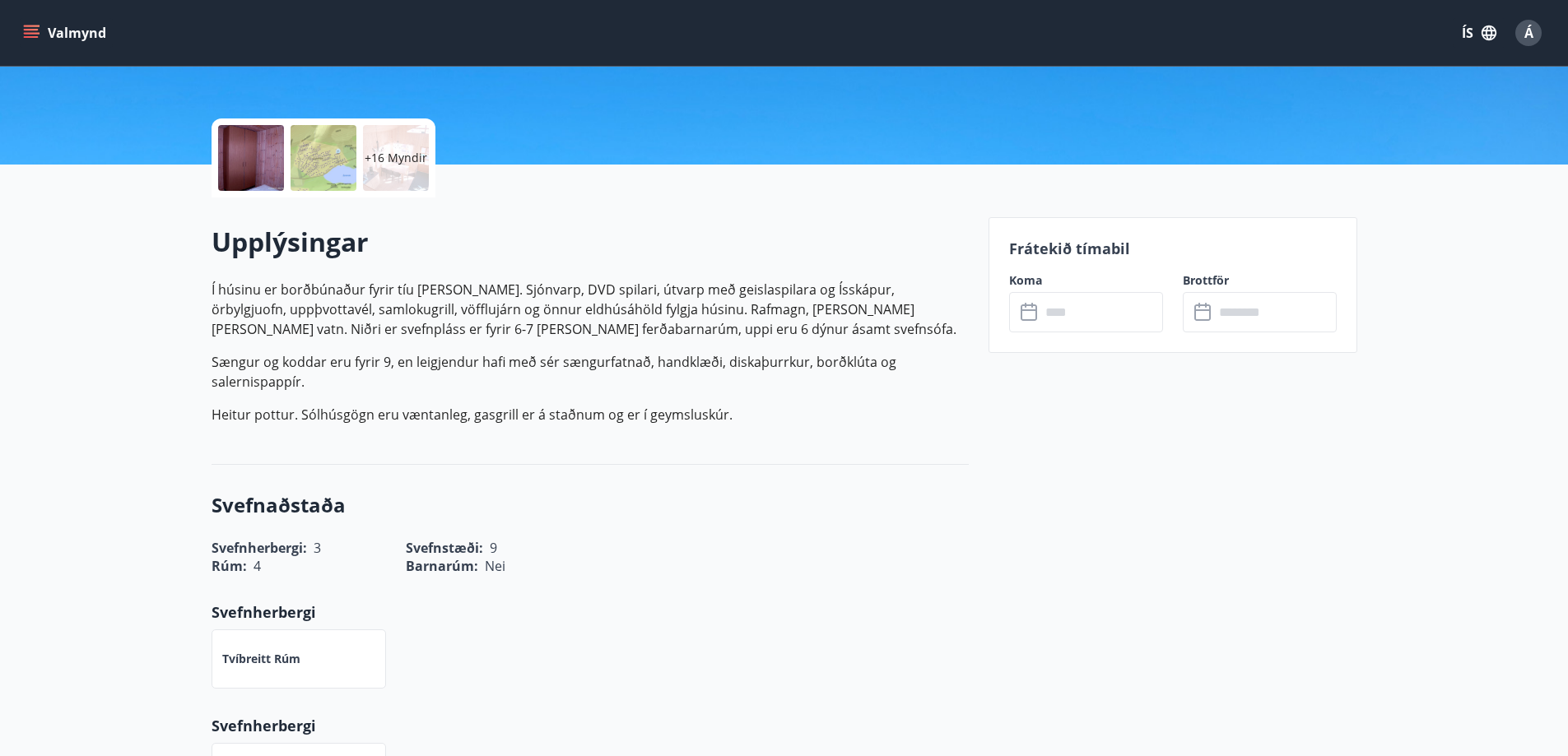
click at [250, 156] on div at bounding box center [251, 158] width 66 height 66
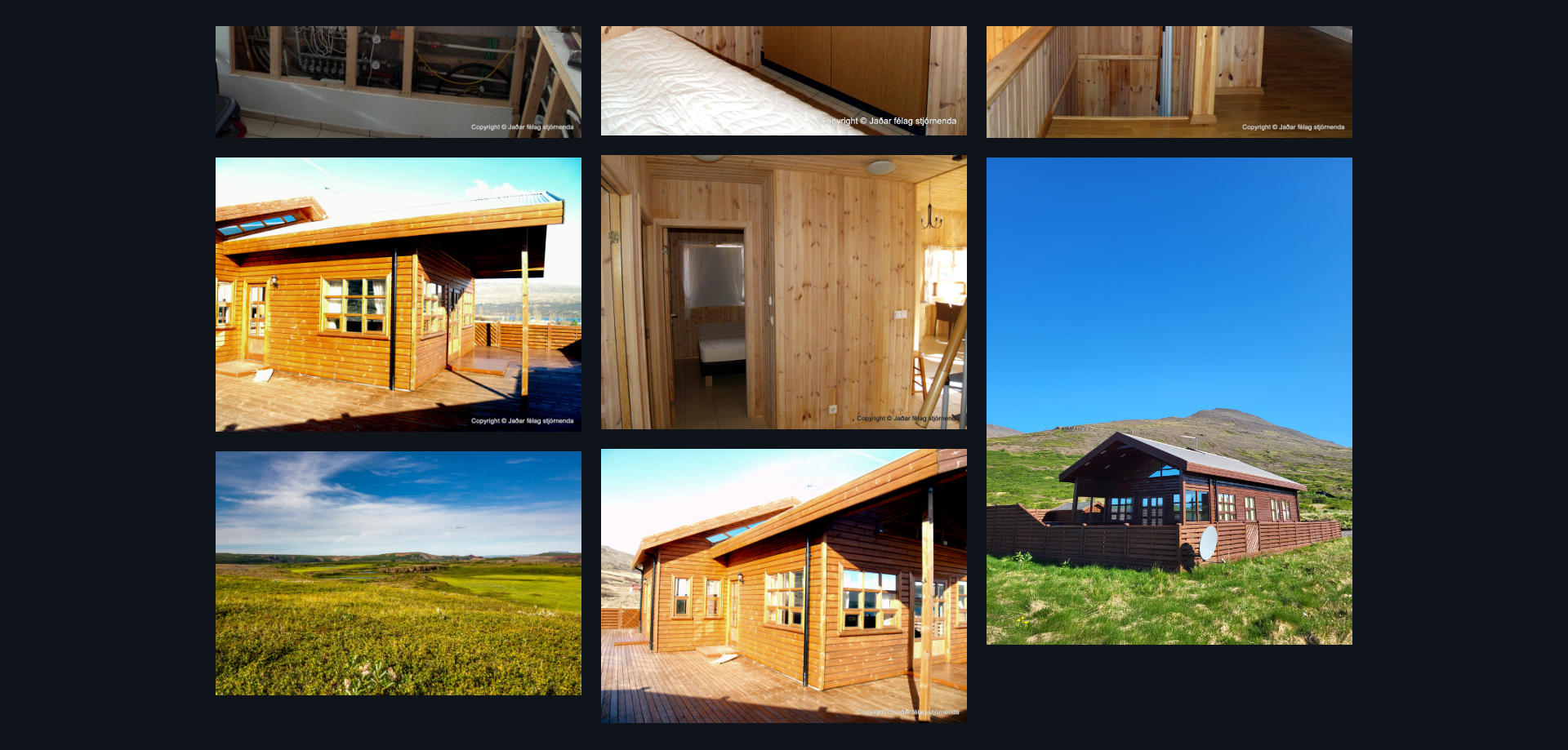
scroll to position [1407, 0]
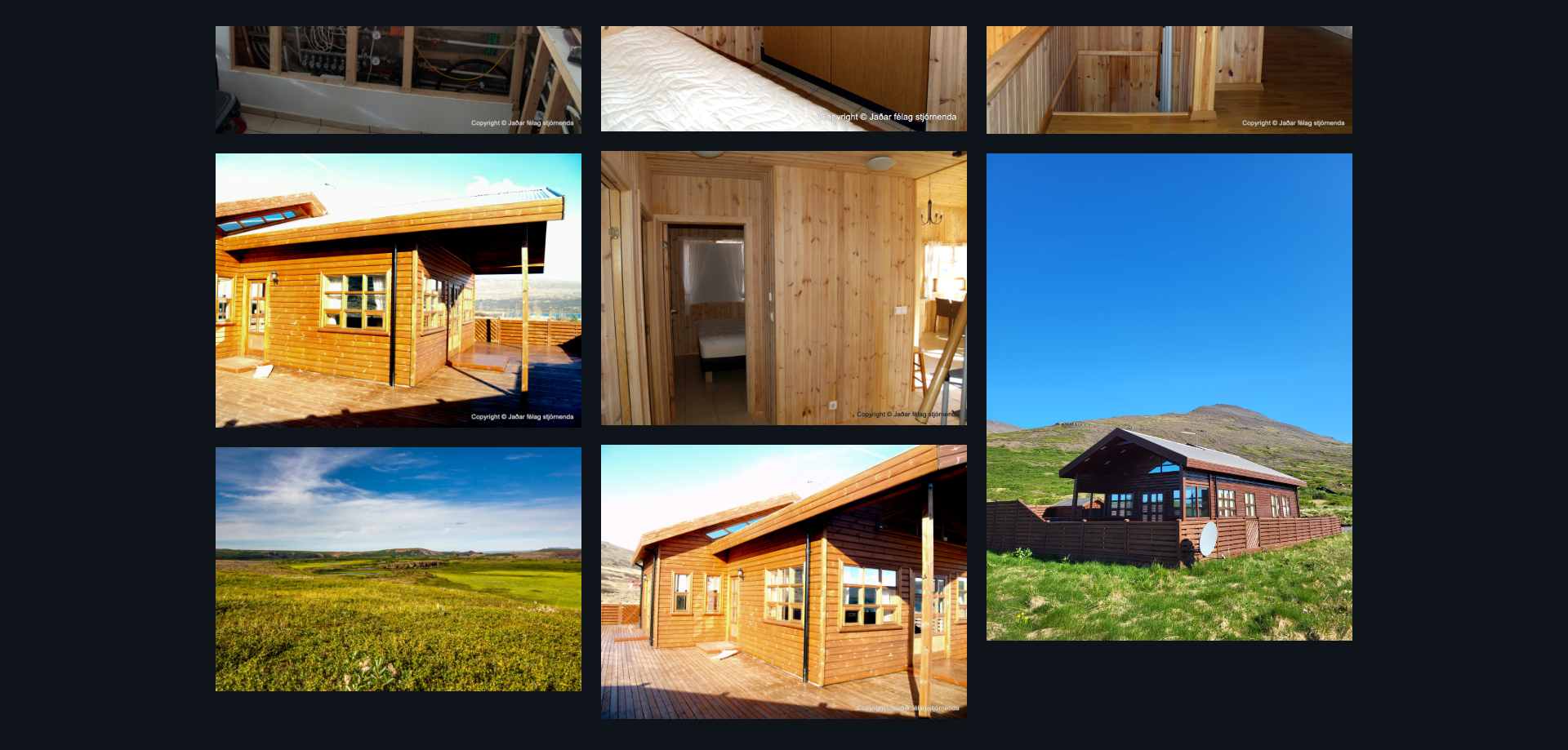
click at [1168, 516] on img at bounding box center [1169, 397] width 366 height 487
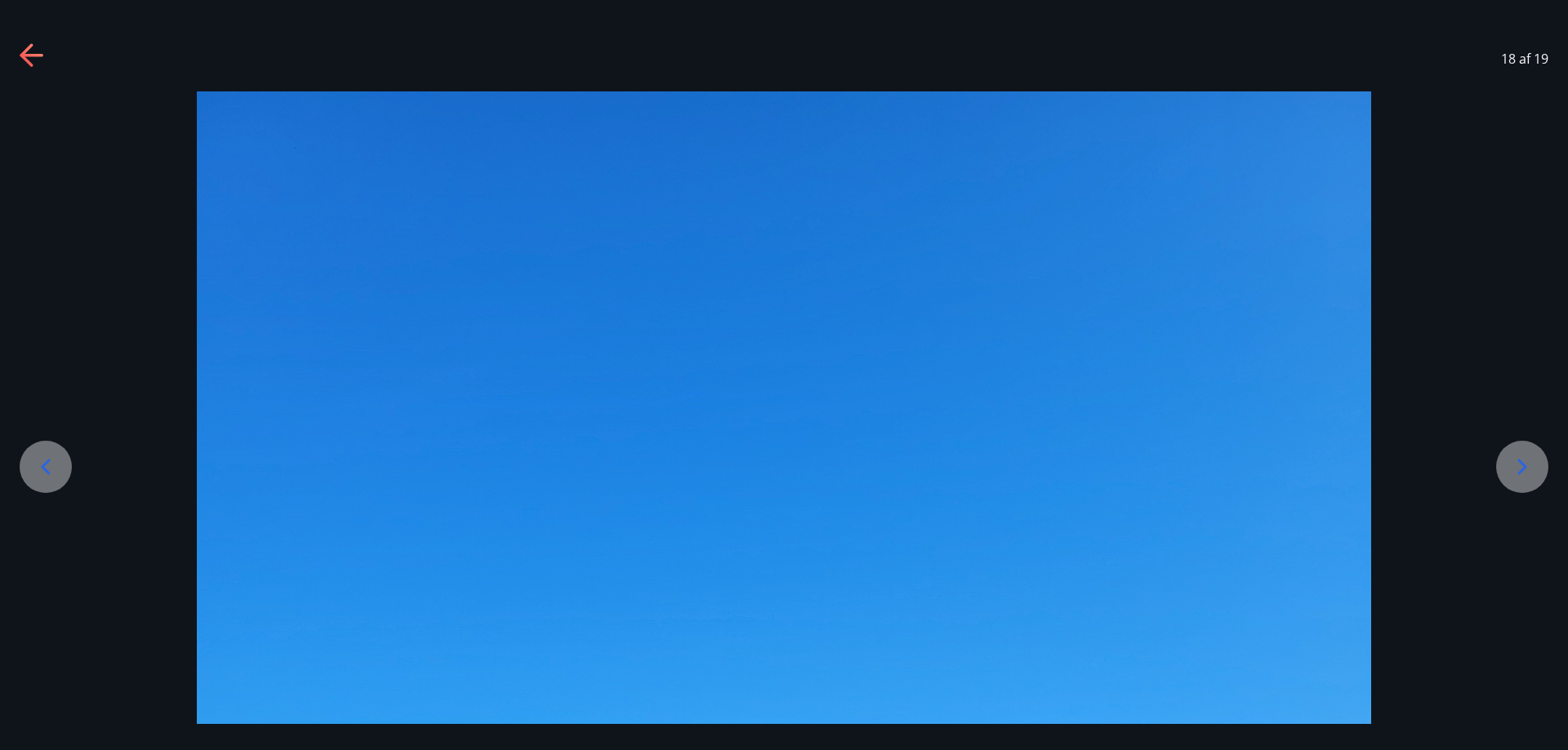
click at [25, 48] on icon at bounding box center [32, 56] width 26 height 26
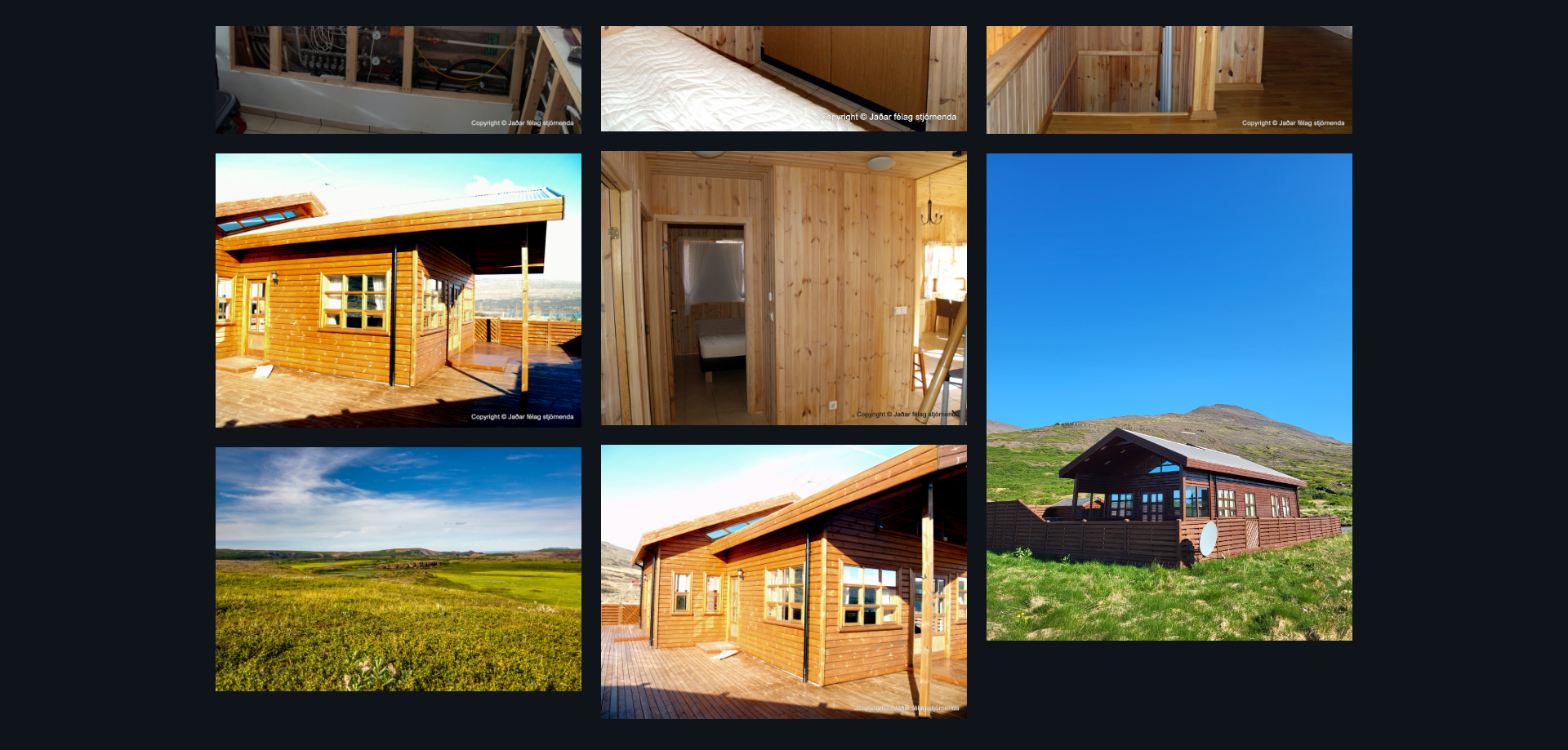
click at [1127, 489] on img at bounding box center [1169, 397] width 366 height 487
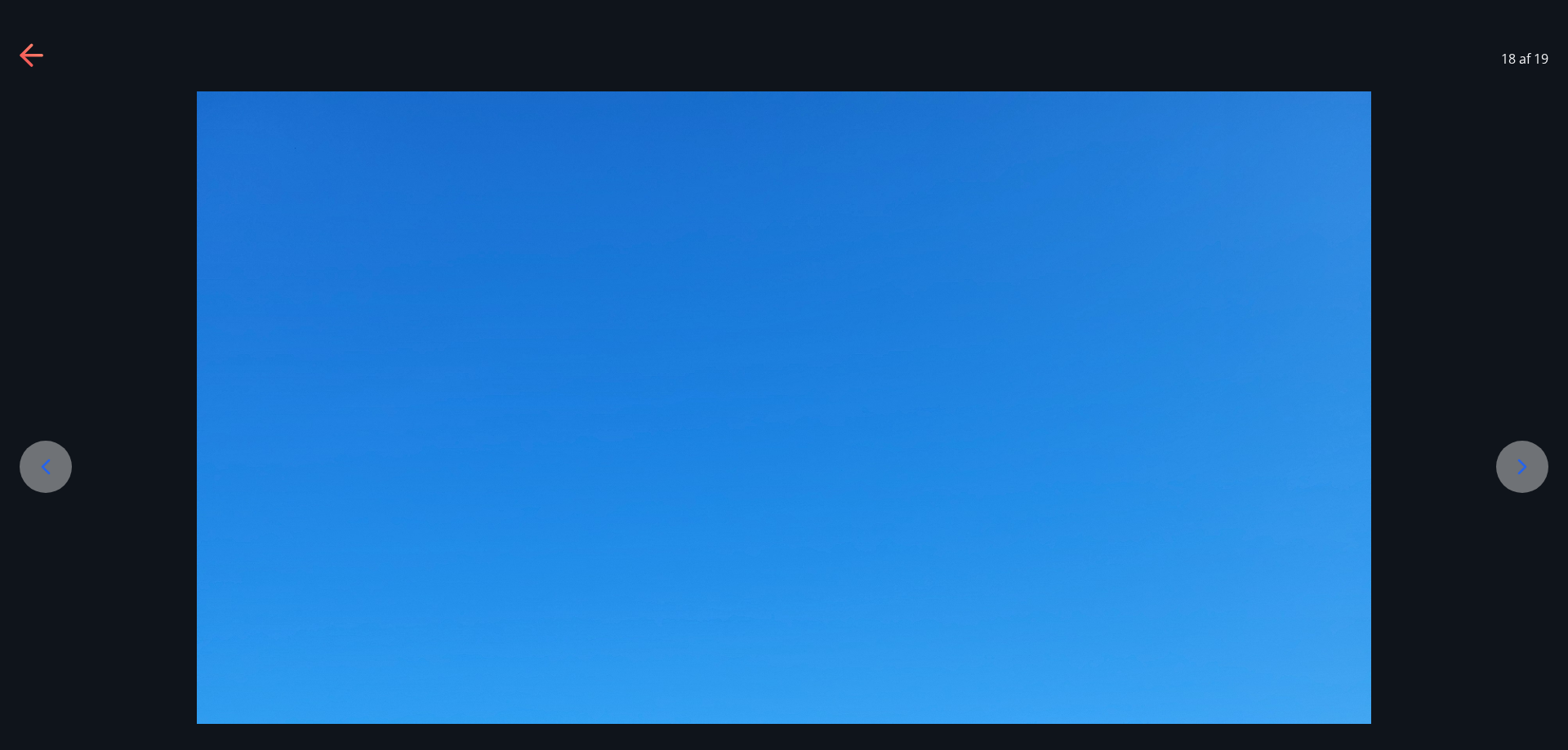
click at [41, 43] on icon at bounding box center [32, 56] width 26 height 26
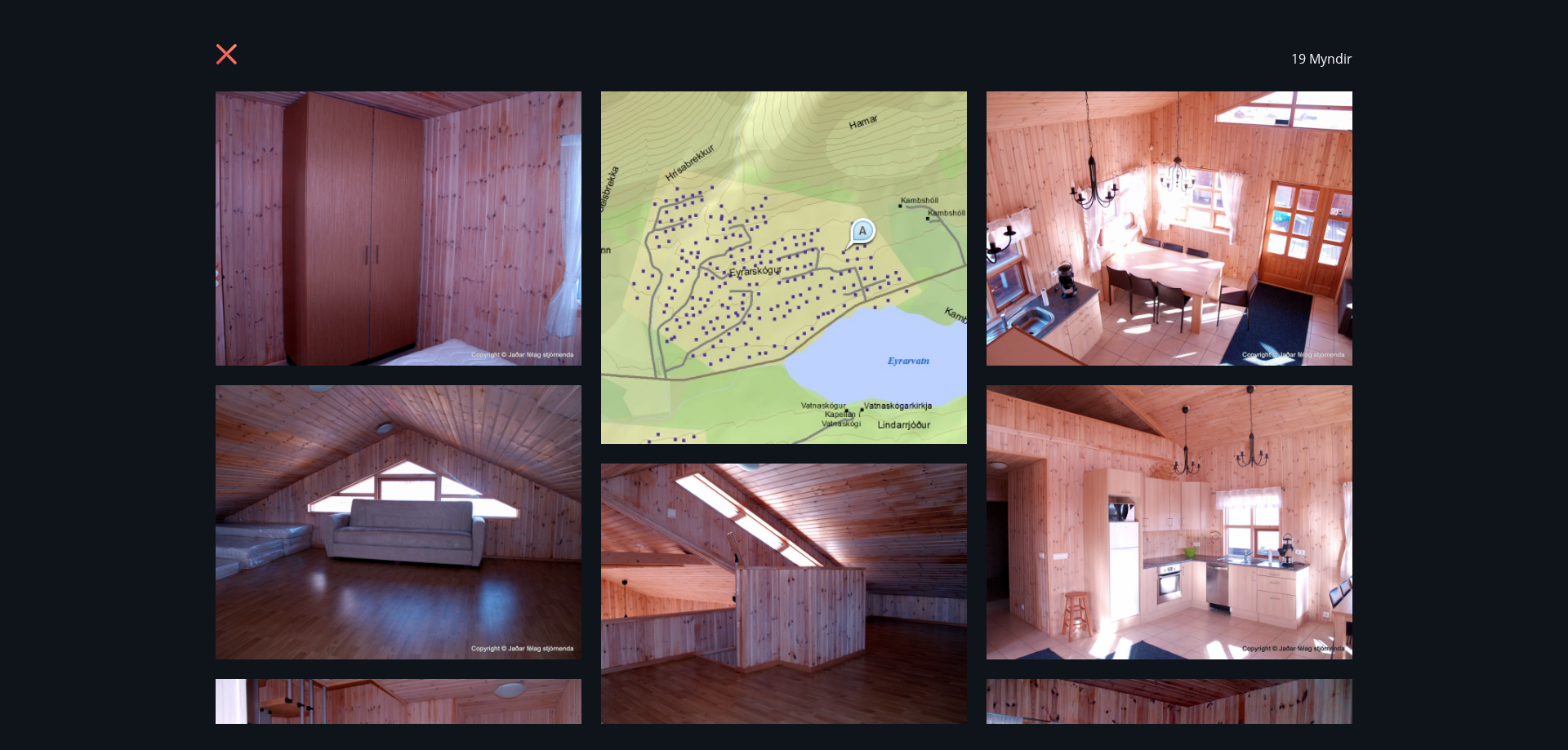
click at [227, 65] on icon at bounding box center [228, 56] width 26 height 26
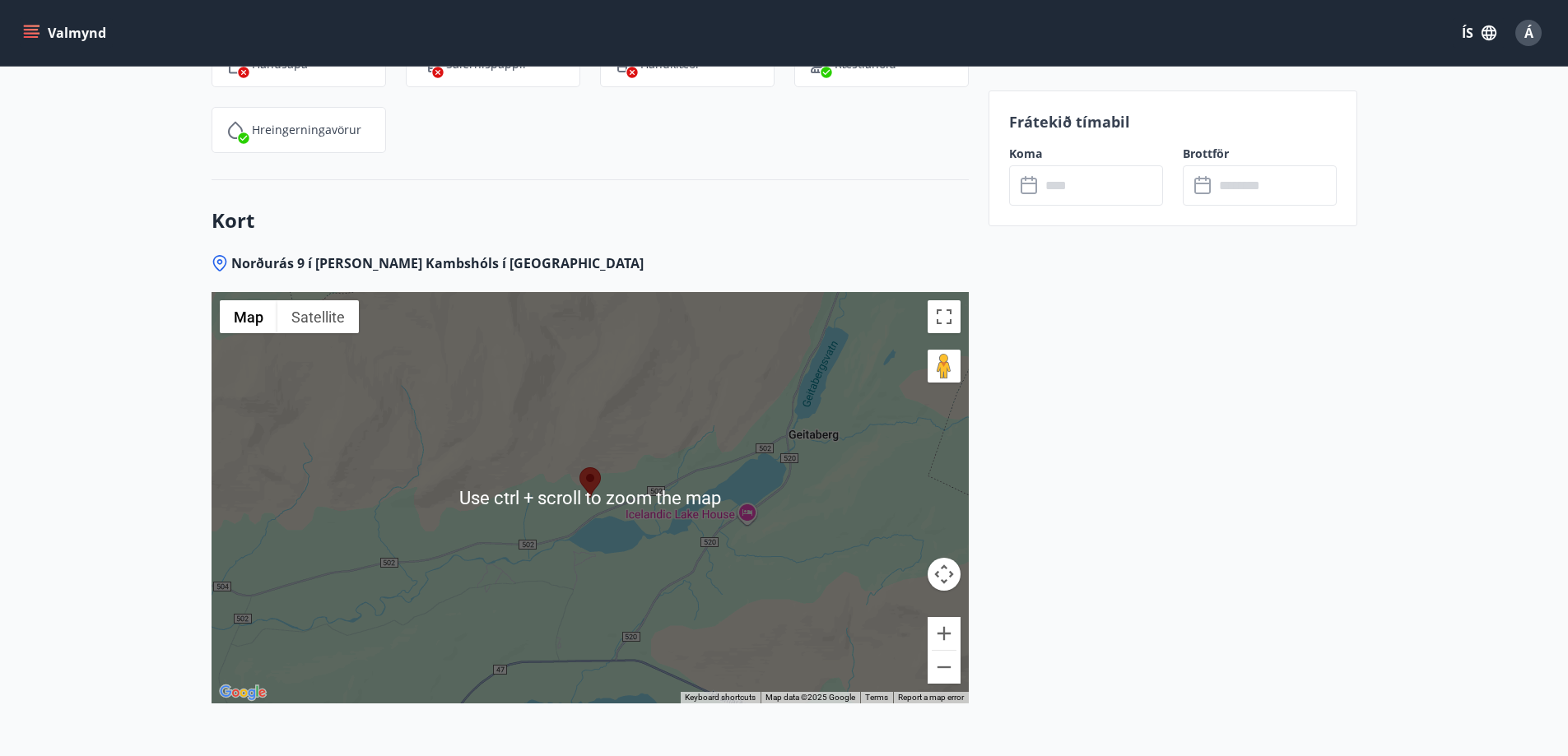
scroll to position [2513, 0]
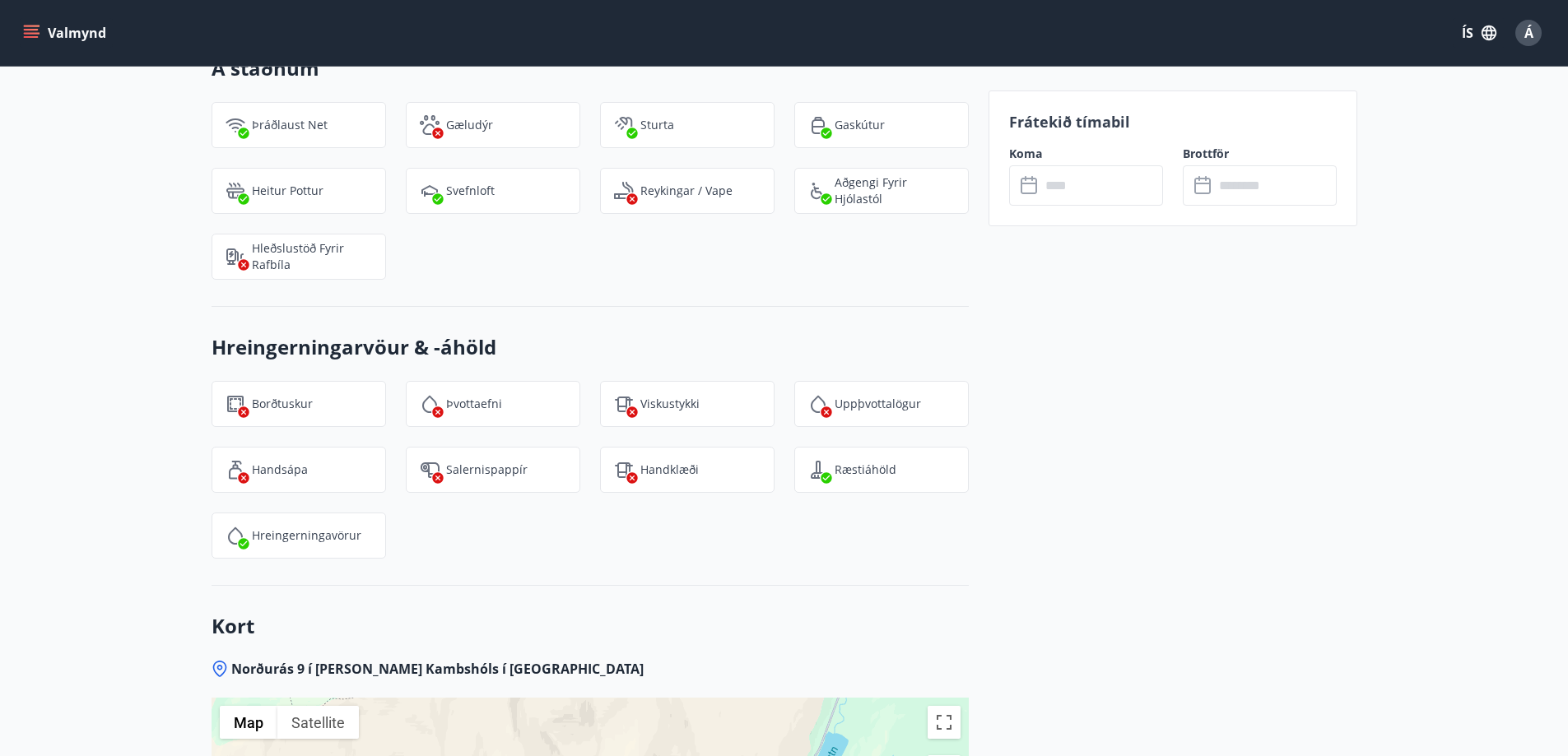
scroll to position [2184, 0]
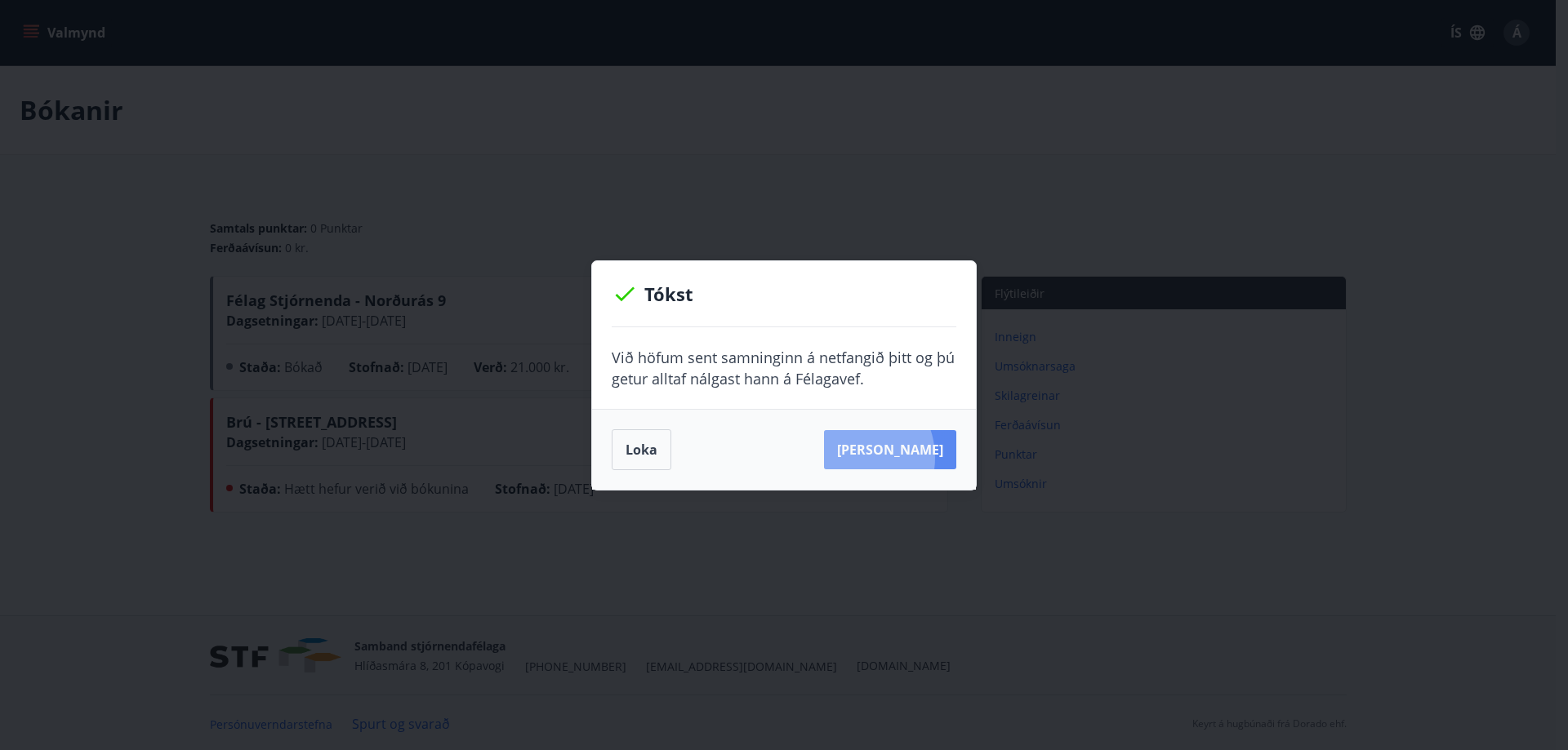
click at [877, 457] on button "Sjá samning" at bounding box center [889, 450] width 132 height 39
click at [632, 441] on button "Loka" at bounding box center [641, 450] width 60 height 41
